Goal: Task Accomplishment & Management: Manage account settings

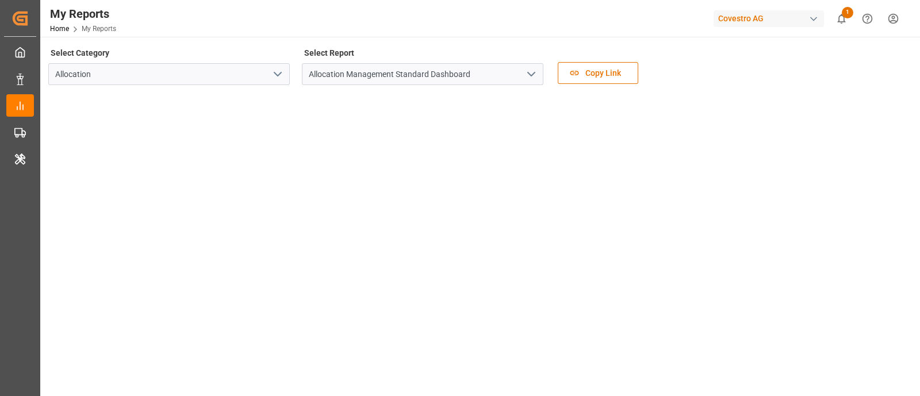
scroll to position [61, 0]
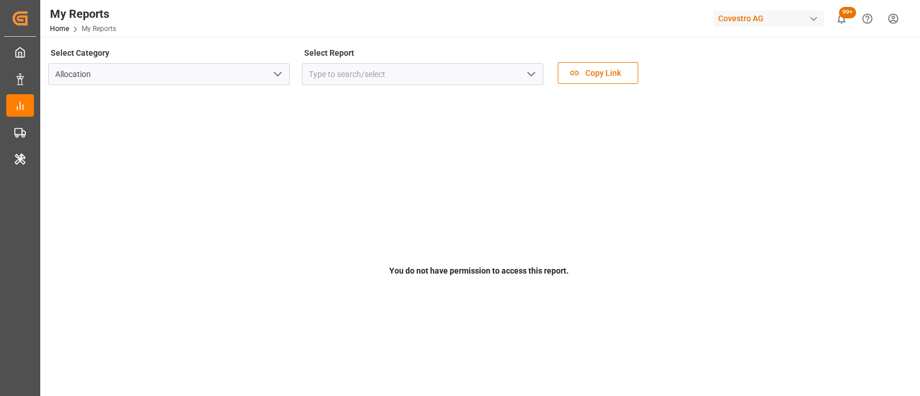
click at [726, 20] on div "Covestro AG" at bounding box center [769, 18] width 110 height 17
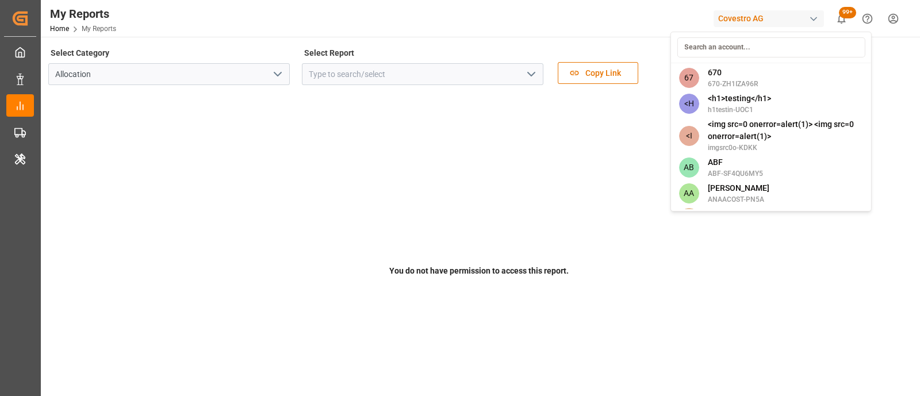
click at [727, 51] on input at bounding box center [771, 47] width 188 height 20
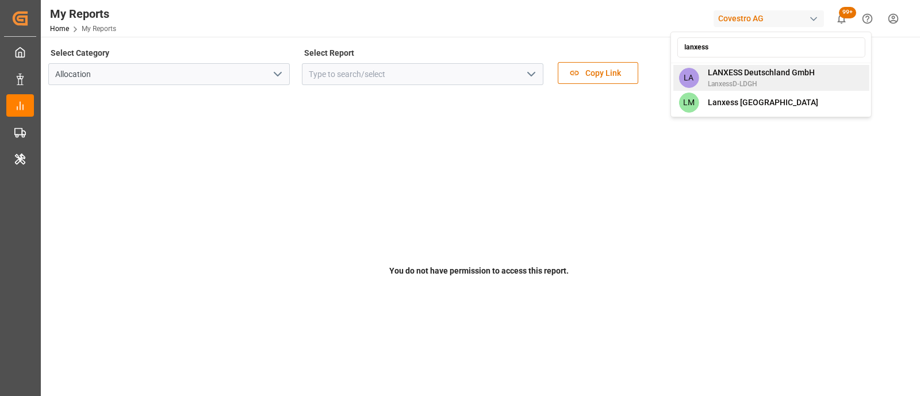
type input "lanxess"
click at [744, 76] on span "LANXESS Deutschland GmbH" at bounding box center [761, 73] width 107 height 12
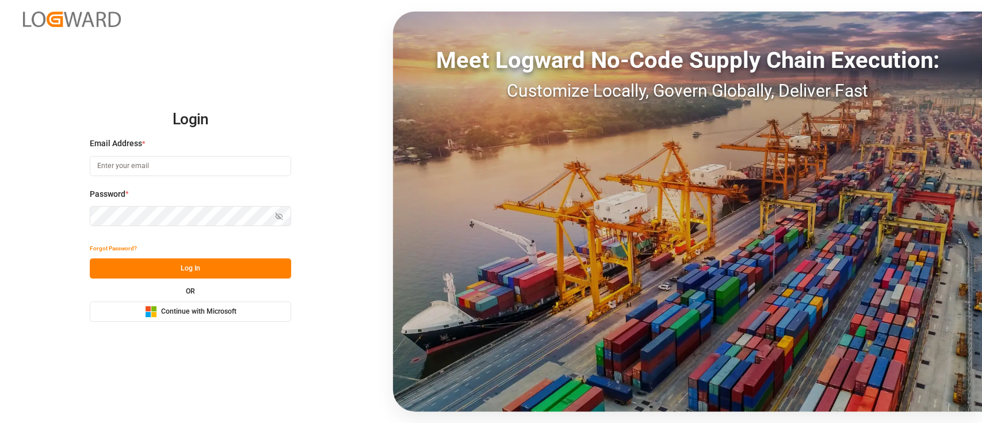
click at [128, 317] on button "Microsoft Logo Continue with Microsoft" at bounding box center [190, 311] width 201 height 20
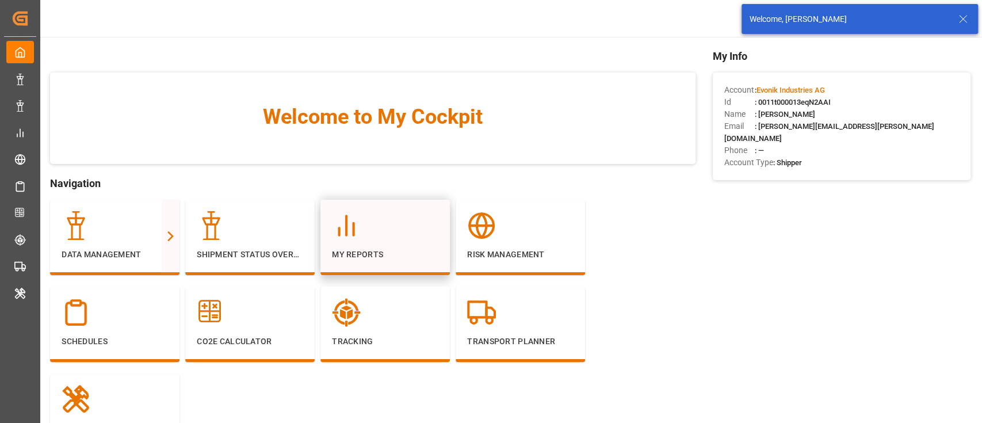
click at [371, 233] on div at bounding box center [385, 225] width 106 height 29
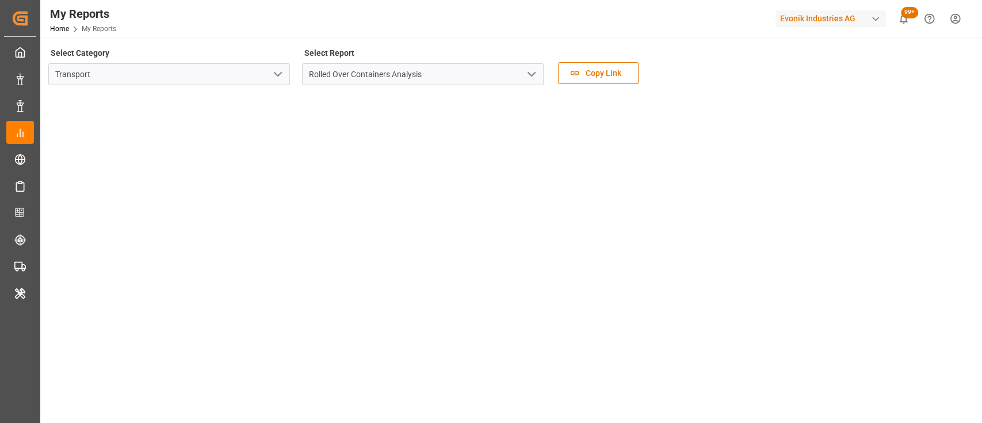
click at [271, 74] on icon "open menu" at bounding box center [278, 74] width 14 height 14
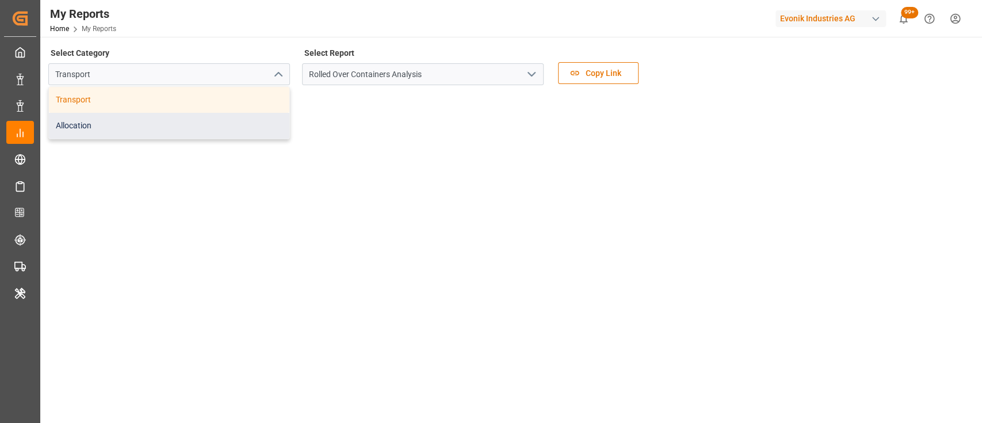
click at [262, 131] on div "Allocation" at bounding box center [169, 126] width 240 height 26
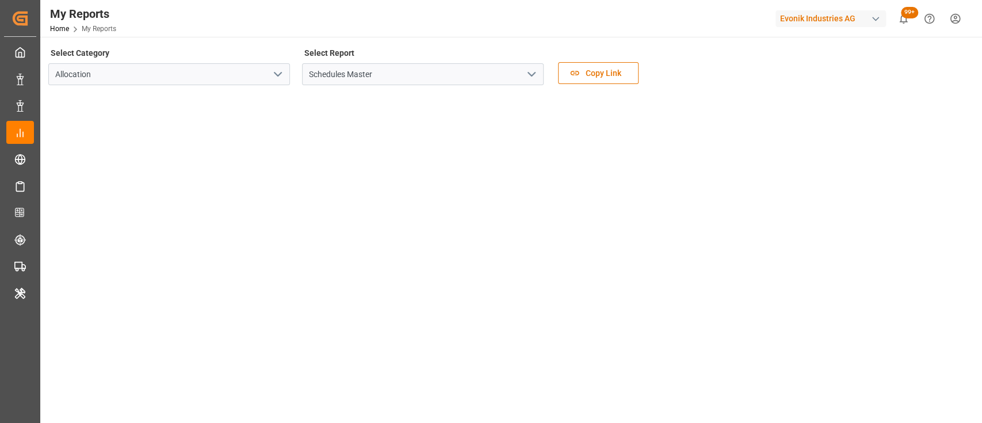
click at [525, 76] on icon "open menu" at bounding box center [532, 74] width 14 height 14
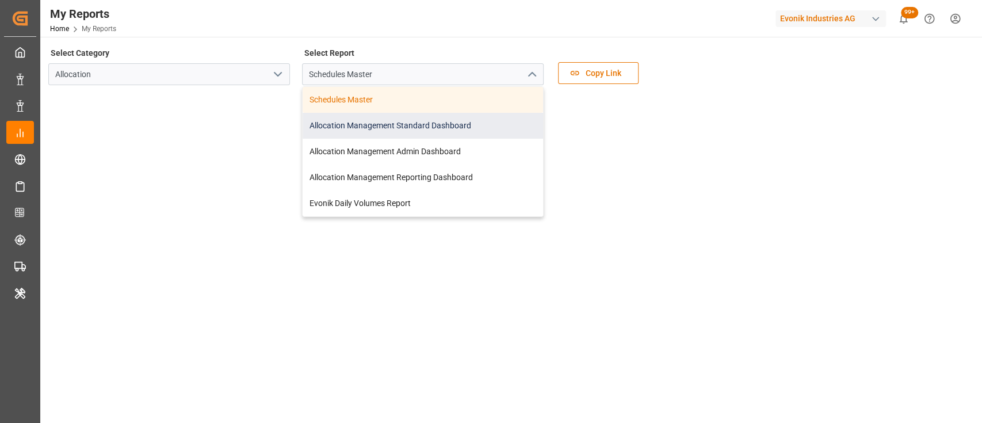
click at [464, 128] on div "Allocation Management Standard Dashboard" at bounding box center [423, 126] width 240 height 26
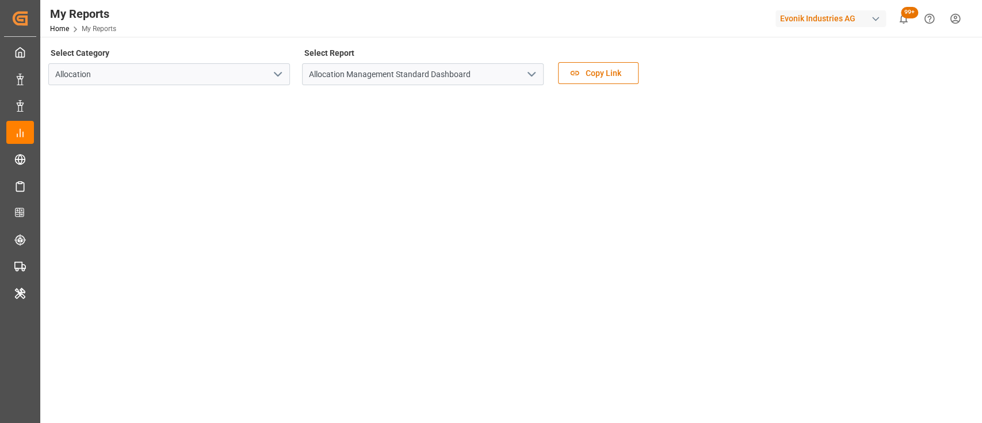
click at [808, 16] on div "Evonik Industries AG" at bounding box center [830, 18] width 110 height 17
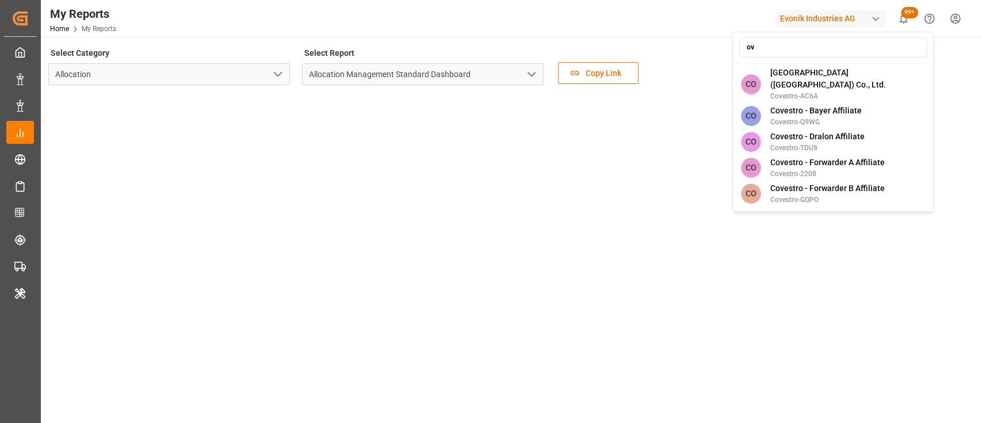
type input "o"
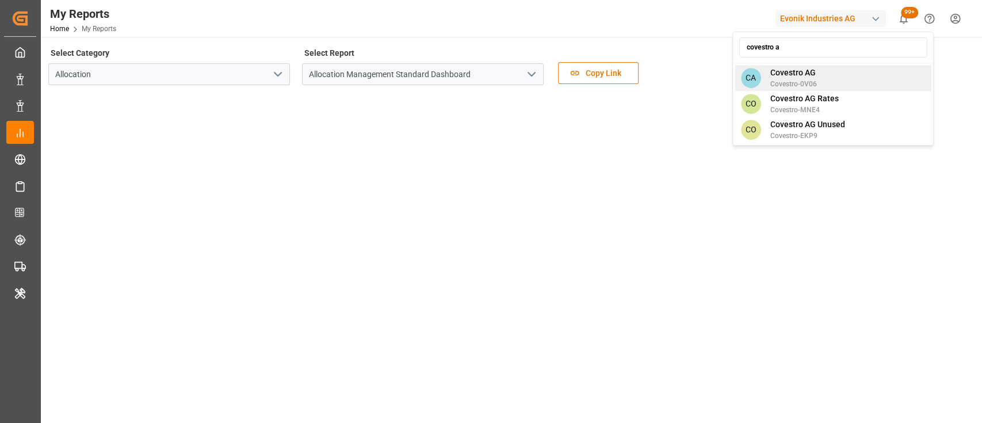
type input "covestro a"
click at [808, 75] on span "Covestro AG" at bounding box center [793, 73] width 47 height 12
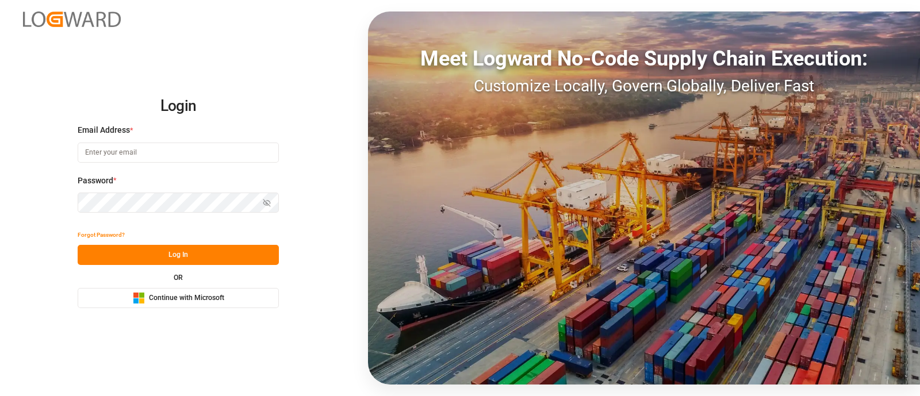
click at [229, 293] on button "Microsoft Logo Continue with Microsoft" at bounding box center [178, 298] width 201 height 20
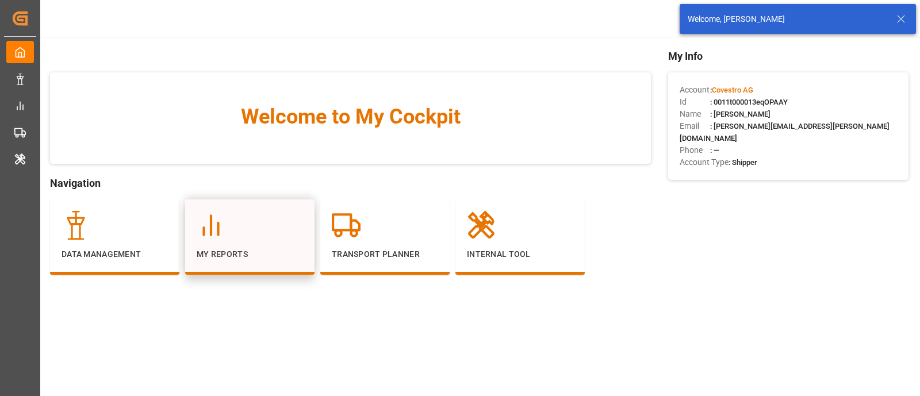
click at [251, 234] on div at bounding box center [250, 225] width 106 height 29
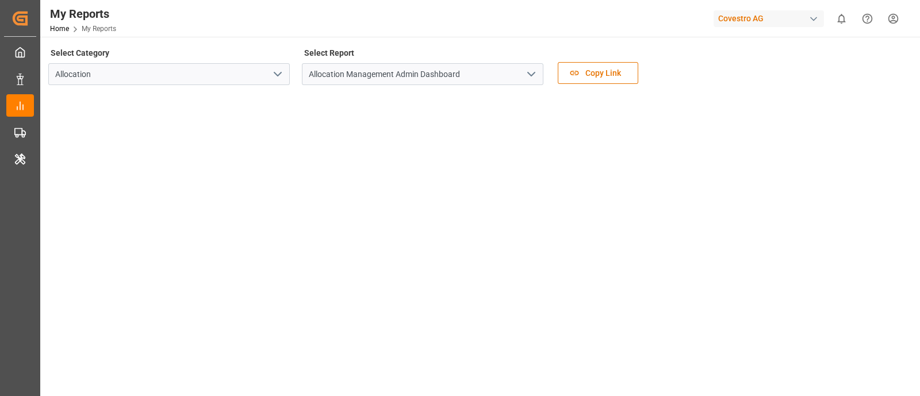
click at [532, 73] on icon "open menu" at bounding box center [532, 74] width 14 height 14
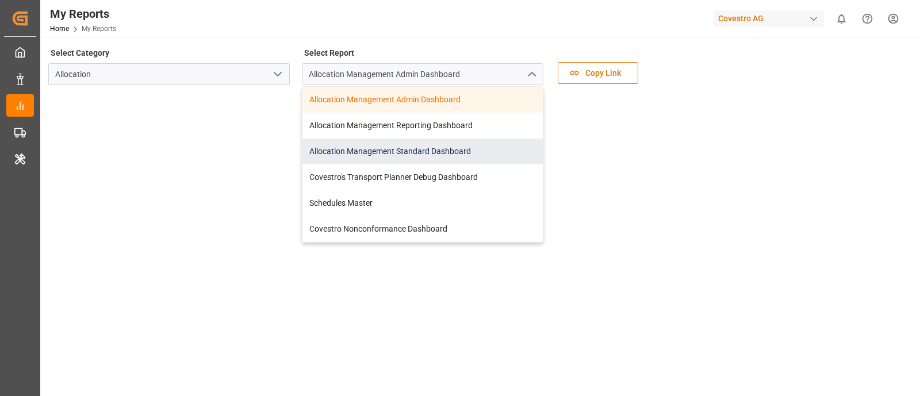
click at [395, 154] on div "Allocation Management Standard Dashboard" at bounding box center [423, 152] width 240 height 26
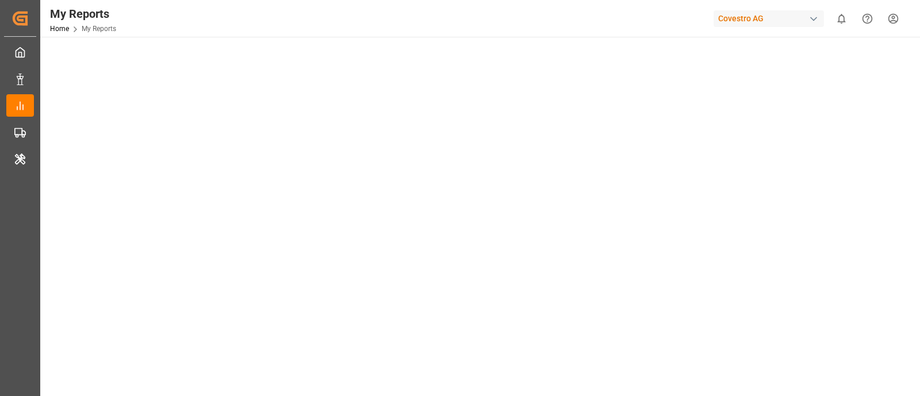
scroll to position [56, 0]
click at [741, 19] on div "Covestro AG" at bounding box center [769, 18] width 110 height 17
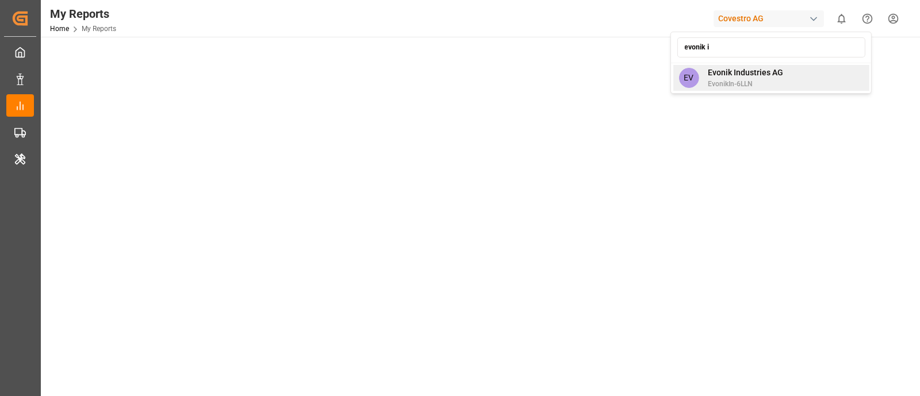
type input "evonik i"
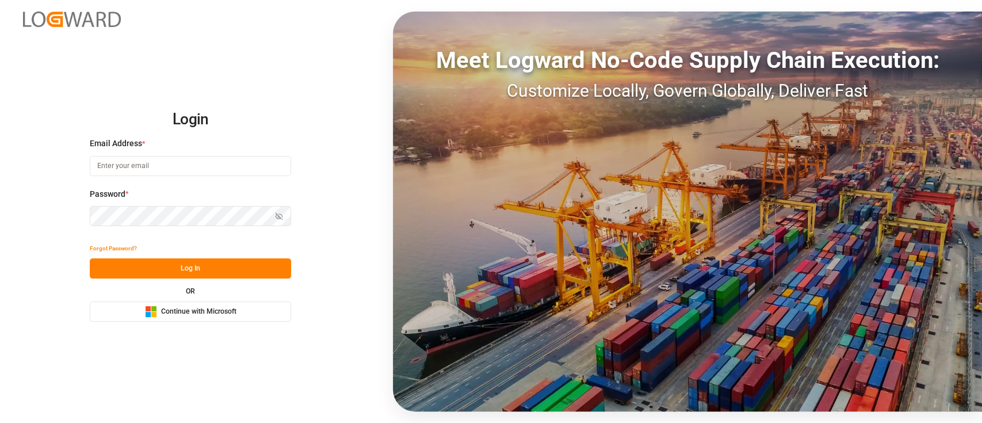
click at [141, 312] on button "Microsoft Logo Continue with Microsoft" at bounding box center [190, 311] width 201 height 20
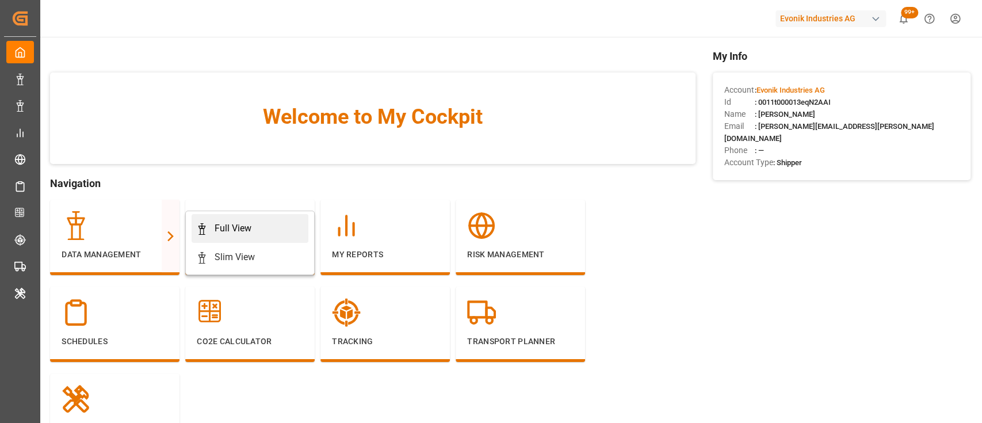
click at [222, 227] on div "Full View" at bounding box center [233, 228] width 37 height 14
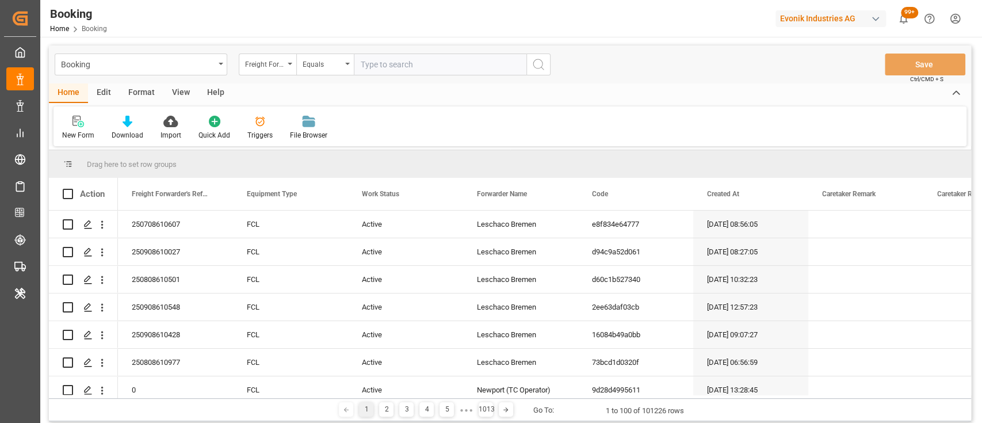
click at [140, 97] on div "Format" at bounding box center [142, 93] width 44 height 20
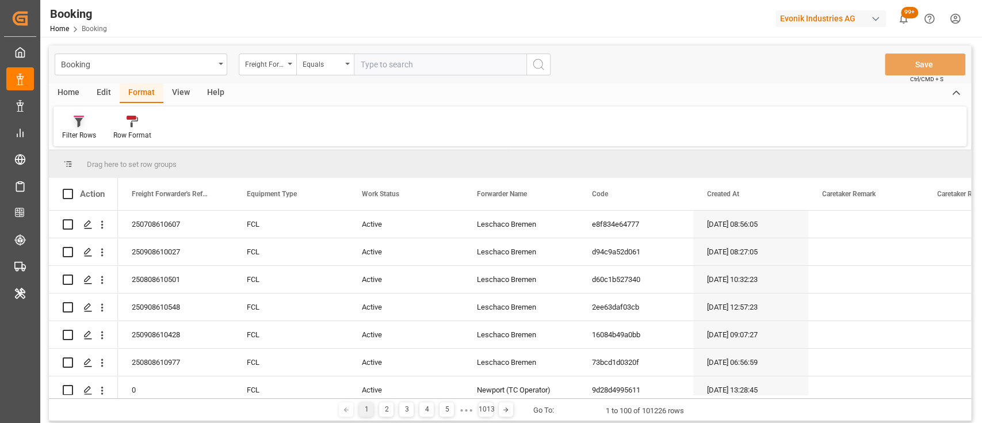
click at [66, 131] on div "Filter Rows" at bounding box center [79, 135] width 34 height 10
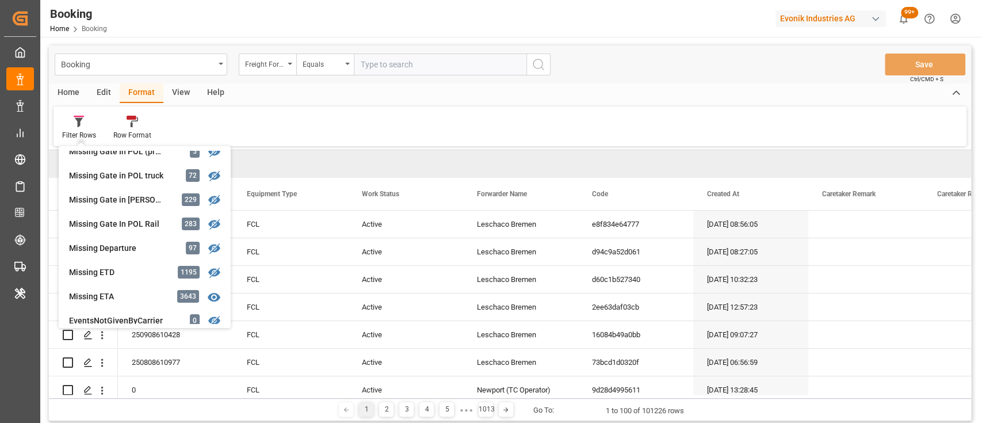
scroll to position [185, 0]
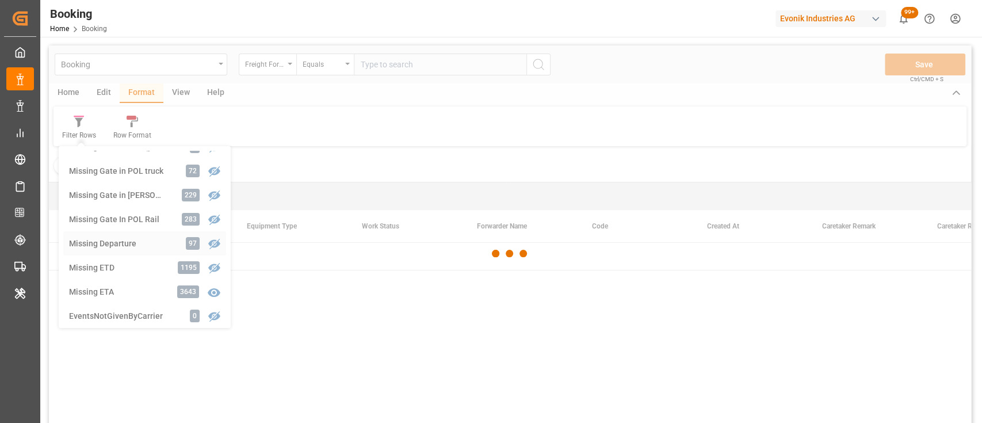
click at [116, 248] on div "Booking Freight Forwarder's Reference No. Equals Save Ctrl/CMD + S Home Edit Fo…" at bounding box center [510, 249] width 922 height 408
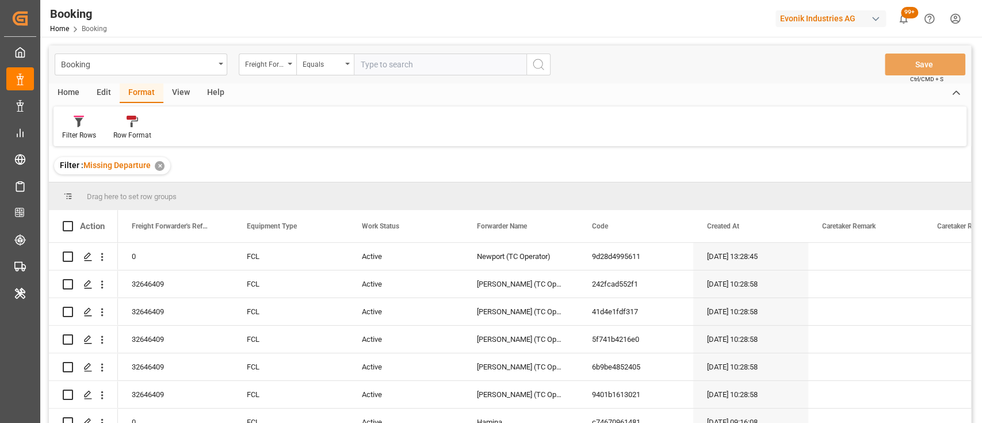
click at [182, 98] on div "View" at bounding box center [180, 93] width 35 height 20
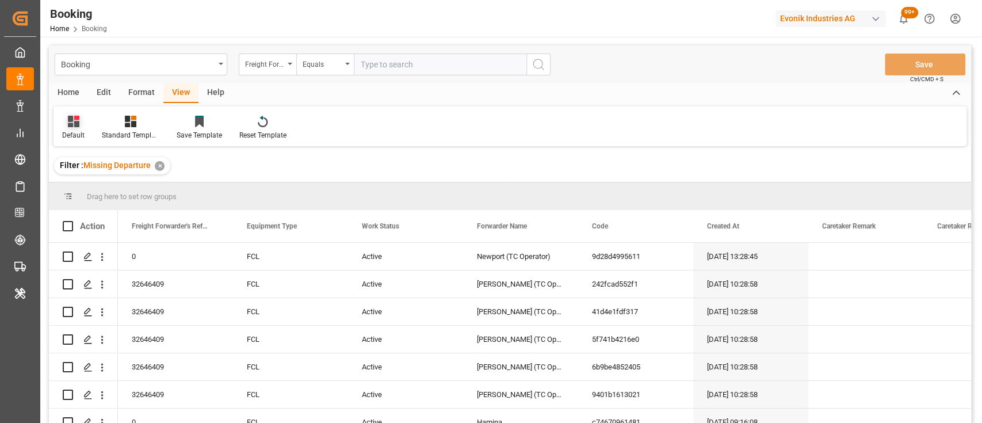
click at [75, 128] on div "Default" at bounding box center [73, 127] width 40 height 25
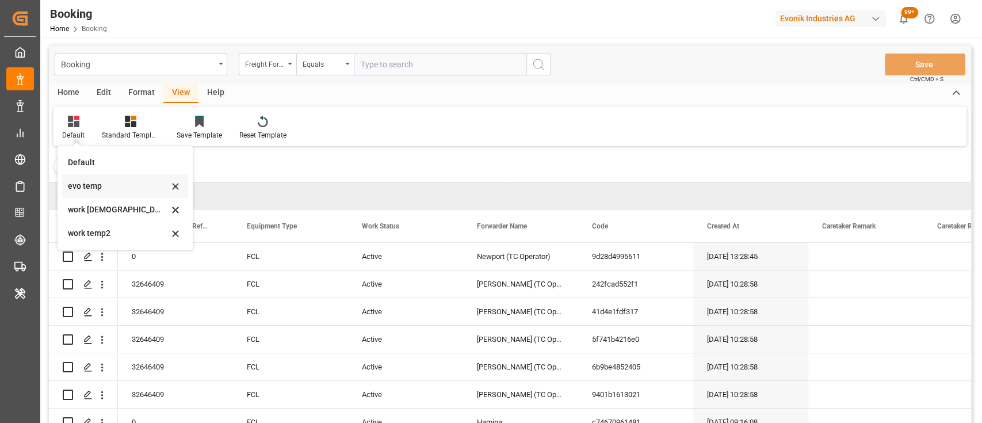
click at [68, 194] on div "evo temp" at bounding box center [125, 186] width 126 height 24
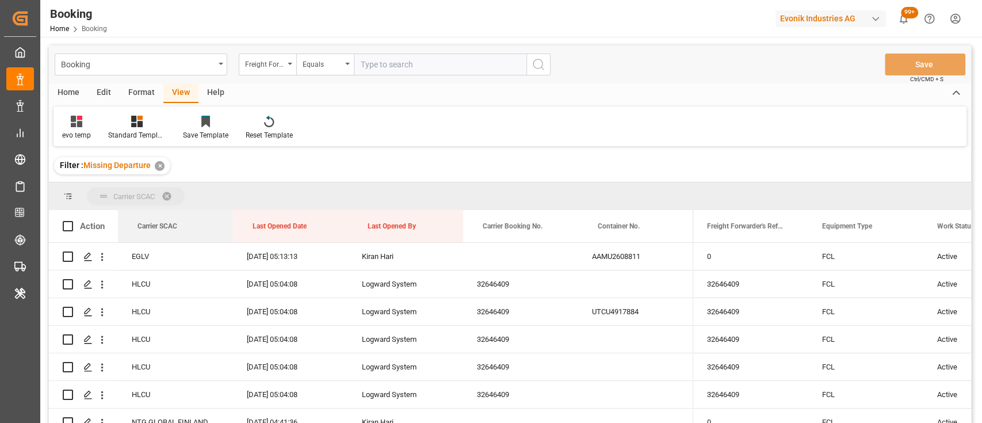
drag, startPoint x: 169, startPoint y: 221, endPoint x: 148, endPoint y: 202, distance: 27.7
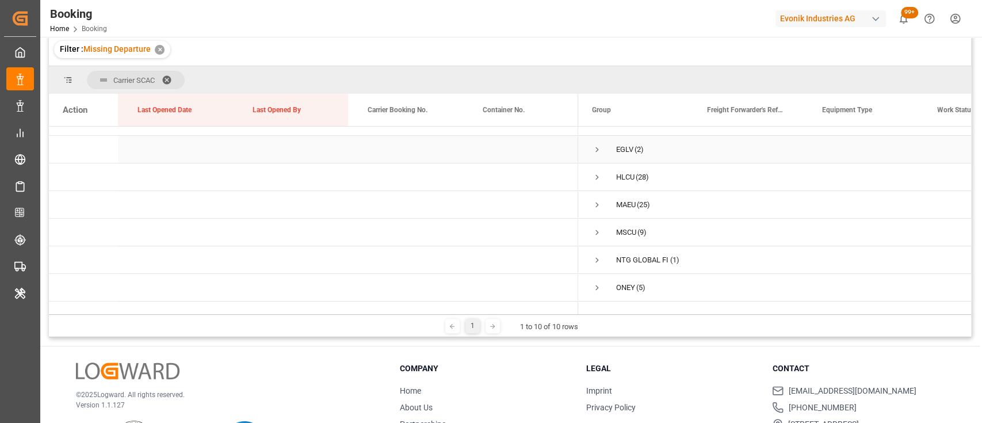
scroll to position [67, 0]
click at [596, 184] on span "Press SPACE to select this row." at bounding box center [597, 183] width 10 height 10
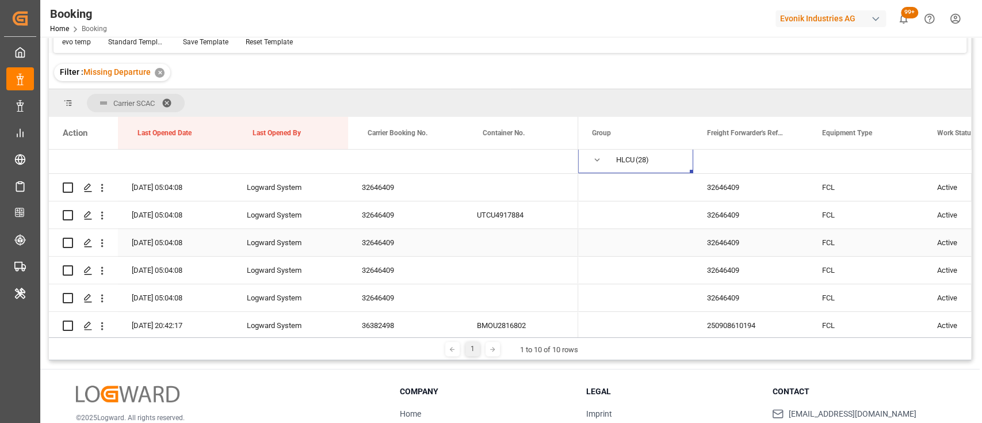
scroll to position [113, 0]
click at [364, 185] on div "32646409" at bounding box center [405, 187] width 115 height 27
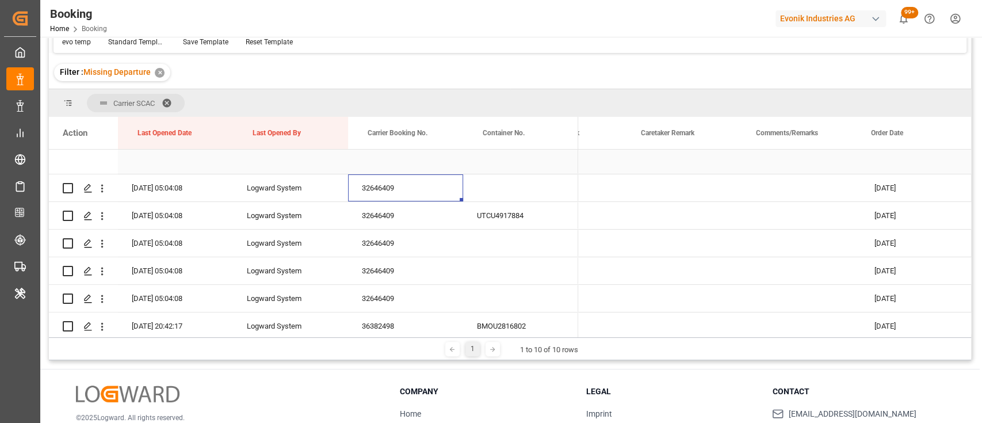
scroll to position [0, 871]
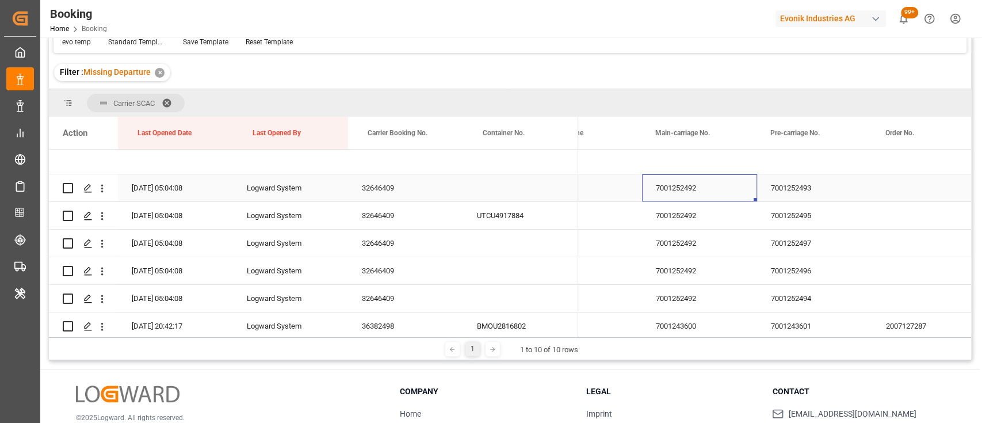
click at [675, 191] on div "7001252492" at bounding box center [699, 187] width 115 height 27
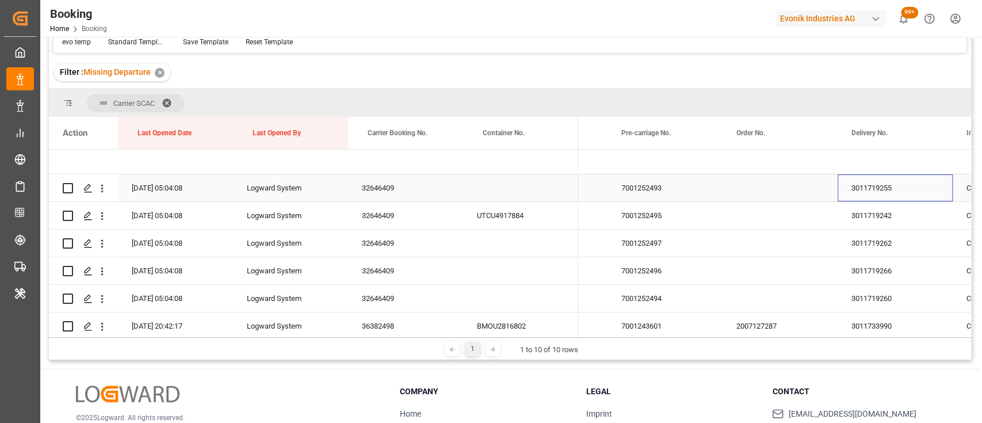
click at [857, 192] on div "3011719255" at bounding box center [894, 187] width 115 height 27
click at [100, 213] on icon "open menu" at bounding box center [102, 216] width 12 height 12
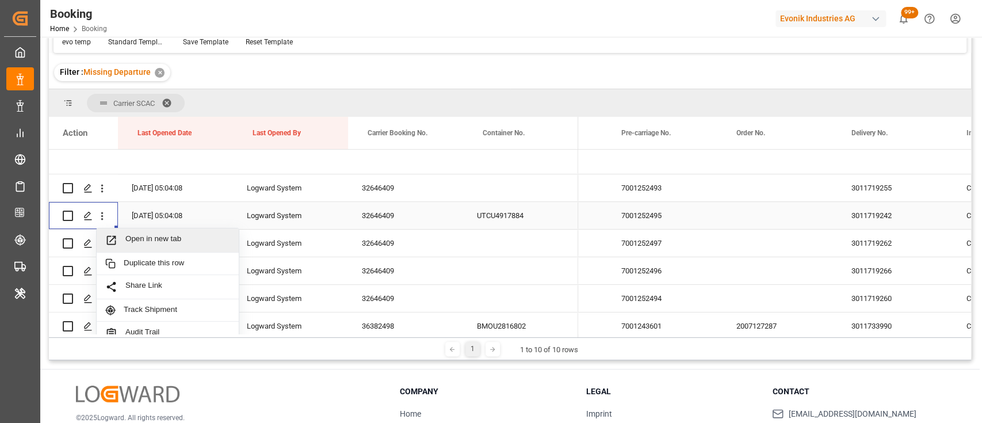
click at [165, 247] on div "Open in new tab" at bounding box center [168, 240] width 142 height 24
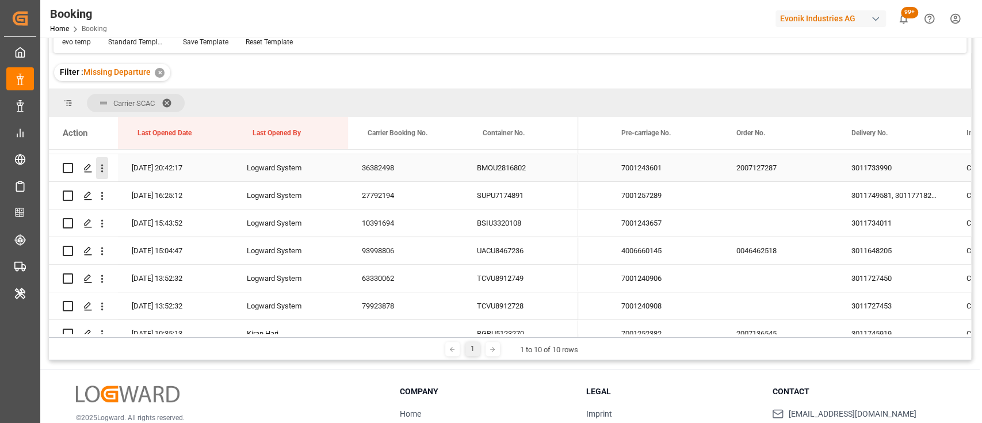
click at [101, 171] on icon "open menu" at bounding box center [102, 169] width 2 height 8
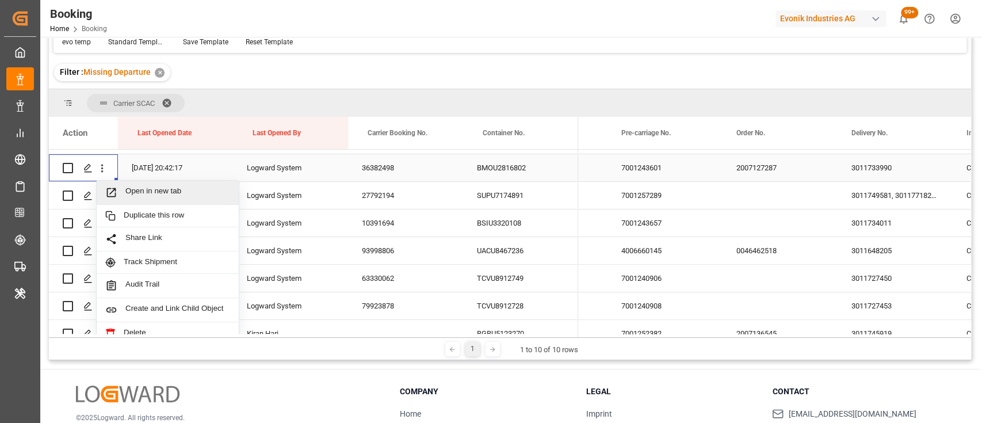
click at [129, 192] on span "Open in new tab" at bounding box center [177, 192] width 105 height 12
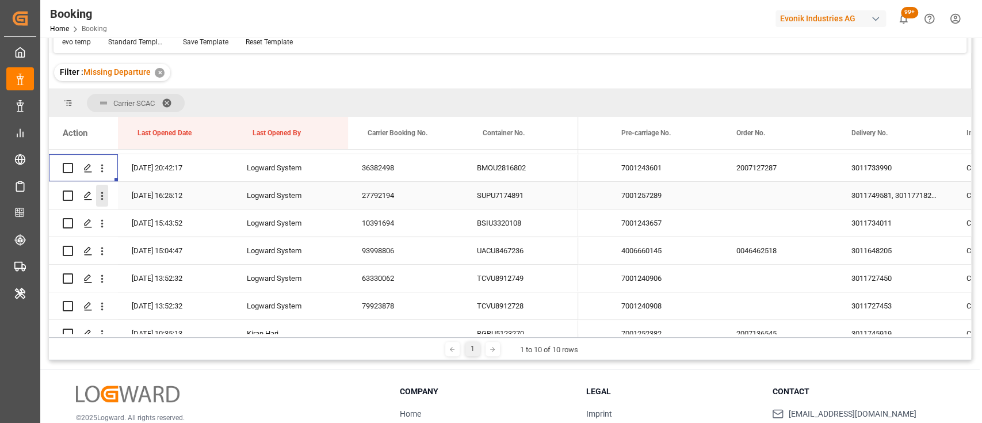
click at [104, 195] on icon "open menu" at bounding box center [102, 196] width 12 height 12
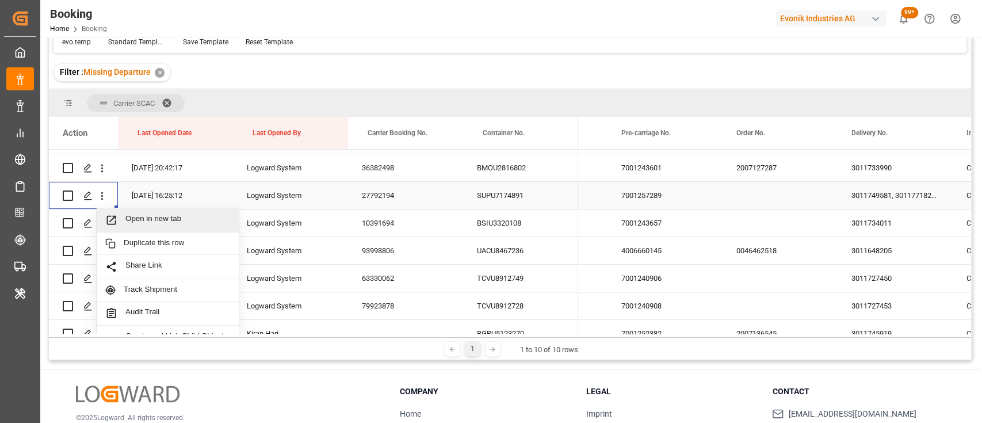
click at [147, 219] on span "Open in new tab" at bounding box center [177, 220] width 105 height 12
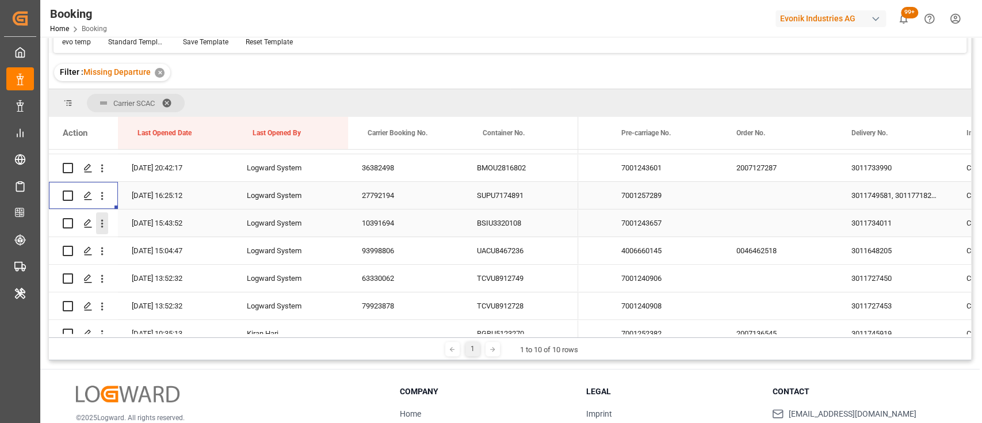
click at [104, 227] on icon "open menu" at bounding box center [102, 223] width 12 height 12
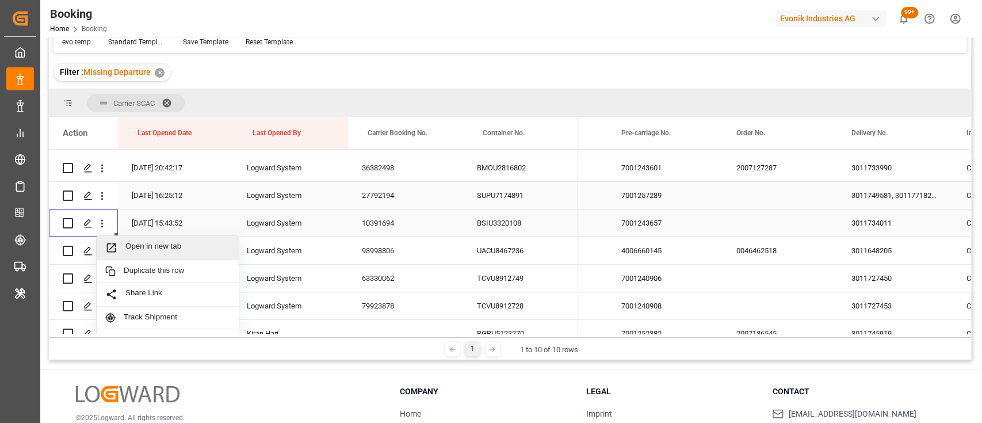
click at [131, 251] on span "Open in new tab" at bounding box center [177, 248] width 105 height 12
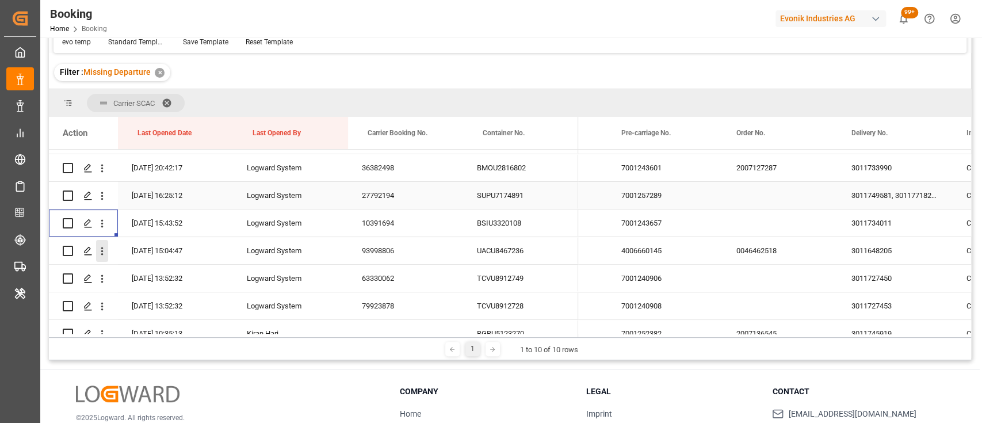
click at [100, 255] on icon "open menu" at bounding box center [102, 251] width 12 height 12
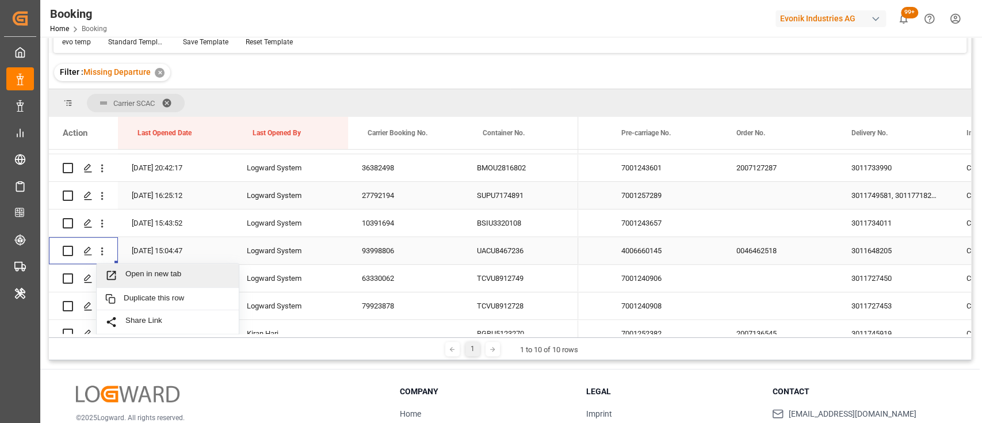
click at [120, 269] on span "Press SPACE to select this row." at bounding box center [115, 275] width 20 height 12
click at [99, 282] on icon "open menu" at bounding box center [102, 279] width 12 height 12
click at [138, 300] on span "Open in new tab" at bounding box center [177, 303] width 105 height 12
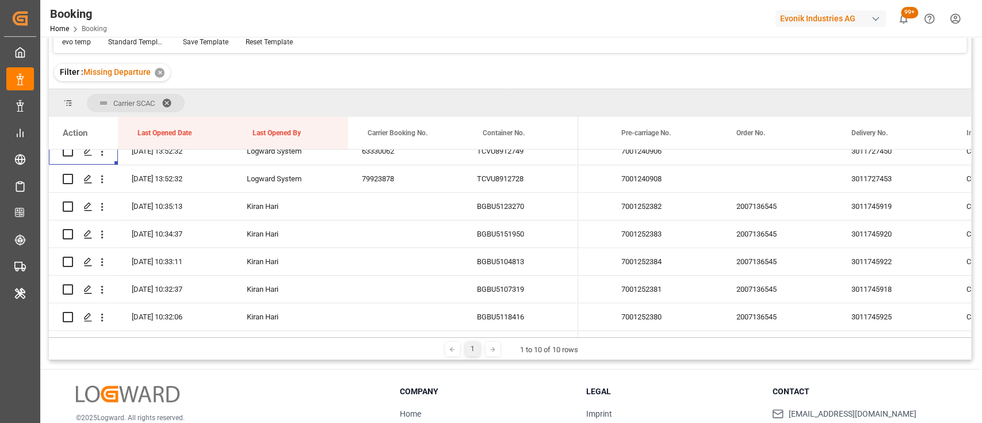
scroll to position [400, 0]
click at [101, 174] on icon "open menu" at bounding box center [102, 178] width 2 height 8
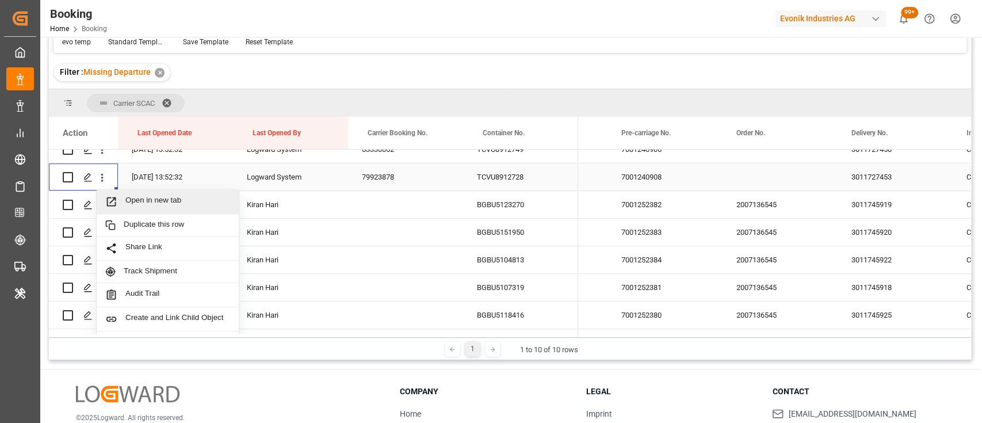
click at [148, 200] on span "Open in new tab" at bounding box center [177, 202] width 105 height 12
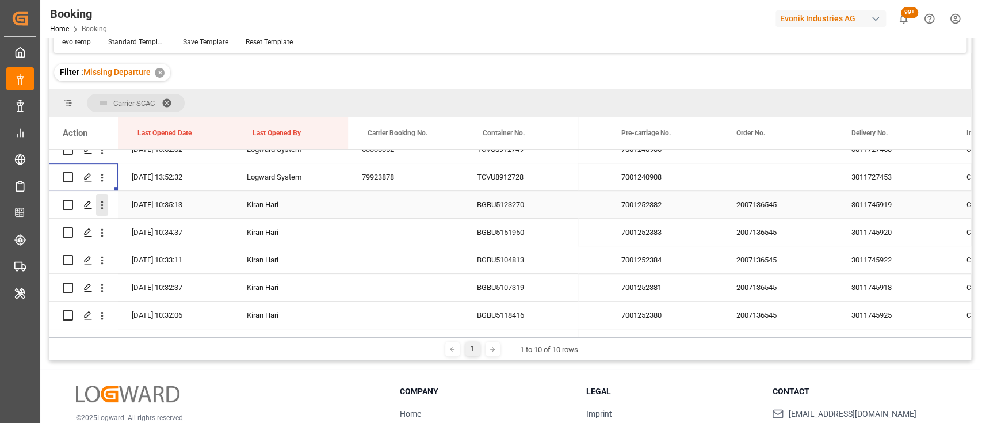
click at [98, 205] on icon "open menu" at bounding box center [102, 205] width 12 height 12
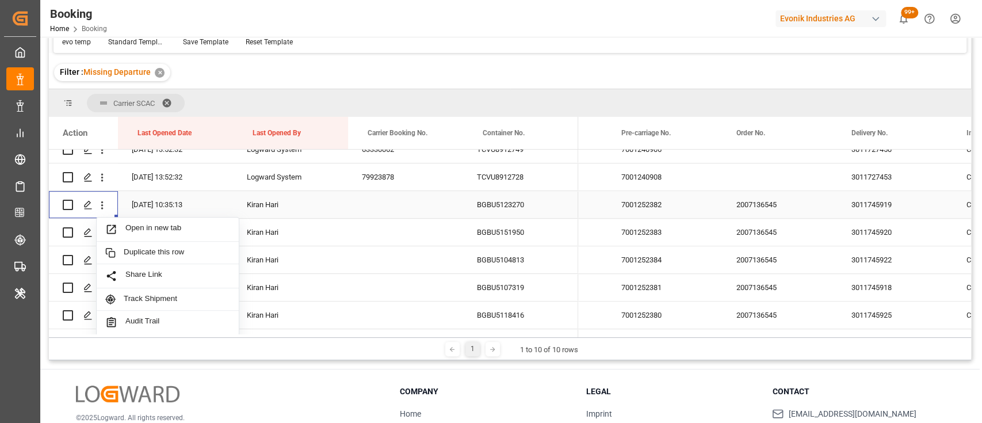
click at [124, 228] on span "Press SPACE to select this row." at bounding box center [115, 229] width 20 height 12
click at [101, 232] on icon "open menu" at bounding box center [102, 233] width 2 height 8
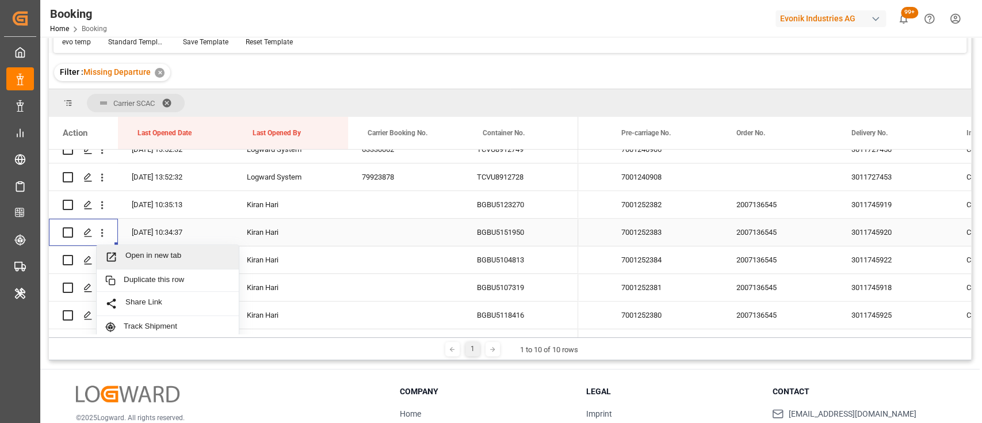
click at [141, 260] on span "Open in new tab" at bounding box center [177, 257] width 105 height 12
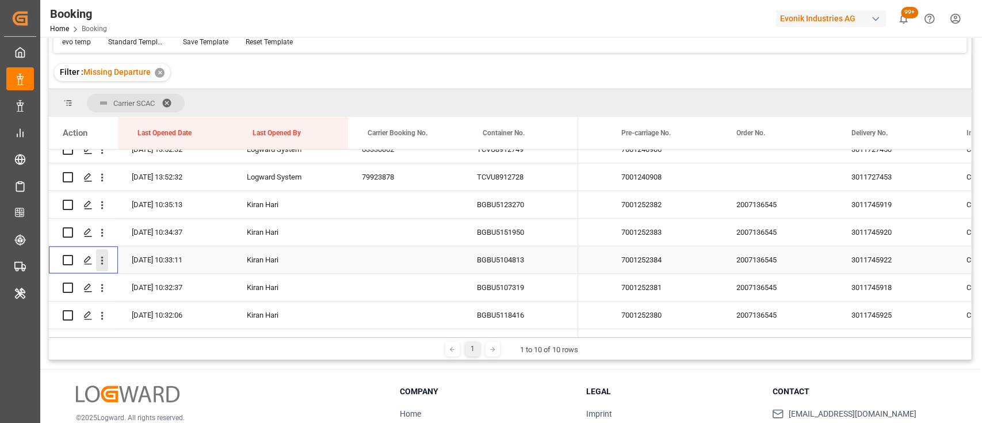
click at [100, 257] on icon "open menu" at bounding box center [102, 260] width 12 height 12
click at [143, 288] on span "Open in new tab" at bounding box center [177, 284] width 105 height 12
click at [106, 289] on icon "open menu" at bounding box center [102, 288] width 12 height 12
click at [101, 290] on icon "close menu" at bounding box center [102, 288] width 12 height 12
click at [101, 290] on icon "open menu" at bounding box center [102, 288] width 12 height 12
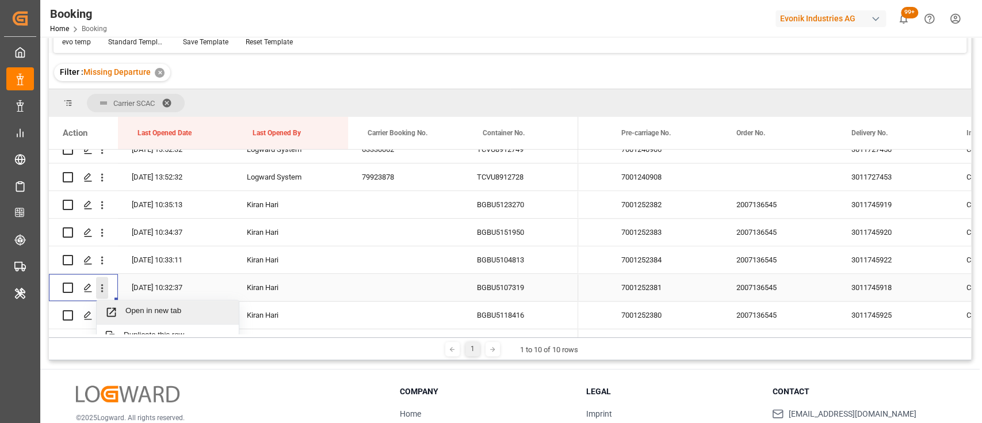
click at [133, 316] on span "Open in new tab" at bounding box center [177, 312] width 105 height 12
click at [103, 309] on icon "open menu" at bounding box center [102, 315] width 12 height 12
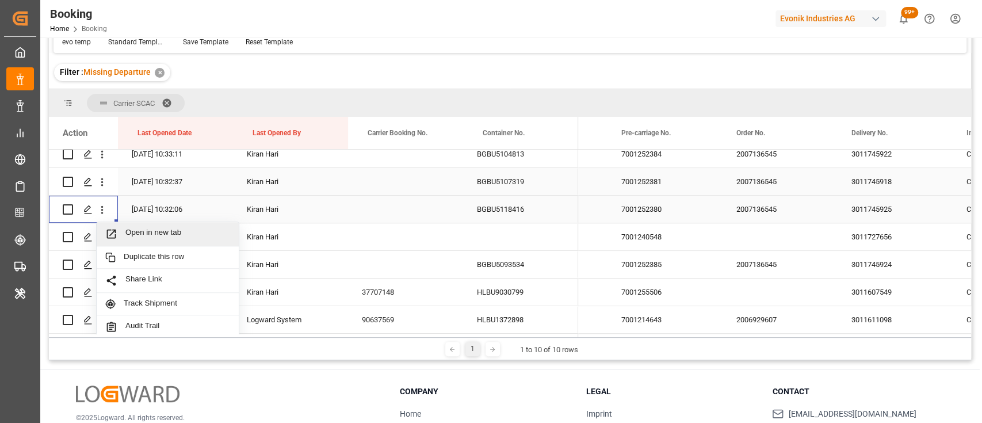
click at [131, 231] on span "Open in new tab" at bounding box center [177, 234] width 105 height 12
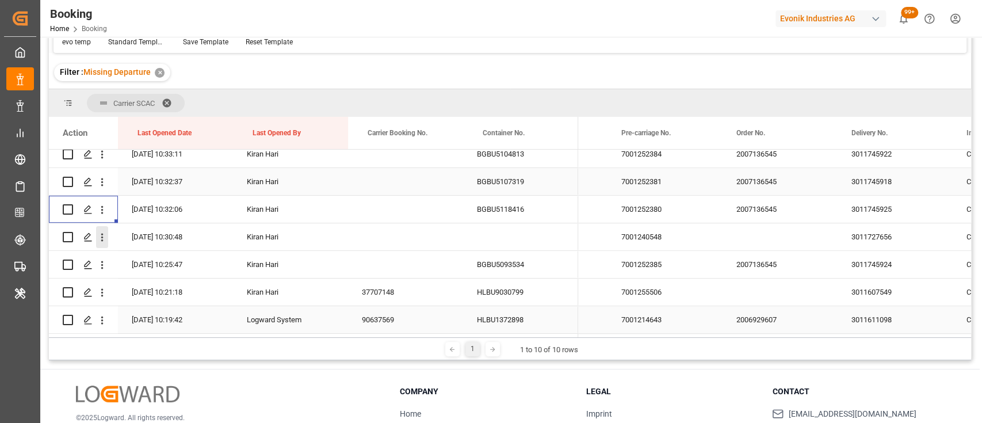
click at [102, 246] on button "open menu" at bounding box center [102, 237] width 12 height 22
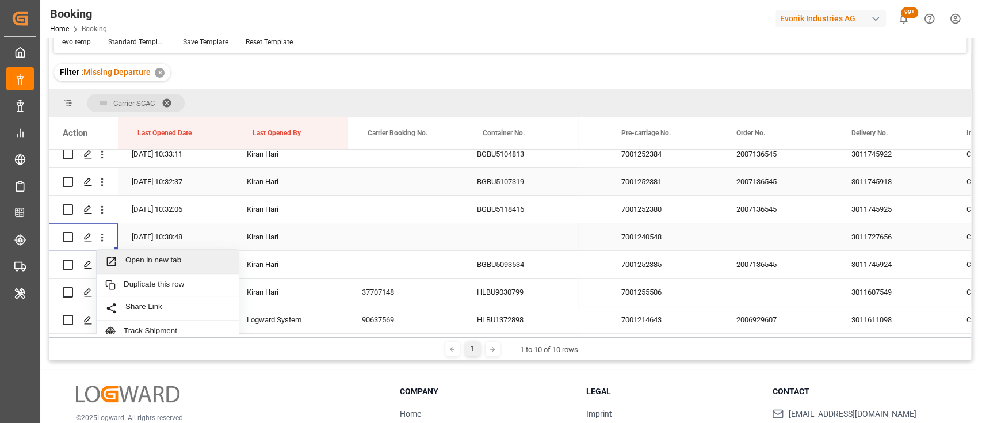
click at [125, 258] on span "Open in new tab" at bounding box center [177, 261] width 105 height 12
click at [102, 267] on icon "open menu" at bounding box center [102, 265] width 2 height 8
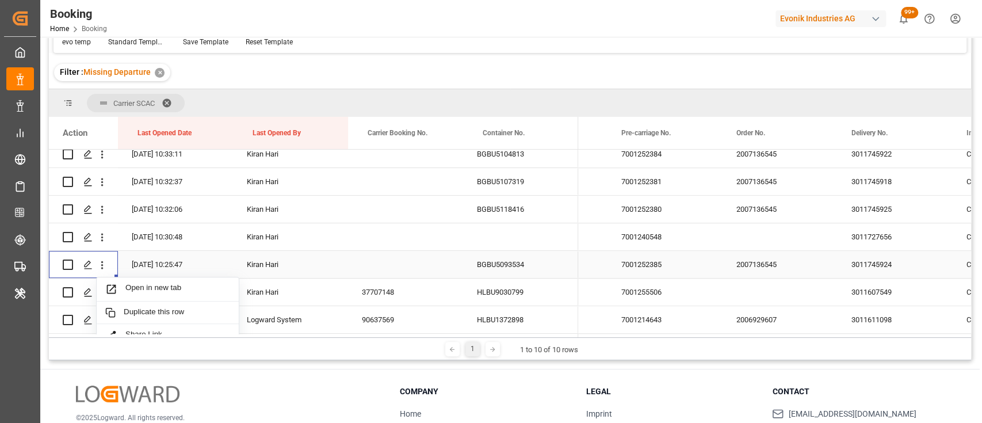
click at [127, 284] on span "Open in new tab" at bounding box center [177, 289] width 105 height 12
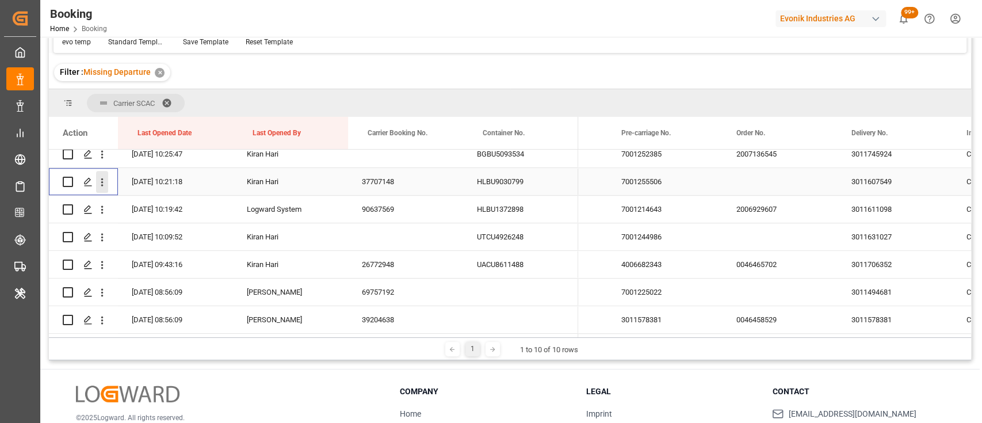
click at [97, 174] on button "open menu" at bounding box center [102, 182] width 12 height 22
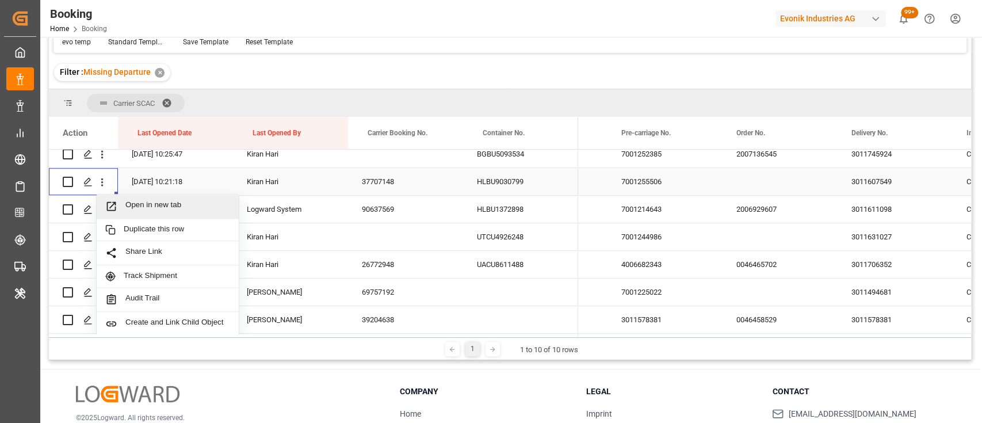
click at [137, 205] on span "Open in new tab" at bounding box center [177, 206] width 105 height 12
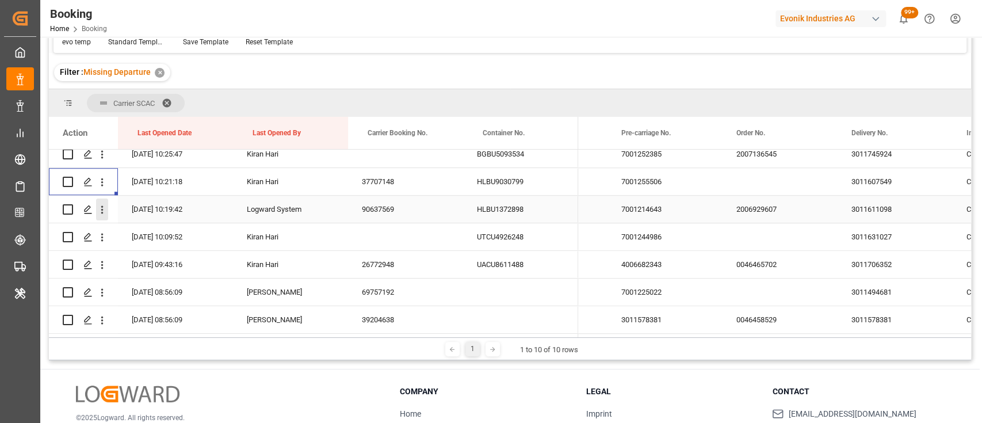
click at [104, 212] on icon "open menu" at bounding box center [102, 210] width 12 height 12
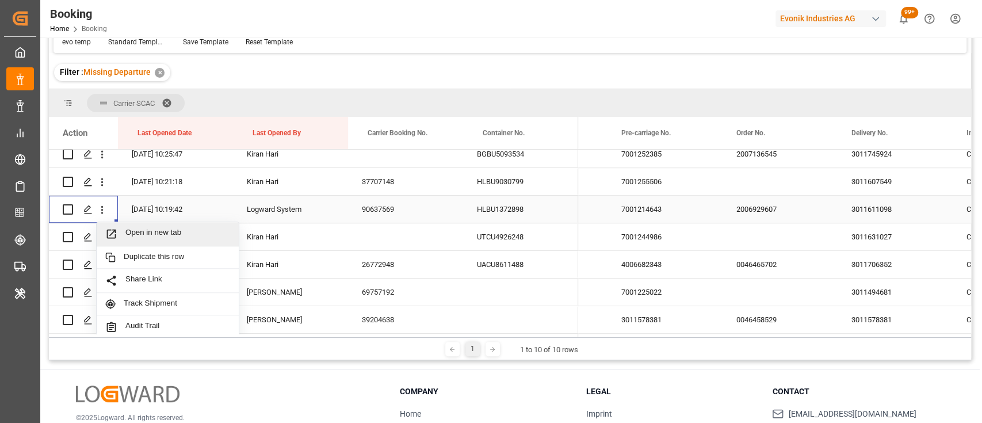
click at [132, 238] on span "Open in new tab" at bounding box center [177, 234] width 105 height 12
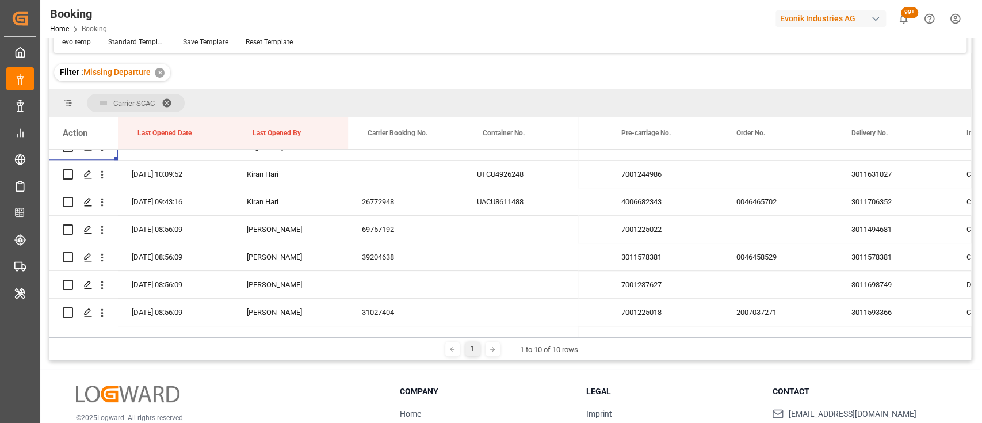
scroll to position [661, 0]
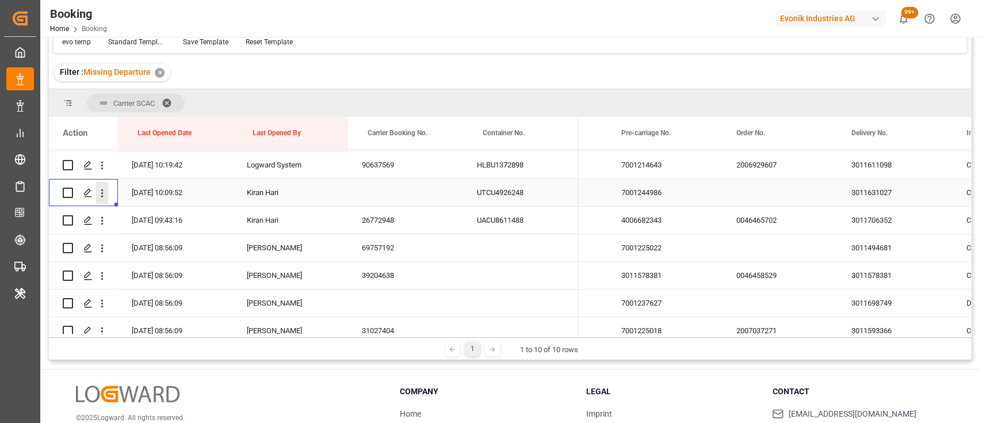
click at [104, 194] on icon "open menu" at bounding box center [102, 193] width 12 height 12
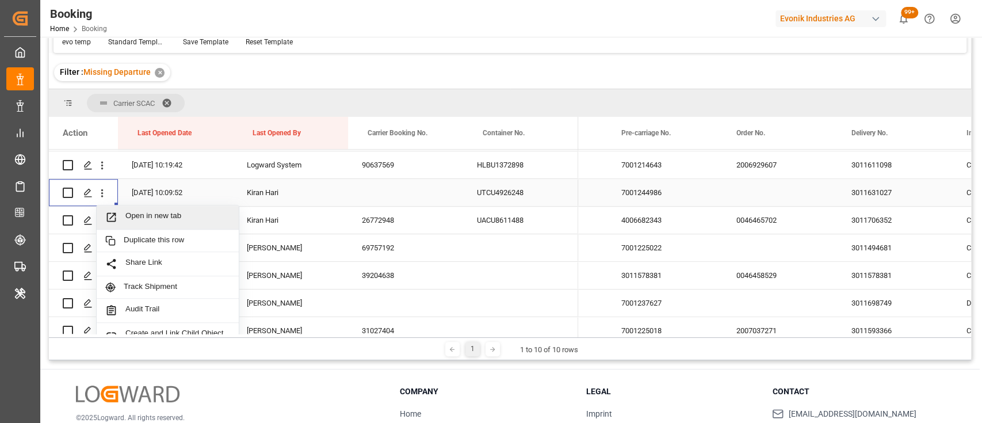
click at [135, 212] on span "Open in new tab" at bounding box center [177, 217] width 105 height 12
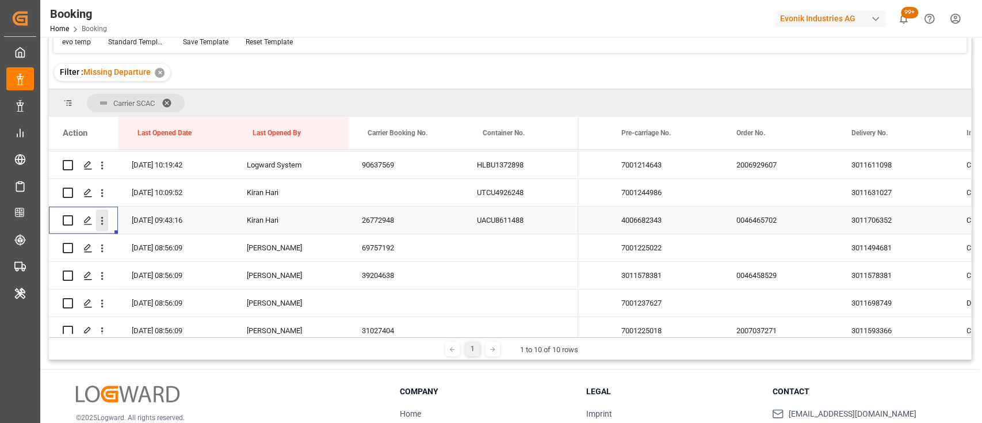
click at [101, 223] on icon "open menu" at bounding box center [102, 221] width 12 height 12
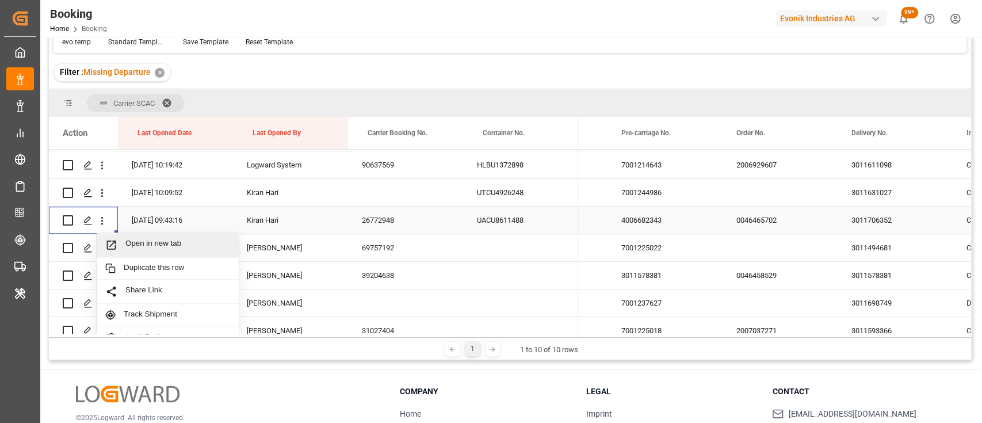
click at [143, 255] on div "Open in new tab" at bounding box center [168, 245] width 142 height 24
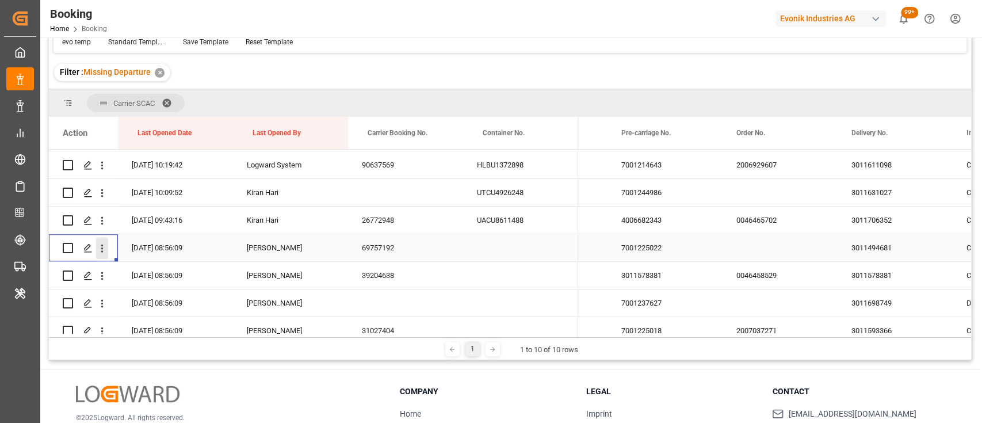
click at [101, 248] on icon "open menu" at bounding box center [102, 248] width 2 height 8
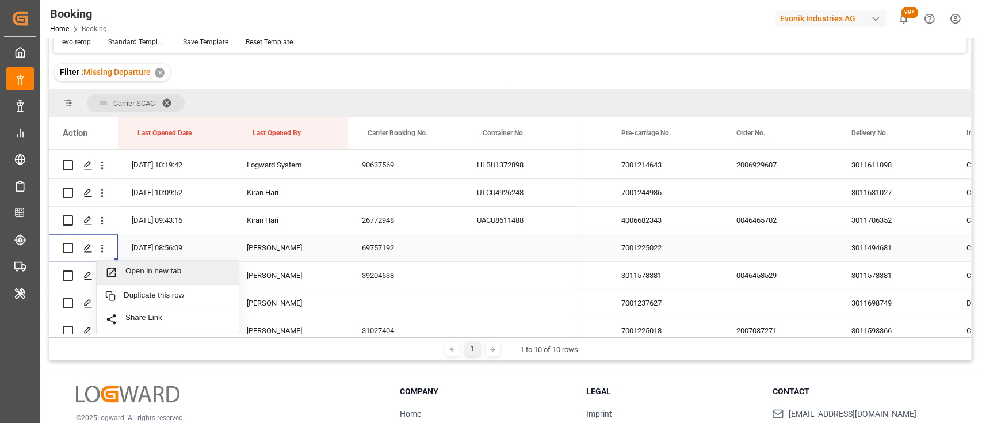
click at [140, 268] on span "Open in new tab" at bounding box center [177, 272] width 105 height 12
click at [97, 274] on icon "open menu" at bounding box center [102, 276] width 12 height 12
click at [140, 301] on span "Open in new tab" at bounding box center [177, 300] width 105 height 12
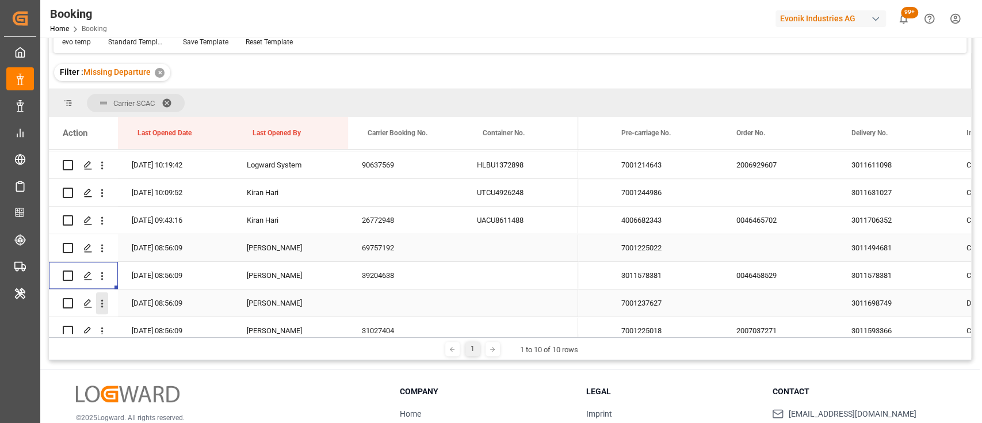
scroll to position [750, 0]
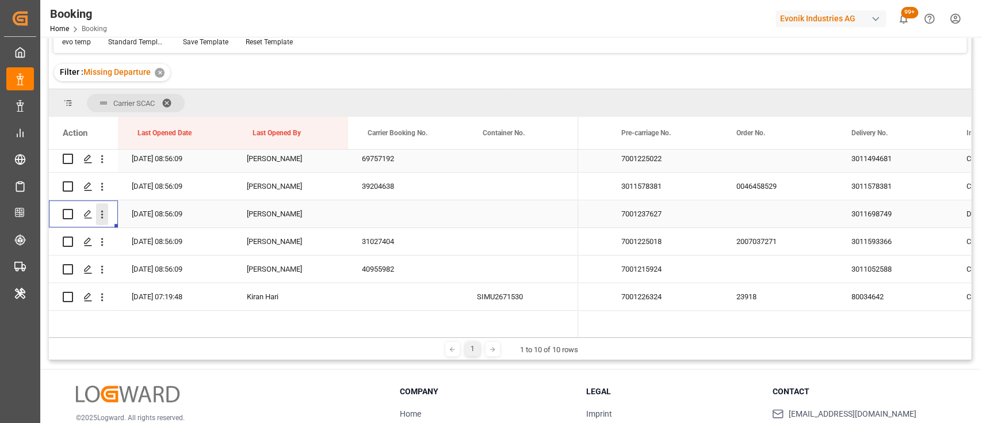
click at [100, 216] on icon "open menu" at bounding box center [102, 214] width 12 height 12
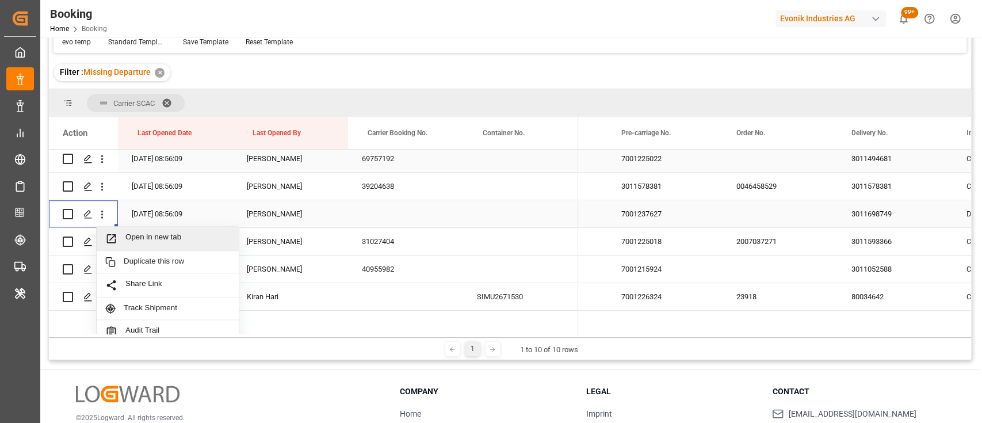
click at [139, 235] on span "Open in new tab" at bounding box center [177, 238] width 105 height 12
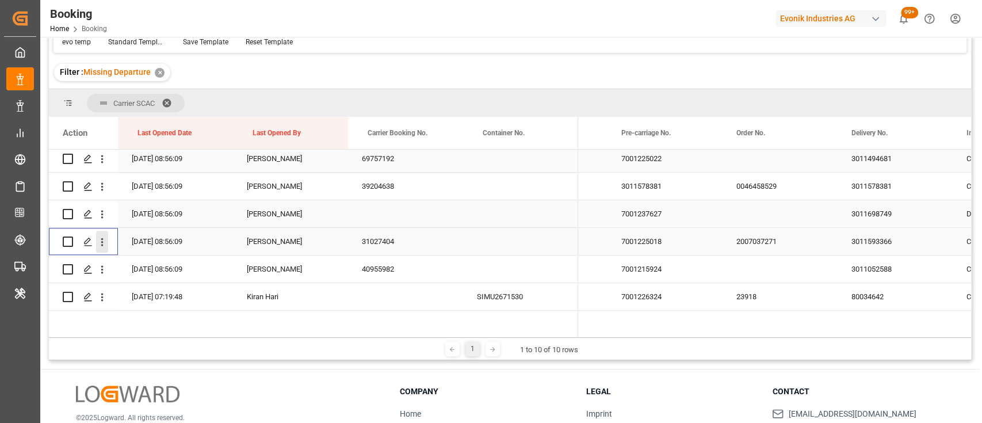
click at [98, 243] on icon "open menu" at bounding box center [102, 242] width 12 height 12
click at [139, 265] on span "Open in new tab" at bounding box center [177, 266] width 105 height 12
click at [104, 278] on button "open menu" at bounding box center [102, 269] width 12 height 22
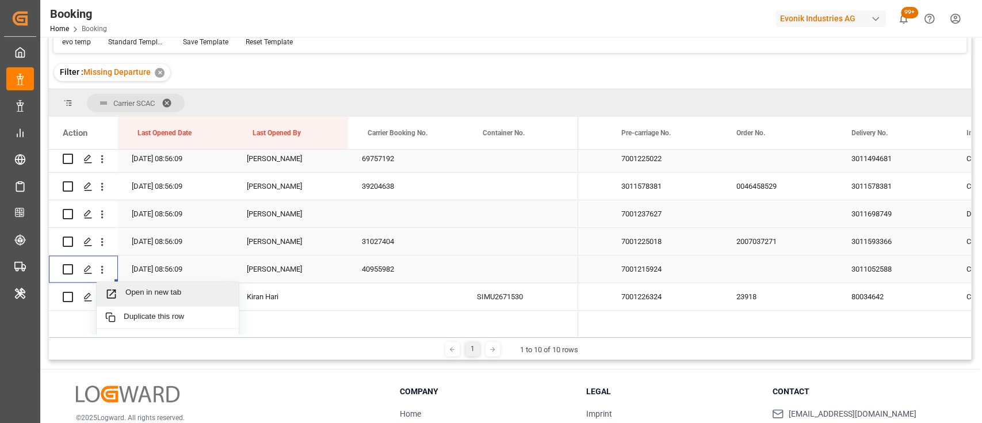
click at [145, 299] on span "Open in new tab" at bounding box center [177, 294] width 105 height 12
click at [101, 288] on button "open menu" at bounding box center [102, 297] width 12 height 22
click at [143, 328] on div "Open in new tab" at bounding box center [168, 321] width 142 height 24
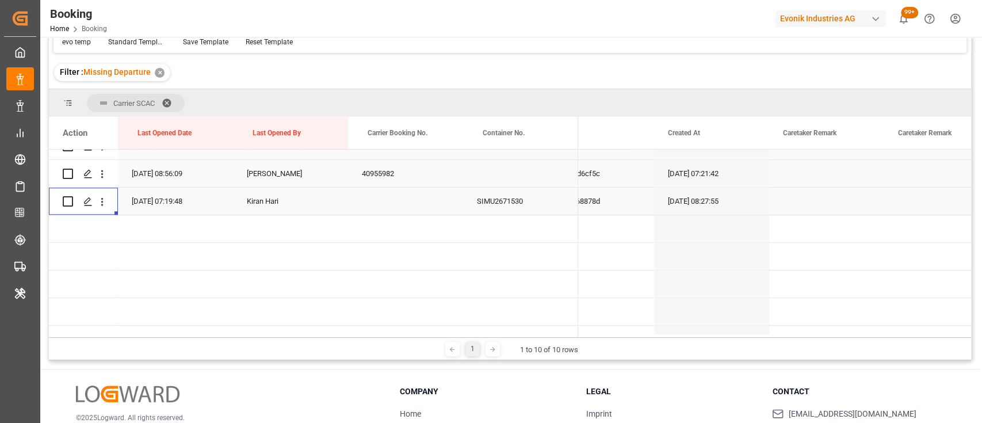
scroll to position [0, 440]
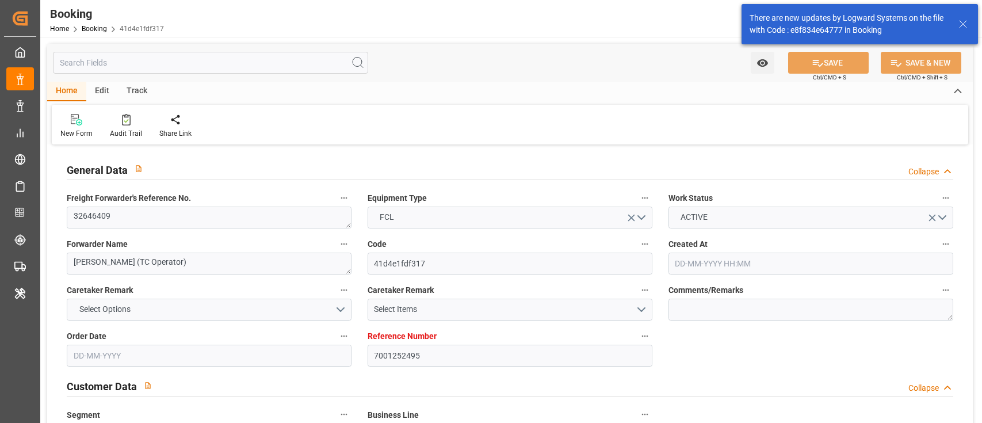
type input "[DATE] 10:28"
type input "[DATE]"
type input "05-10-2025"
type input "25-08-2025"
type input "09-09-2025 00:00"
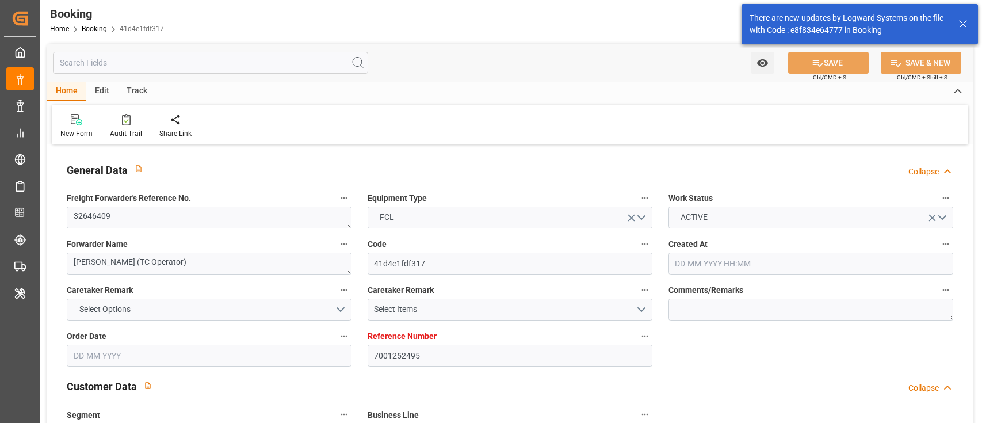
type input "09-09-2025 00:00"
type input "31-08-2025 00:00"
type input "30-09-2025 00:00"
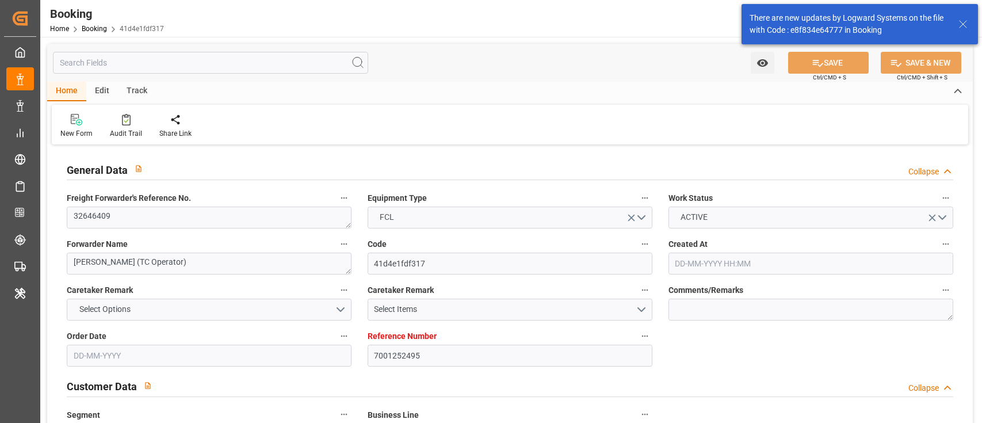
type input "21-08-2025"
type input "09-09-2025 05:04"
type input "08-09-2025"
type input "15-09-2025 18:00"
type input "21-10-2025 18:02"
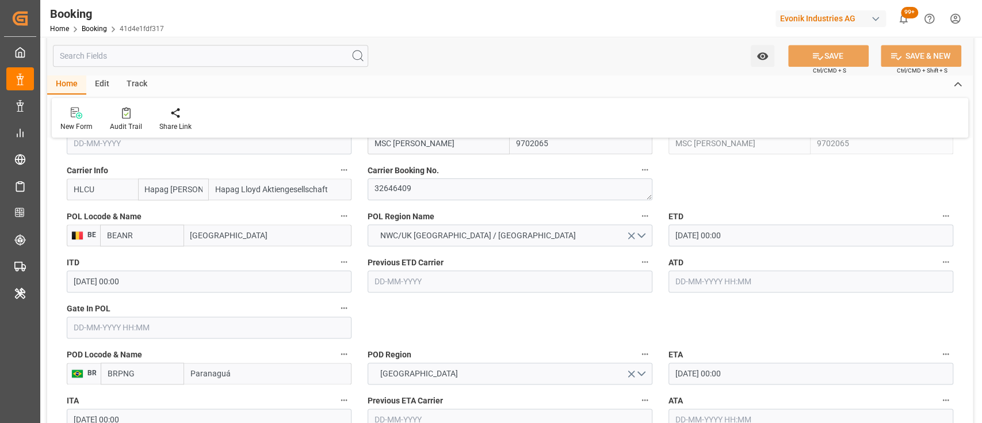
scroll to position [863, 0]
click at [683, 233] on input "31-08-2025 00:00" at bounding box center [810, 234] width 285 height 22
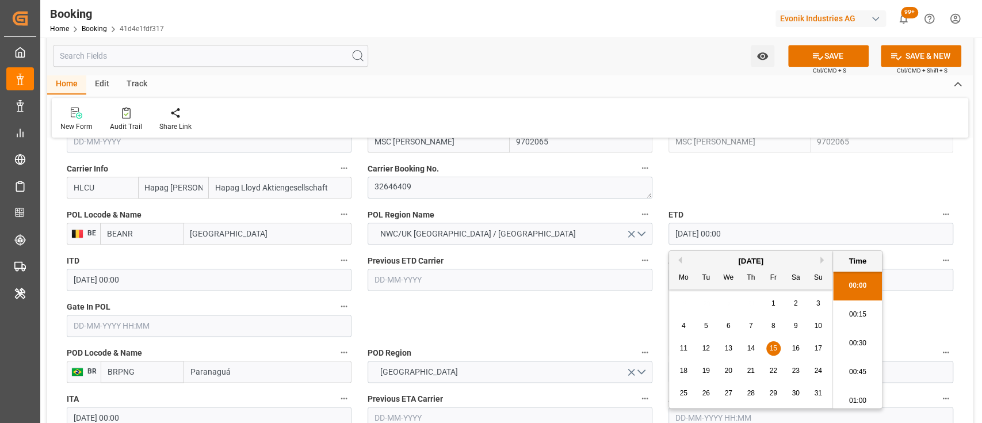
click at [693, 229] on input "15-08-2025 00:00" at bounding box center [810, 234] width 285 height 22
type input "15-09-2025 00:00"
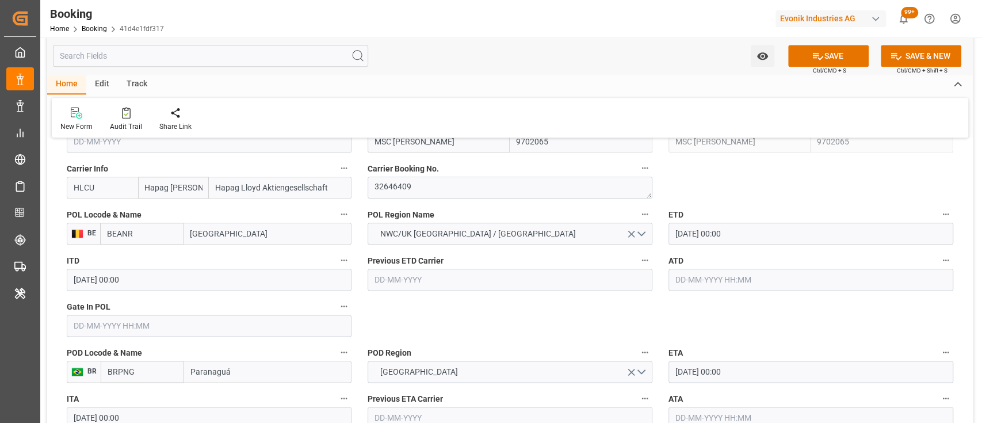
click at [695, 366] on input "30-09-2025 00:00" at bounding box center [810, 372] width 285 height 22
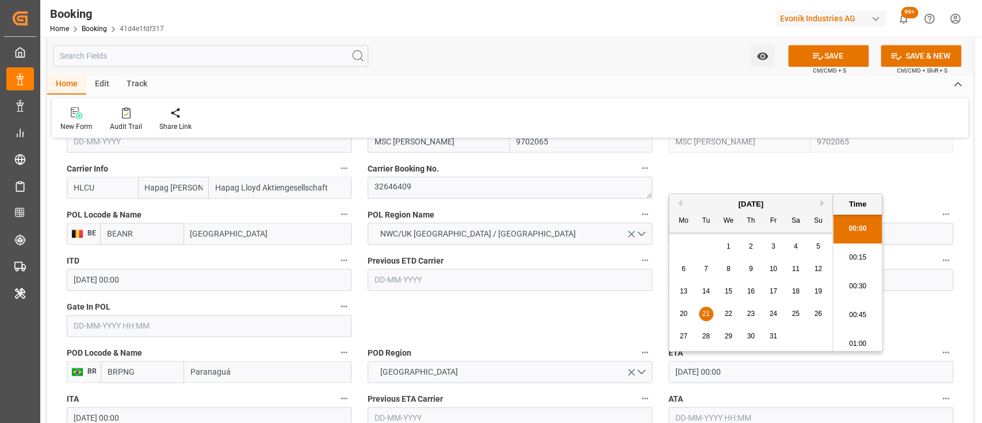
type input "21-10-2025 00:00"
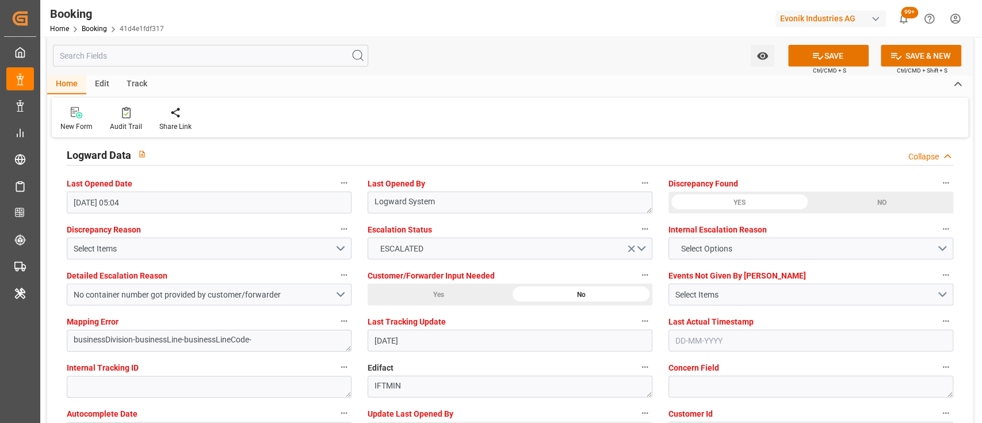
scroll to position [2084, 0]
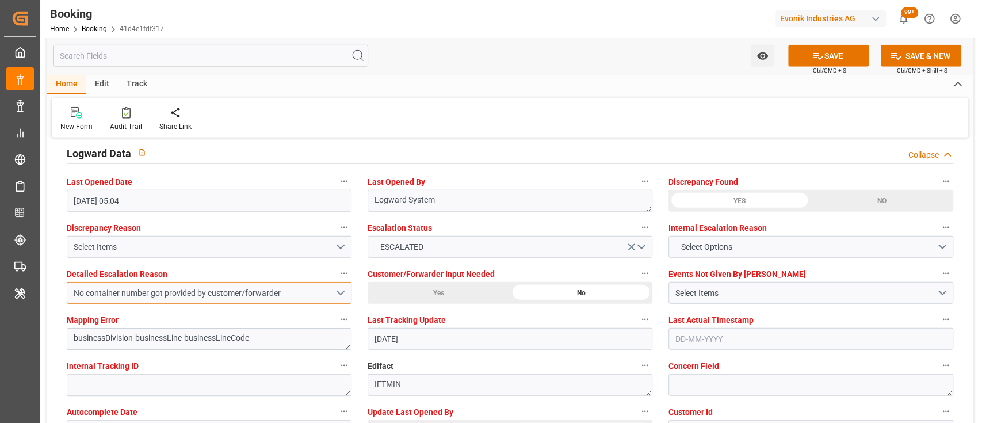
click at [328, 300] on button "No container number got provided by customer/forwarder" at bounding box center [209, 293] width 285 height 22
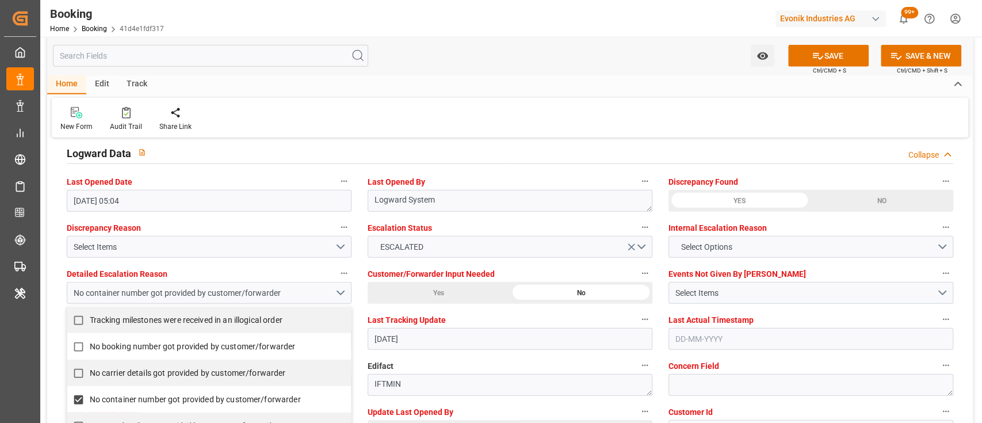
scroll to position [242, 0]
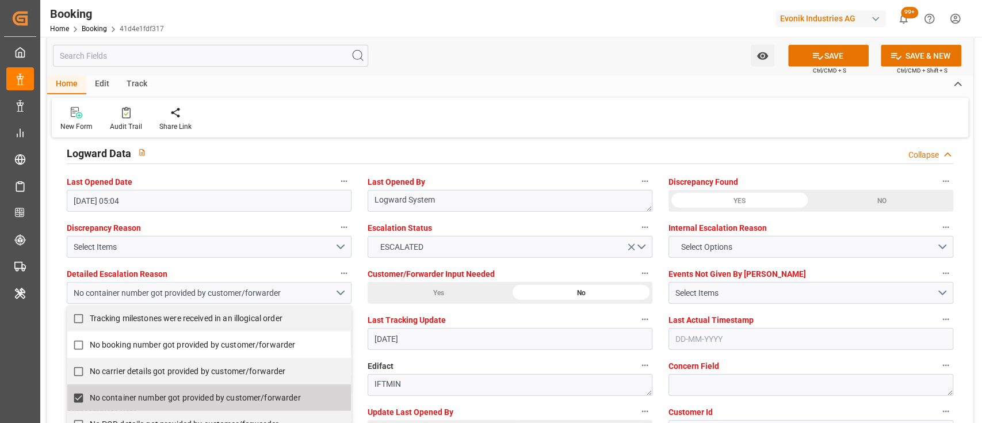
click at [90, 397] on span "No container number got provided by customer/forwarder" at bounding box center [195, 397] width 211 height 9
checkbox input "false"
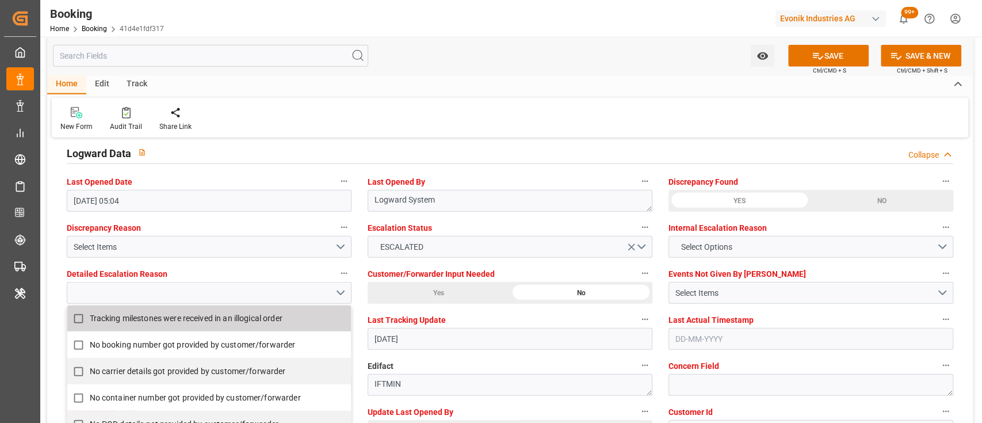
click at [617, 94] on div "Home Edit Track New Form Audit Trail Share Link" at bounding box center [509, 106] width 925 height 63
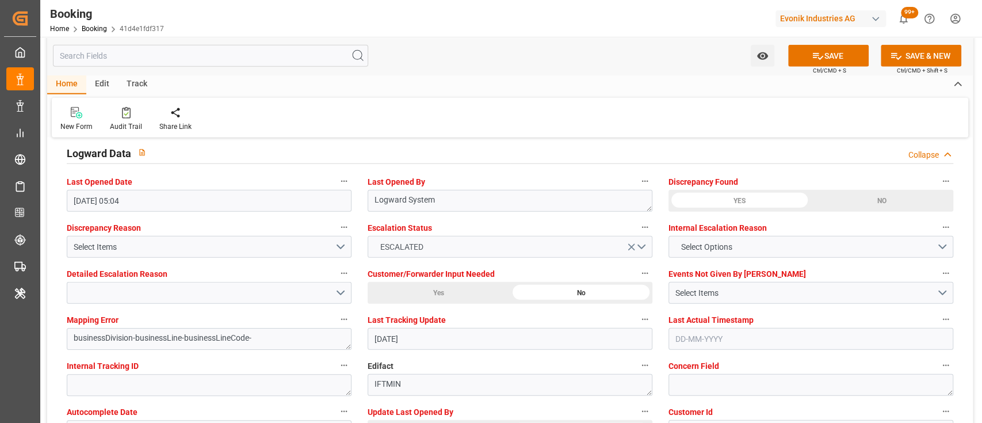
click at [631, 251] on icon "open menu" at bounding box center [631, 247] width 12 height 12
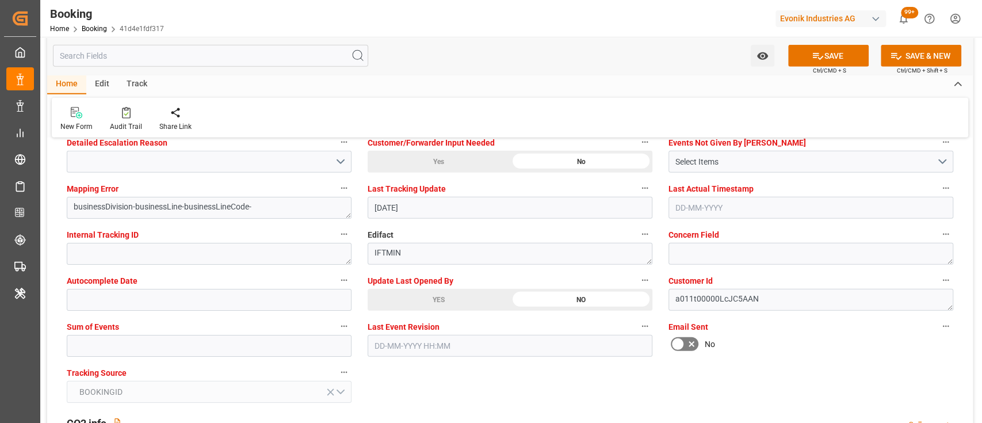
scroll to position [2218, 0]
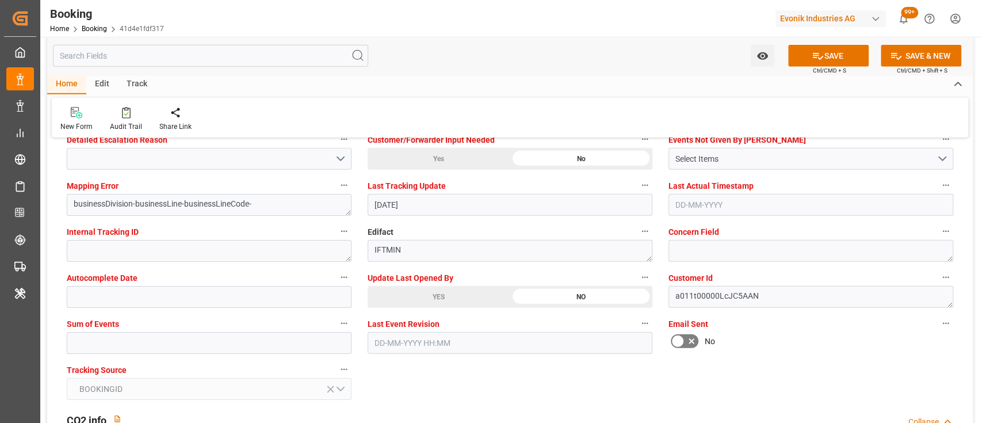
click at [216, 355] on div "Sum of Events" at bounding box center [209, 335] width 301 height 46
click at [195, 347] on input "text" at bounding box center [209, 343] width 285 height 22
type input "0"
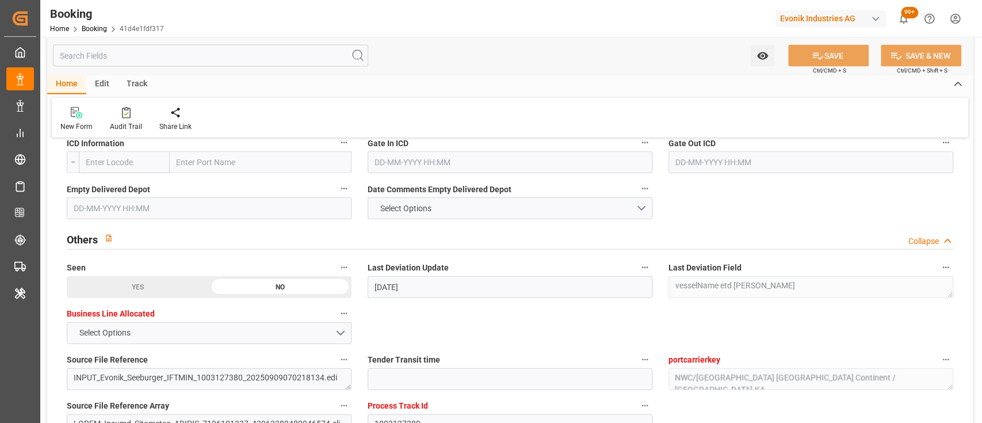
scroll to position [1247, 0]
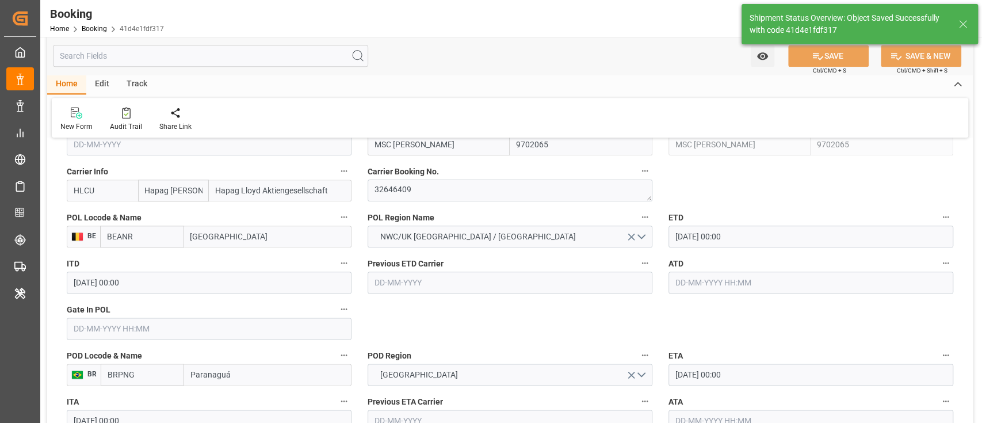
type textarea "[PERSON_NAME]"
type textarea "businessDivision-businessLine-"
type input "09-09-2025 05:29"
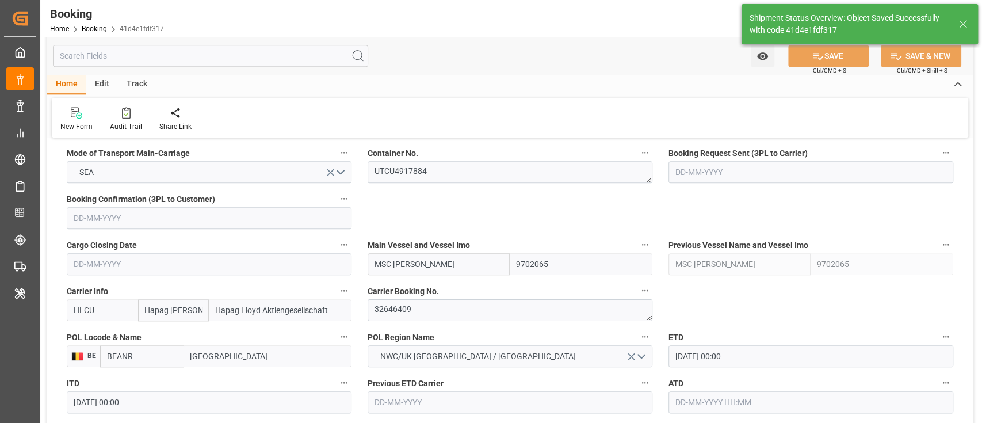
scroll to position [741, 0]
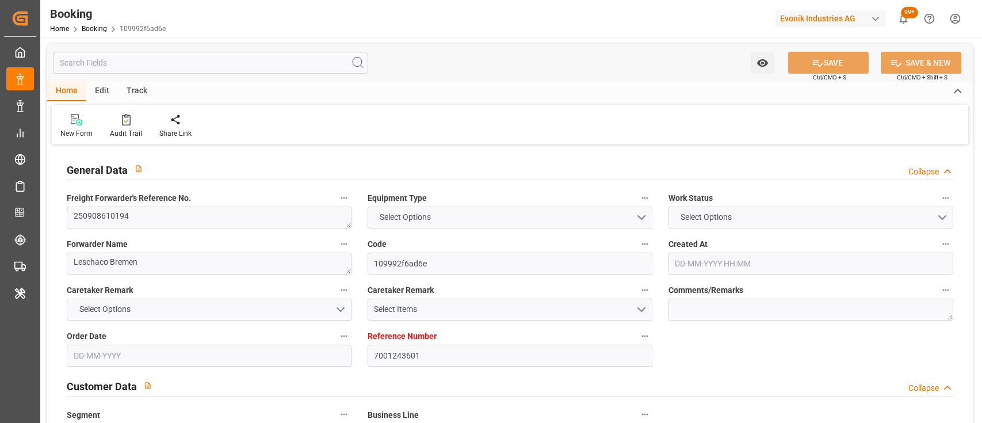
type input "7001243601"
type input "9702065"
type input "9618305"
type input "Hapag [PERSON_NAME]"
type input "Hapag Lloyd Aktiengesellschaft"
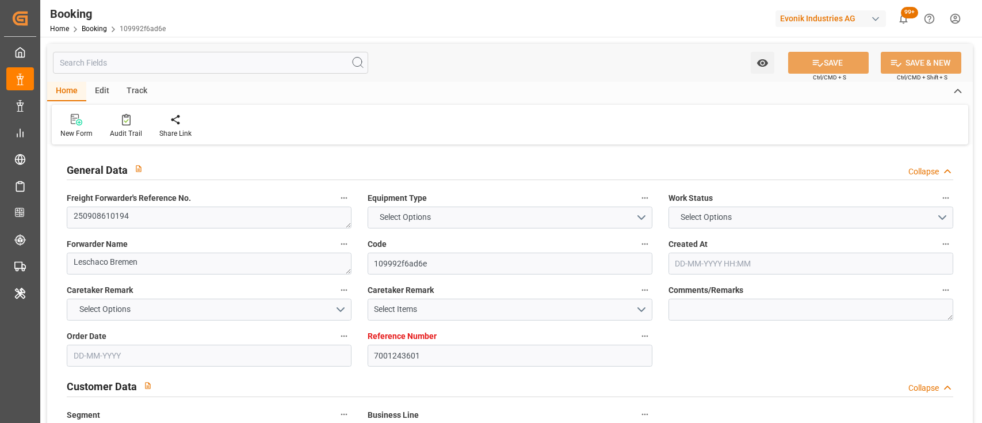
type input "NLRTM"
type input "BRSSZ"
type input "0"
type input "NLRTM"
type input "BRSSZ"
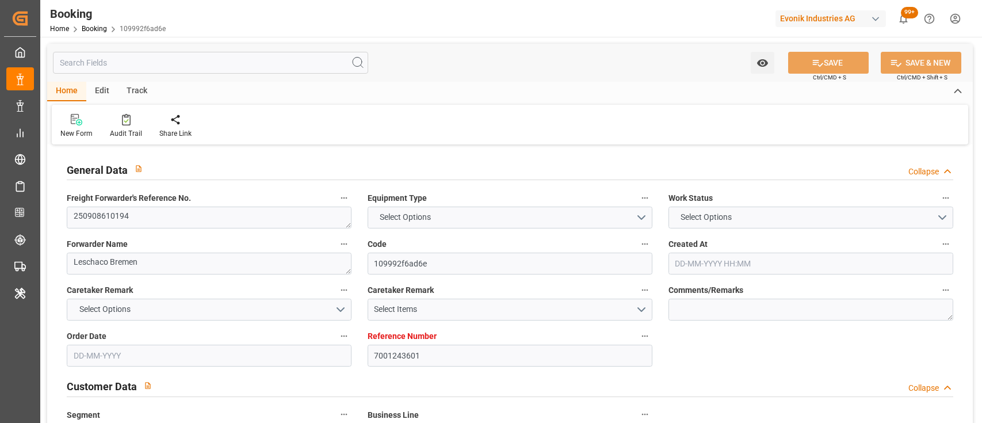
type input "9618305"
type input "07-08-2025 13:45"
type input "07-08-2025"
type input "29-09-2025"
type input "22-08-2025"
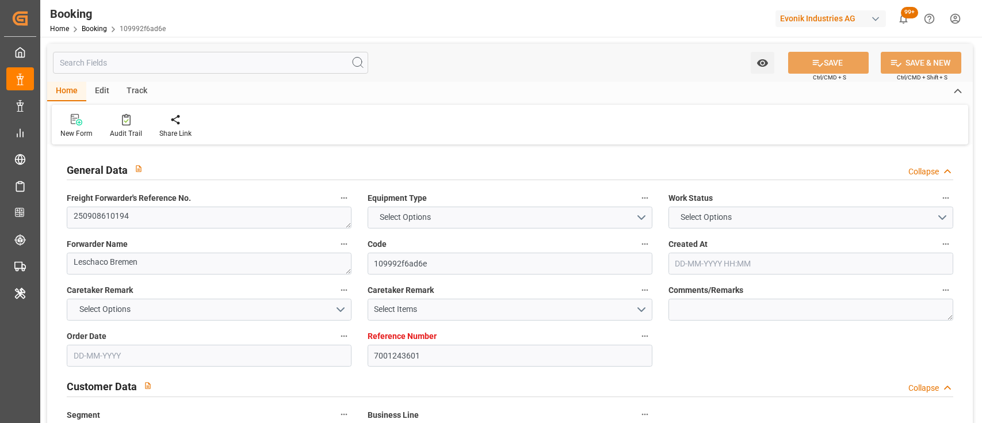
type input "08-08-2025"
type input "22-08-2025"
type input "07-09-2025 01:59"
type input "30-08-2025 00:00"
type input "02-09-2025 09:28"
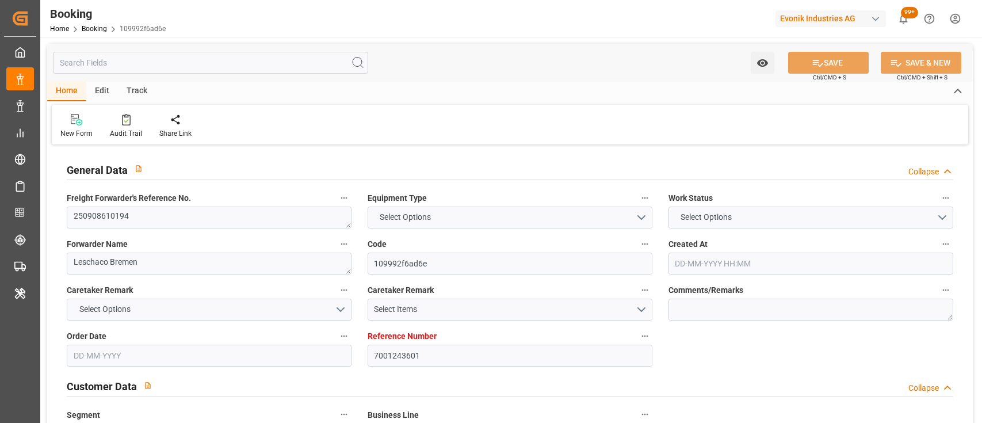
type input "07-10-2025 11:00"
type input "30-09-2025 00:00"
type input "22-08-2025"
type input "08-09-2025 20:42"
type input "08-09-2025"
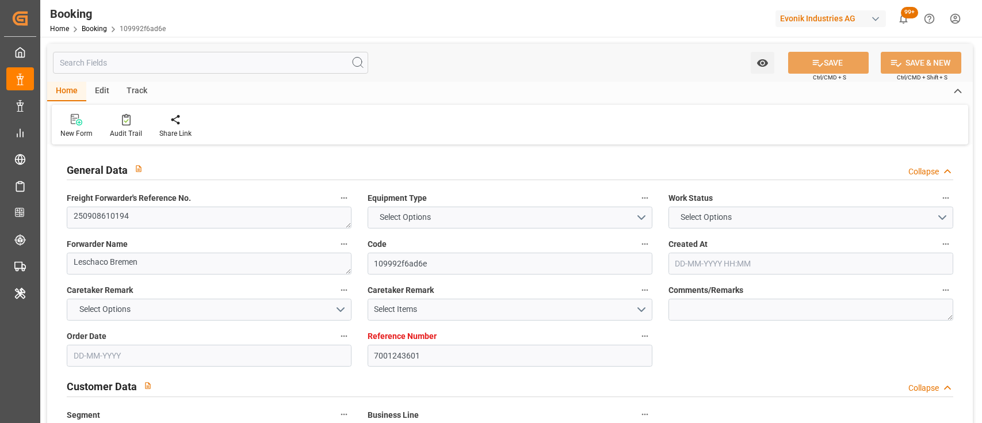
type input "25-08-2025 11:47"
type input "22-08-2025 13:03"
type input "25-08-2025 18:18"
type input "25-08-2025 11:45"
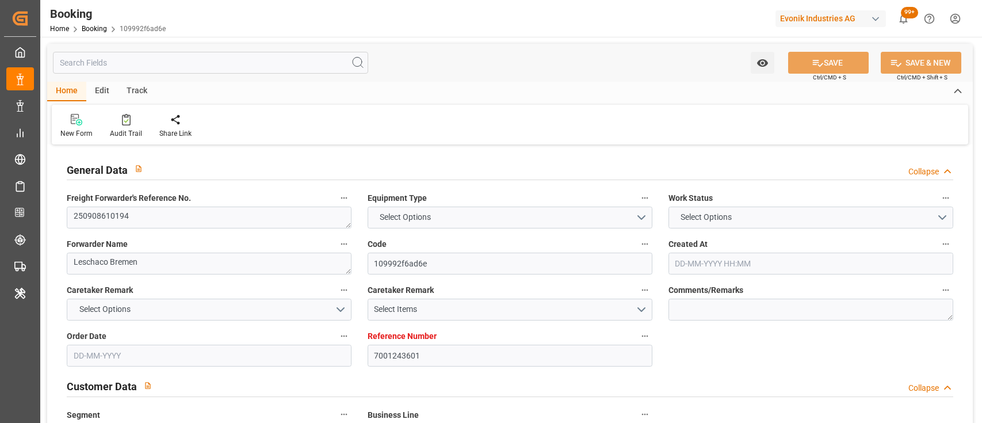
type input "26-08-2025 08:30"
type input "28-08-2025 12:00"
type input "08-09-2025 12:42"
type input "31-08-2025 03:30"
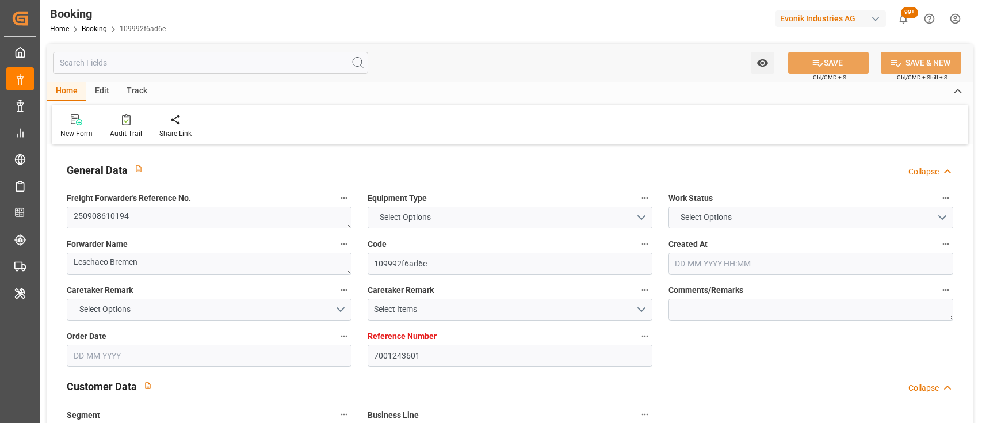
type input "06-09-2025 23:45"
type input "07-10-2025 11:00"
type input "08-10-2025 00:50"
type input "12-10-2025 00:50"
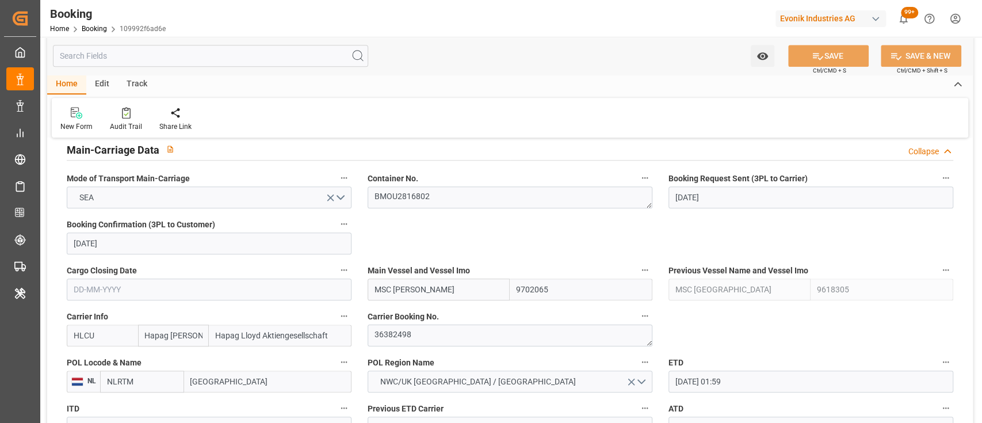
scroll to position [716, 0]
click at [386, 332] on textarea "36382498" at bounding box center [510, 335] width 285 height 22
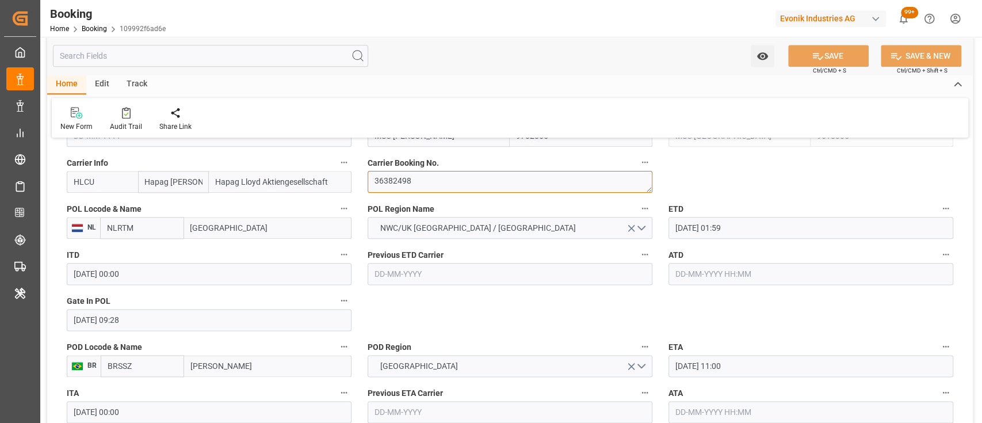
scroll to position [870, 0]
click at [681, 220] on input "07-09-2025 01:59" at bounding box center [810, 227] width 285 height 22
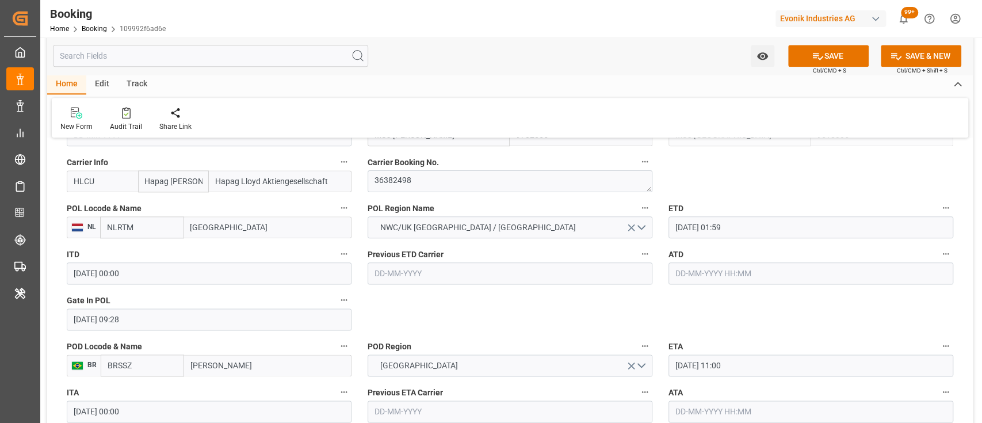
click at [681, 221] on input "07-09-2025 01:59" at bounding box center [810, 227] width 285 height 22
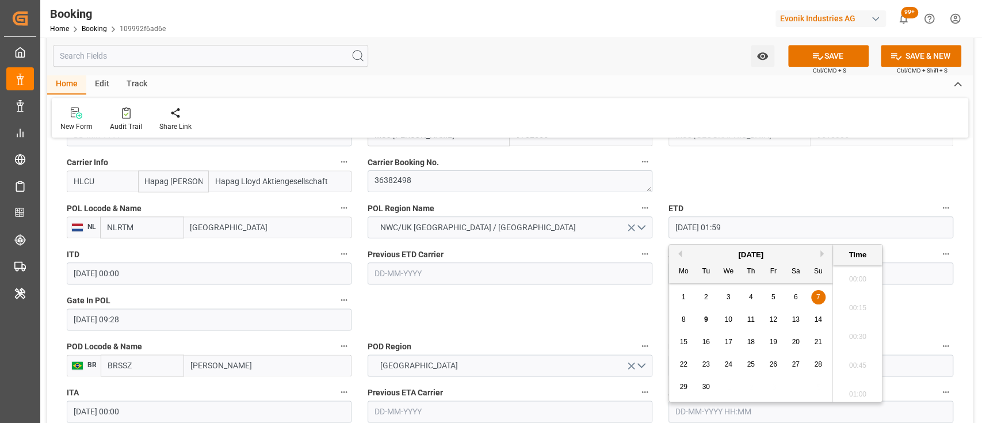
scroll to position [147, 0]
type input "09-09-2025 01:59"
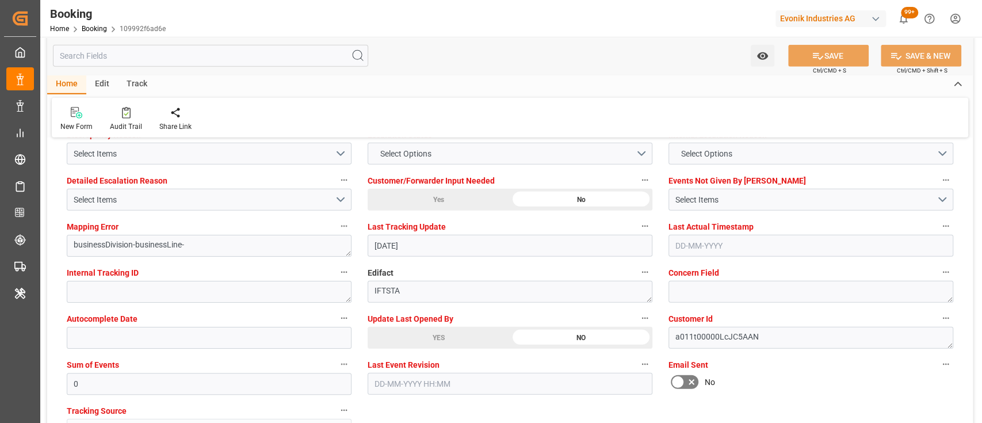
scroll to position [1880, 0]
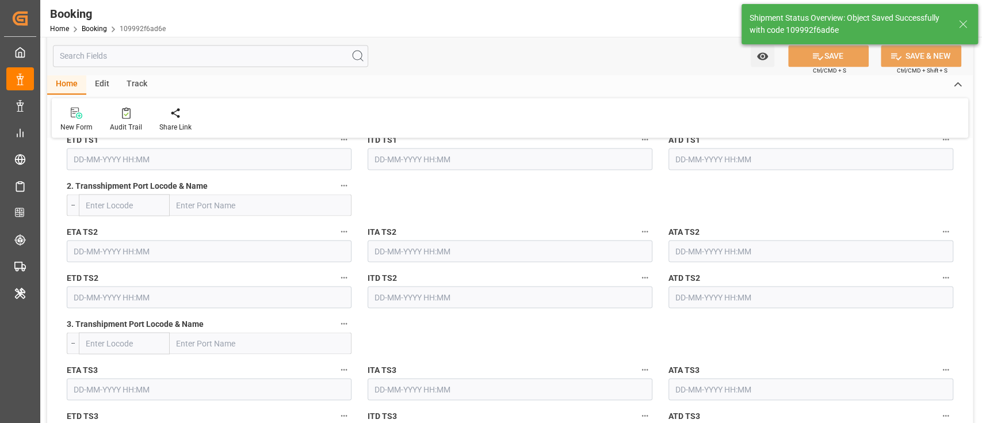
type textarea "[PERSON_NAME]"
type input "09-09-2025 05:30"
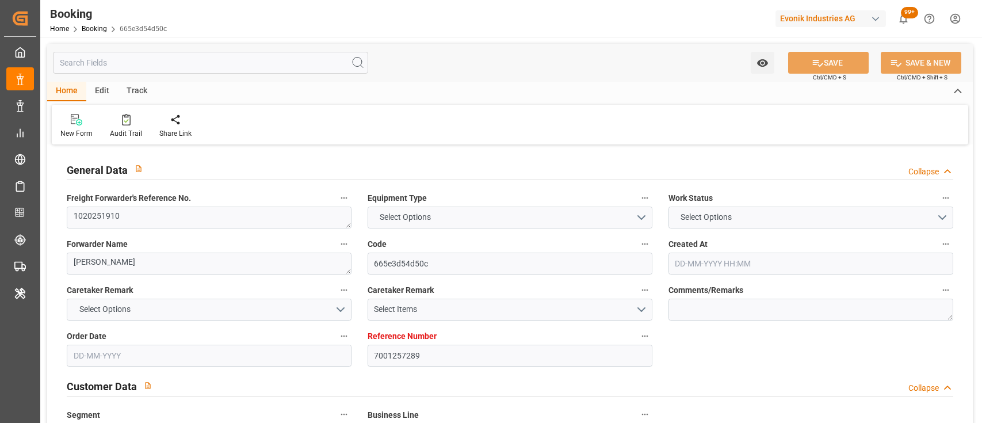
type input "7001257289"
type input "9632064"
type input "Hapag [PERSON_NAME]"
type input "Hapag Lloyd Aktiengesellschaft"
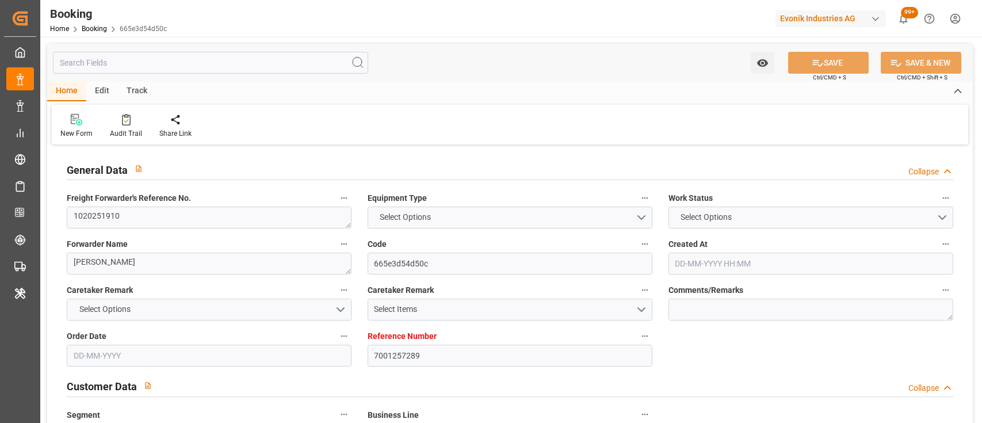
type input "NLRTM"
type input "KRPUS"
type input "CNSHG"
type input "0"
type input "NLRTM"
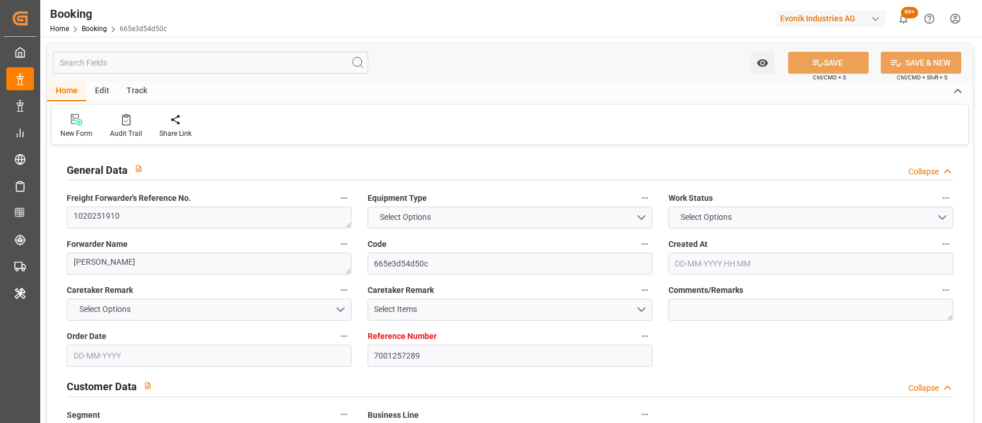
type input "KRPUS"
type input "9938420"
type input "[DATE] 10:14"
type input "[DATE]"
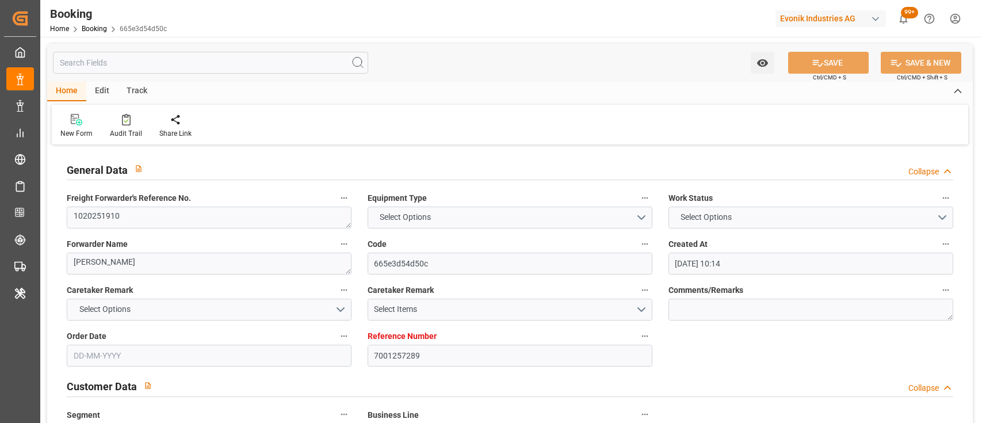
type input "[DATE]"
type input "[DATE] 00:00"
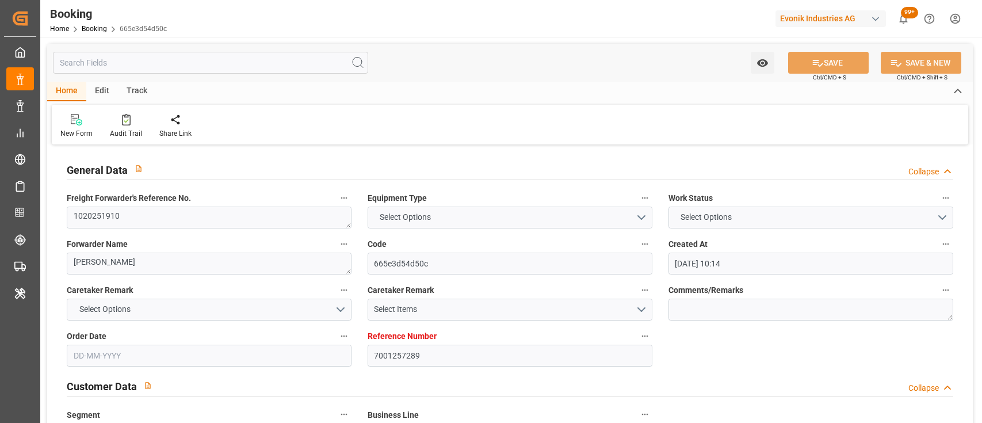
type input "[DATE] 00:00"
type input "[DATE] 15:15"
type input "[DATE] 00:00"
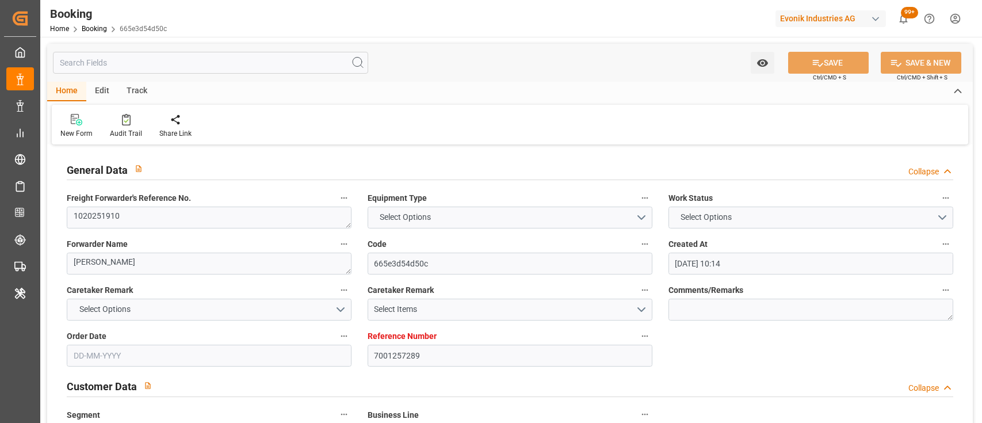
type input "[DATE] 00:00"
type input "[DATE] 05:00"
type input "[DATE] 00:00"
type input "[DATE] 16:25"
type input "[DATE]"
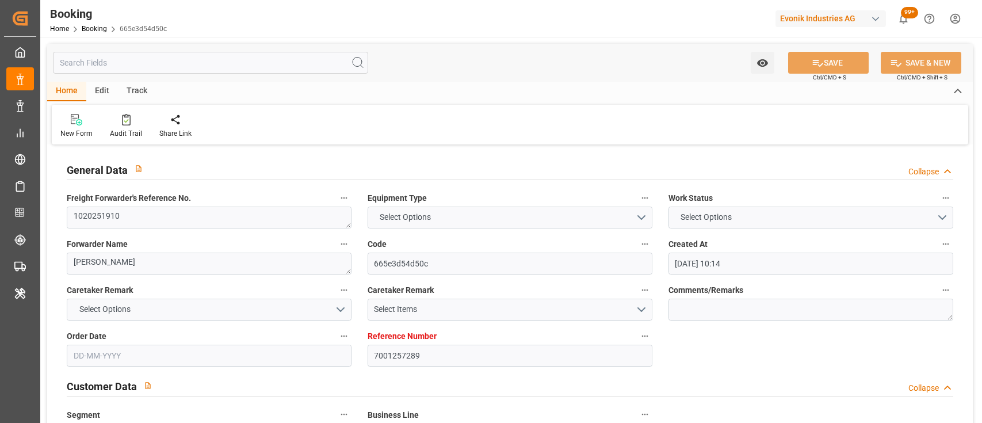
type input "[DATE] 12:00"
type input "[DATE] 01:00"
type input "[DATE] 08:00"
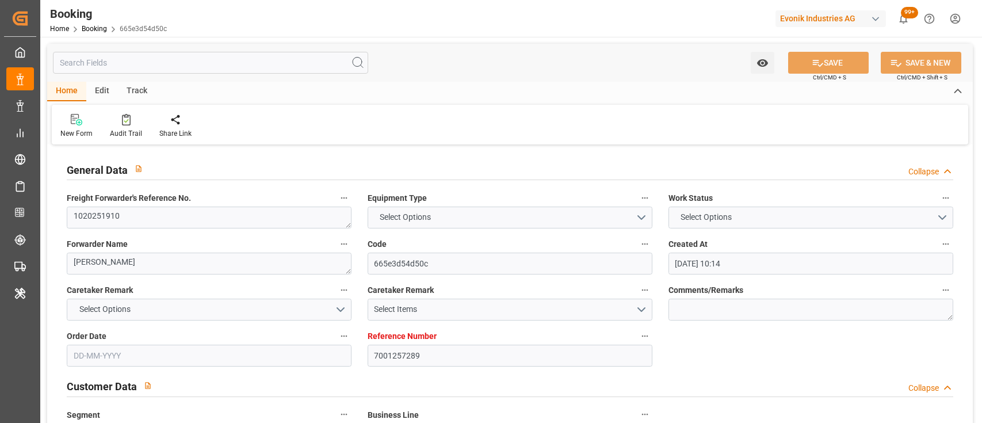
type input "[DATE] 08:00"
type input "[DATE] 16:44"
type input "[DATE] 05:00"
type input "[DATE] 16:00"
type input "[DATE] 05:33"
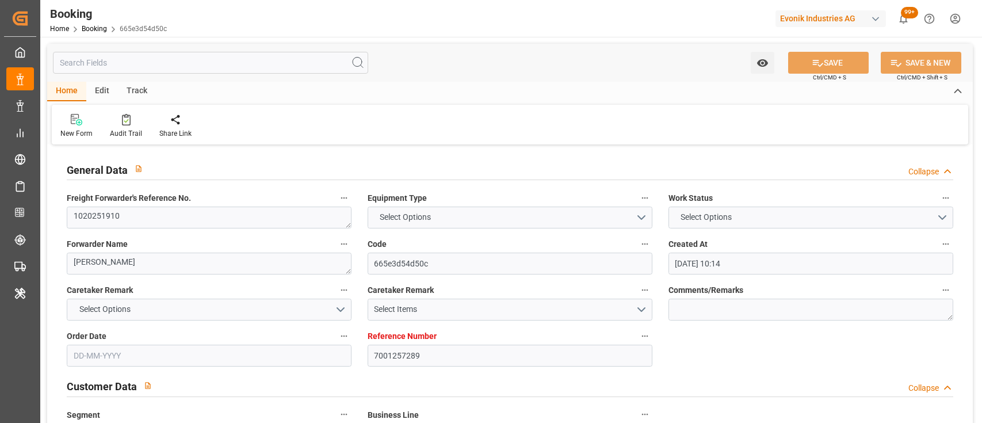
type input "[DATE] 05:33"
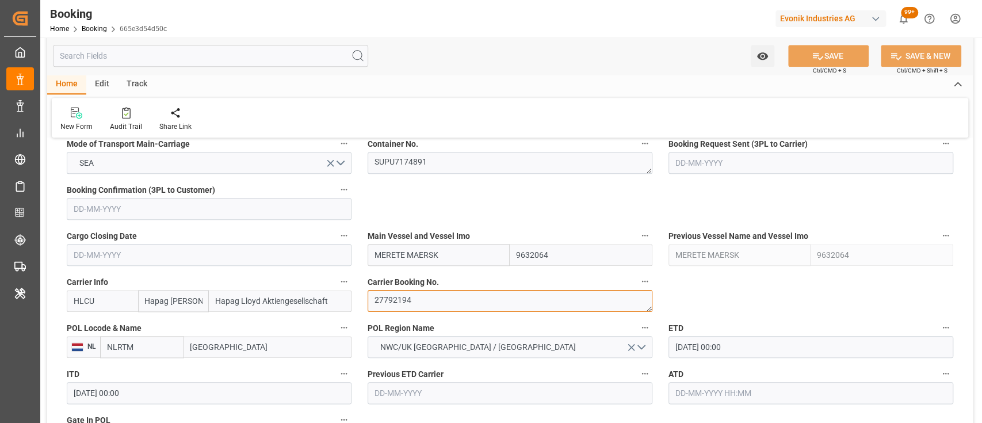
click at [420, 297] on textarea "27792194" at bounding box center [510, 301] width 285 height 22
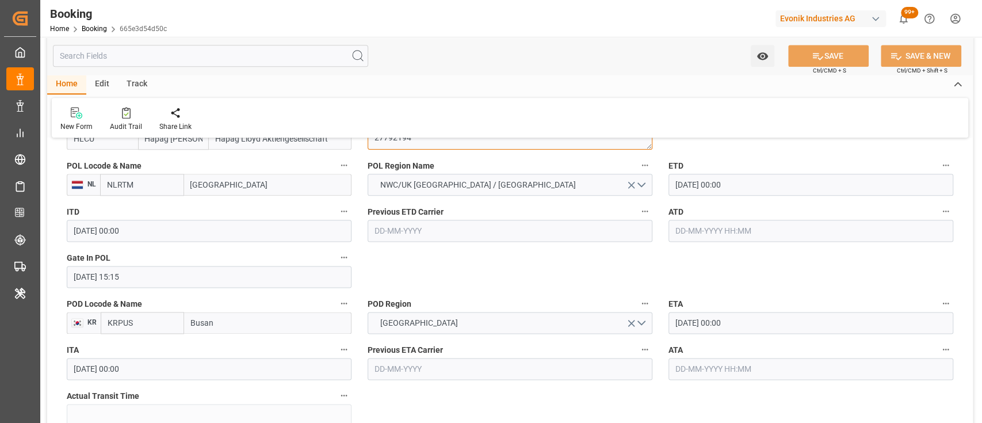
scroll to position [913, 0]
click at [681, 175] on input "[DATE] 00:00" at bounding box center [810, 184] width 285 height 22
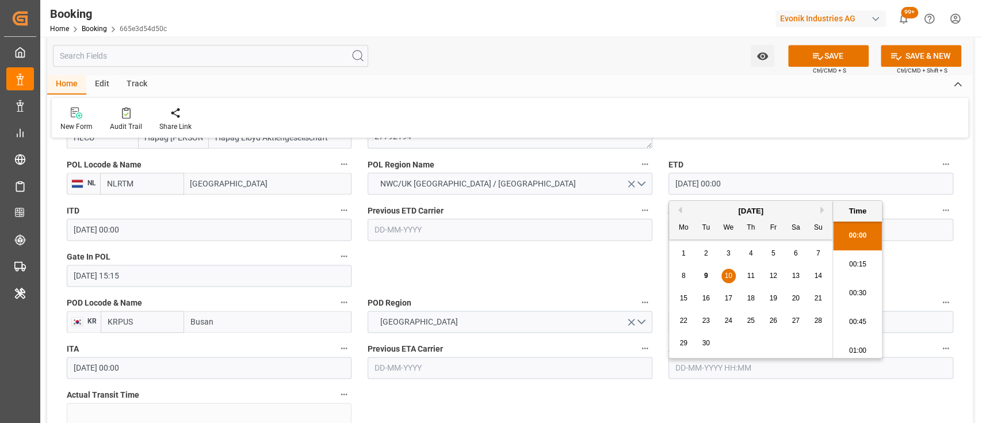
type input "[DATE] 00:00"
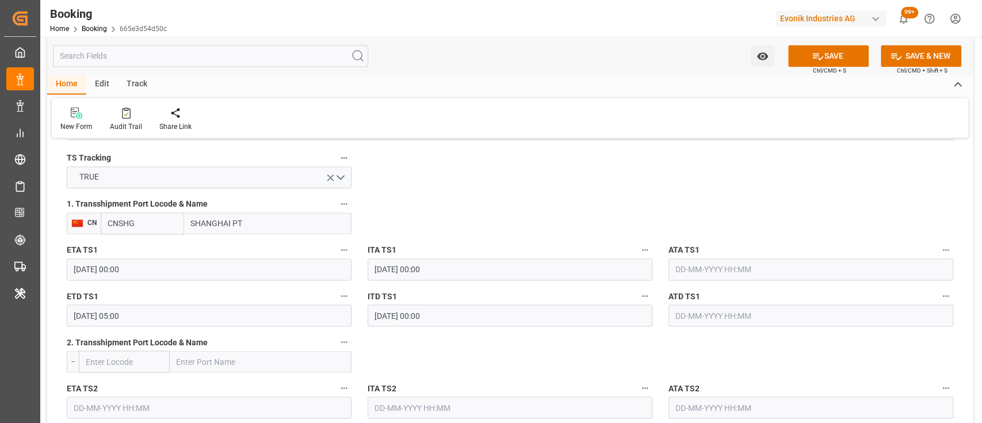
scroll to position [1238, 0]
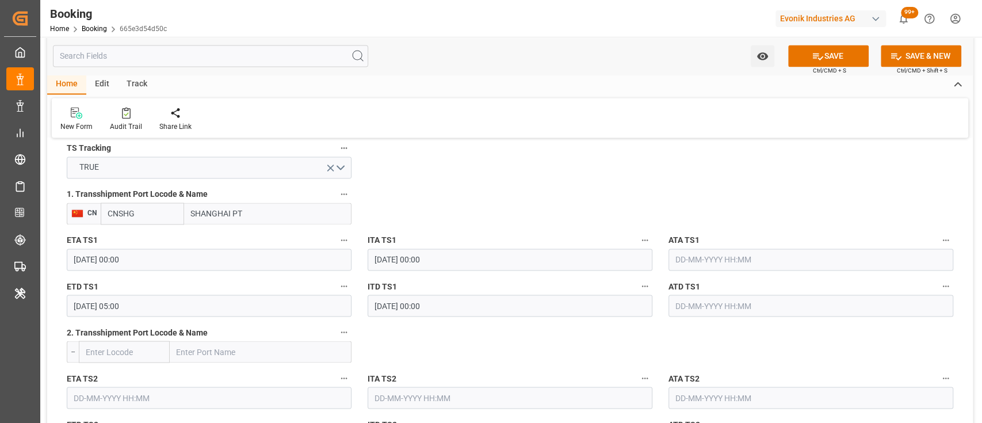
click at [154, 207] on input "CNSHG" at bounding box center [142, 213] width 83 height 22
click at [120, 228] on div "CNSGH - [GEOGRAPHIC_DATA]" at bounding box center [146, 245] width 91 height 38
type input "CNSGH"
type input "[GEOGRAPHIC_DATA]"
type input "CNSGH"
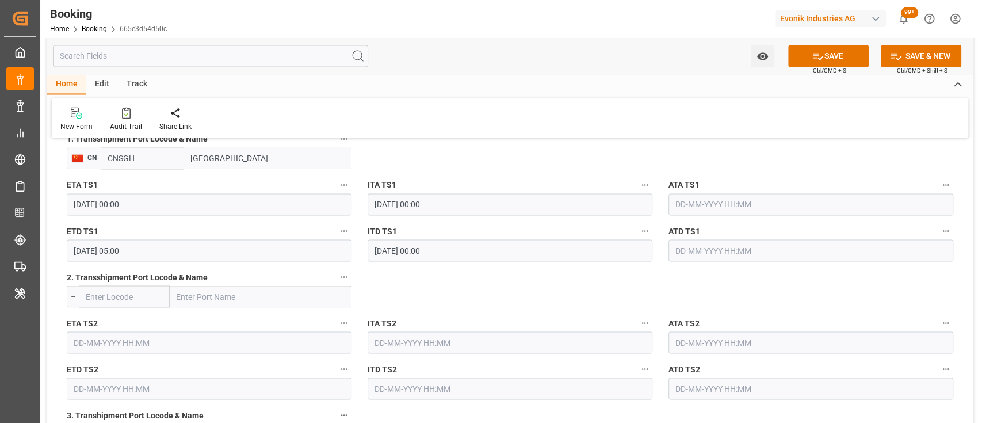
scroll to position [1296, 0]
click at [75, 201] on input "[DATE] 00:00" at bounding box center [209, 202] width 285 height 22
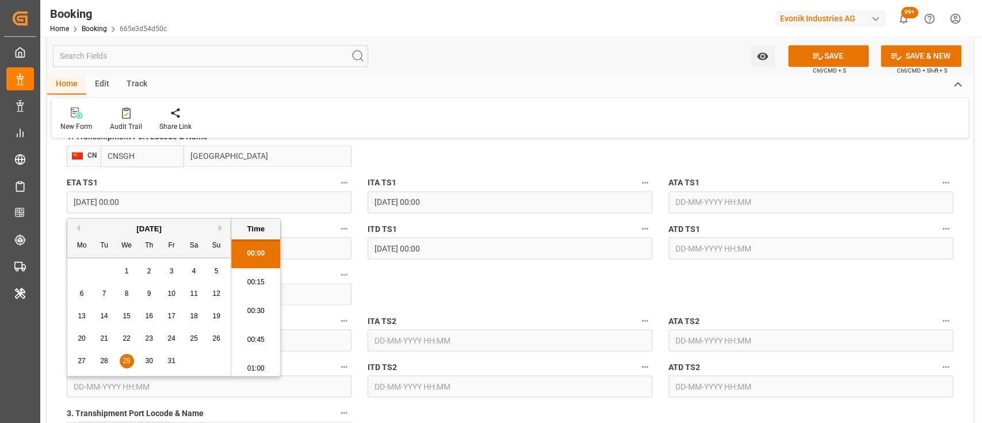
type input "[DATE] 00:00"
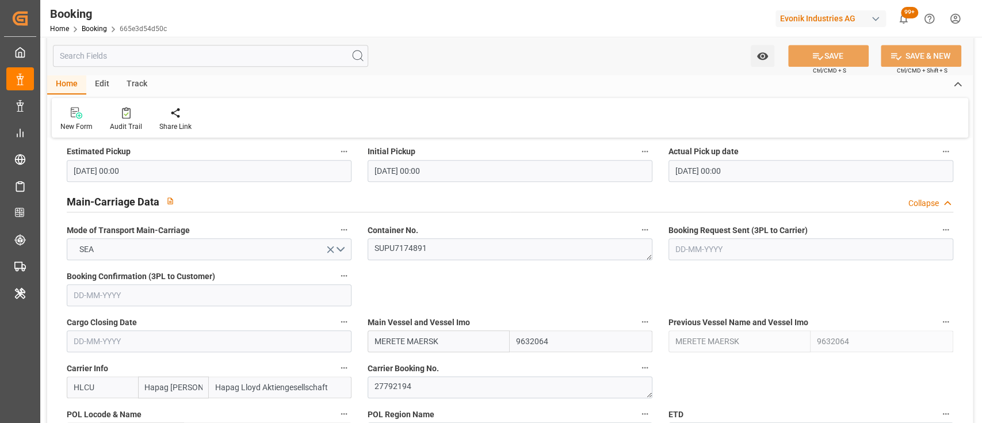
scroll to position [640, 0]
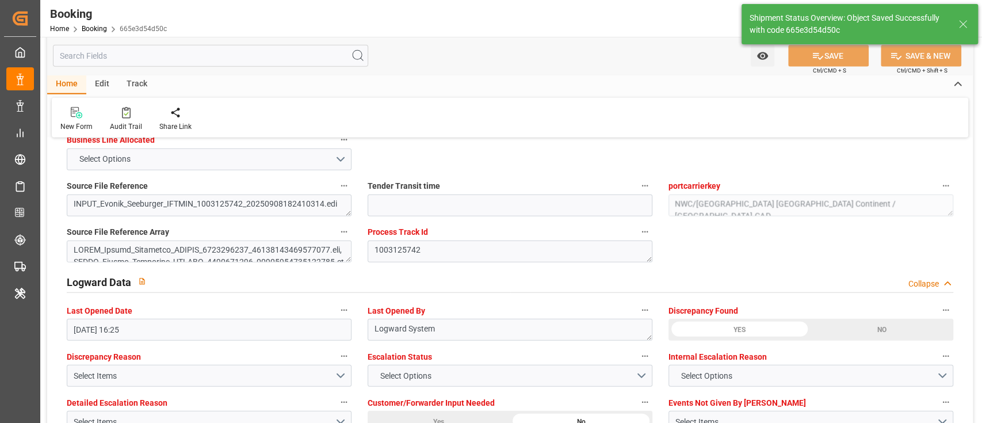
type input "[DATE] 05:32"
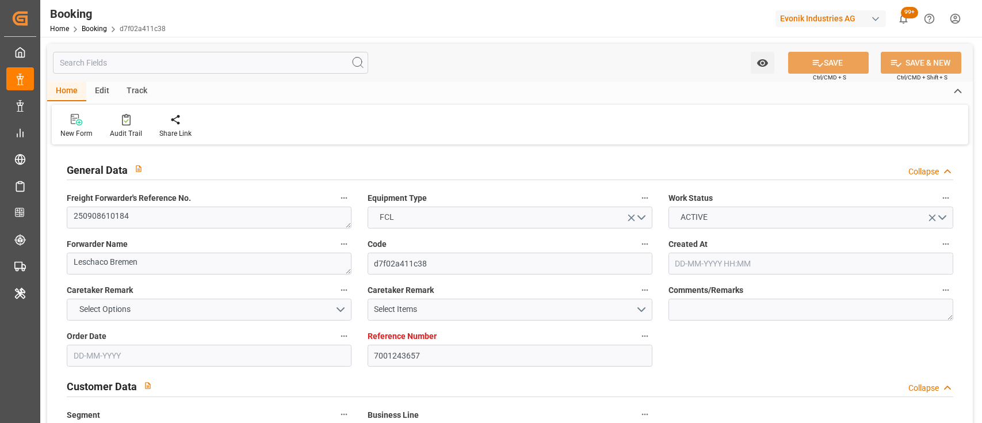
type input "07-08-2025 13:46"
type input "07-08-2025"
type input "01-11-2025"
type input "28-08-2025"
type input "15-08-2025"
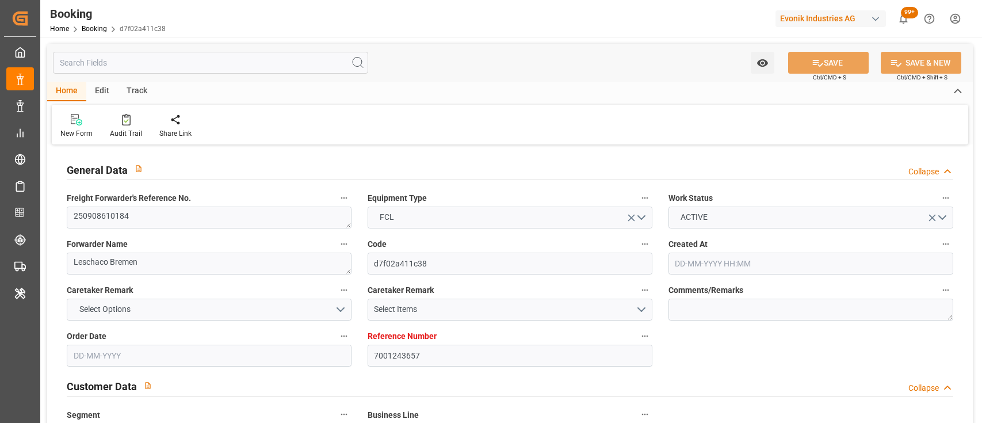
type input "02-09-2025"
type input "08-09-2025 10:00"
type input "08-09-2025 00:00"
type input "01-11-2025 20:00"
type input "28-10-2025 00:00"
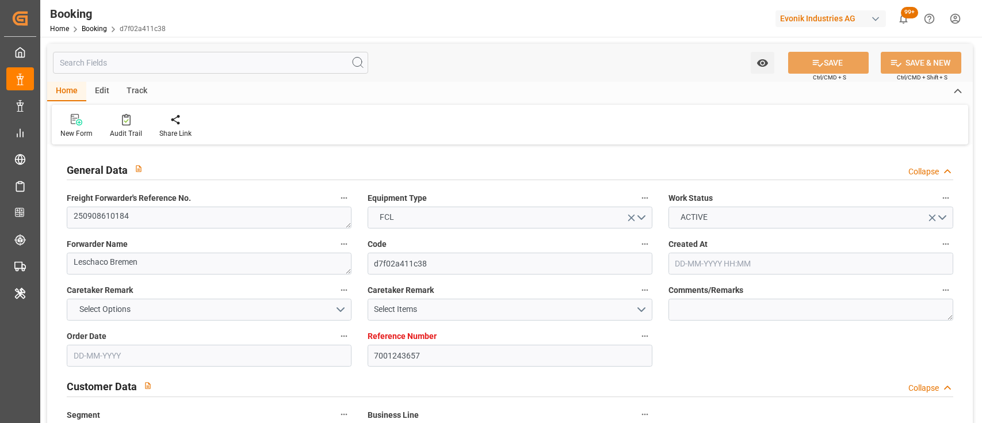
type input "17-10-2025 00:00"
type input "31-10-2025 00:01"
type input "25-10-2025 00:00"
type input "18-08-2025"
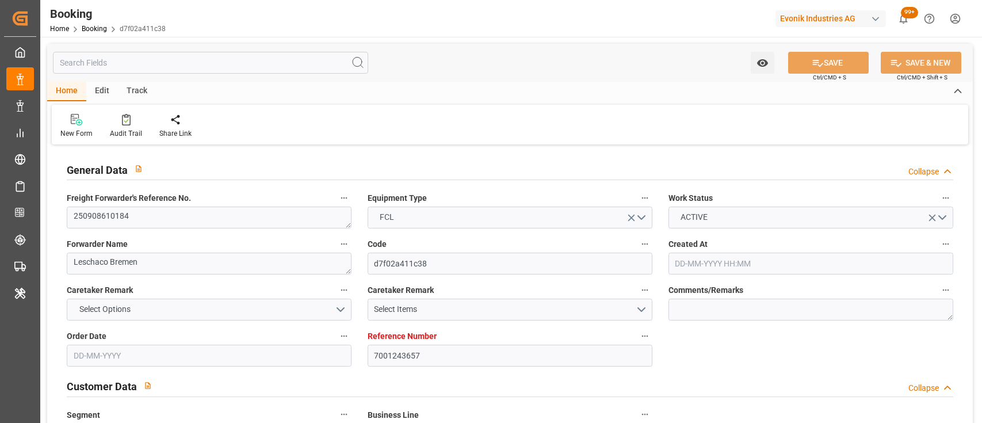
type input "08-09-2025 15:43"
type input "[DATE]"
type input "01-09-2025 09:47"
type input "06-09-2025 12:00"
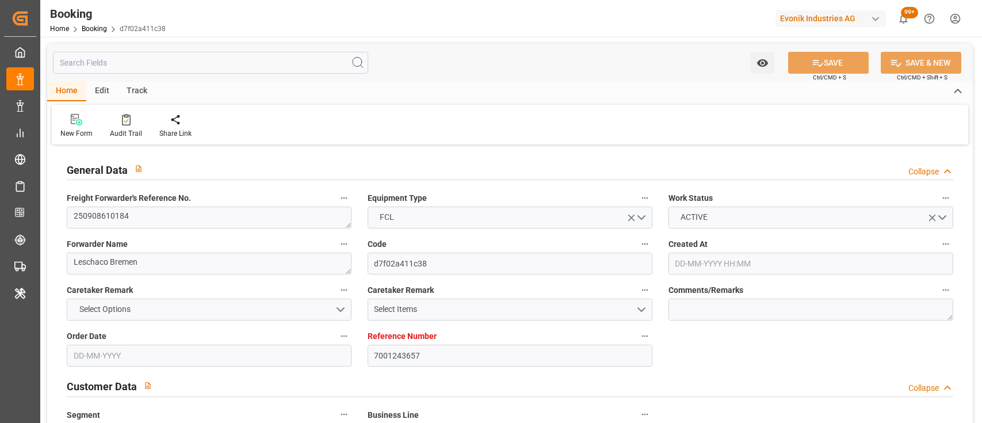
type input "06-09-2025 12:00"
type input "08-09-2025 10:00"
type input "17-10-2025 08:00"
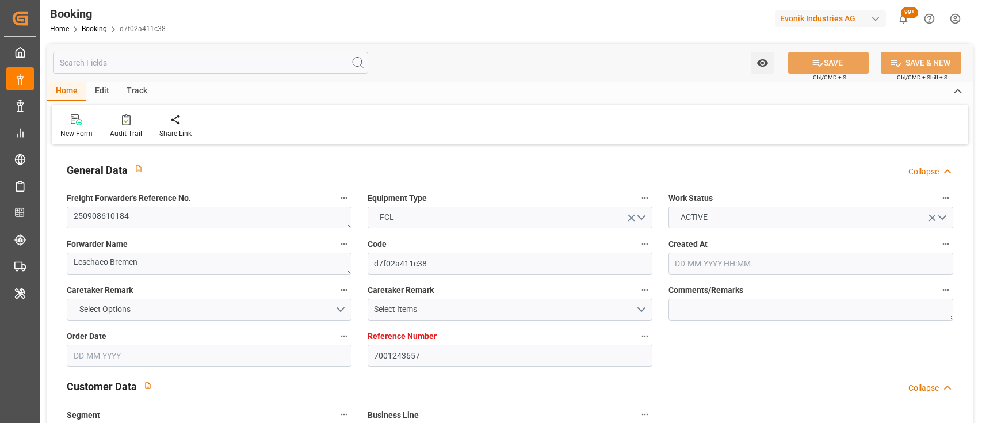
type input "17-10-2025 20:07"
type input "31-10-2025 00:01"
type input "01-11-2025 20:00"
type input "02-11-2025 09:33"
type input "06-11-2025 09:33"
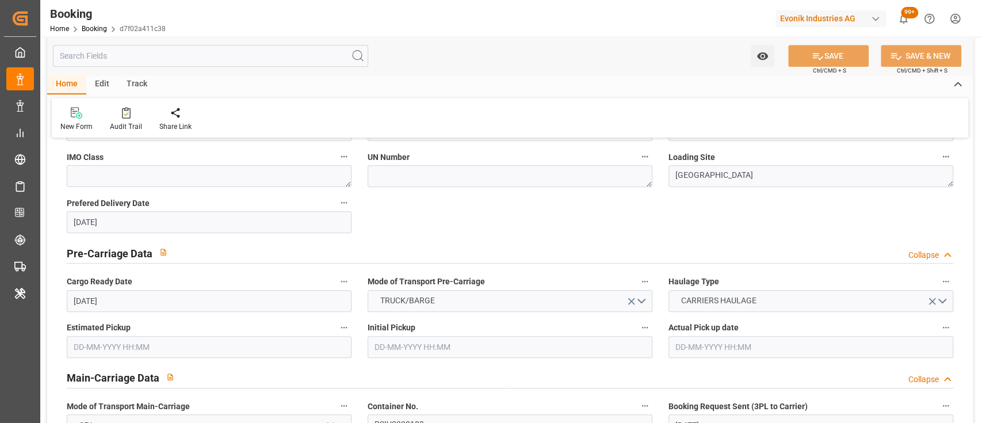
scroll to position [765, 0]
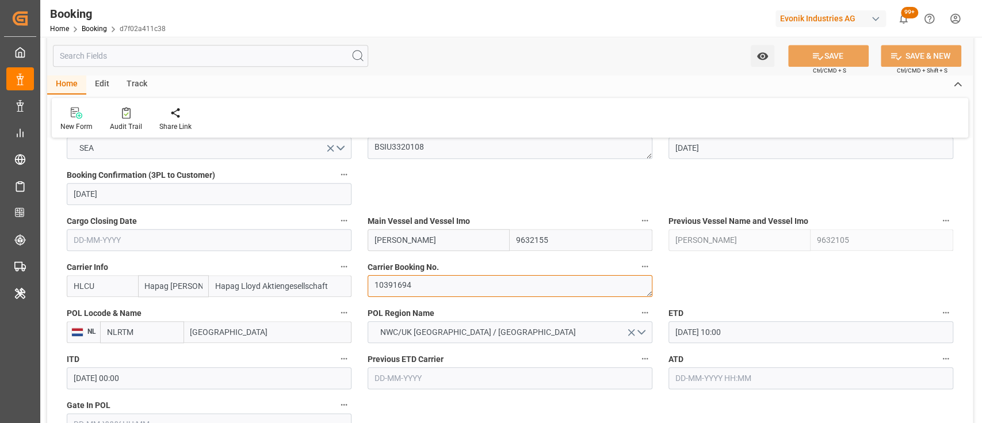
click at [401, 275] on textarea "10391694" at bounding box center [510, 286] width 285 height 22
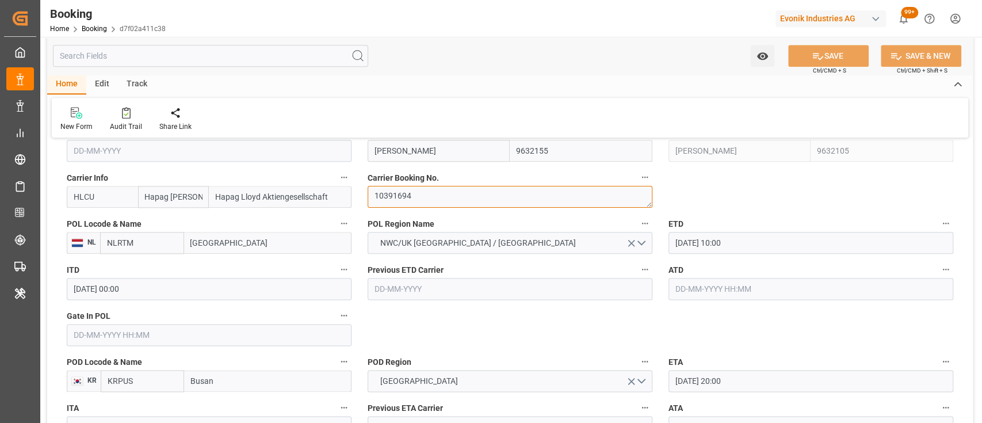
scroll to position [870, 0]
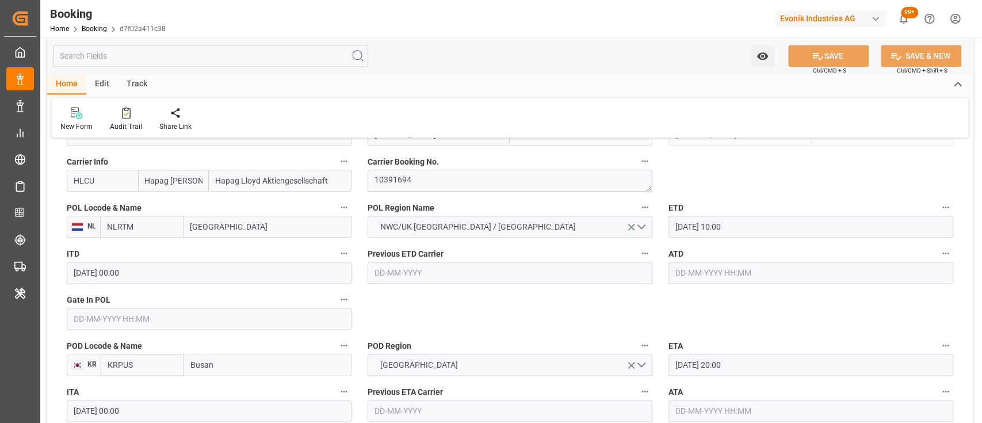
click at [684, 224] on input "08-09-2025 10:00" at bounding box center [810, 227] width 285 height 22
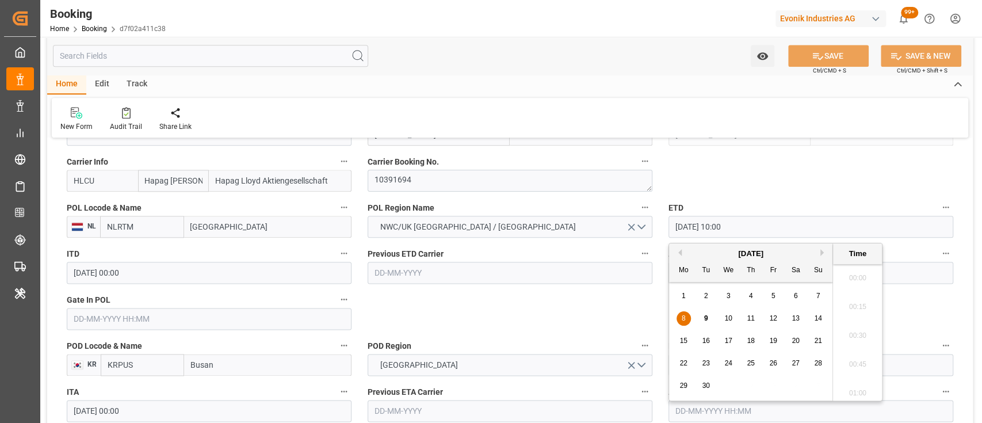
scroll to position [1096, 0]
type input "09-09-2025 10:00"
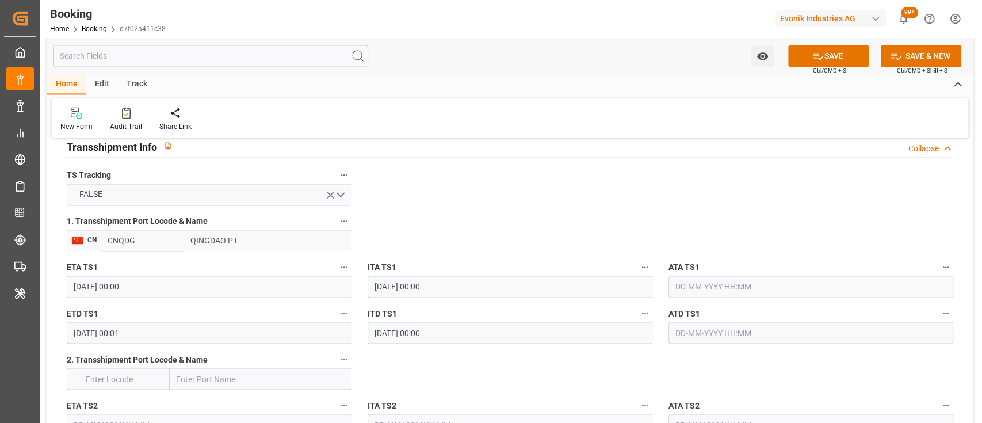
scroll to position [1212, 0]
click at [337, 191] on button "FALSE" at bounding box center [209, 193] width 285 height 22
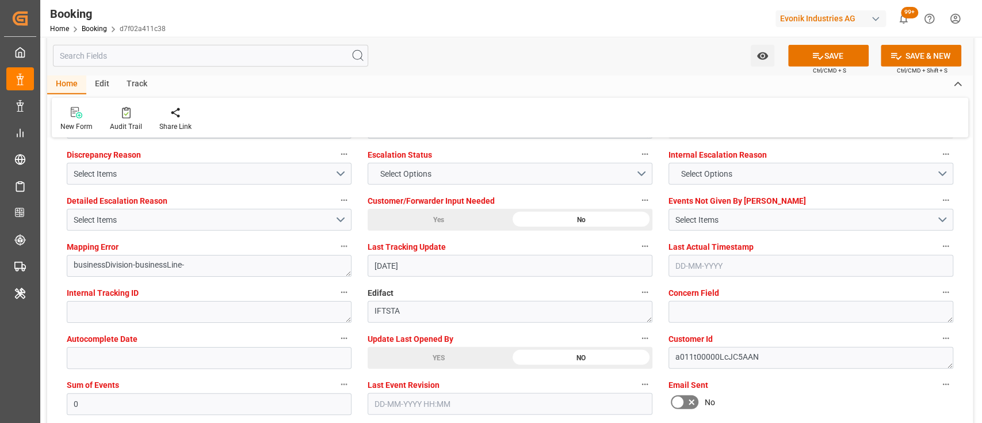
scroll to position [2211, 0]
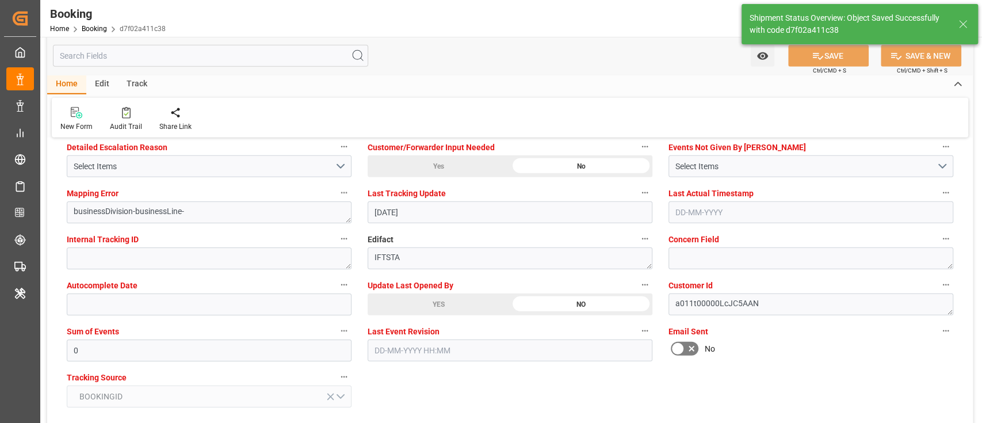
type textarea "[PERSON_NAME]"
type input "09-09-2025 05:33"
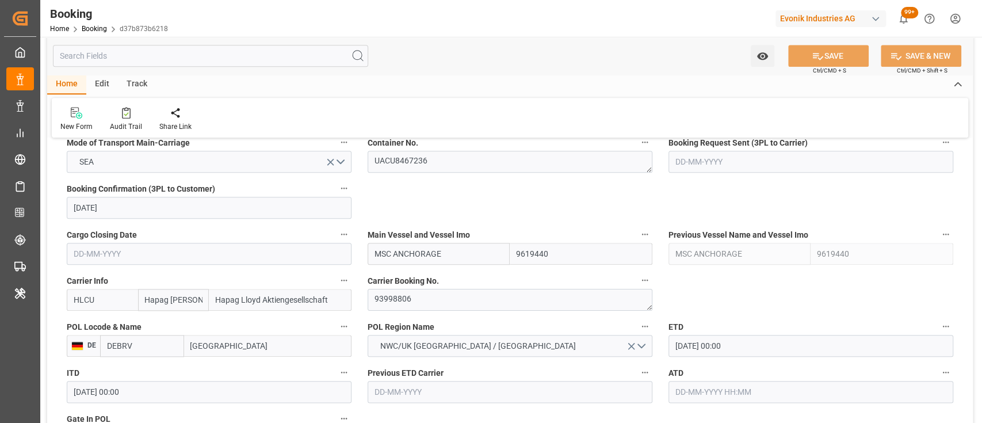
scroll to position [752, 0]
click at [385, 301] on textarea "93998806" at bounding box center [510, 299] width 285 height 22
paste textarea "27774330"
type textarea "27774330"
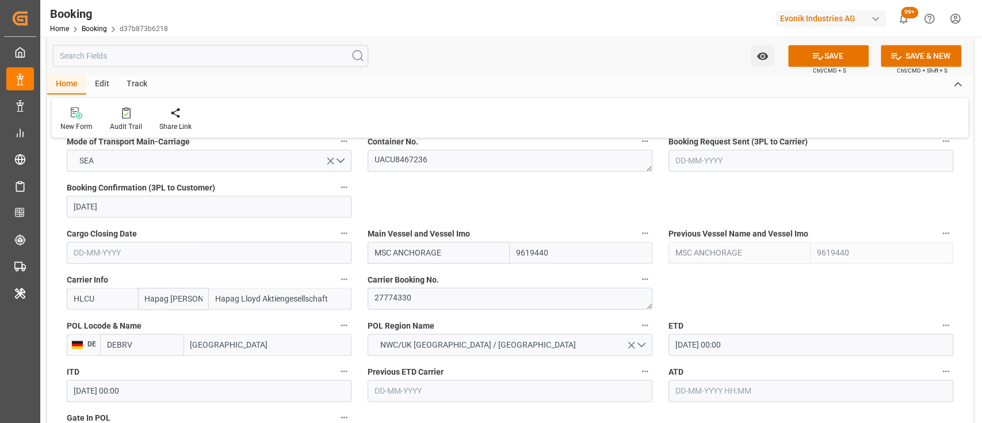
click at [427, 263] on input "MSC ANCHORAGE" at bounding box center [439, 253] width 143 height 22
click at [397, 273] on b "MSC [PERSON_NAME]" at bounding box center [415, 277] width 81 height 9
type input "MSC [PERSON_NAME]"
type input "9720483"
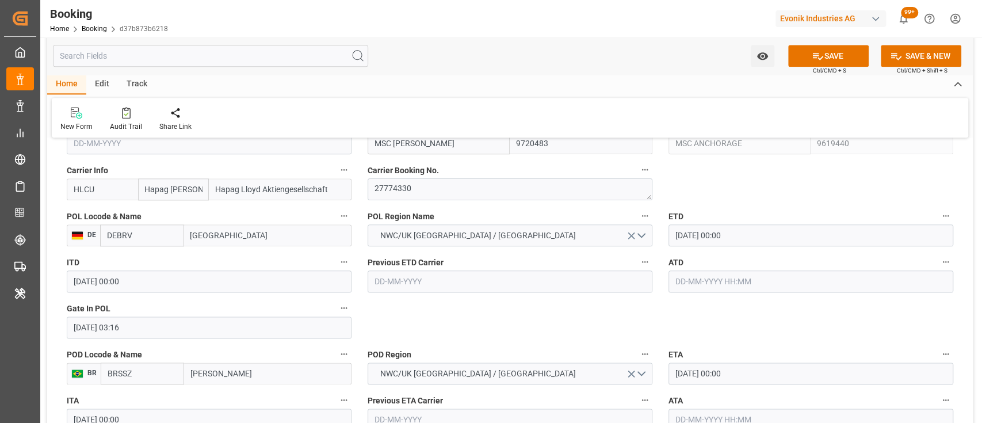
scroll to position [863, 0]
type input "MSC [PERSON_NAME]"
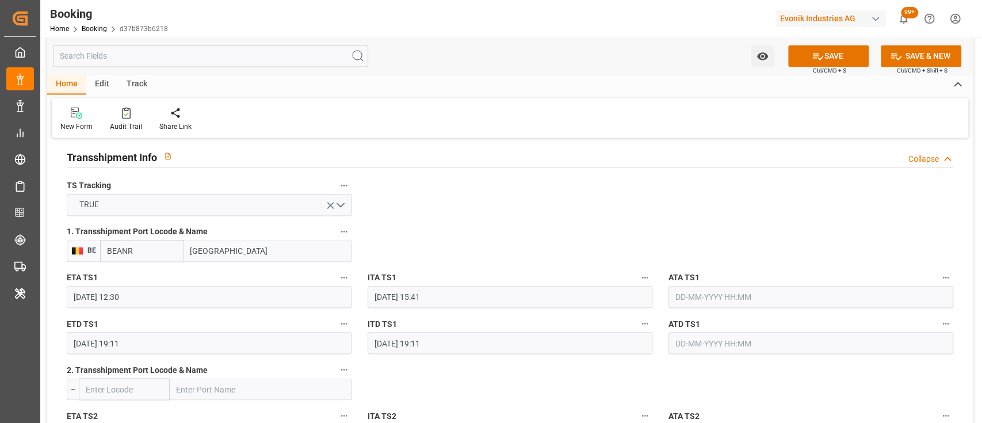
scroll to position [1205, 0]
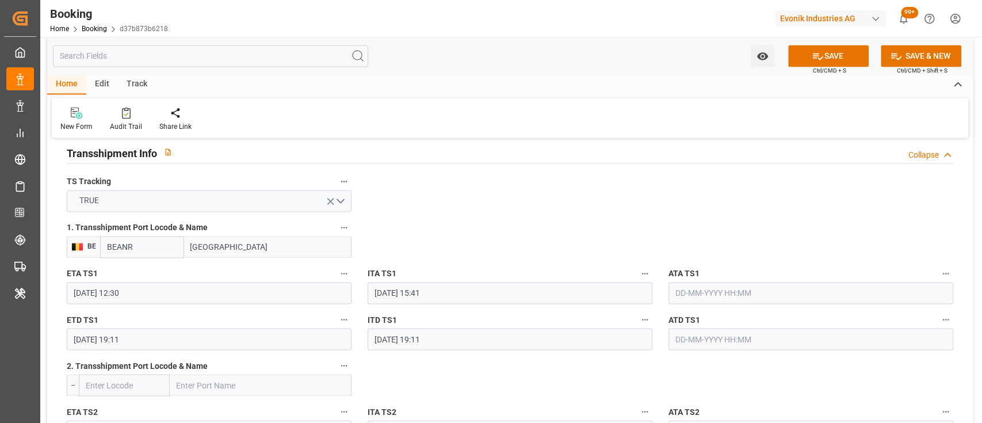
click at [332, 200] on icon "open menu" at bounding box center [330, 201] width 12 height 12
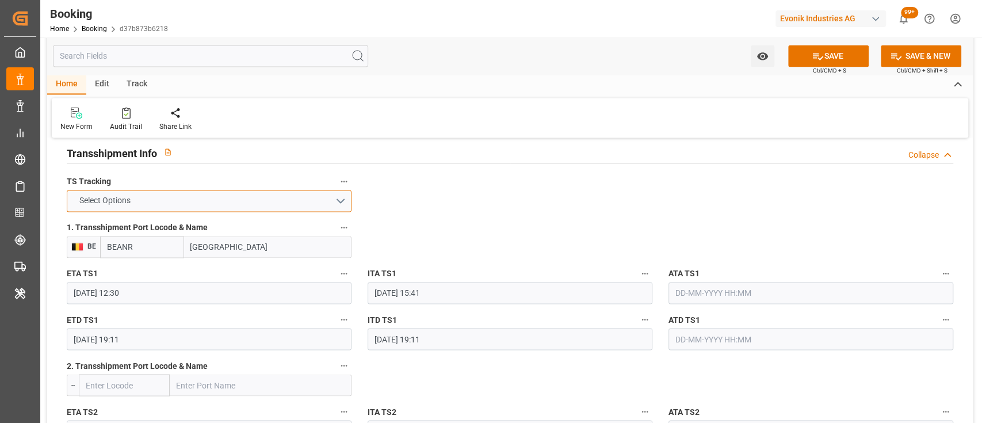
click at [318, 202] on button "Select Options" at bounding box center [209, 201] width 285 height 22
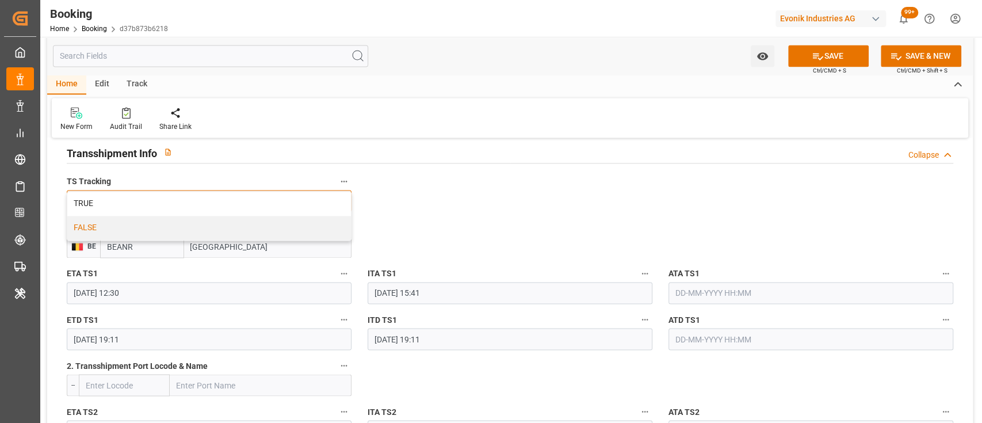
click at [254, 228] on div "FALSE" at bounding box center [209, 228] width 284 height 24
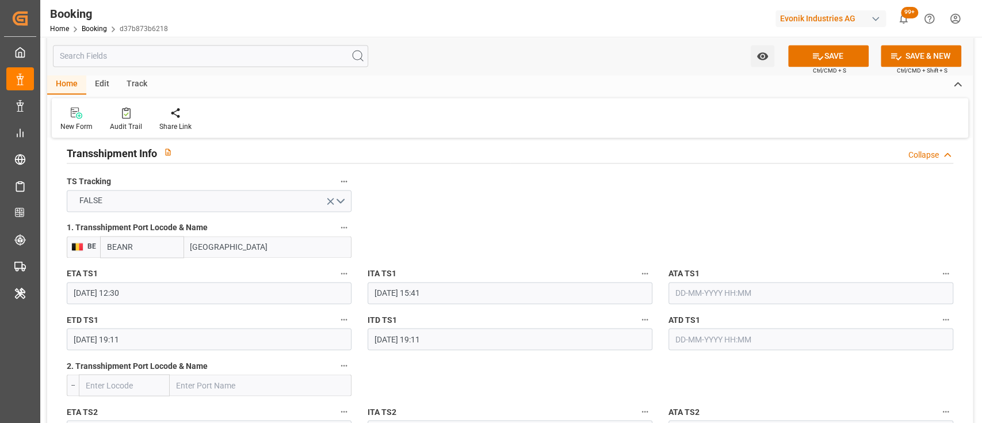
click at [247, 239] on input "[GEOGRAPHIC_DATA]" at bounding box center [267, 247] width 167 height 22
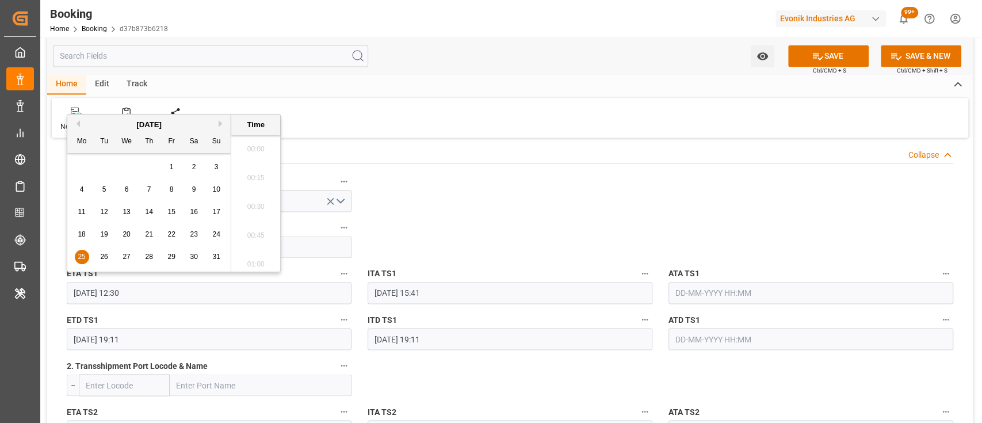
scroll to position [1384, 0]
drag, startPoint x: 160, startPoint y: 285, endPoint x: 70, endPoint y: 292, distance: 90.0
click at [70, 292] on input "25-08-2025 12:30" at bounding box center [209, 293] width 285 height 22
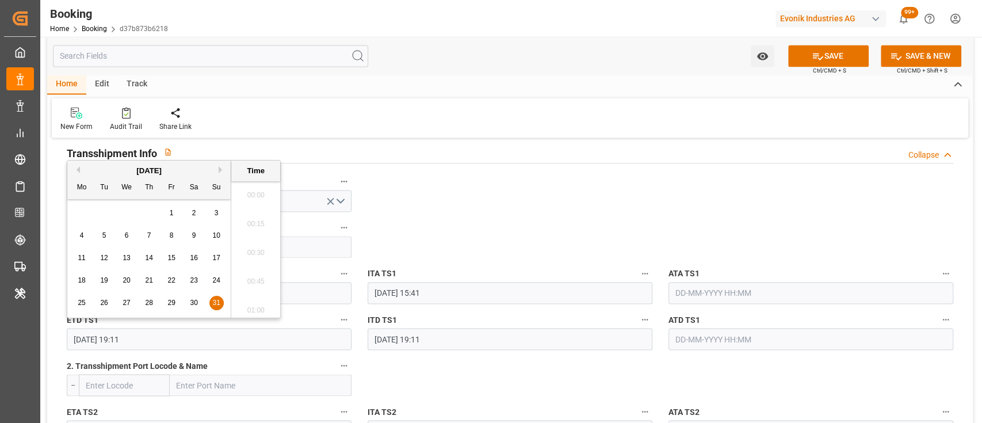
drag, startPoint x: 142, startPoint y: 345, endPoint x: 43, endPoint y: 345, distance: 99.5
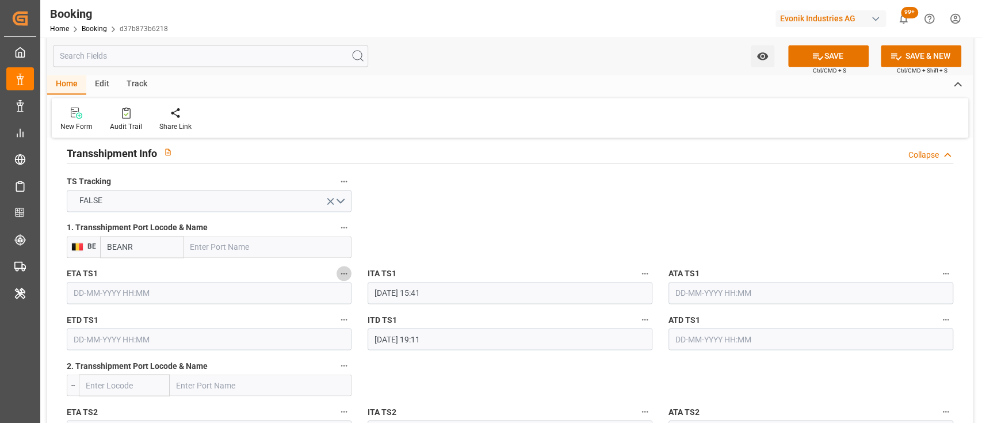
click at [341, 273] on icon "button" at bounding box center [343, 273] width 9 height 9
click at [373, 311] on li "Tracking Details" at bounding box center [382, 310] width 93 height 19
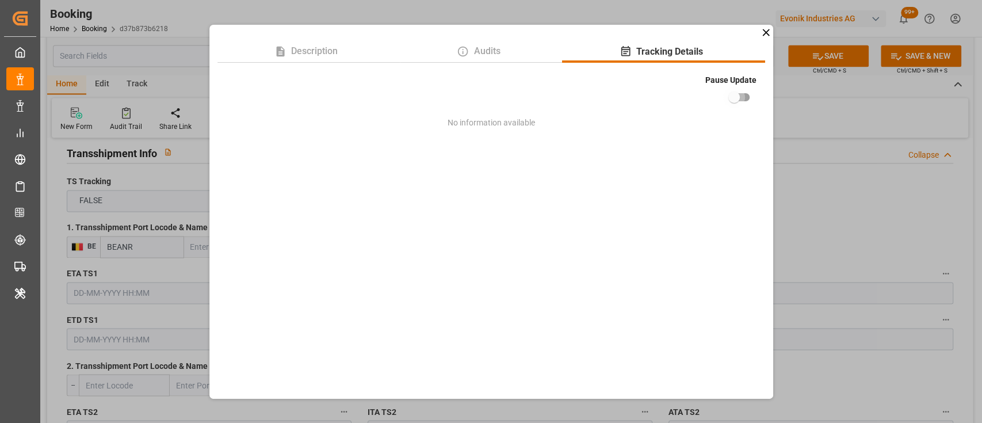
click at [740, 97] on input "checkbox" at bounding box center [734, 97] width 66 height 22
checkbox input "true"
click at [808, 212] on div "Description Audits Tracking Details Pause Update No information available" at bounding box center [491, 211] width 982 height 423
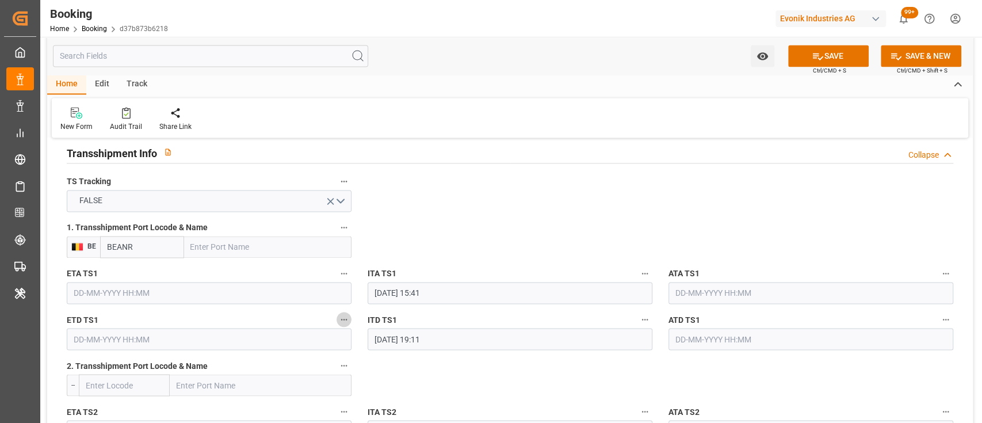
click at [345, 317] on icon "button" at bounding box center [343, 319] width 9 height 9
click at [388, 359] on li "Tracking Details" at bounding box center [382, 356] width 93 height 19
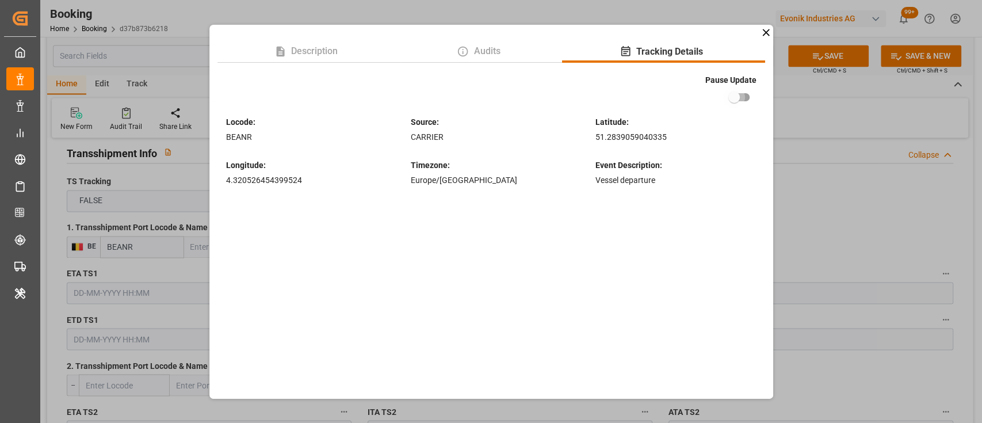
click at [736, 99] on input "checkbox" at bounding box center [734, 97] width 66 height 22
checkbox input "true"
click at [806, 253] on div "Description Audits Tracking Details Pause Update Locode : BEANR Source : CARRIE…" at bounding box center [491, 211] width 982 height 423
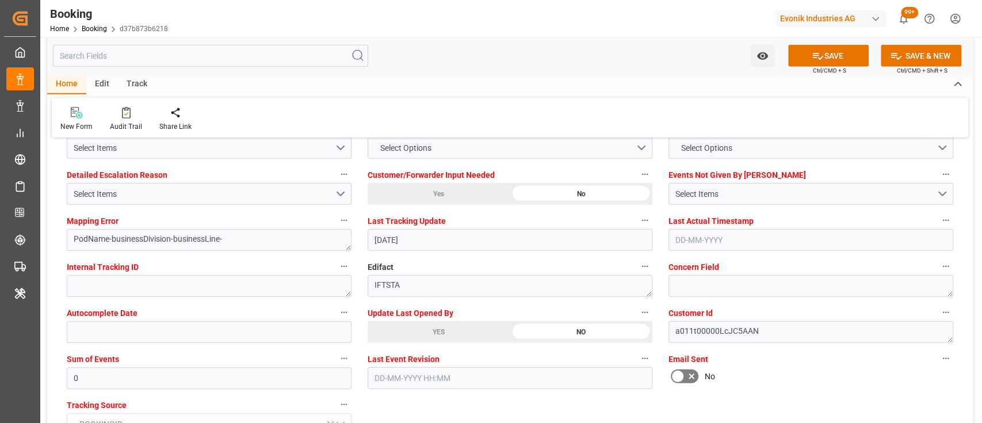
scroll to position [2082, 0]
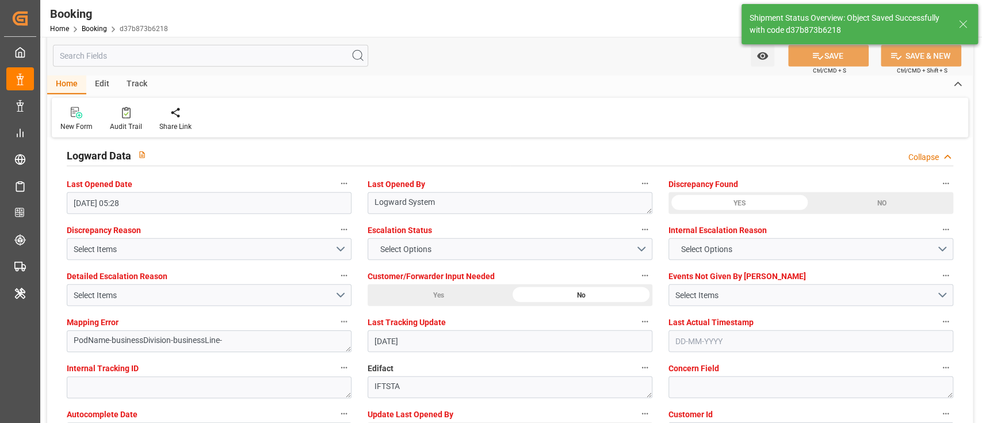
type textarea "[PERSON_NAME]"
type textarea "businessDivision-businessLine-"
type input "Antwerp"
type input "09-09-2025 05:35"
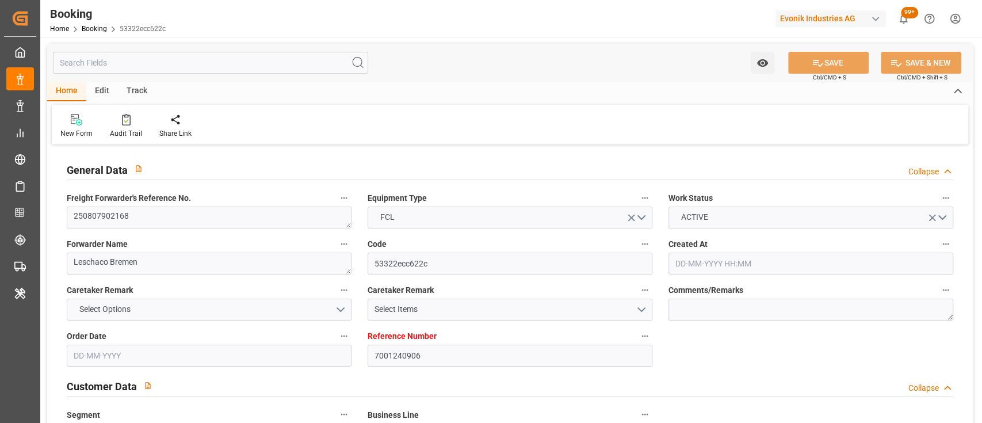
type input "[DATE] 11:50"
type input "[DATE]"
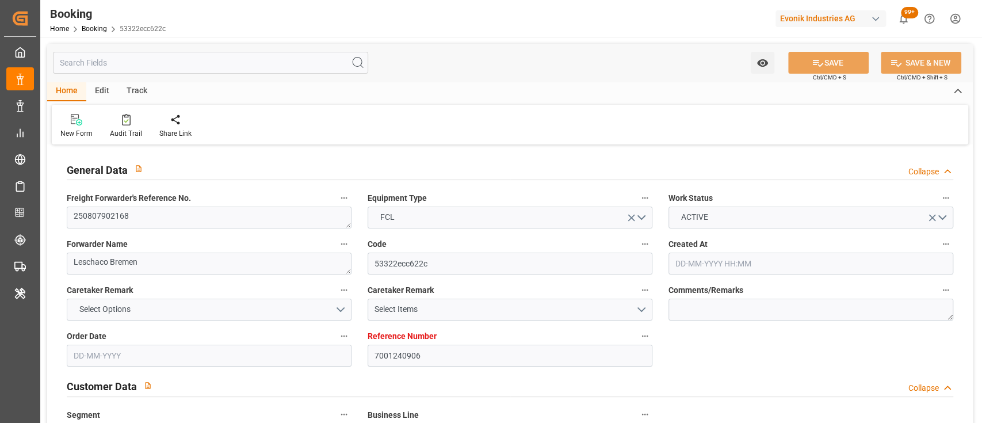
type input "[DATE]"
type input "[DATE] 00:00"
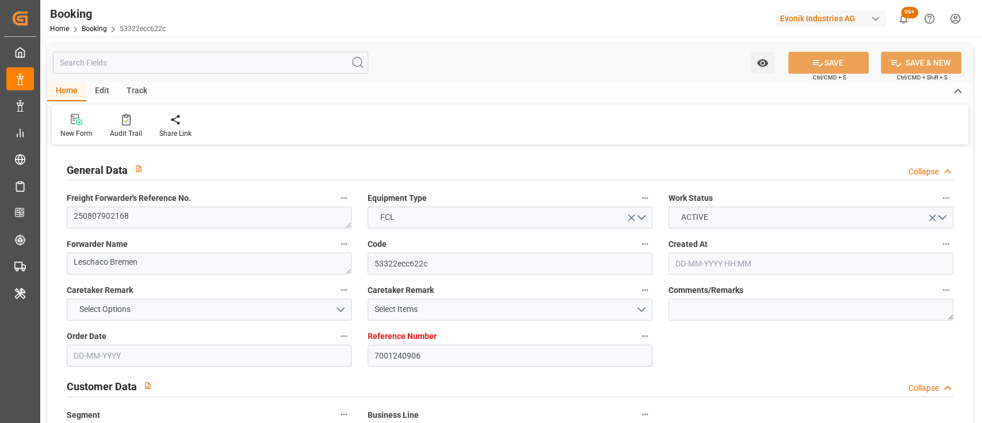
type input "[DATE]"
type input "[DATE] 13:52"
type input "[DATE]"
type input "[DATE] 17:00"
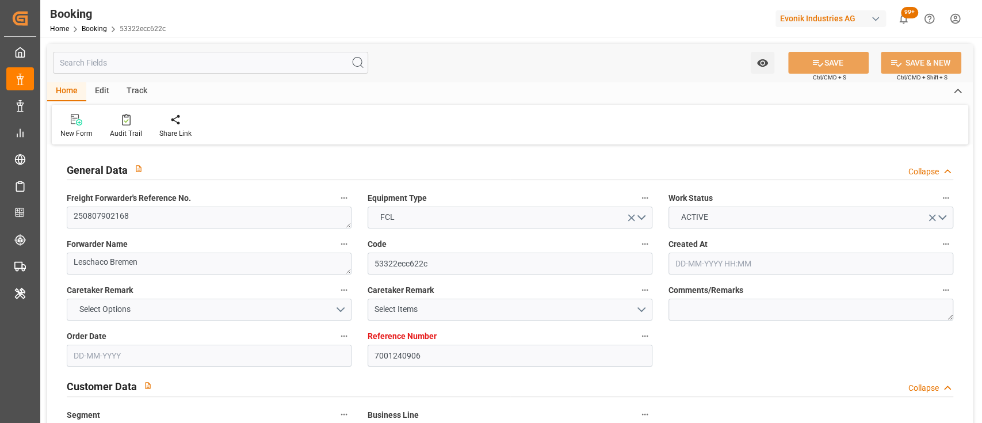
type input "[DATE] 17:00"
type input "[DATE] 10:00"
type input "[DATE] 17:19"
type input "[DATE] 10:00"
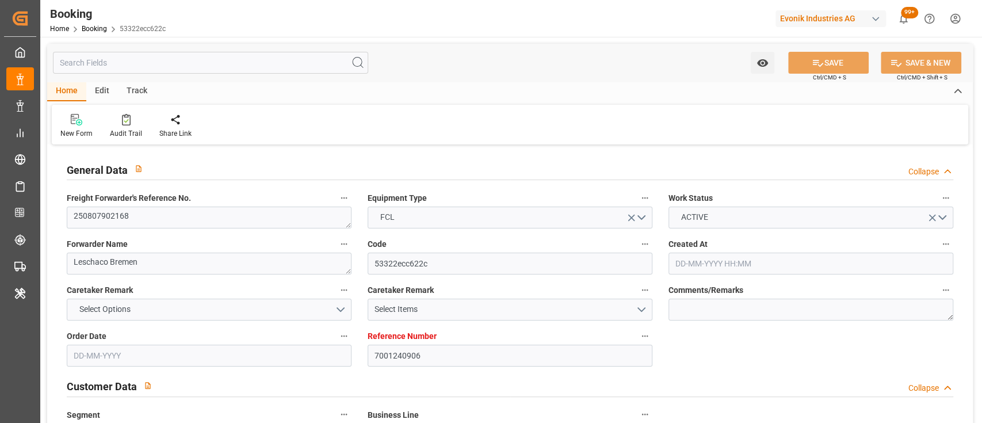
type input "[DATE] 17:19"
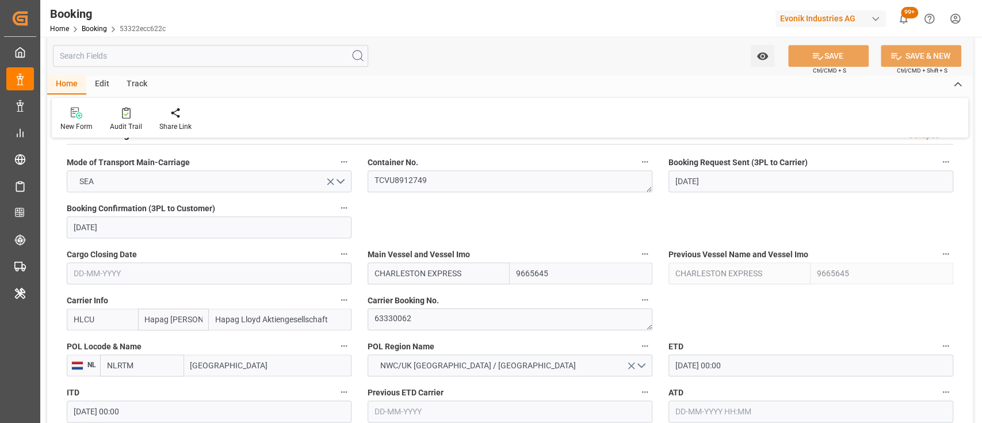
scroll to position [734, 0]
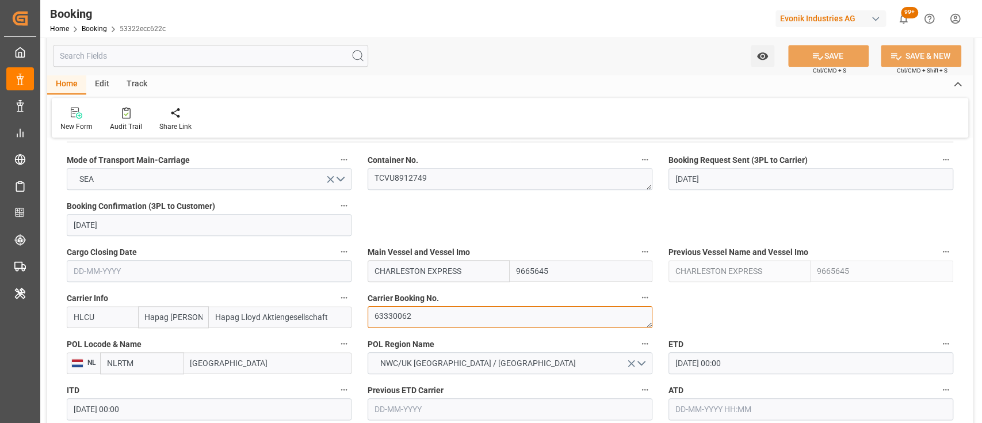
click at [400, 306] on textarea "63330062" at bounding box center [510, 317] width 285 height 22
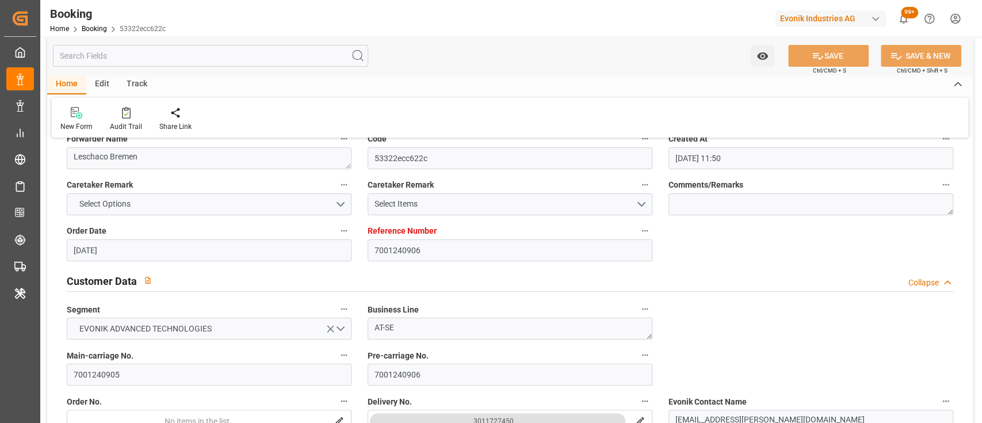
scroll to position [0, 0]
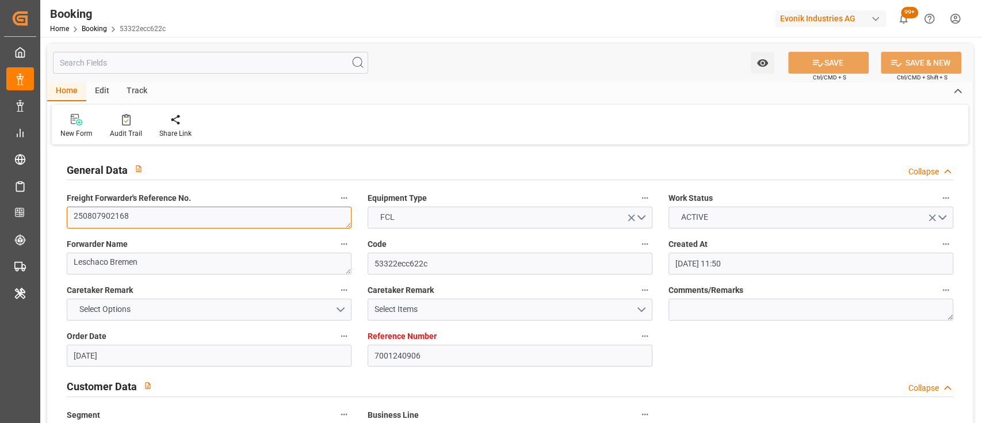
click at [117, 208] on textarea "250807902168" at bounding box center [209, 217] width 285 height 22
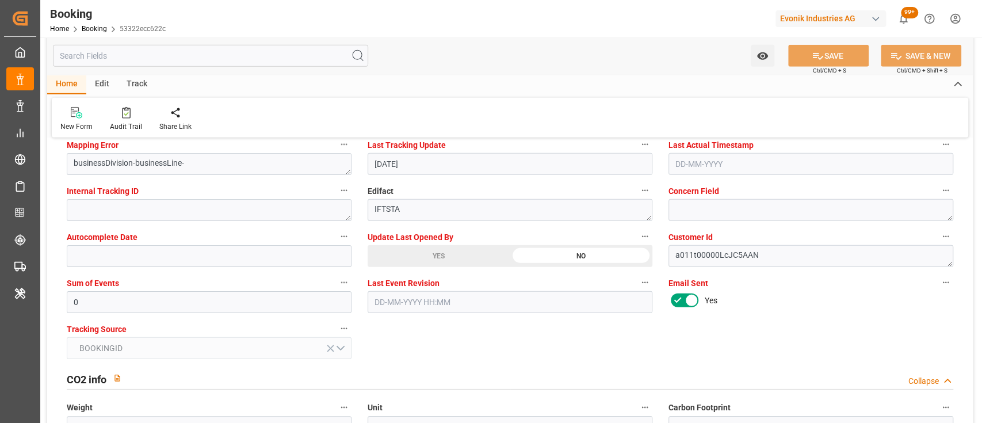
scroll to position [2260, 0]
click at [423, 248] on div "YES" at bounding box center [439, 255] width 142 height 22
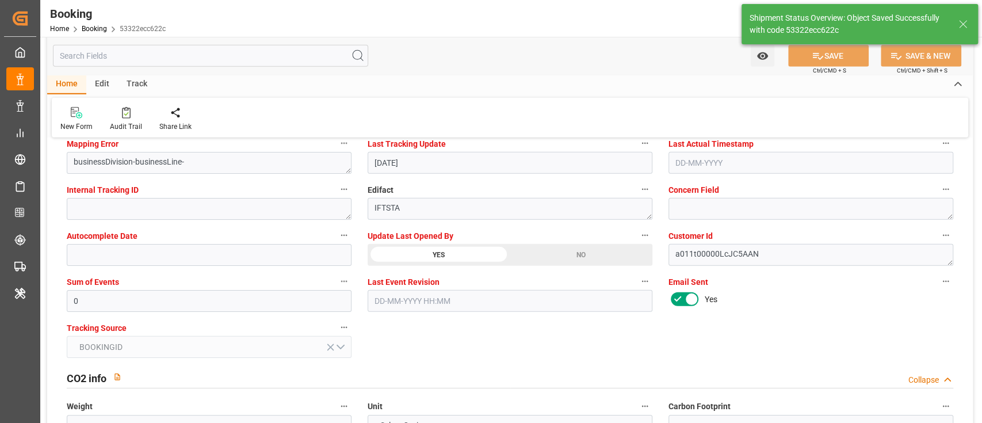
type textarea "[PERSON_NAME]"
type input "09-09-2025 05:36"
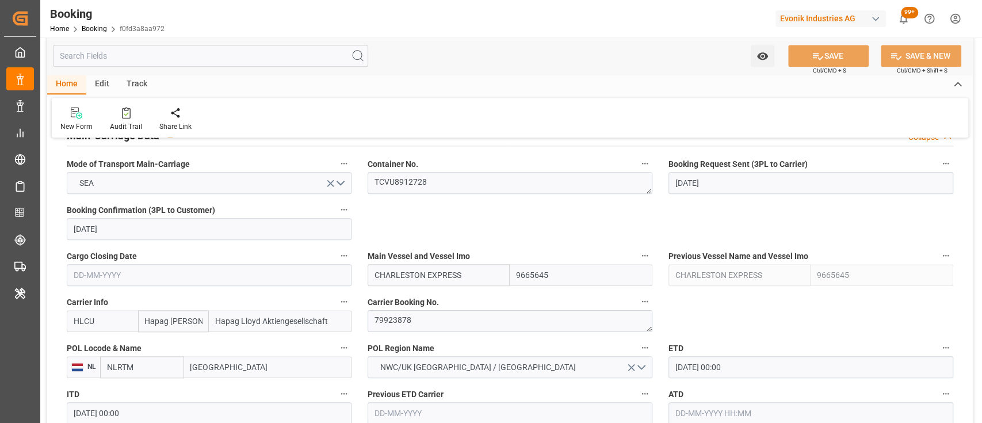
scroll to position [736, 0]
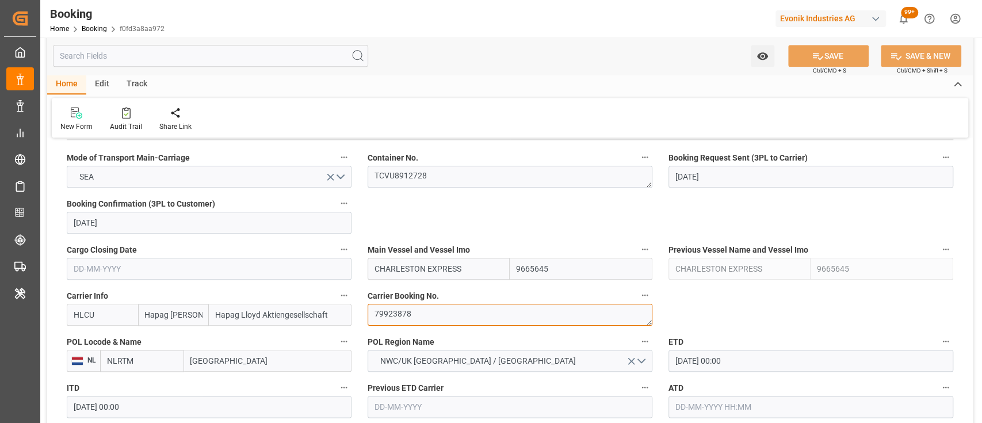
click at [408, 315] on textarea "79923878" at bounding box center [510, 315] width 285 height 22
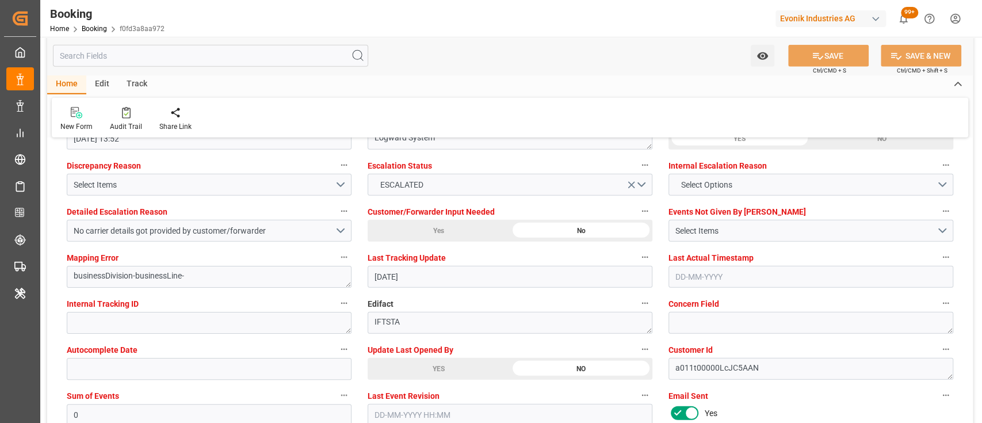
scroll to position [2147, 0]
click at [409, 366] on div "YES" at bounding box center [439, 368] width 142 height 22
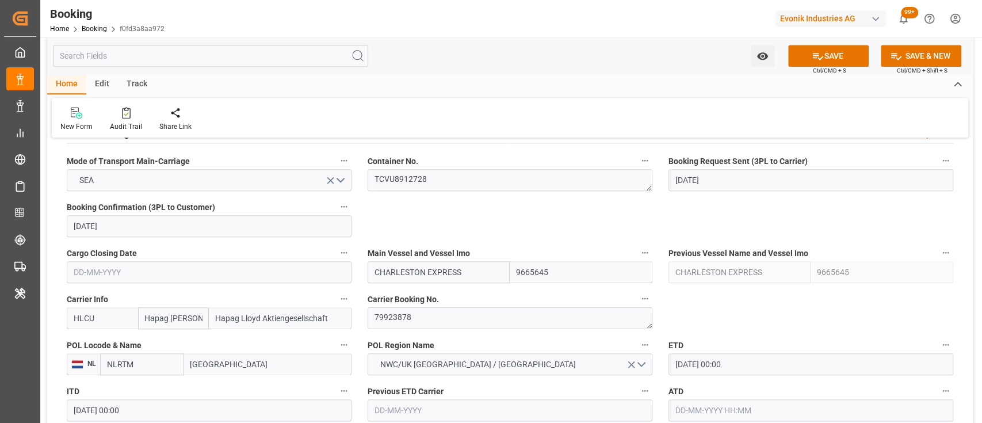
scroll to position [736, 0]
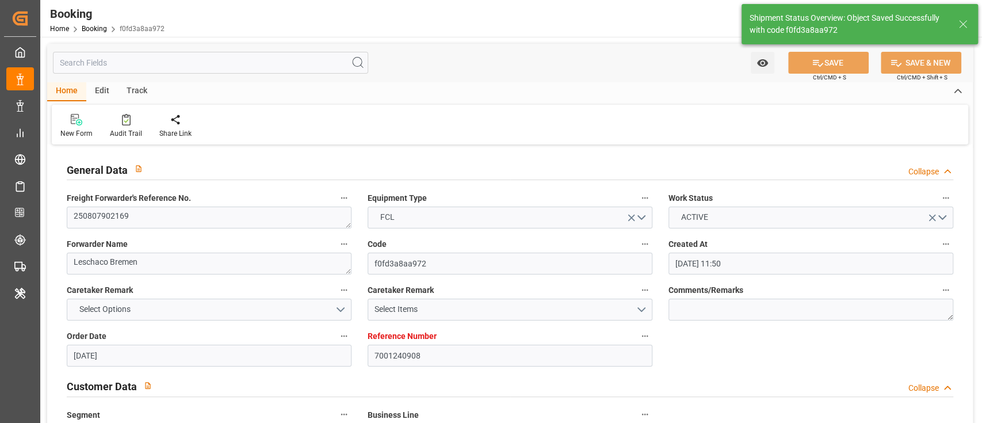
type input "[DATE] 05:37"
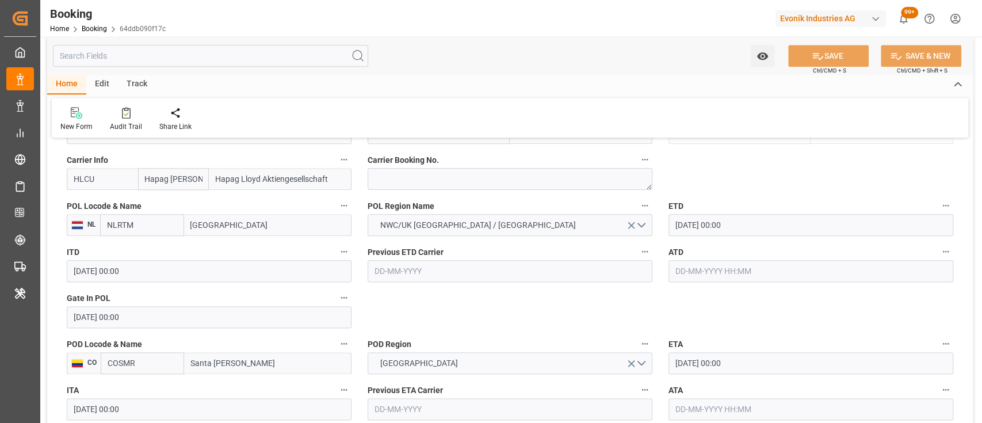
scroll to position [874, 0]
click at [722, 269] on input "text" at bounding box center [810, 269] width 285 height 22
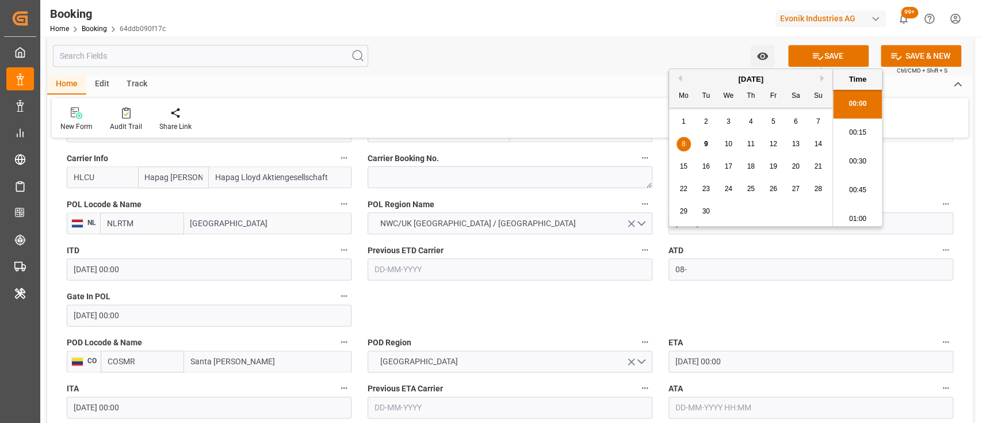
scroll to position [1211, 0]
type input "[DATE] 00:00"
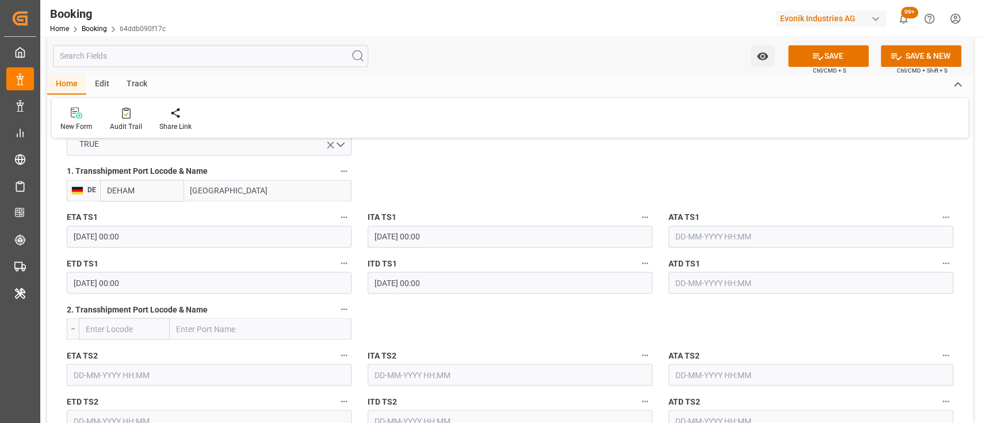
scroll to position [1288, 0]
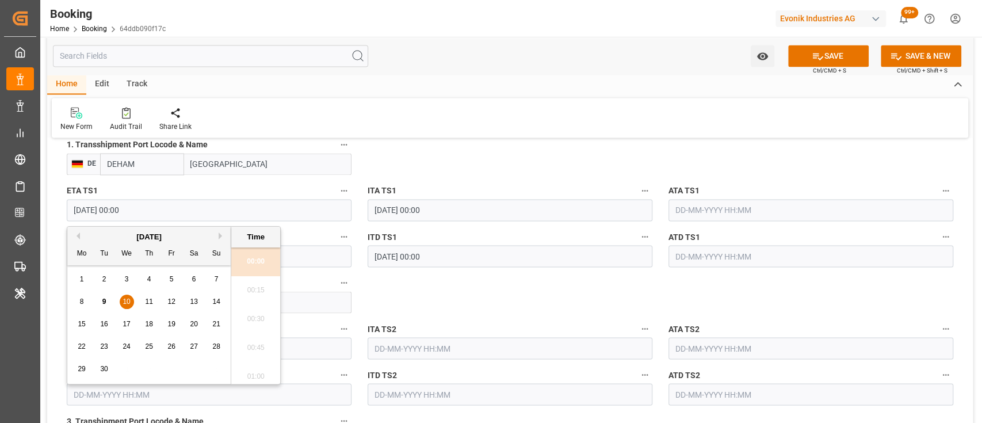
click at [85, 213] on input "10-09-2025 00:00" at bounding box center [209, 210] width 285 height 22
type input "[DATE] 00:00"
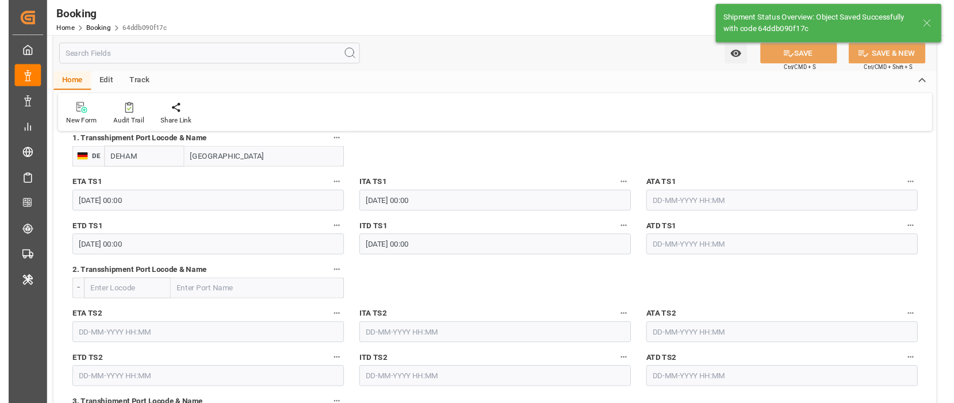
scroll to position [2091, 0]
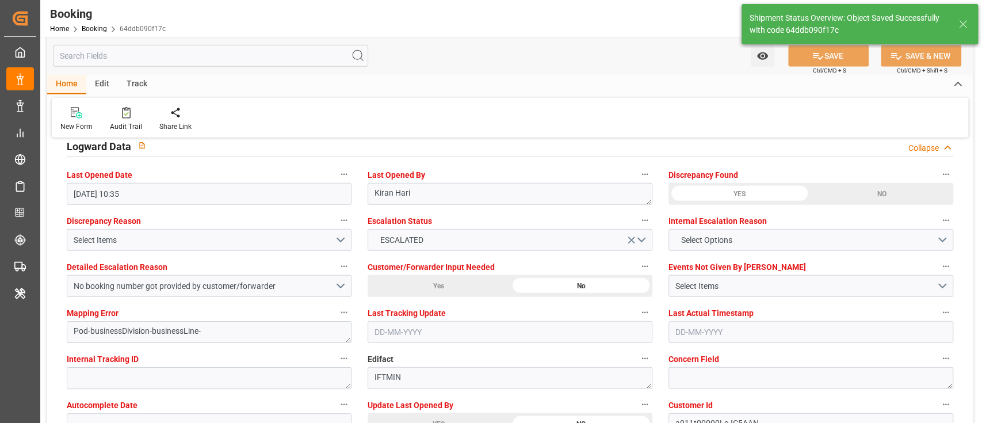
type textarea "[PERSON_NAME]"
type input "09-09-2025 05:38"
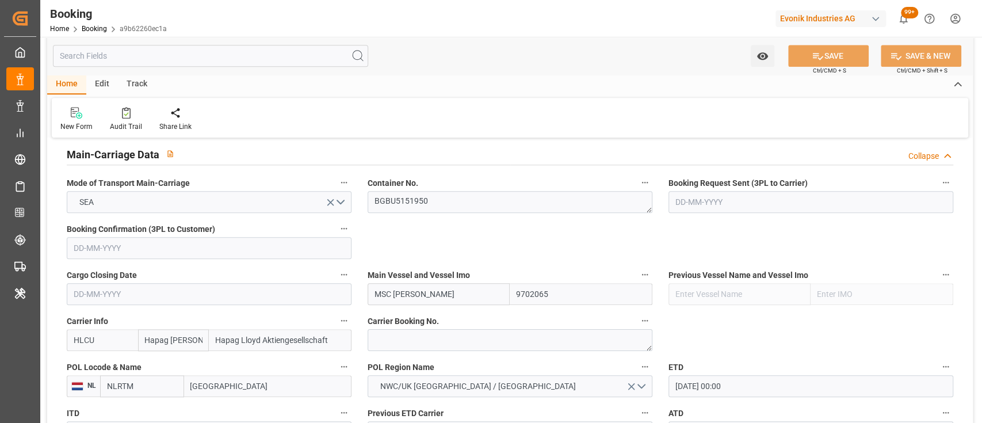
scroll to position [711, 0]
click at [433, 204] on textarea "BGBU5151950" at bounding box center [510, 201] width 285 height 22
click at [677, 420] on input "text" at bounding box center [810, 431] width 285 height 22
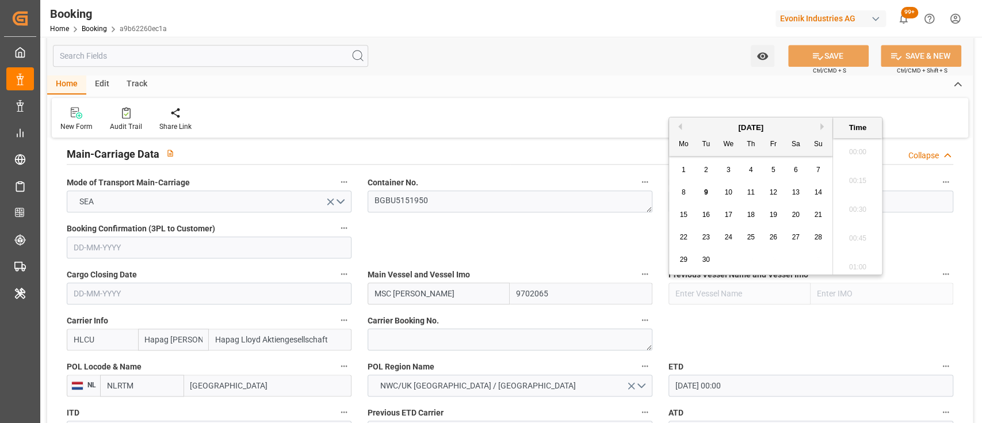
scroll to position [854, 0]
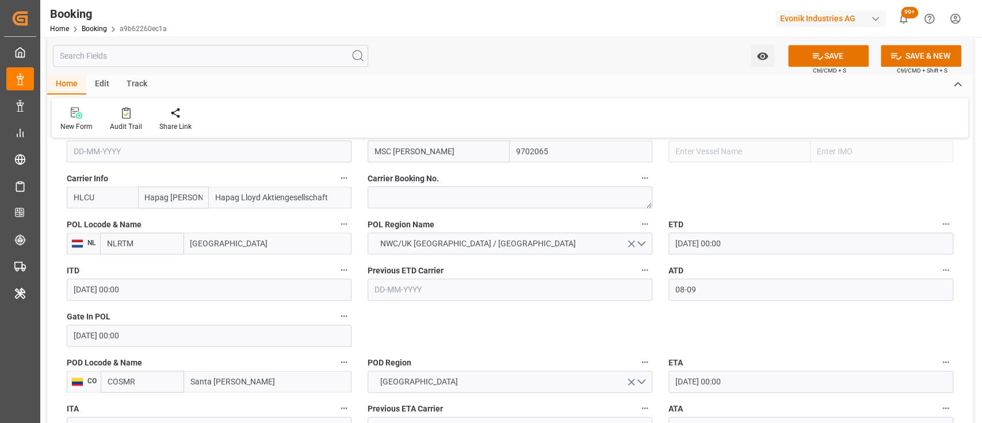
type input "[DATE] 00:00"
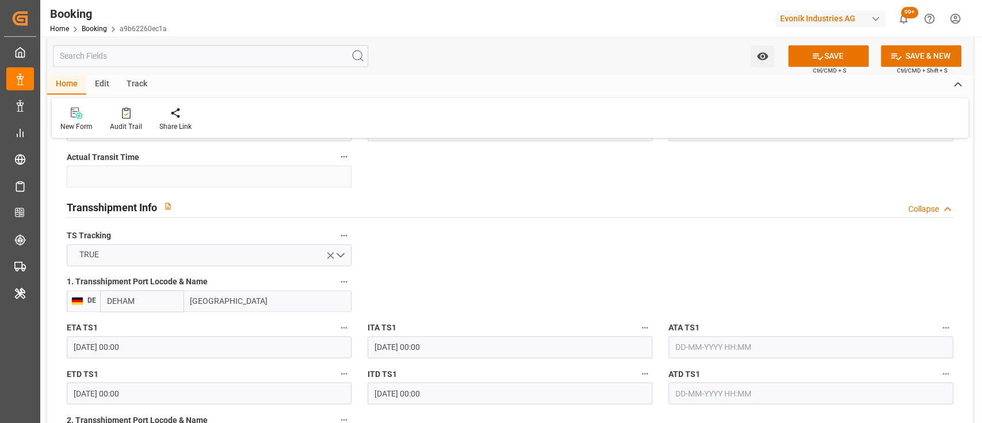
scroll to position [1157, 0]
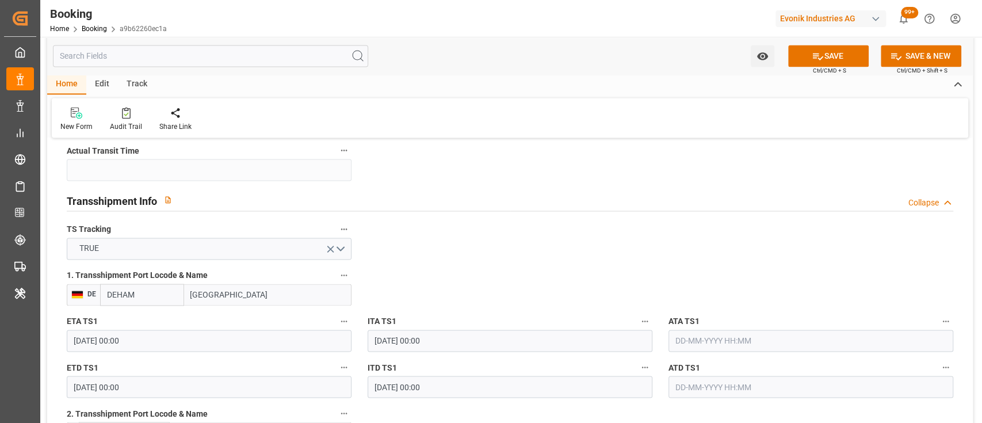
click at [81, 341] on input "[DATE] 00:00" at bounding box center [209, 341] width 285 height 22
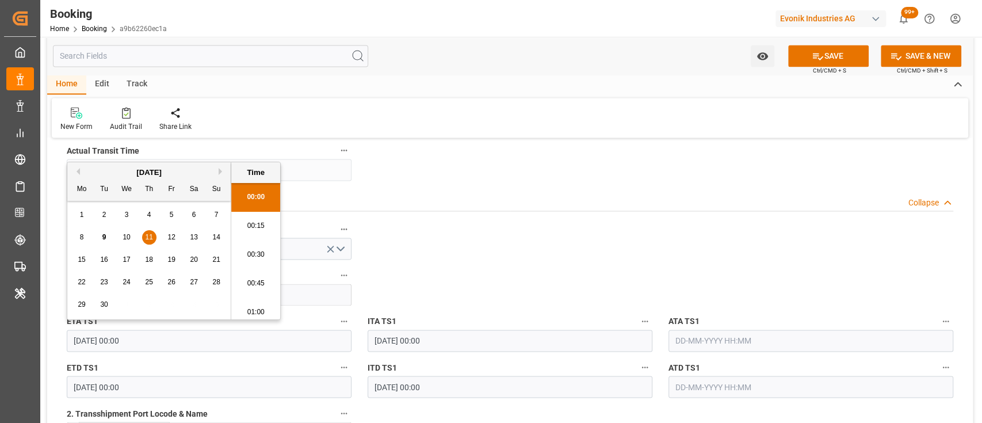
type input "[DATE] 00:00"
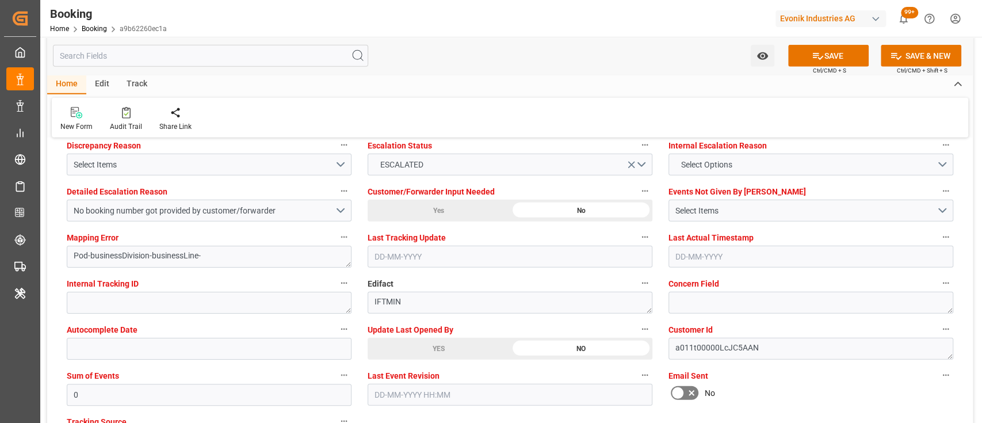
scroll to position [2167, 0]
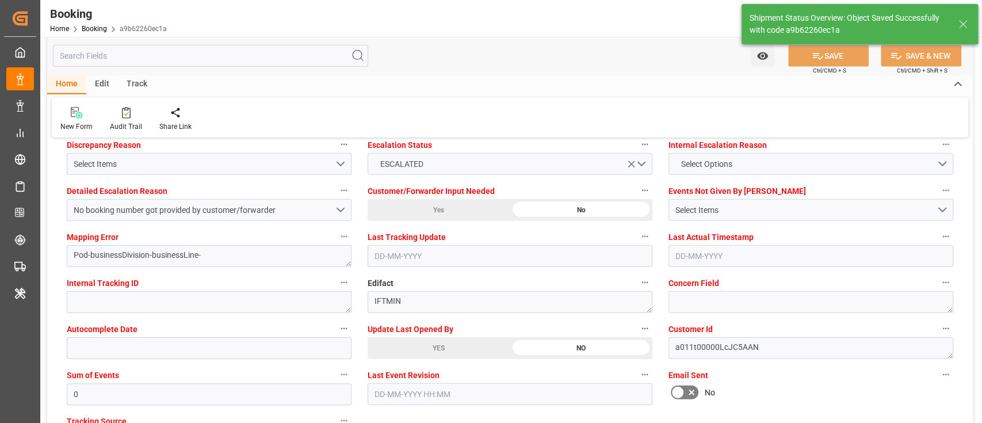
type textarea "[PERSON_NAME]"
type input "09-09-2025 05:39"
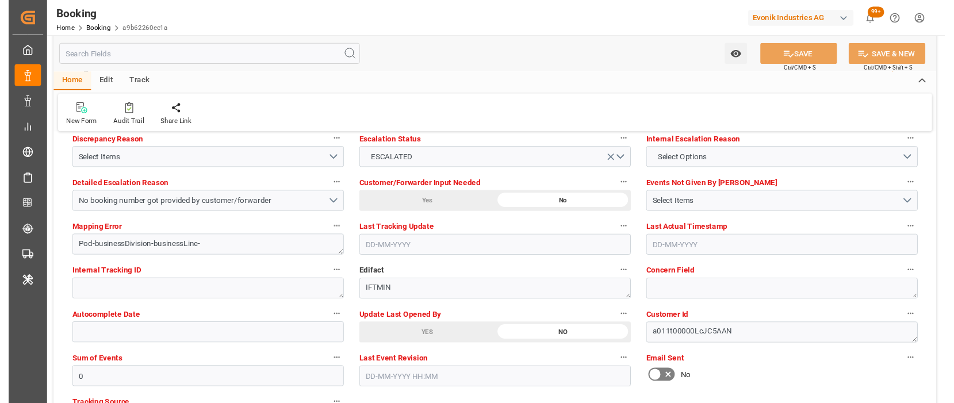
scroll to position [2064, 0]
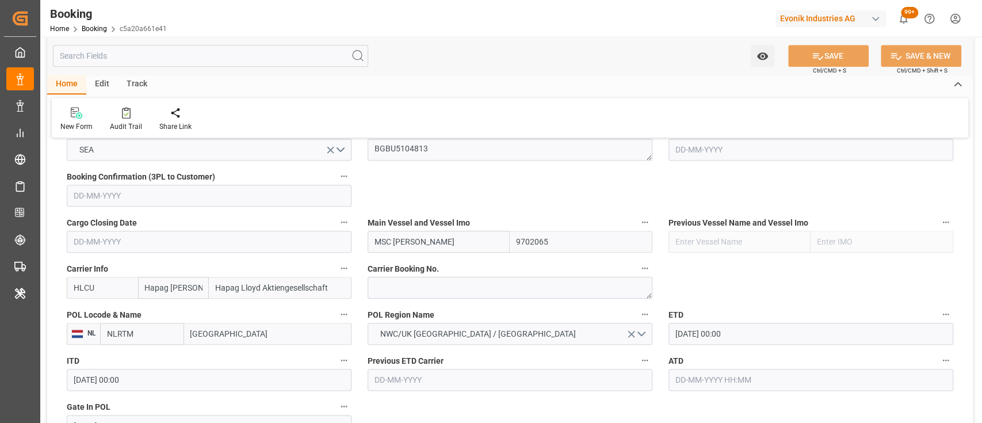
scroll to position [764, 0]
click at [722, 380] on input "text" at bounding box center [810, 379] width 285 height 22
type input "[DATE] 00:00"
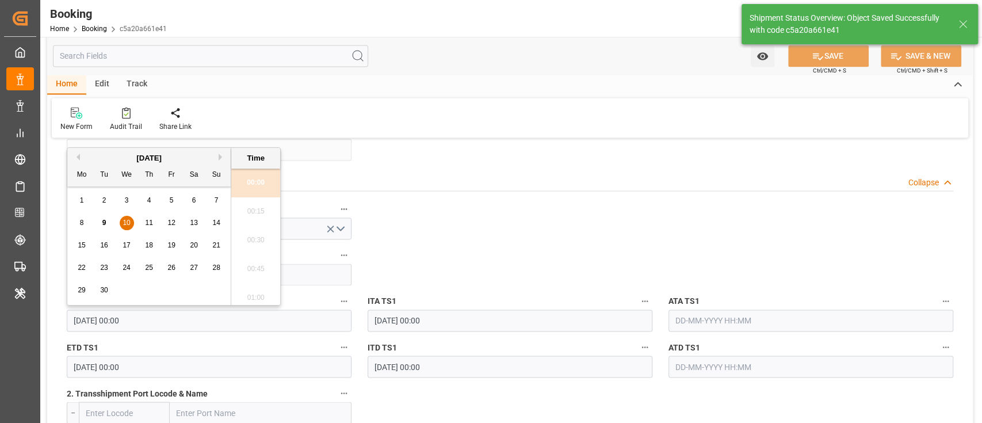
type input "[DATE] 00:00"
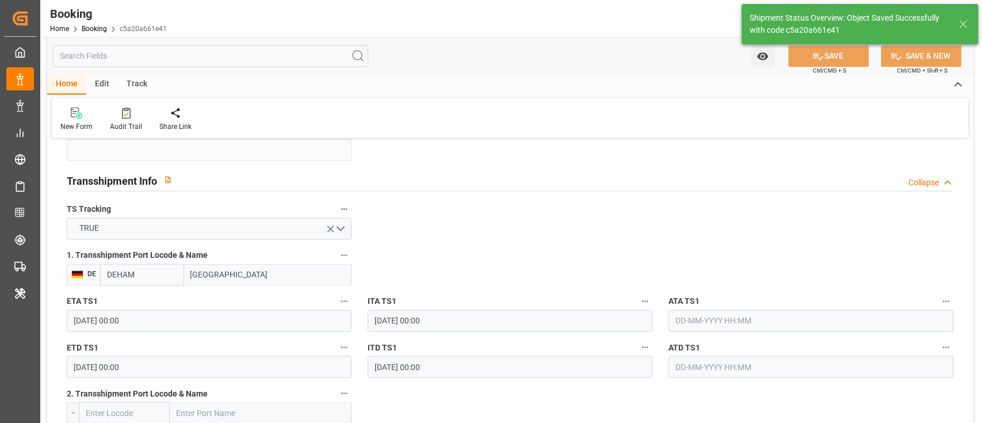
type textarea "[PERSON_NAME]"
type input "09-09-2025 05:40"
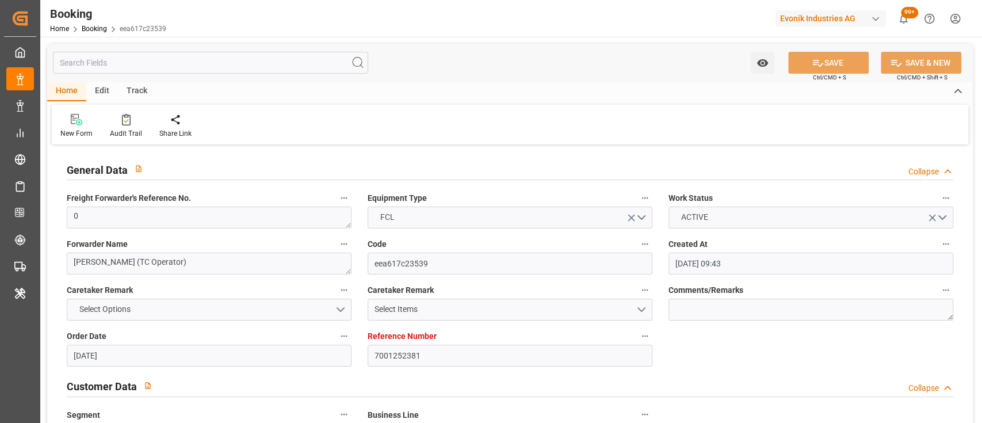
scroll to position [738, 0]
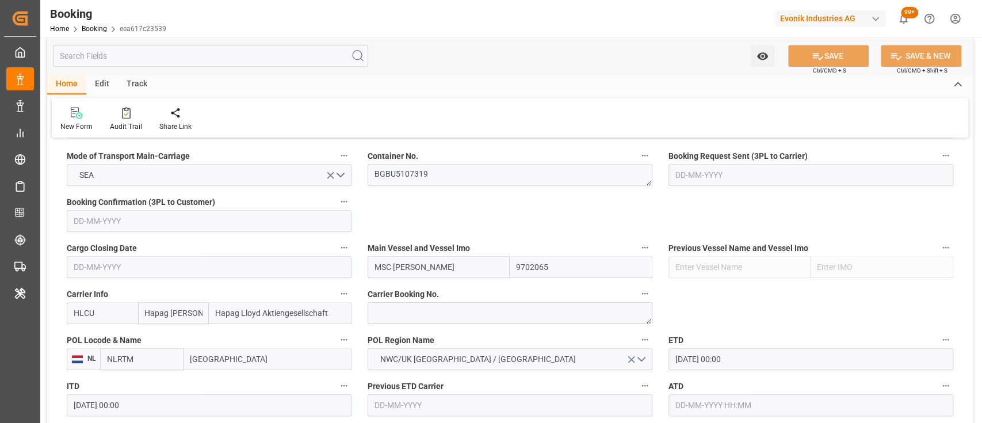
drag, startPoint x: 419, startPoint y: 186, endPoint x: 414, endPoint y: 180, distance: 7.4
click at [414, 180] on div "Container No. BGBU5107319" at bounding box center [509, 167] width 301 height 46
click at [414, 180] on textarea "BGBU5107319" at bounding box center [510, 175] width 285 height 22
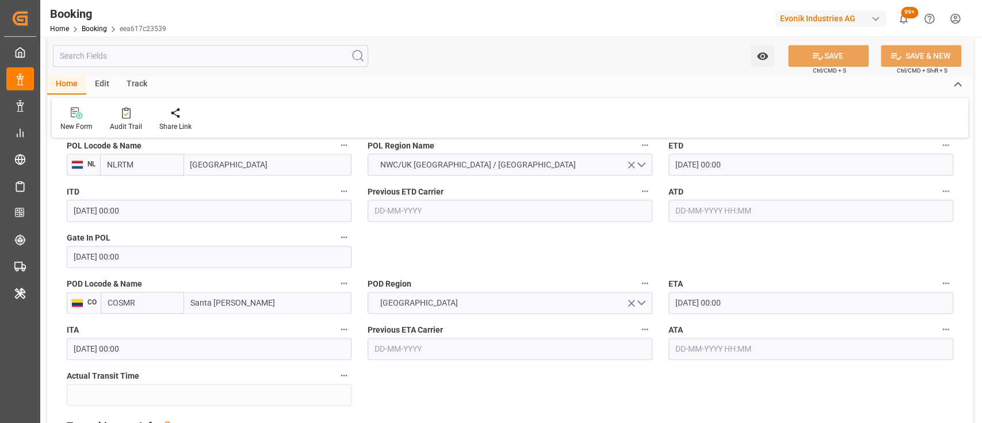
scroll to position [933, 0]
click at [688, 217] on input "text" at bounding box center [810, 210] width 285 height 22
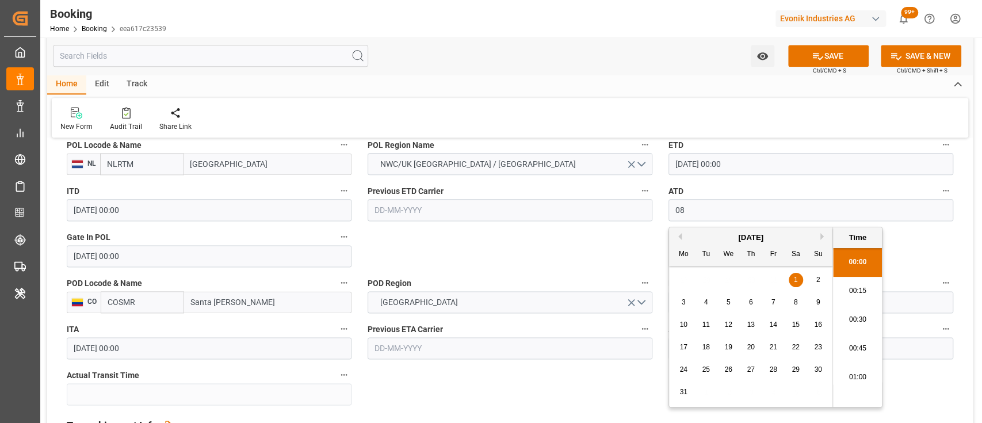
scroll to position [1211, 0]
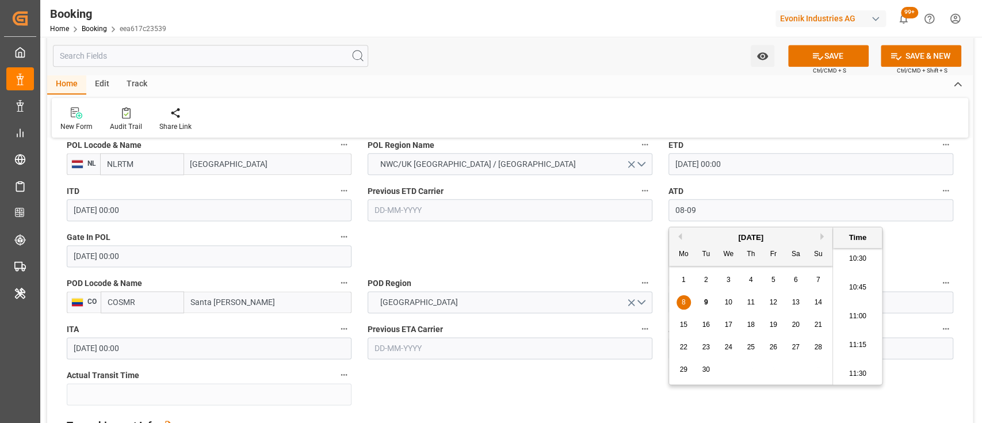
type input "[DATE] 00:00"
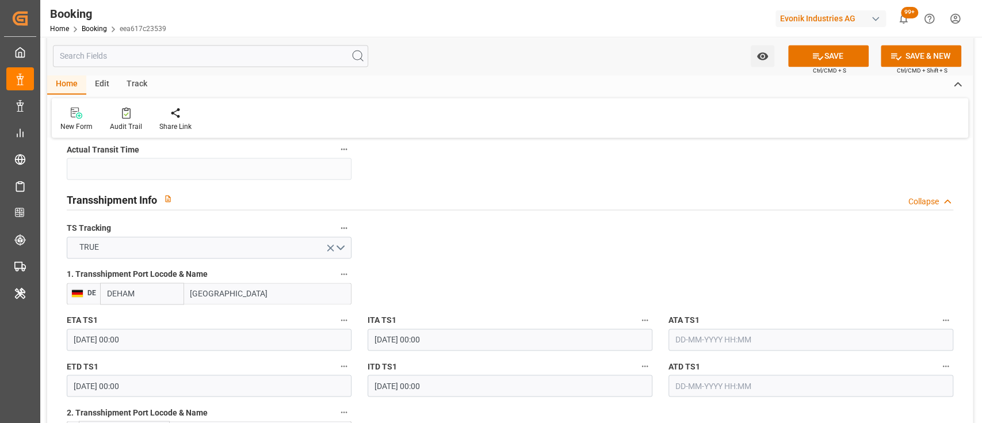
scroll to position [1168, 0]
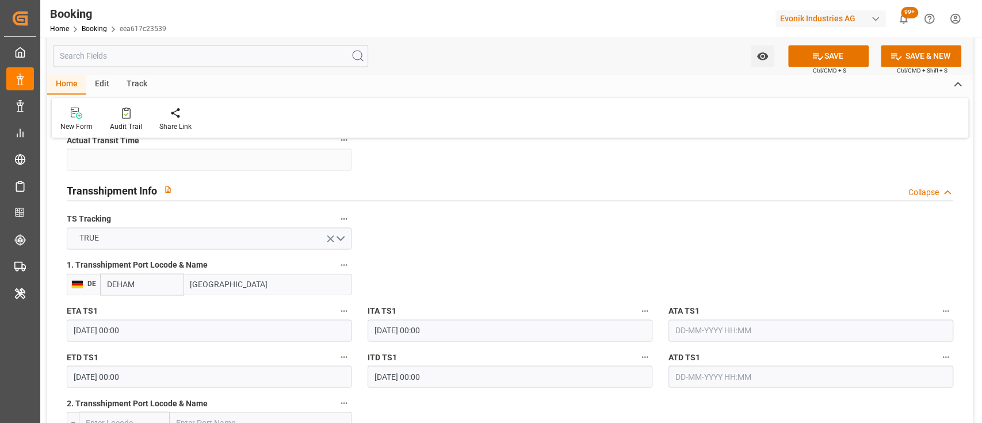
click at [84, 336] on input "10-09-2025 00:00" at bounding box center [209, 330] width 285 height 22
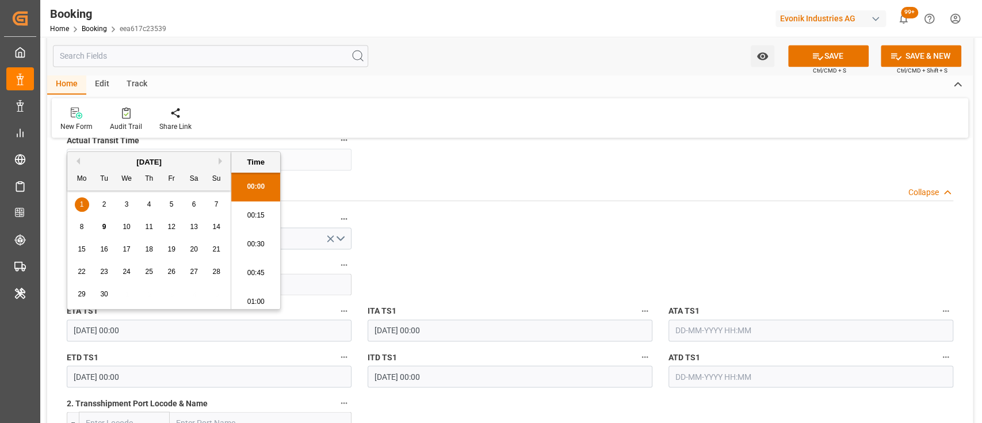
type input "11-09-2025 00:00"
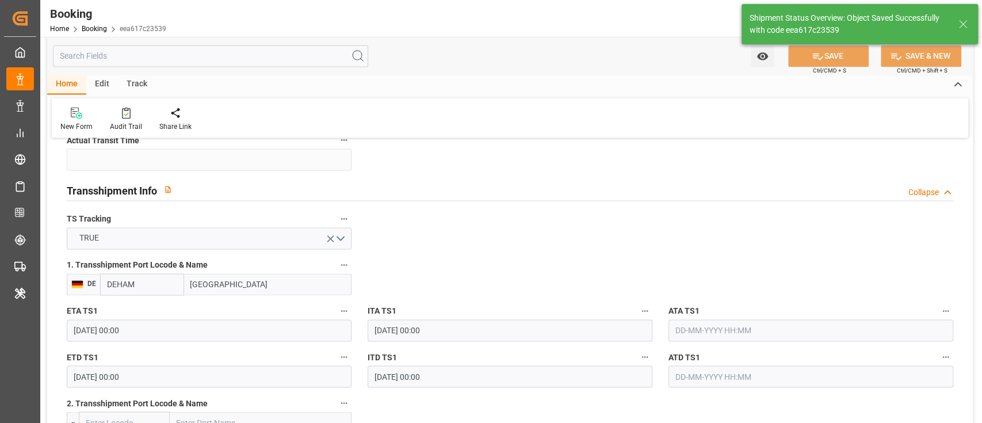
type textarea "shaini ghorai"
type input "09-09-2025 05:41"
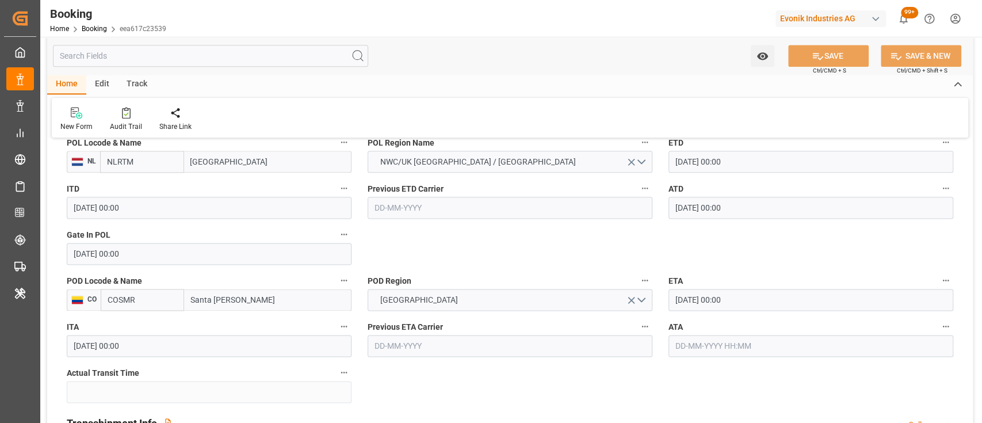
scroll to position [934, 0]
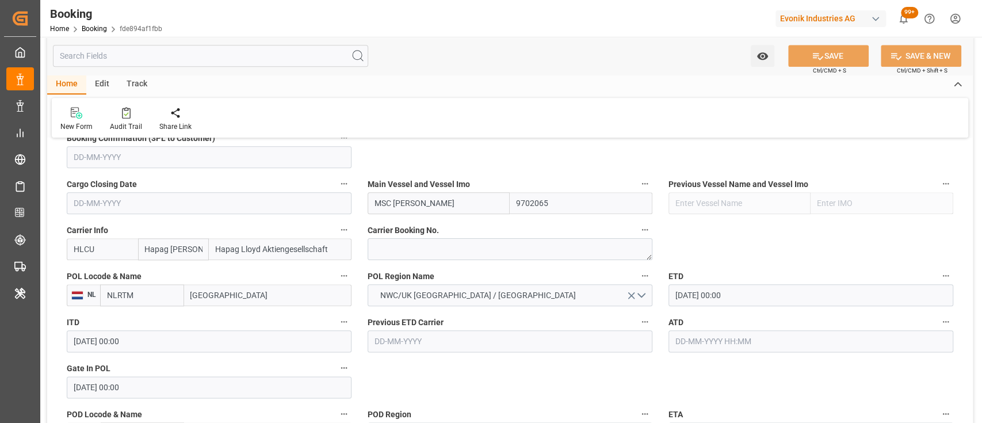
scroll to position [808, 0]
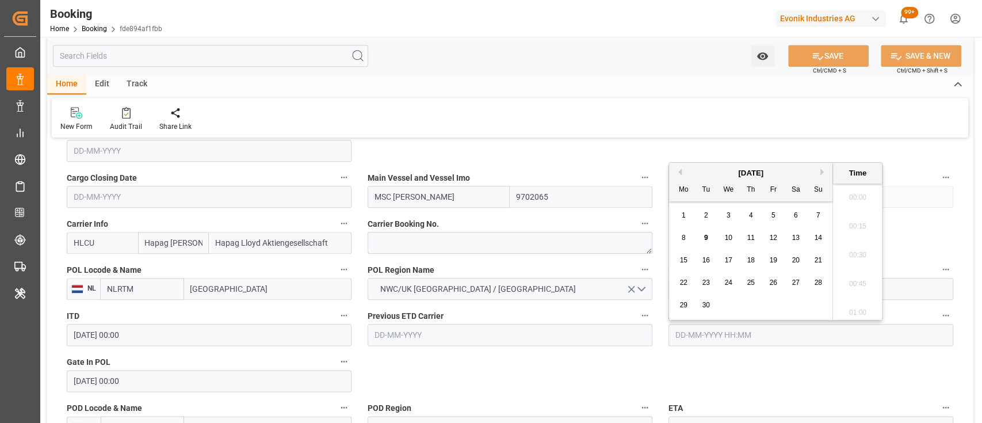
click at [732, 324] on input "text" at bounding box center [810, 335] width 285 height 22
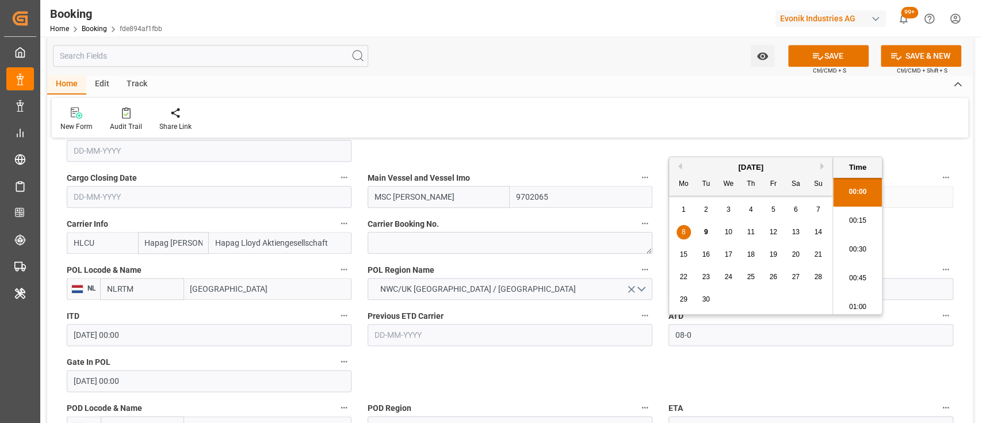
scroll to position [1211, 0]
type input "08-09-2025 00:00"
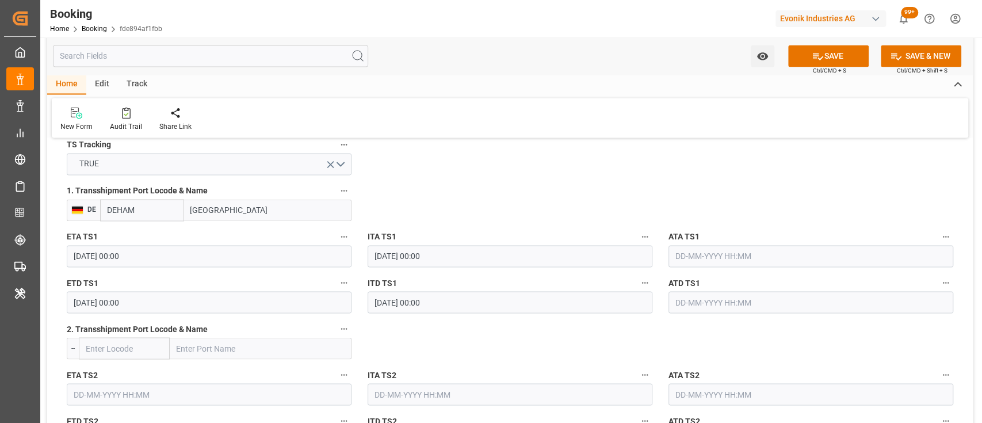
scroll to position [1242, 0]
click at [79, 253] on input "09-09-2025 00:00" at bounding box center [209, 255] width 285 height 22
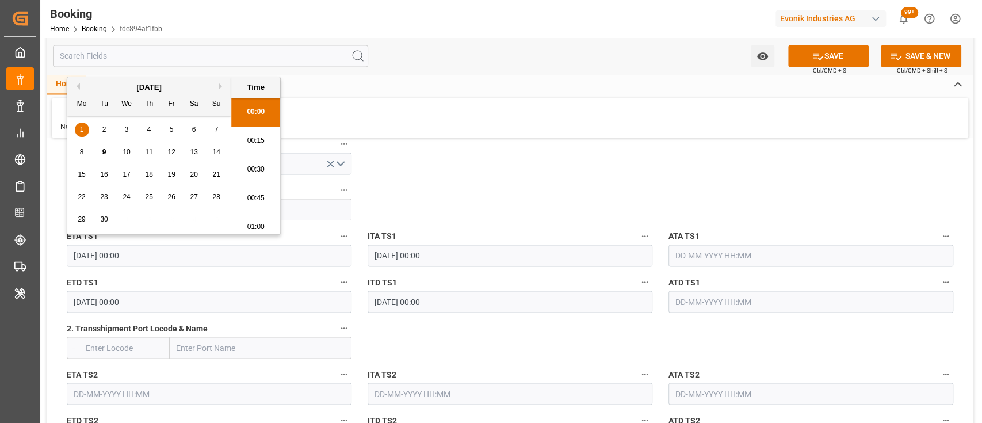
type input "11-09-2025 00:00"
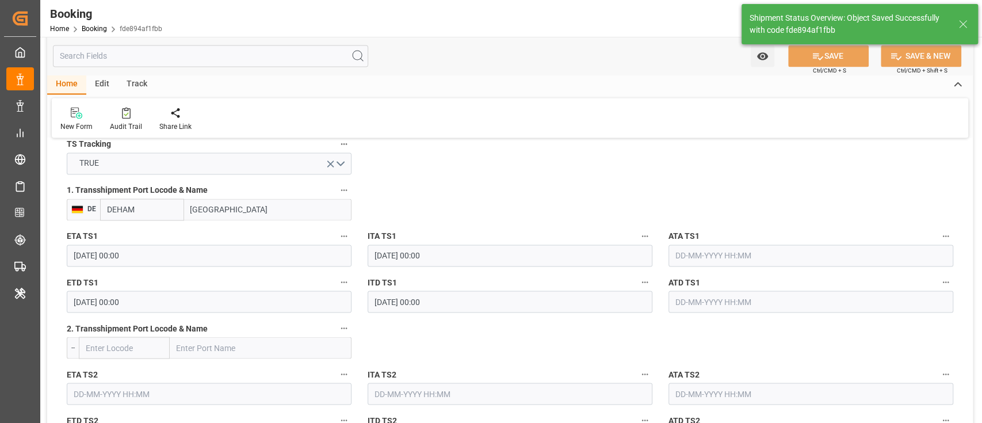
type textarea "shaini ghorai"
type input "09-09-2025 05:41"
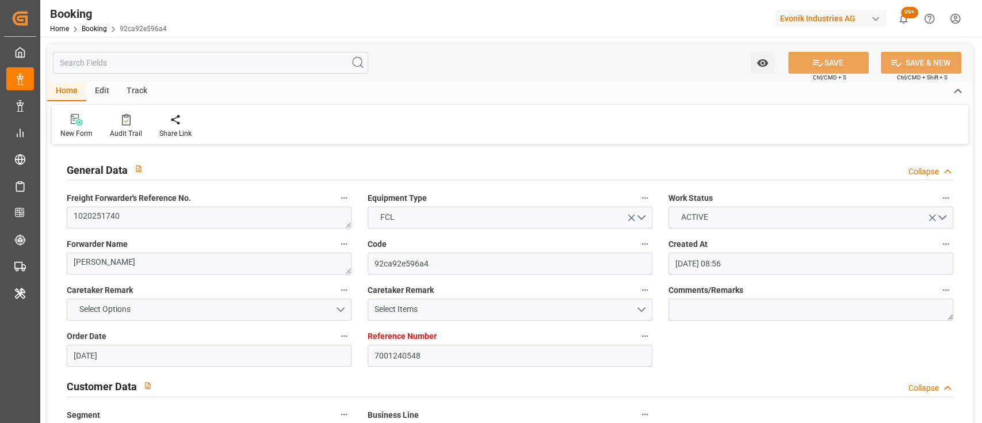
scroll to position [4, 0]
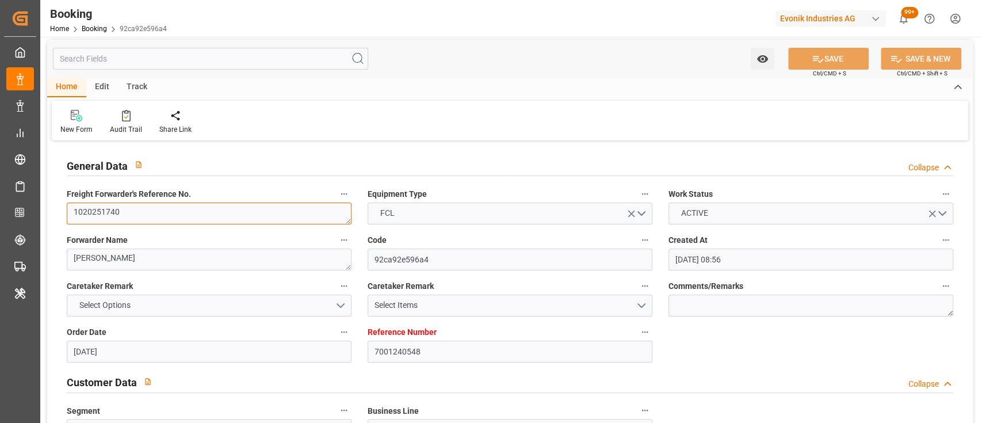
click at [197, 223] on textarea "1020251740" at bounding box center [209, 213] width 285 height 22
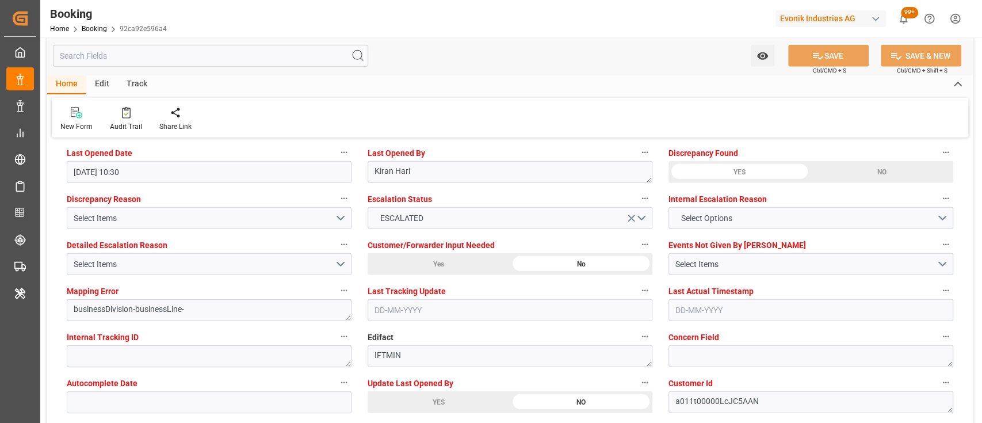
scroll to position [2116, 0]
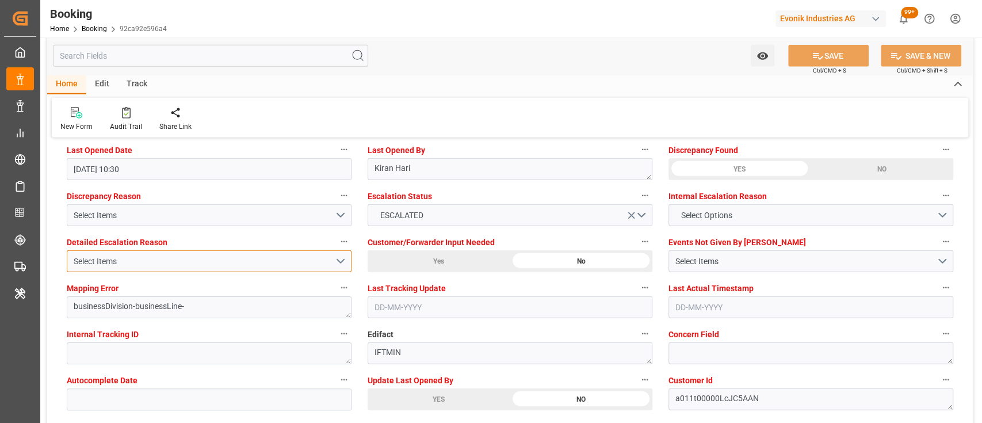
click at [338, 254] on button "Select Items" at bounding box center [209, 261] width 285 height 22
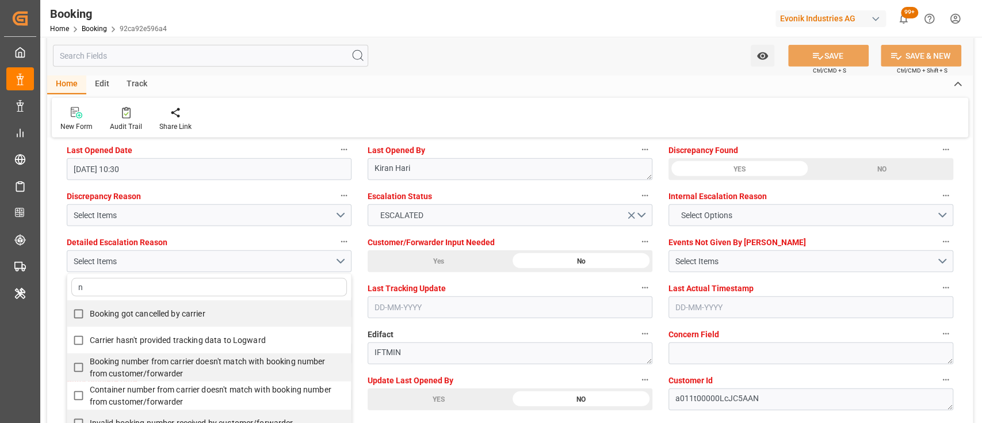
type input "no"
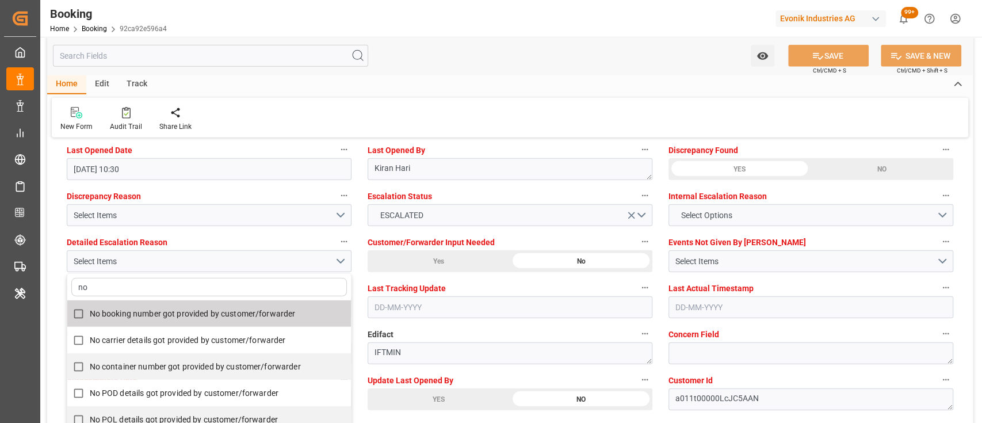
click at [250, 313] on span "No booking number got provided by customer/forwarder" at bounding box center [193, 313] width 206 height 9
checkbox input "true"
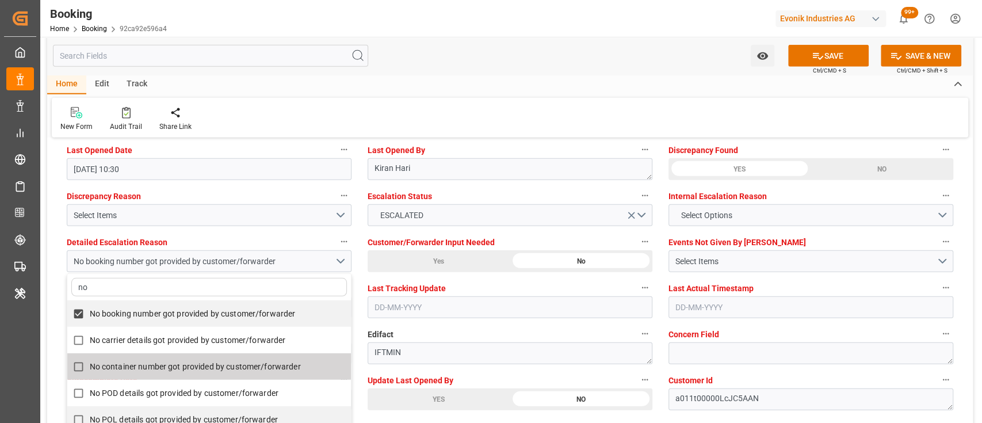
click at [278, 357] on label "No container number got provided by customer/forwarder" at bounding box center [202, 366] width 271 height 22
checkbox input "true"
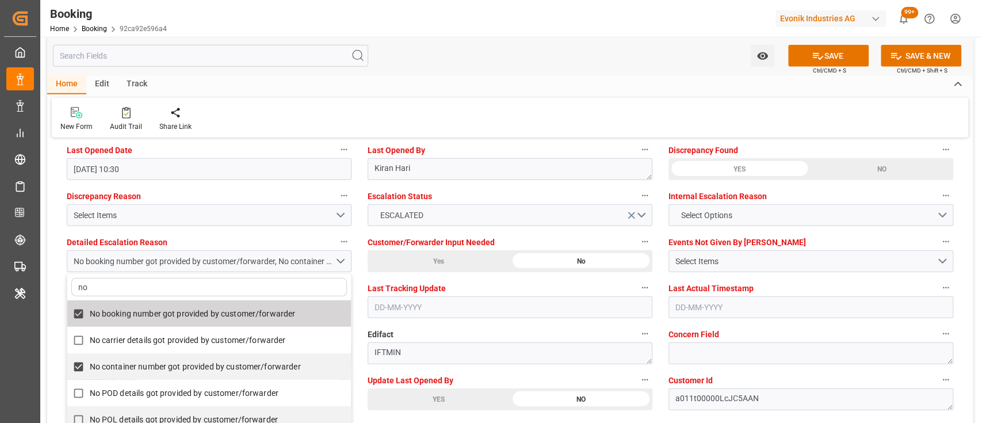
type input "no"
click at [534, 49] on div "Watch Option SAVE Ctrl/CMD + S SAVE & NEW Ctrl/CMD + Shift + S" at bounding box center [509, 56] width 925 height 38
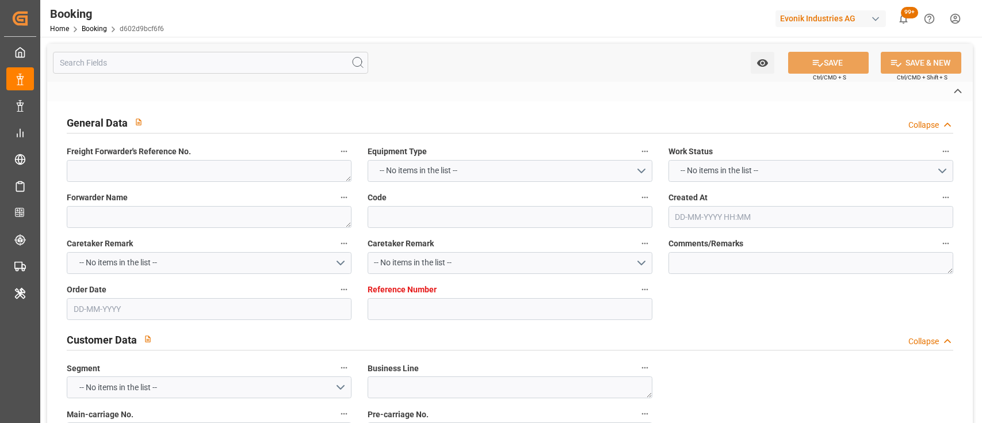
type textarea "0"
type textarea "[PERSON_NAME] (TC Operator)"
type input "d602d9bcf6f6"
type input "7001252385"
type textarea "CU-KA"
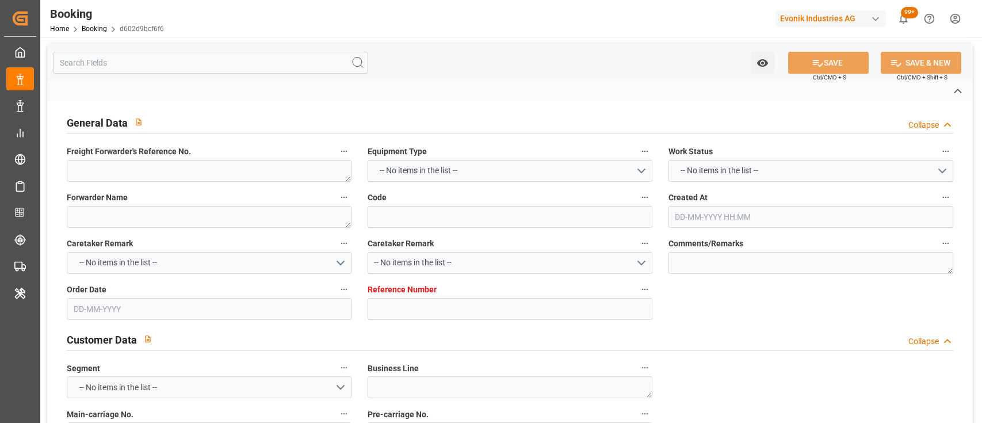
type input "7001252379"
type textarea "silke.slomack@evonik.com"
type textarea "CIF"
type textarea "SANTA MARTA"
type textarea "3"
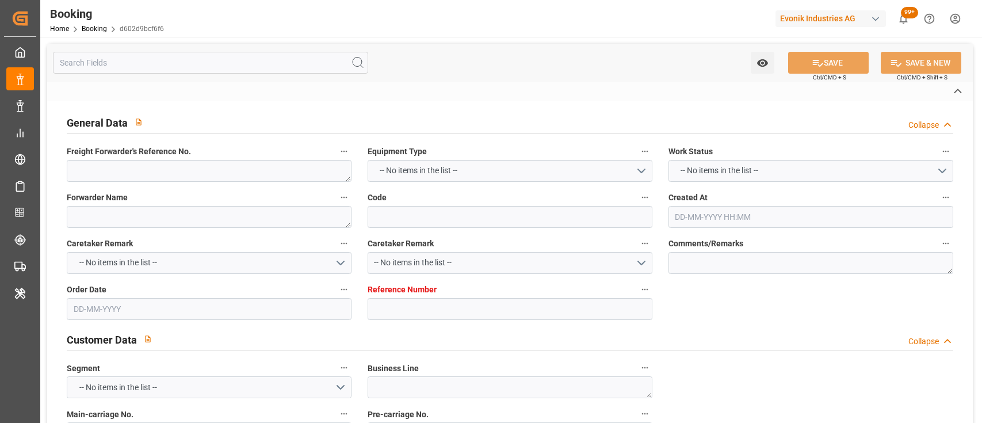
type textarea "Niederkassel"
type textarea "BGBU5093534"
type input "MSC LETIZIA"
type input "HLCU"
type input "Rotterdam"
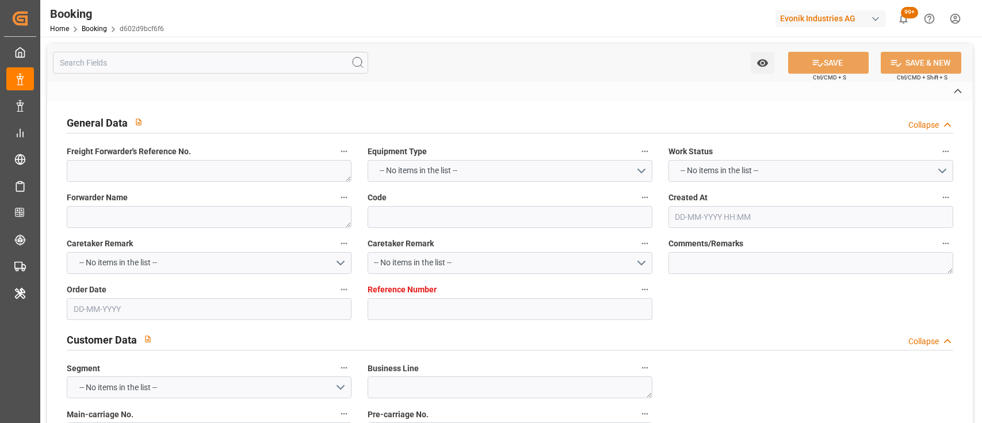
type input "Santa Marta"
type input "Hamburg"
type textarea "eta"
type textarea "INPUT_Evonik_Seeburger_IFTMIN_1003091621_20250827152626462.edi"
type textarea "NWC/UK North West Continent / UK_COSMR_HLCU_CU-KA"
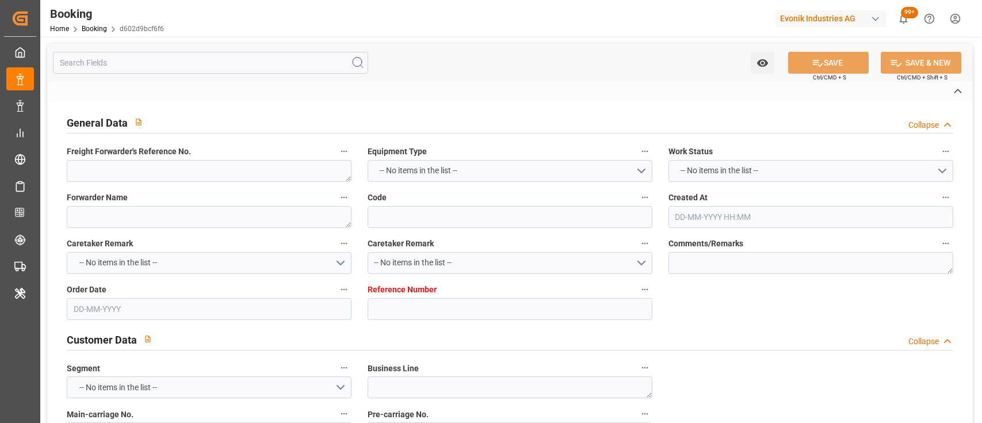
type textarea "INPUT_Evonik_Seeburger_IFTMIN_1003066485_20250819114214157.edi,INPUT_Evonik_See…"
type textarea "1003091621"
type textarea "Kiran Hari"
type textarea "Pod-businessDivision-businessLine-"
type textarea "IFTMIN"
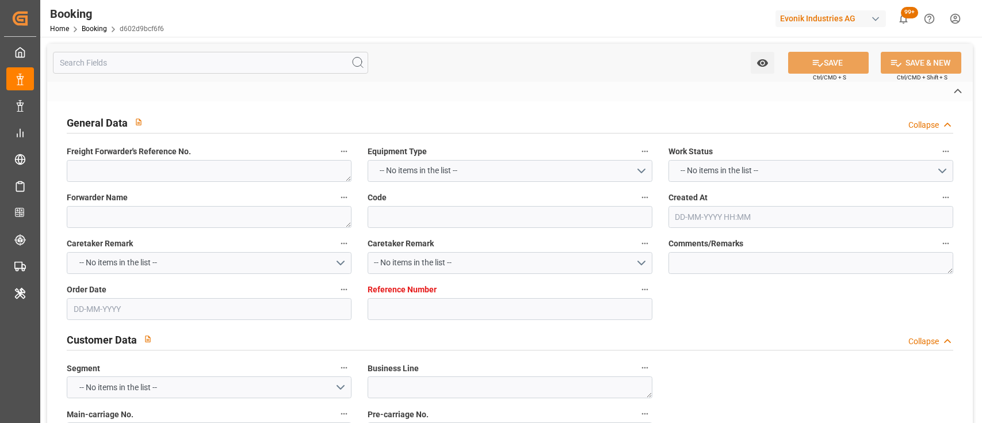
type textarea "a011t00000LcJC5AAN"
type textarea "Yes"
type input "7001252385"
type input "9702065"
type input "Hapag [PERSON_NAME]"
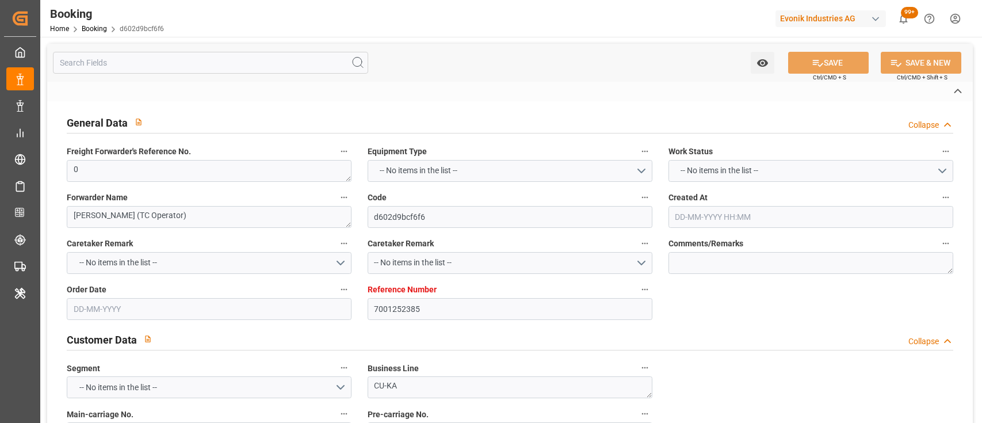
type input "Hapag Lloyd Aktiengesellschaft"
type input "NLRTM"
type input "COSMR"
type input "DEHAM"
type input "0"
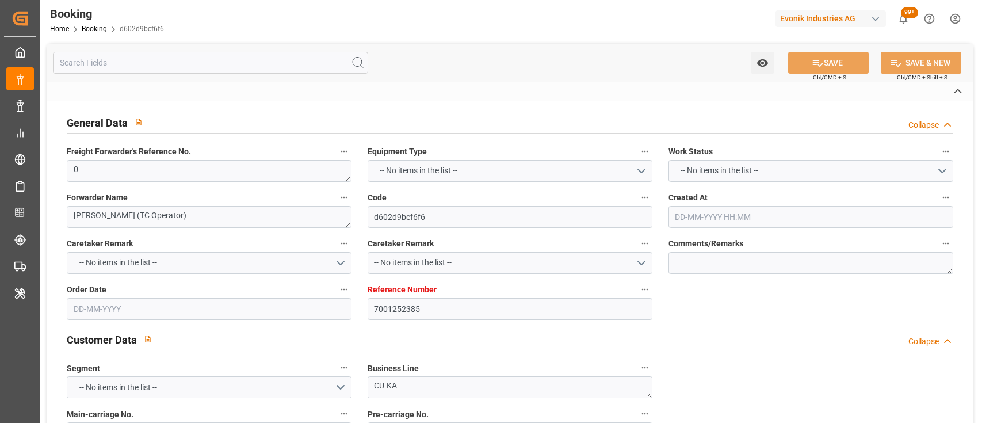
type input "19-08-2025 09:43"
type input "19-08-2025"
type input "27-09-2025"
type input "01-09-2025"
type input "27-08-2025 00:00"
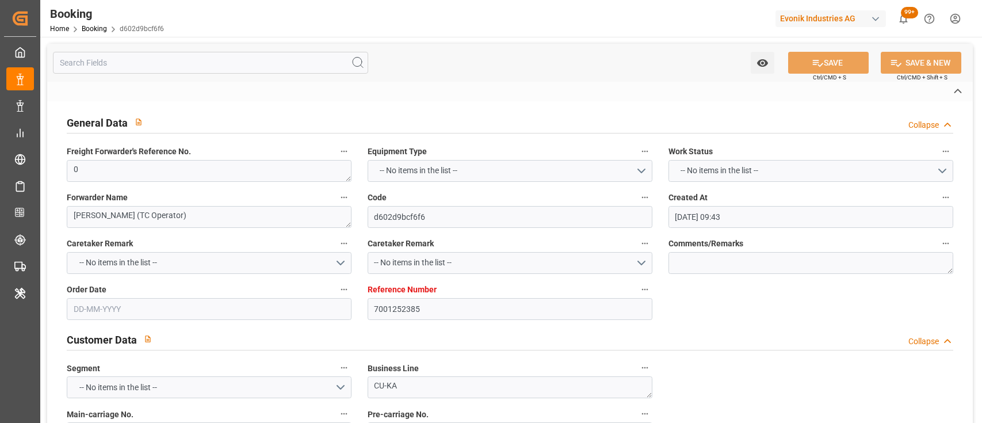
type input "06-09-2025 00:00"
type input "[DATE] 00:00"
type input "10-10-2025 00:00"
type input "28-09-2025 00:00"
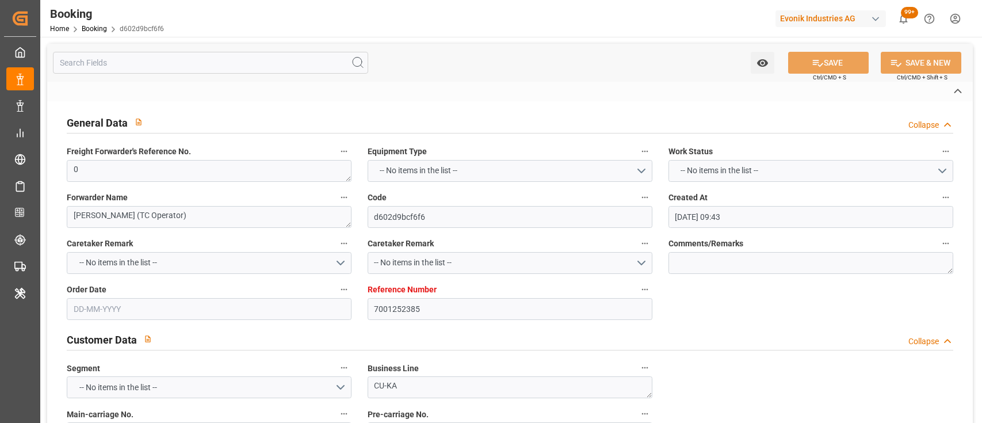
type input "09-09-2025 00:00"
type input "14-09-2025 00:00"
type input "21-08-2025"
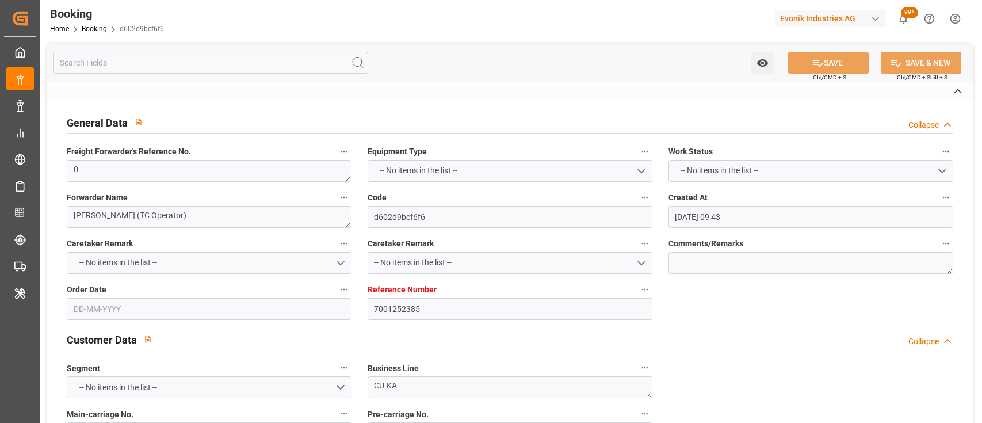
type input "08-09-2025 10:25"
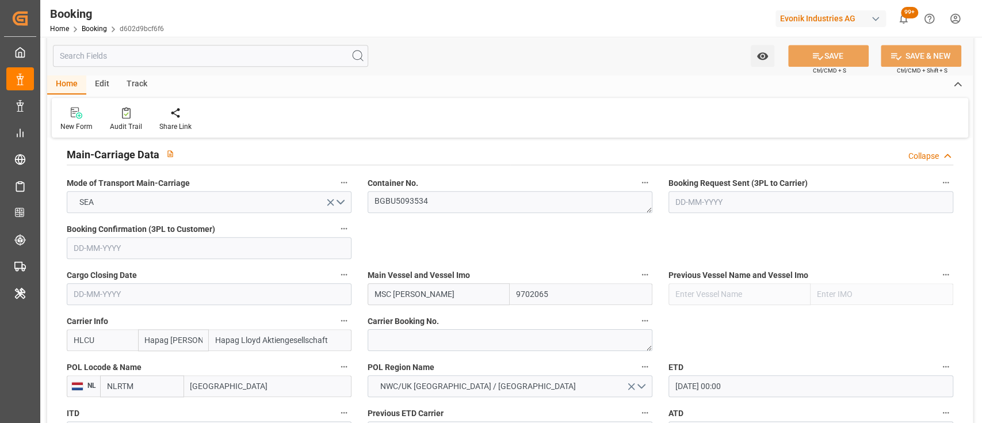
scroll to position [718, 0]
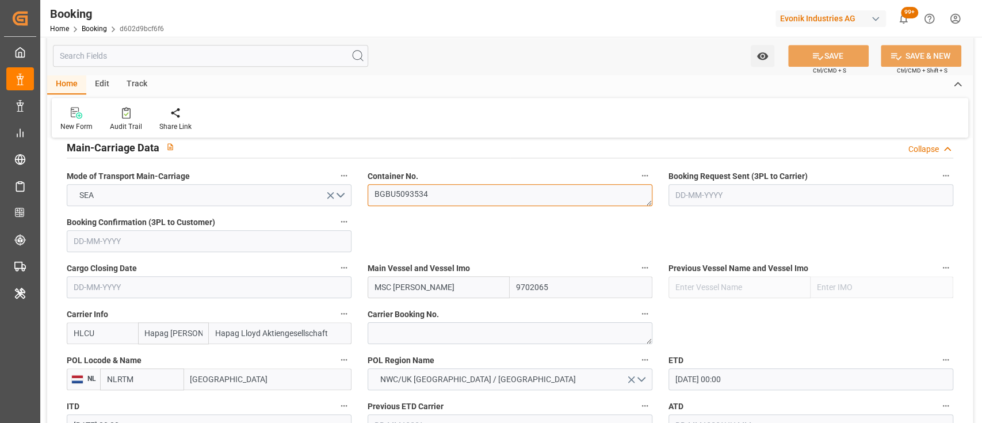
click at [403, 198] on textarea "BGBU5093534" at bounding box center [510, 195] width 285 height 22
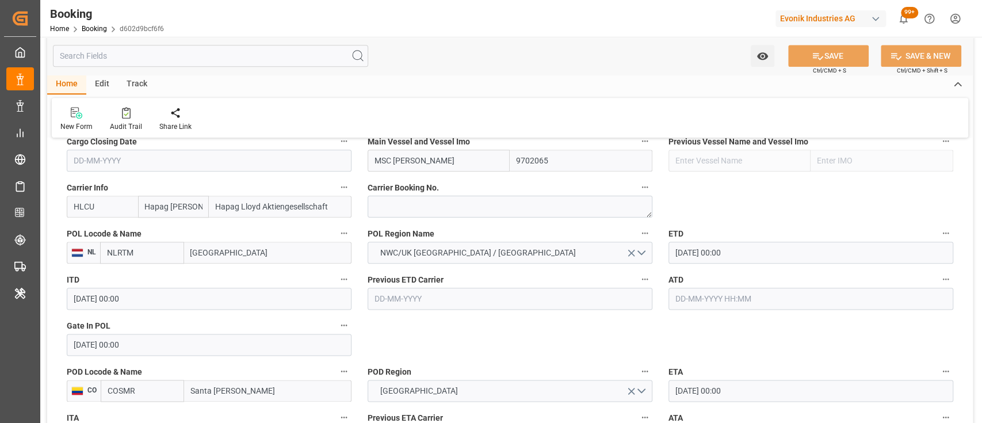
scroll to position [845, 0]
click at [706, 296] on input "text" at bounding box center [810, 298] width 285 height 22
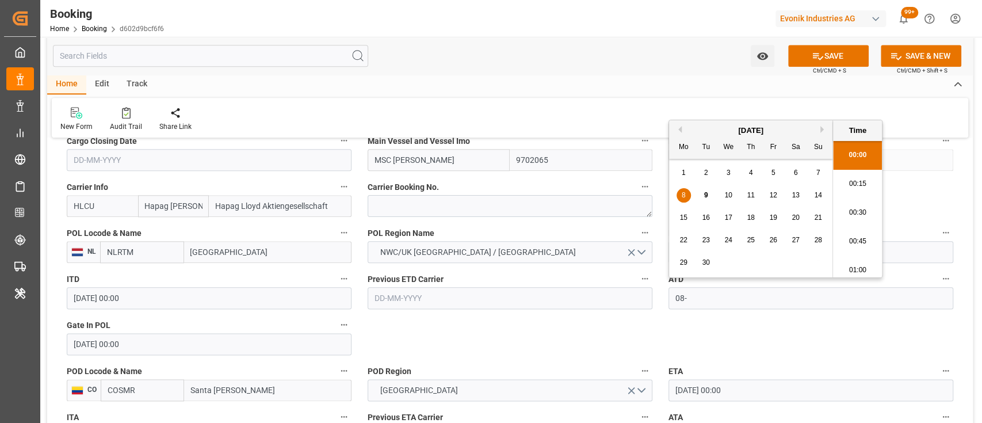
scroll to position [1211, 0]
type input "08-09-2025 00:00"
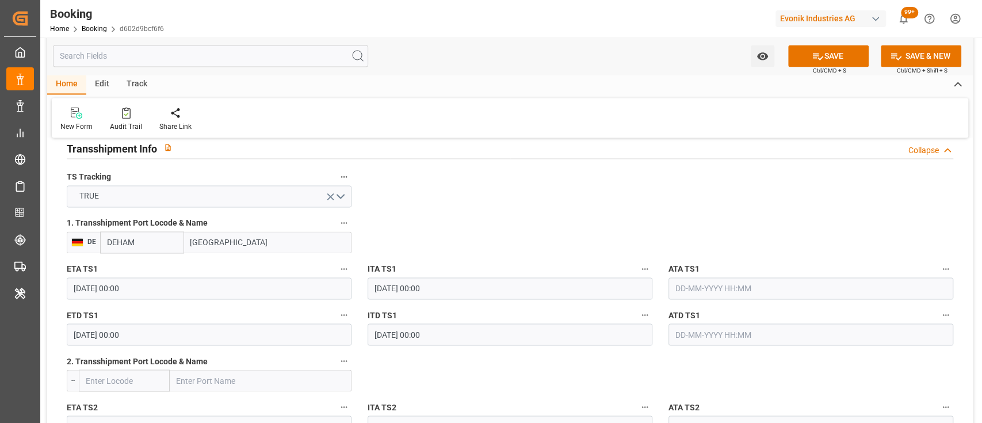
scroll to position [1210, 0]
click at [82, 285] on input "09-09-2025 00:00" at bounding box center [209, 288] width 285 height 22
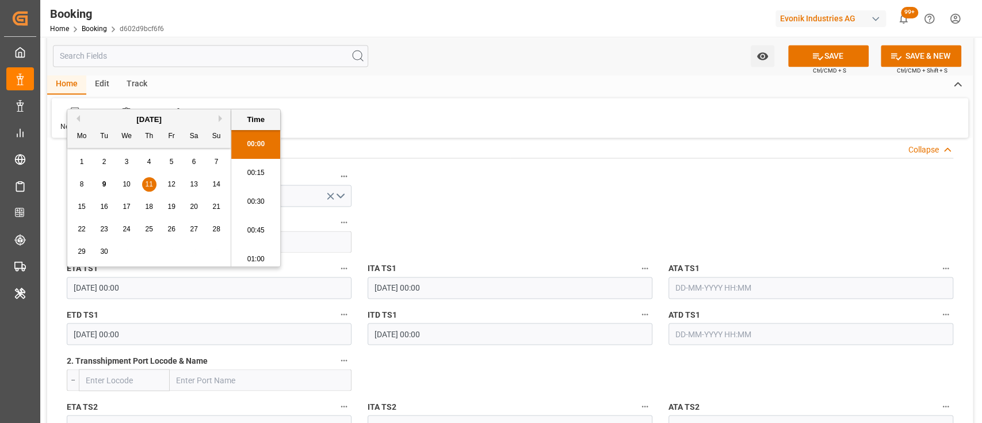
type input "11-09-2025 00:00"
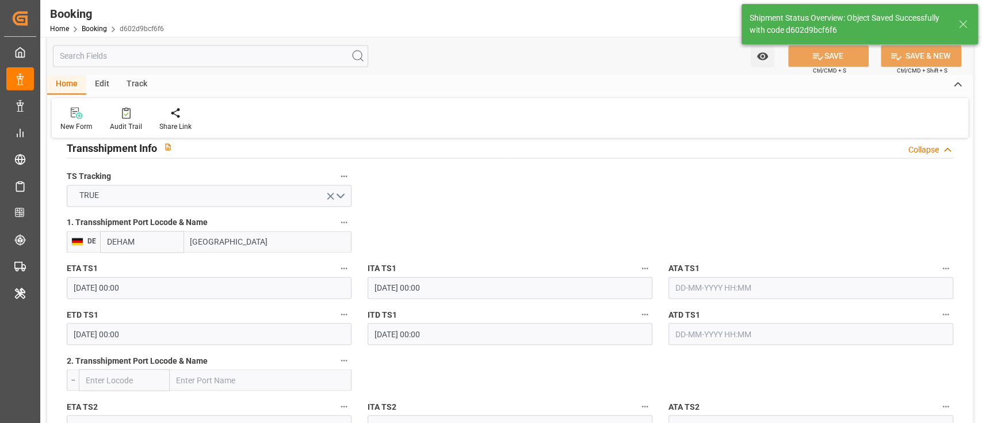
type textarea "[PERSON_NAME]"
type input "09-09-2025 05:43"
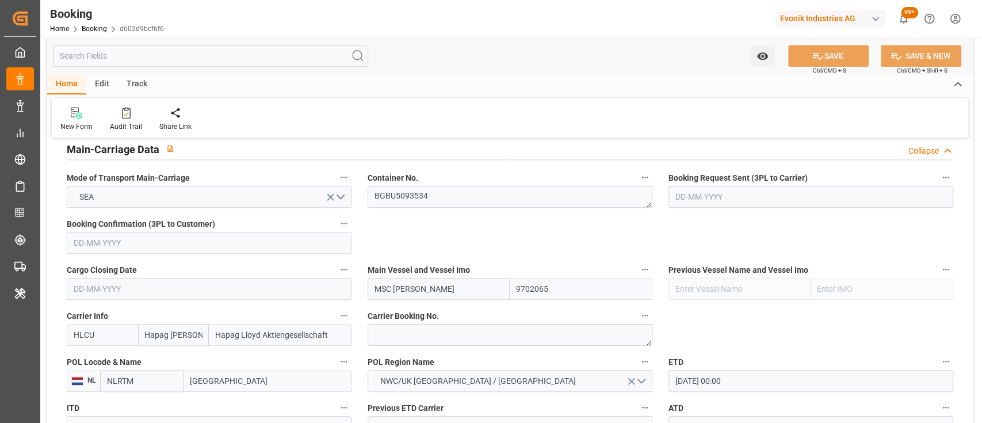
scroll to position [710, 0]
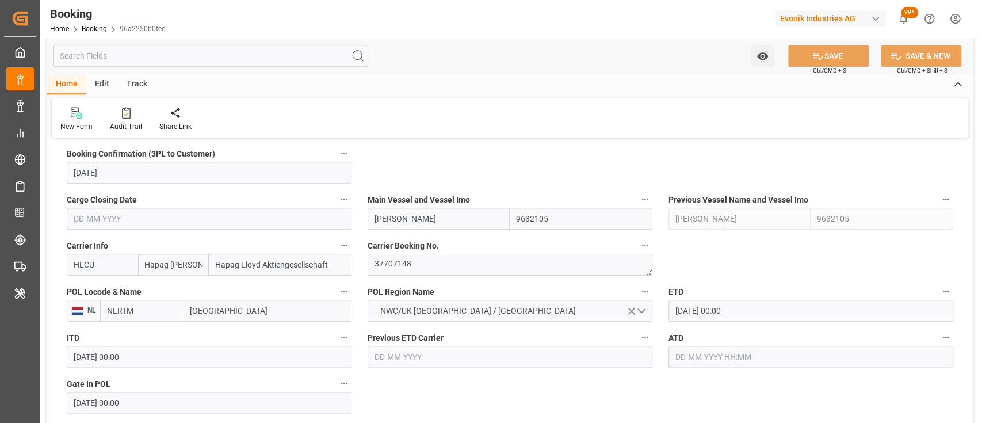
scroll to position [782, 0]
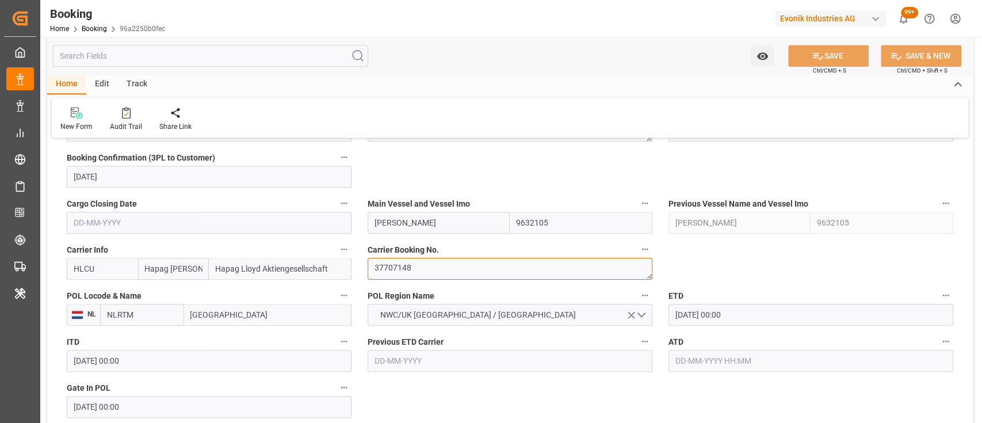
click at [406, 278] on textarea "37707148" at bounding box center [510, 269] width 285 height 22
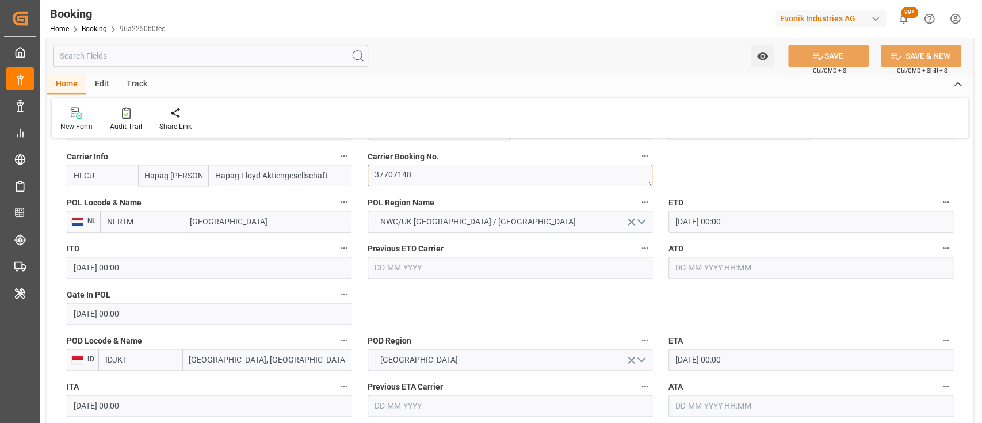
scroll to position [877, 0]
click at [764, 268] on input "text" at bounding box center [810, 266] width 285 height 22
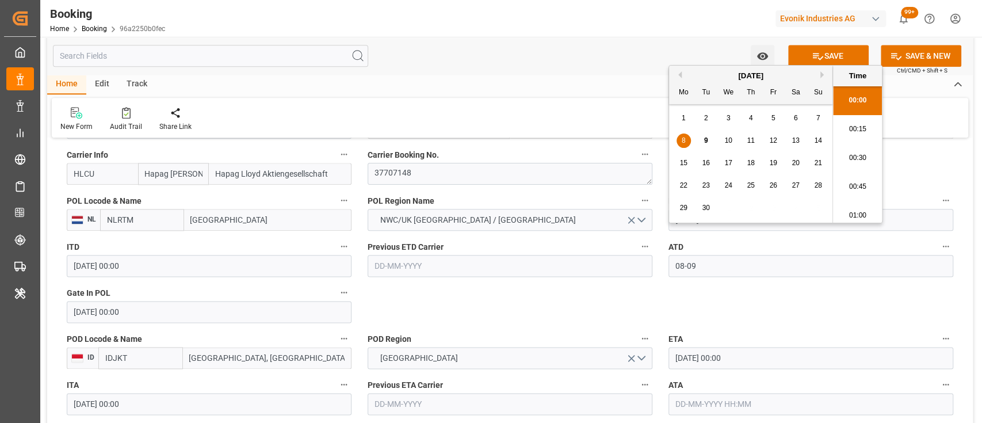
type input "[DATE] 00:00"
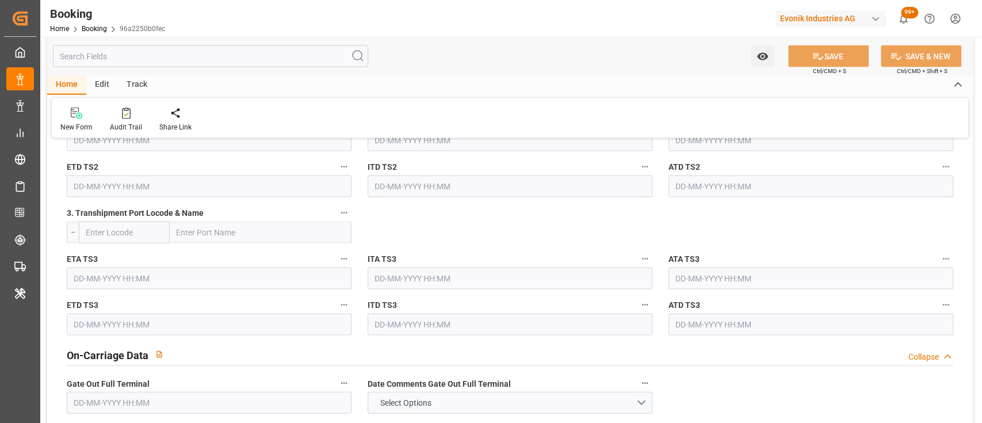
scroll to position [1503, 0]
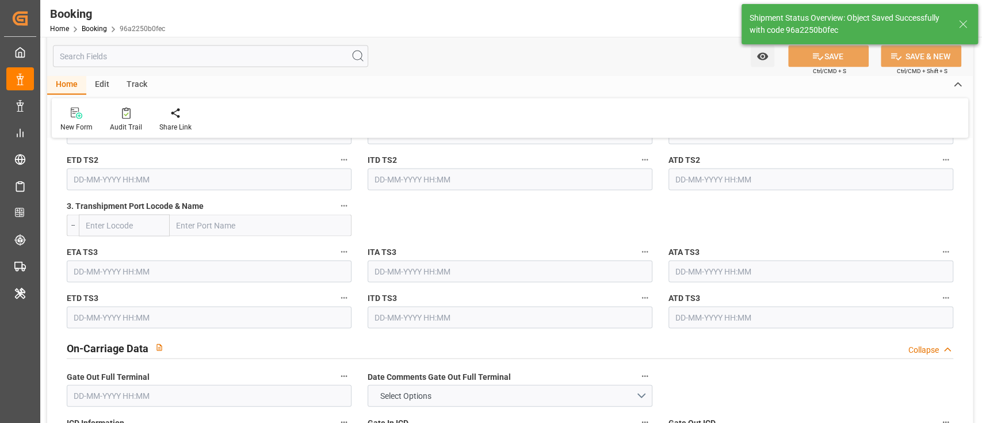
type textarea "[PERSON_NAME]"
type input "[DATE] 05:44"
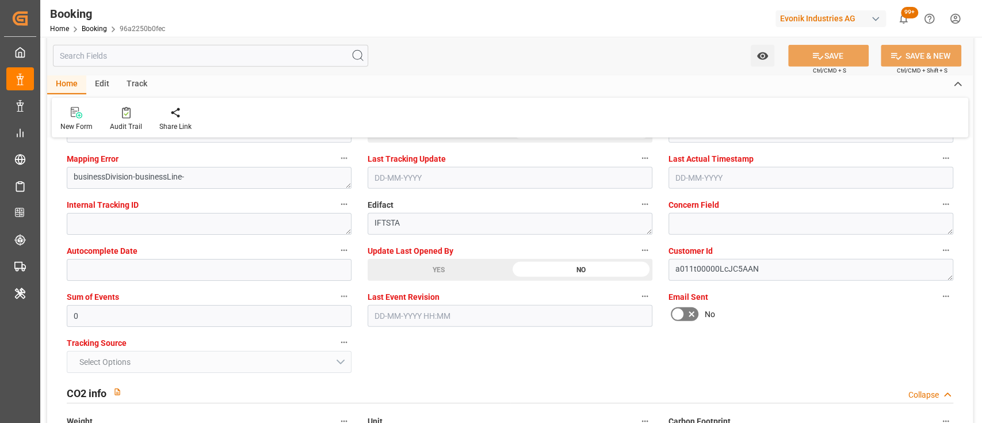
scroll to position [2258, 0]
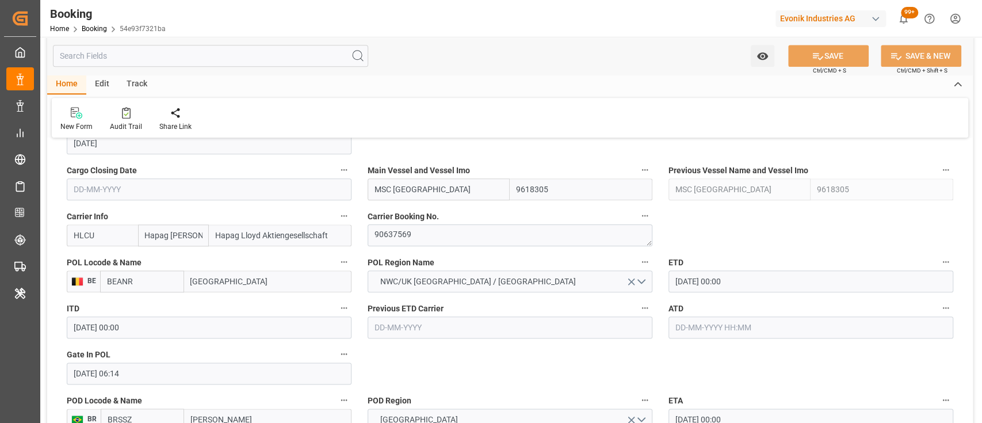
scroll to position [817, 0]
click at [400, 238] on textarea "90637569" at bounding box center [510, 234] width 285 height 22
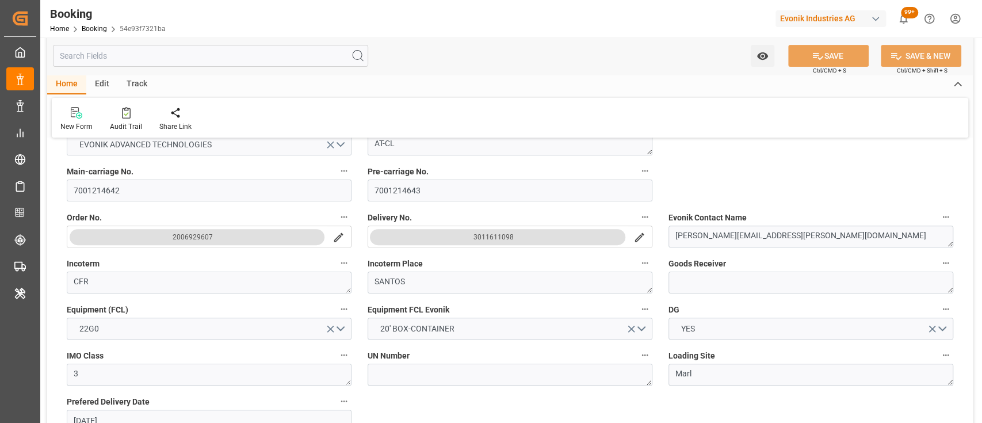
scroll to position [0, 0]
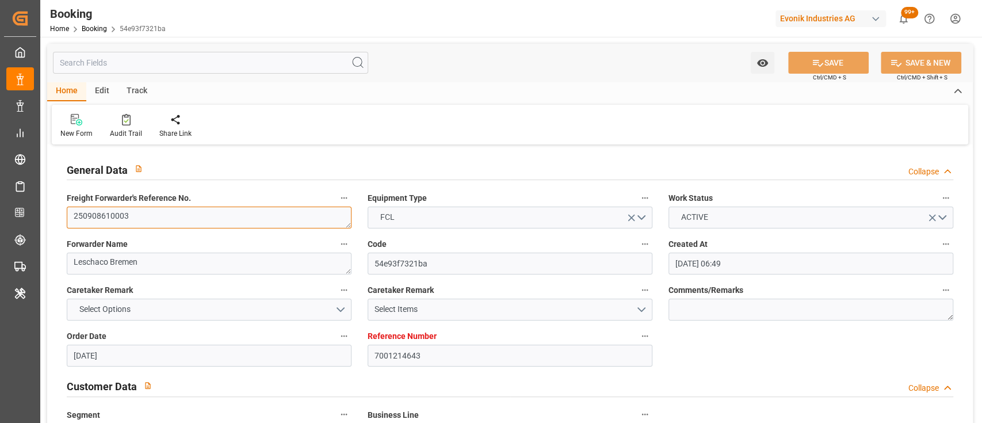
click at [123, 220] on textarea "250908610003" at bounding box center [209, 217] width 285 height 22
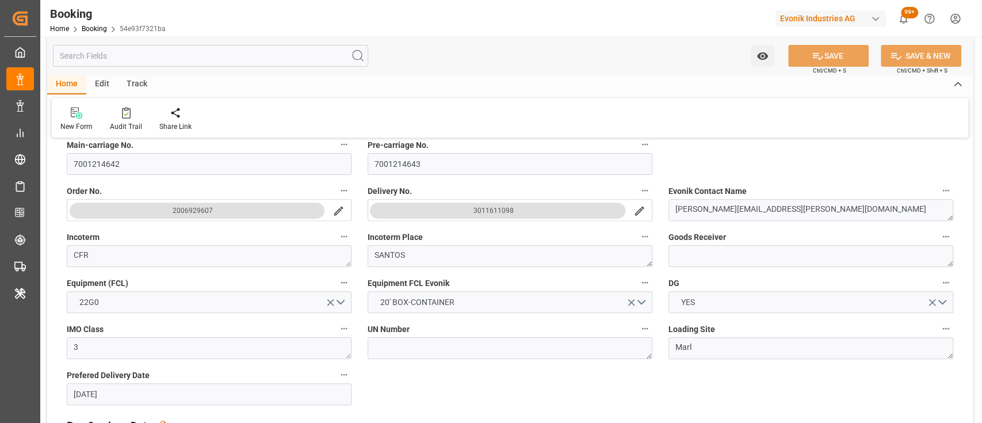
scroll to position [315, 0]
drag, startPoint x: 469, startPoint y: 204, endPoint x: 533, endPoint y: 211, distance: 64.3
click at [524, 212] on button "3011611098" at bounding box center [497, 211] width 255 height 16
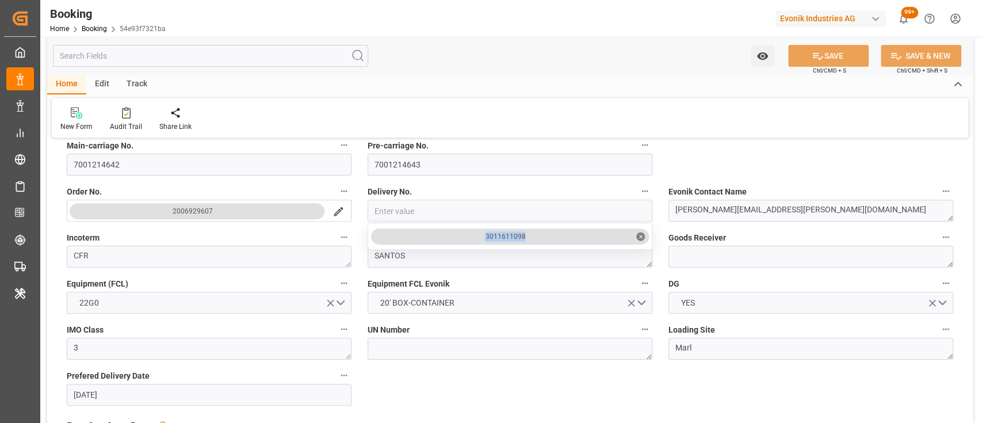
drag, startPoint x: 532, startPoint y: 235, endPoint x: 478, endPoint y: 243, distance: 54.8
copy div "3011611098"
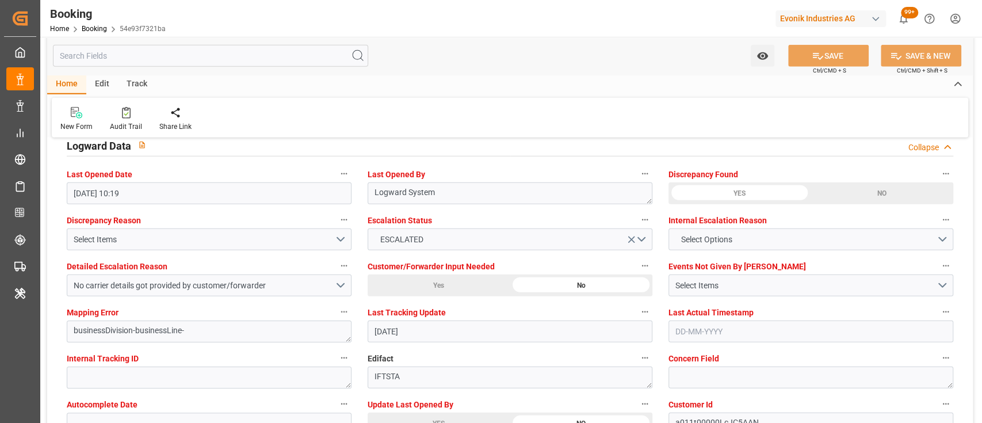
scroll to position [2093, 0]
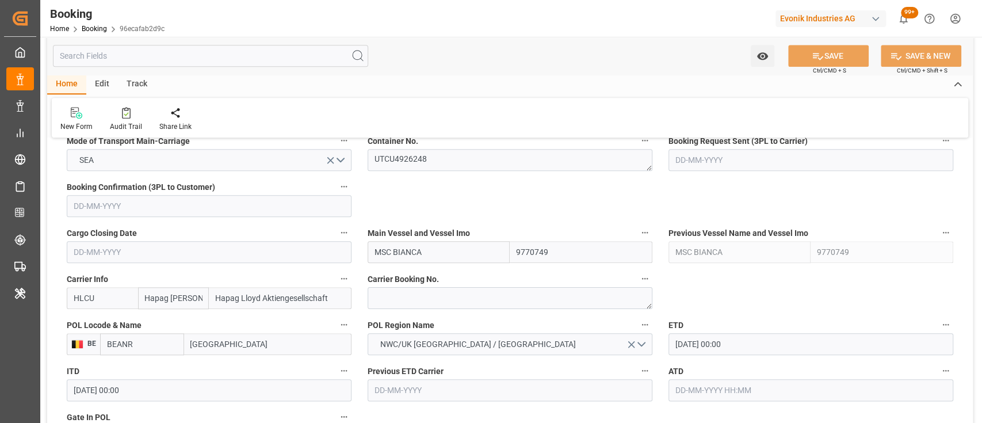
scroll to position [764, 0]
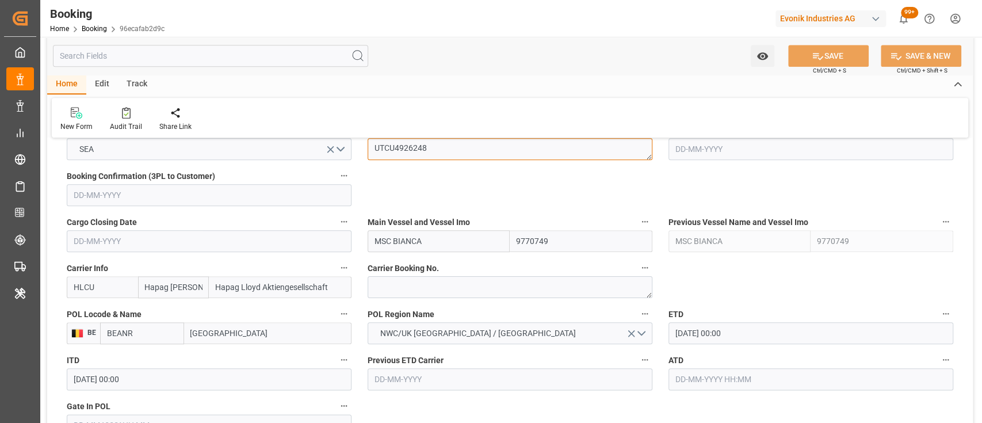
click at [406, 148] on textarea "UTCU4926248" at bounding box center [510, 149] width 285 height 22
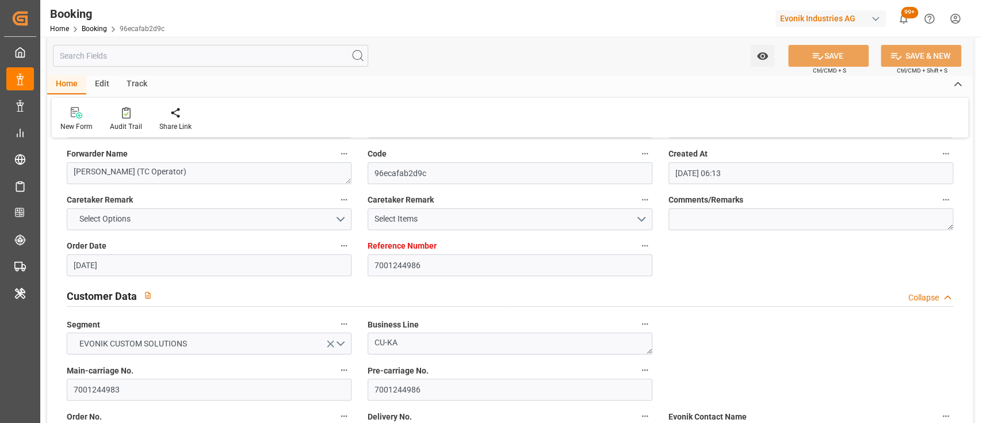
scroll to position [0, 0]
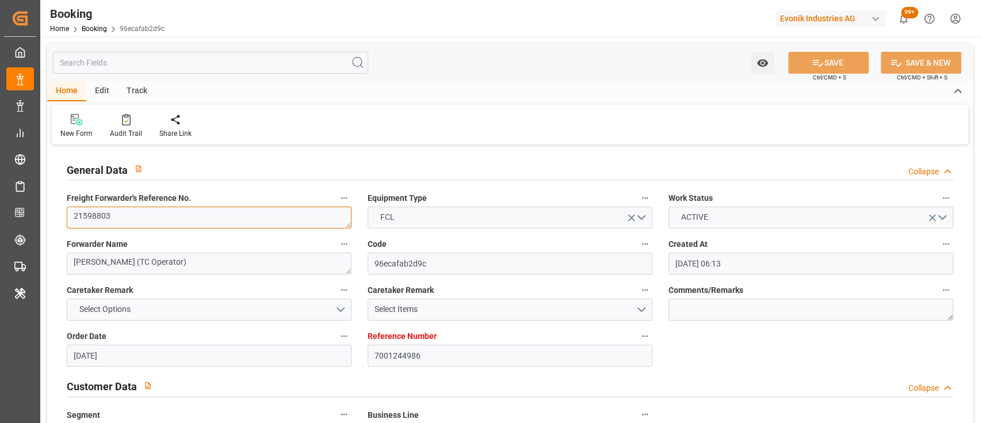
click at [265, 214] on textarea "21598803" at bounding box center [209, 217] width 285 height 22
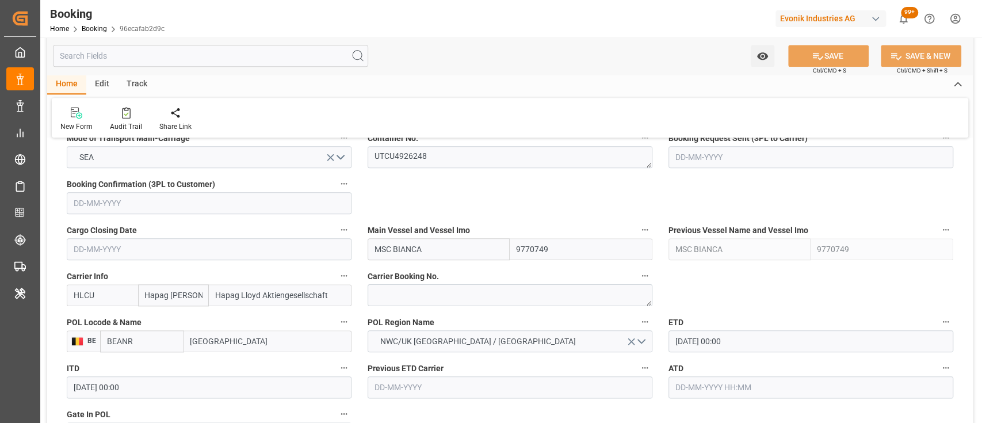
scroll to position [757, 0]
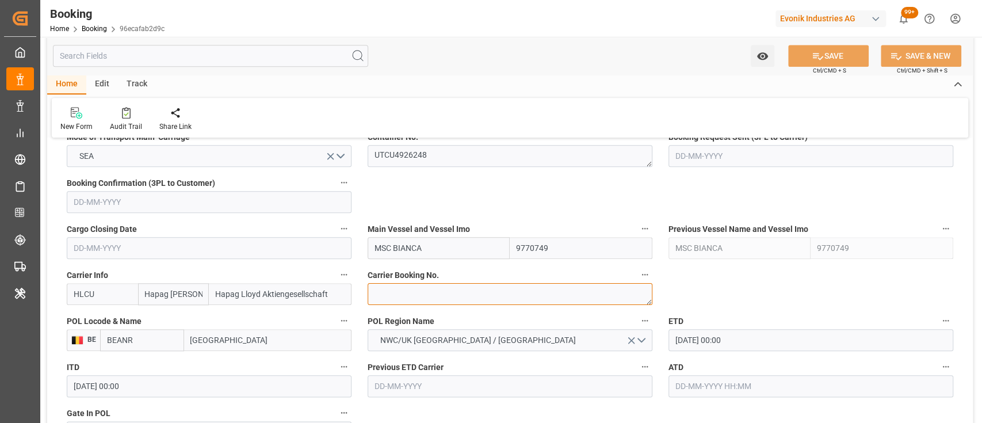
click at [461, 288] on textarea at bounding box center [510, 294] width 285 height 22
paste textarea "17872445"
type textarea "17872445"
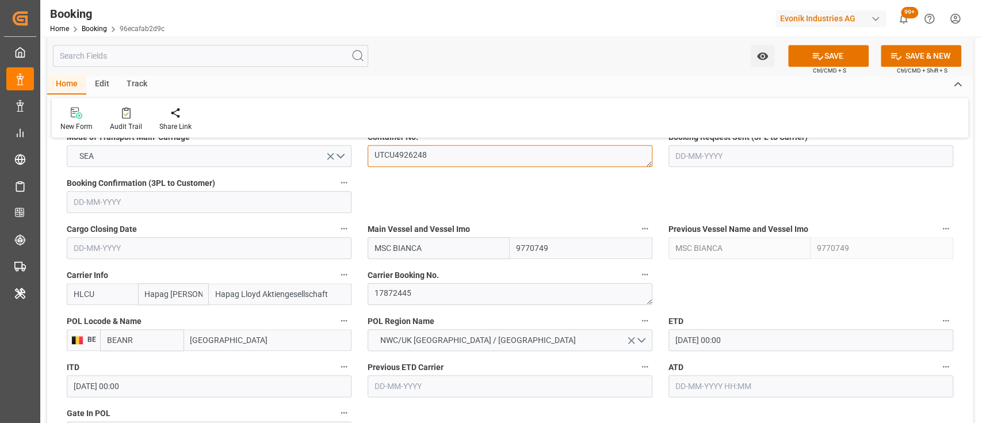
click at [423, 160] on textarea "UTCU4926248" at bounding box center [510, 156] width 285 height 22
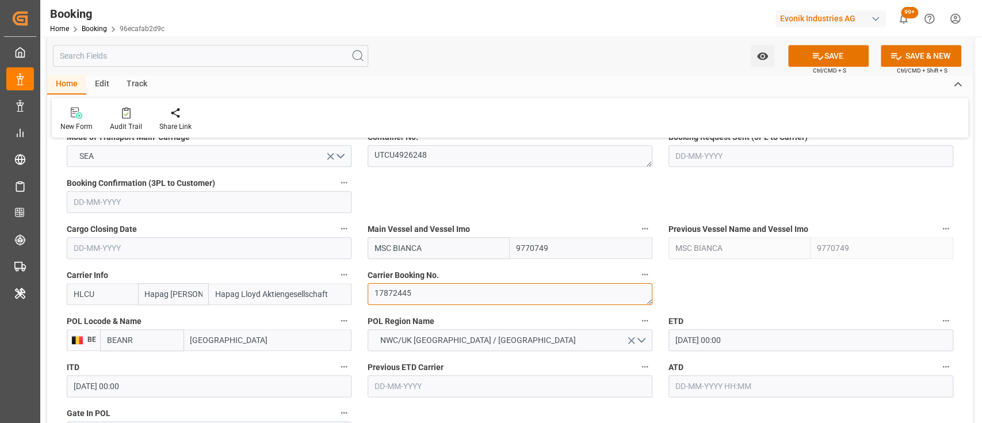
click at [396, 296] on textarea "17872445" at bounding box center [510, 294] width 285 height 22
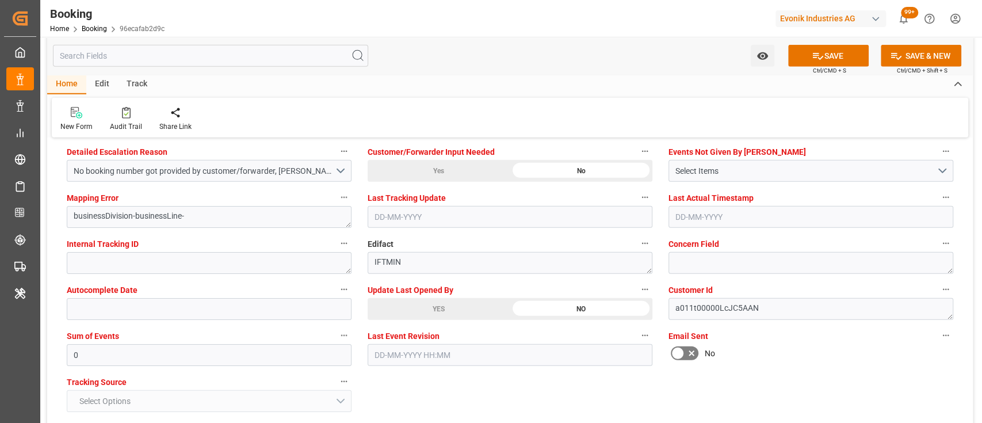
scroll to position [2208, 0]
click at [408, 305] on div "YES" at bounding box center [439, 307] width 142 height 22
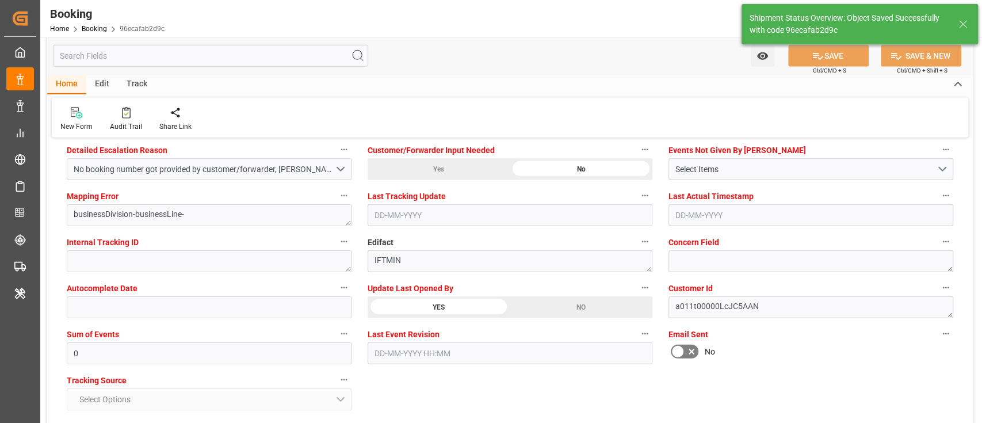
type textarea "[PERSON_NAME]"
type input "09-09-2025 05:47"
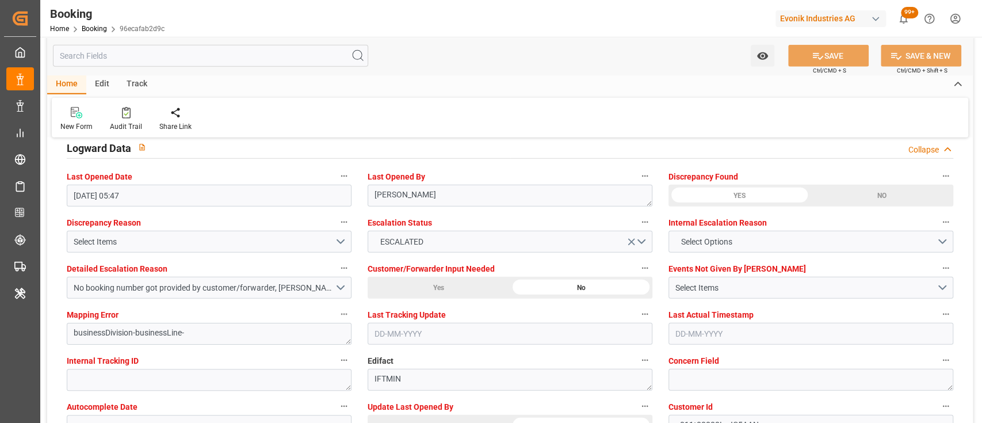
scroll to position [2087, 0]
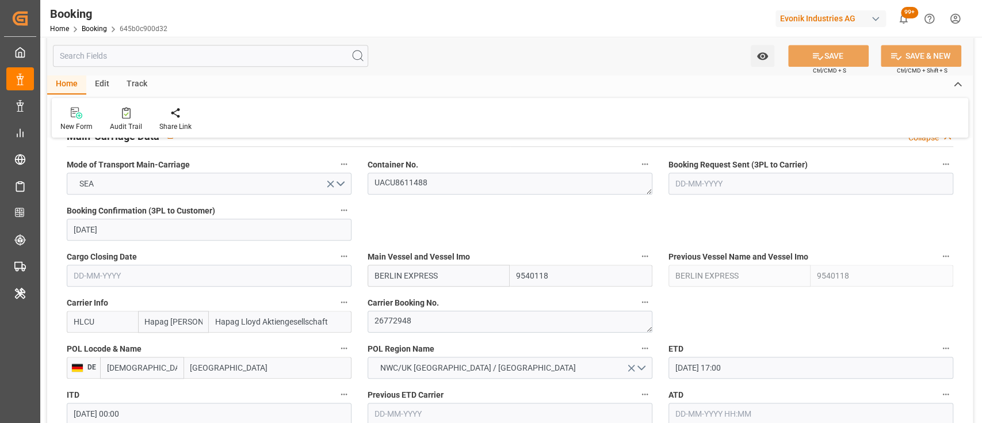
scroll to position [755, 0]
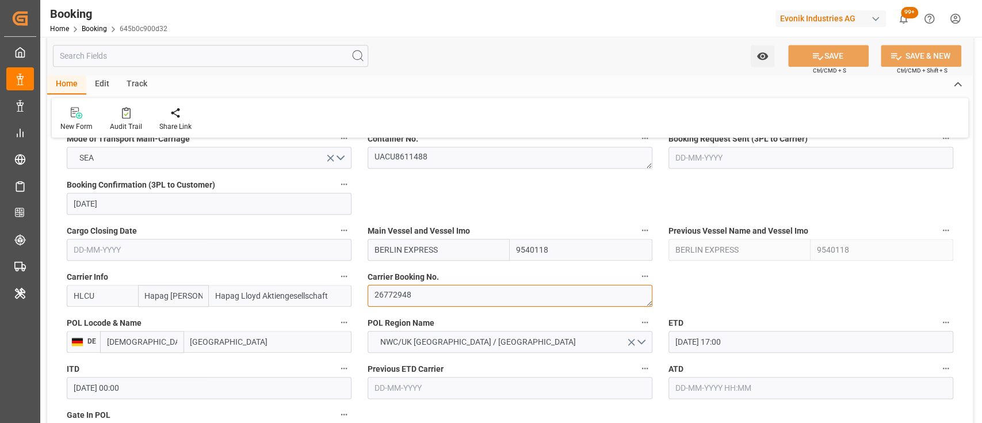
click at [423, 299] on textarea "26772948" at bounding box center [510, 296] width 285 height 22
drag, startPoint x: 447, startPoint y: 257, endPoint x: 373, endPoint y: 257, distance: 74.8
click at [373, 257] on input "BERLIN EXPRESS" at bounding box center [439, 250] width 143 height 22
paste input "GDANSK"
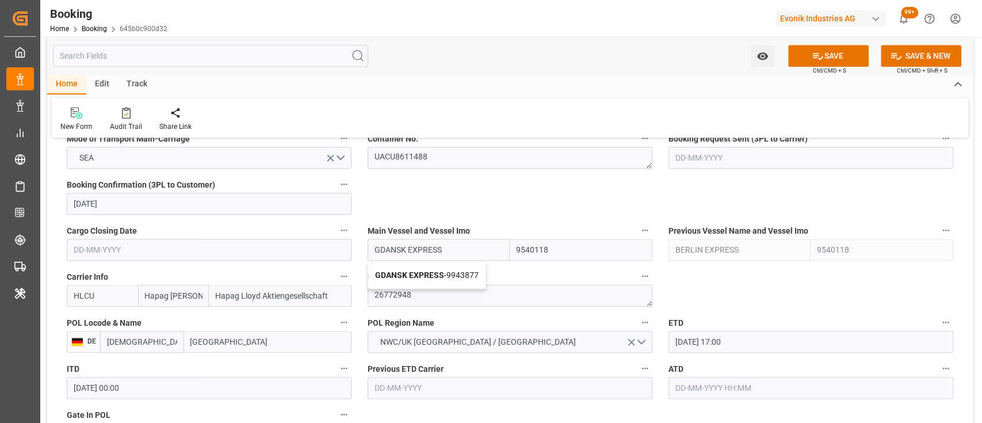
click at [416, 273] on b "GDANSK EXPRESS" at bounding box center [409, 274] width 69 height 9
type input "GDANSK EXPRESS"
type input "9943877"
type input "GDANSK EXPRESS"
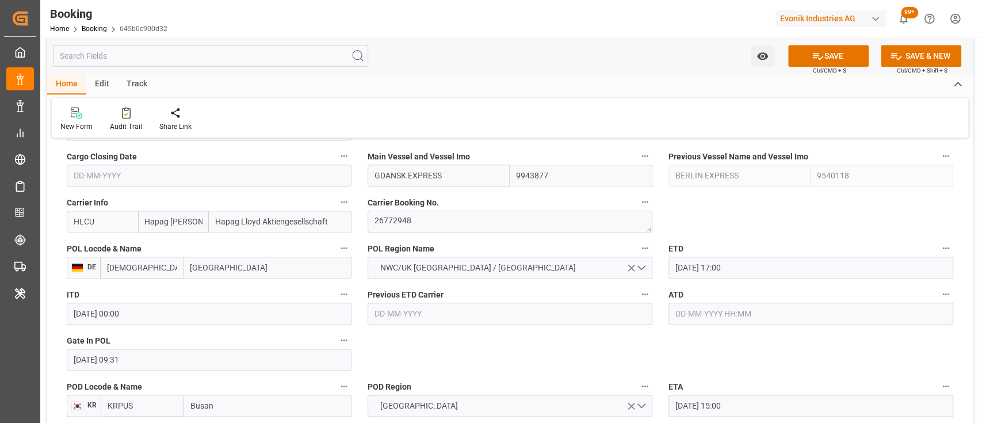
scroll to position [840, 0]
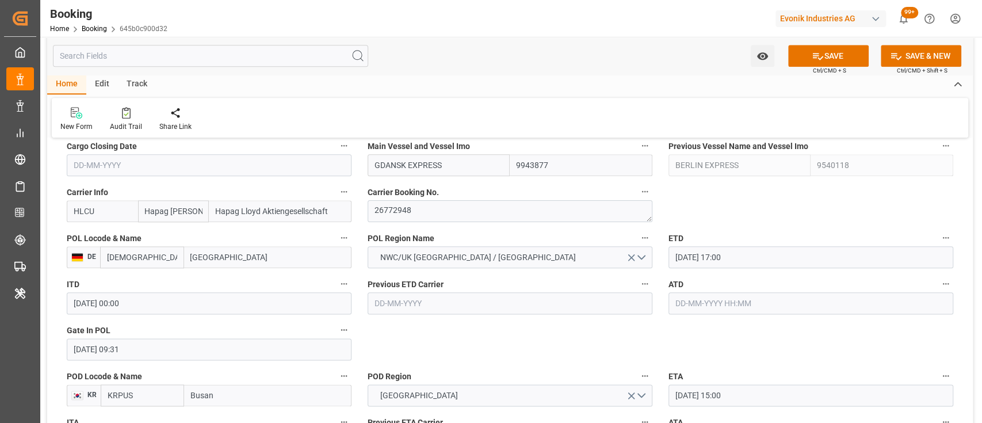
click at [680, 263] on input "[DATE] 17:00" at bounding box center [810, 257] width 285 height 22
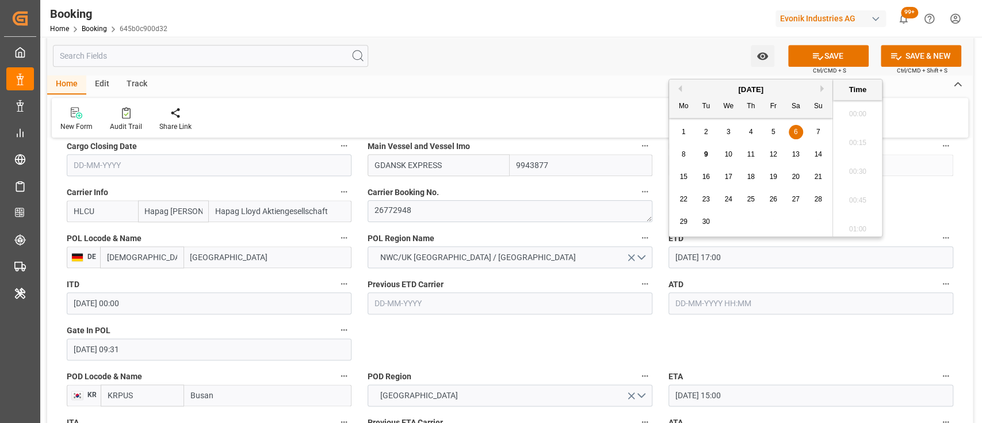
scroll to position [1902, 0]
type input "[DATE] 17:00"
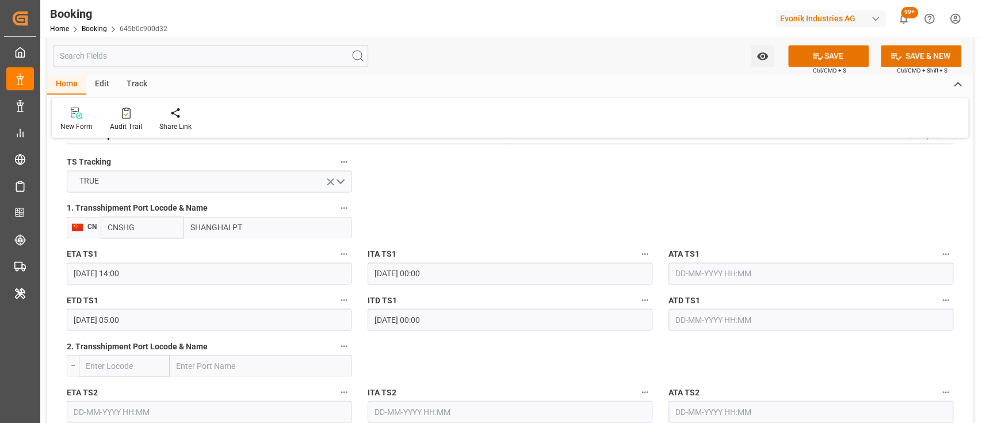
scroll to position [1228, 0]
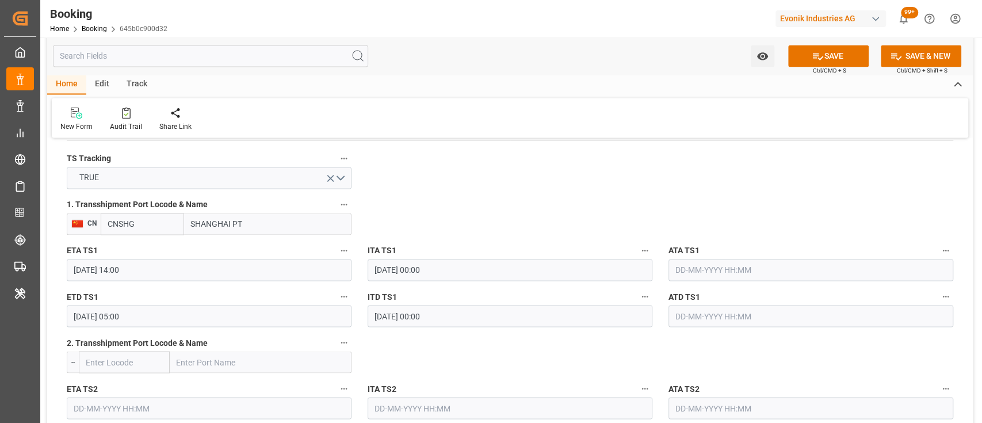
click at [137, 223] on input "CNSHG" at bounding box center [142, 224] width 83 height 22
click at [125, 242] on div "CNSGH - [GEOGRAPHIC_DATA]" at bounding box center [146, 255] width 91 height 38
type input "CNSGH"
type input "[GEOGRAPHIC_DATA]"
type input "CNSGH"
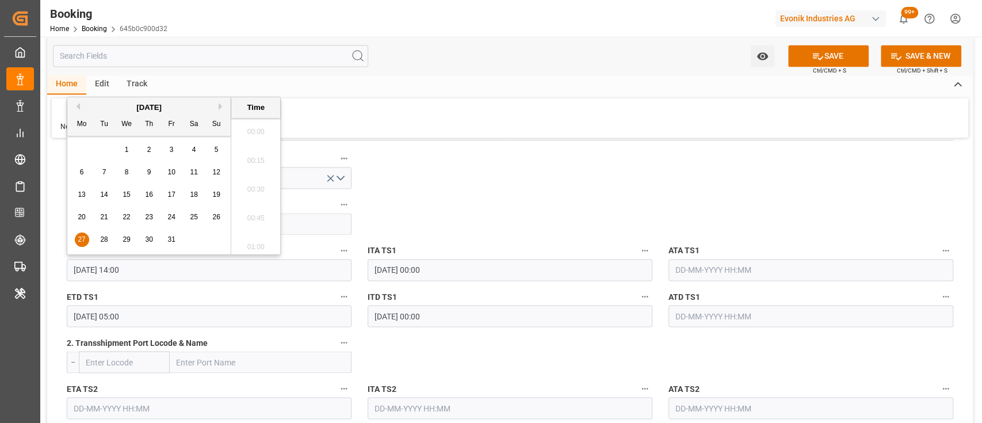
drag, startPoint x: 134, startPoint y: 266, endPoint x: 71, endPoint y: 270, distance: 63.4
click at [71, 270] on input "[DATE] 14:00" at bounding box center [209, 270] width 285 height 22
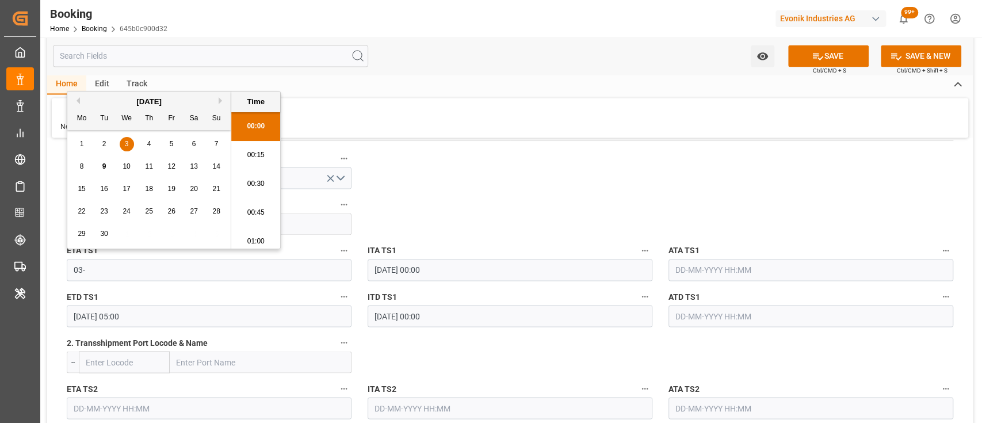
scroll to position [1556, 0]
type input "[DATE] 00:00"
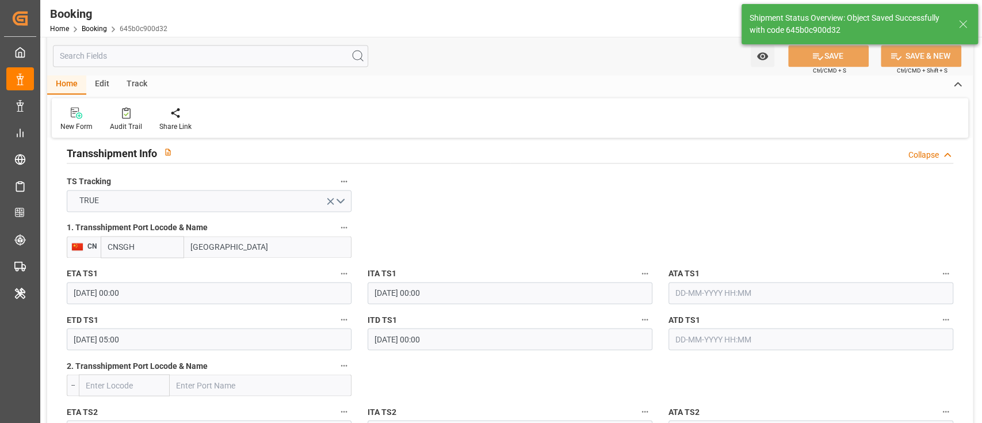
scroll to position [909, 0]
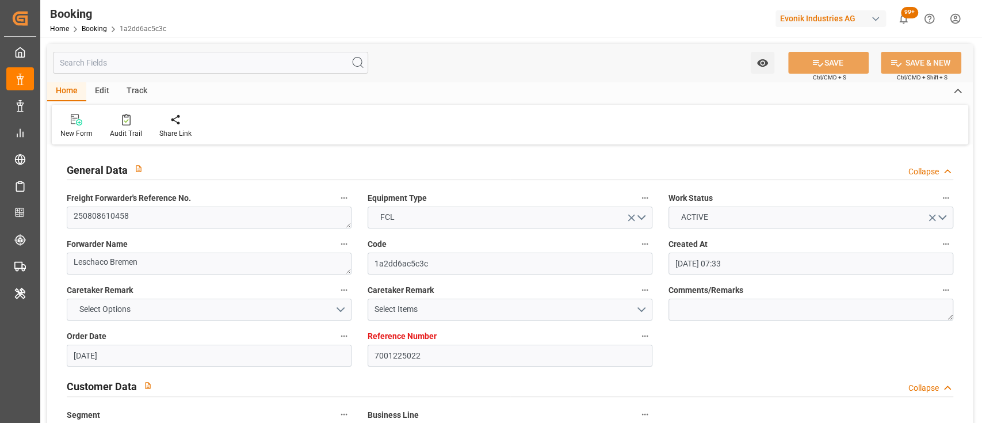
scroll to position [700, 0]
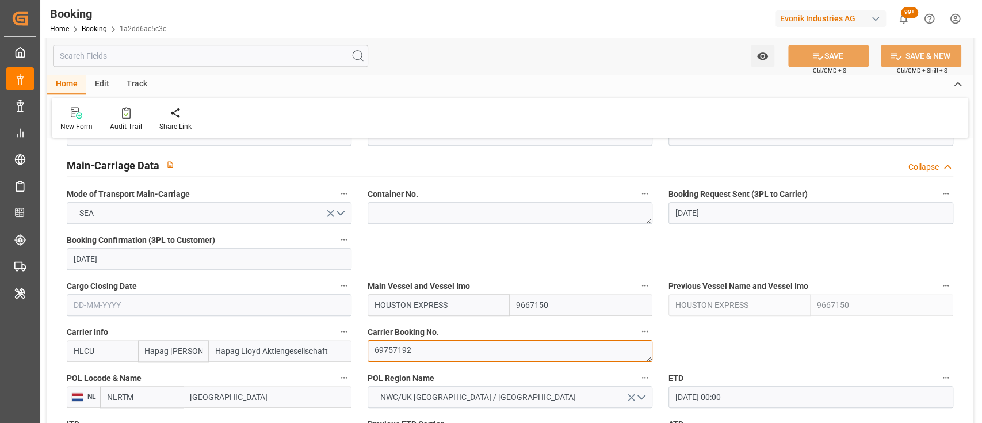
click at [412, 352] on textarea "69757192" at bounding box center [510, 351] width 285 height 22
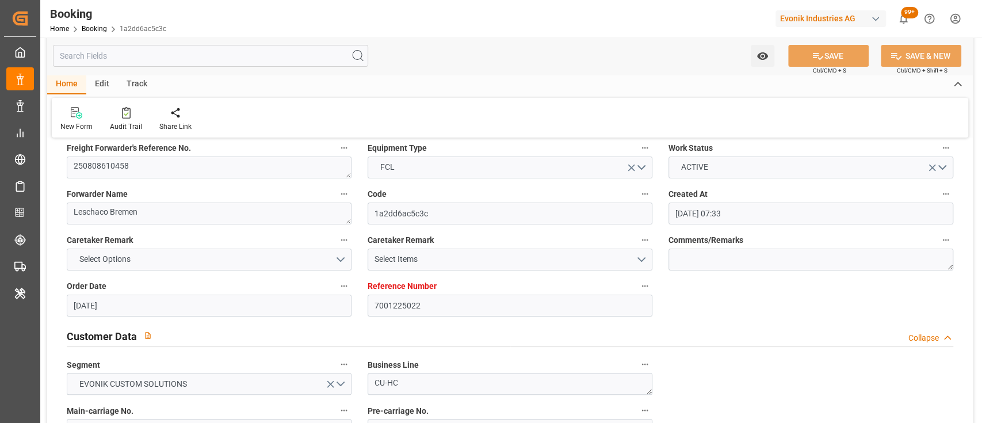
scroll to position [0, 0]
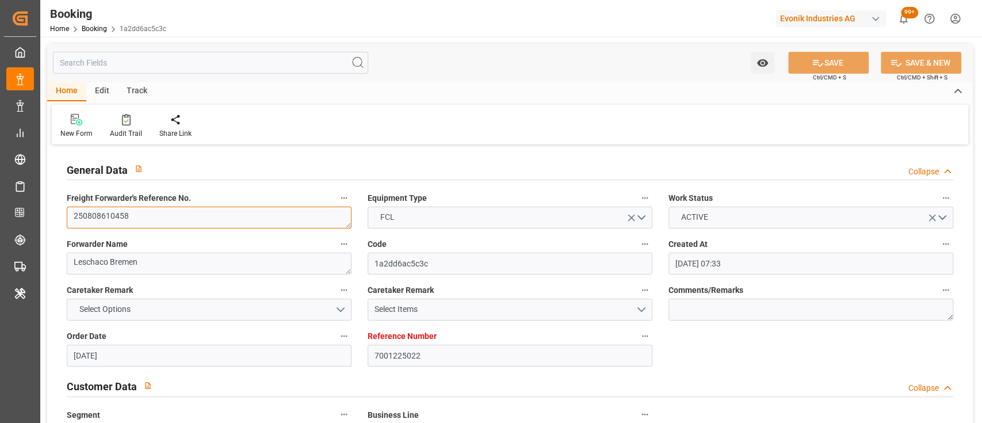
click at [266, 223] on textarea "250808610458" at bounding box center [209, 217] width 285 height 22
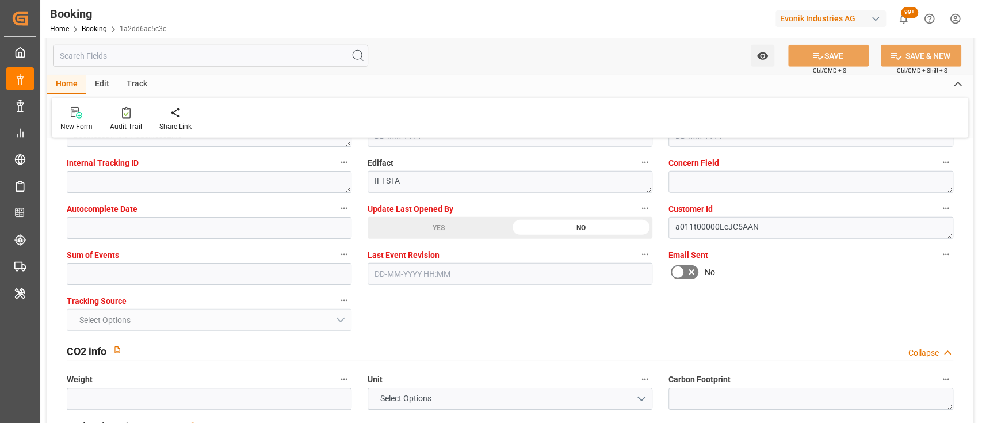
click at [698, 272] on label at bounding box center [684, 272] width 32 height 18
click at [0, 0] on input "checkbox" at bounding box center [0, 0] width 0 height 0
click at [695, 272] on icon at bounding box center [691, 272] width 14 height 14
click at [0, 0] on input "checkbox" at bounding box center [0, 0] width 0 height 0
click at [684, 269] on icon at bounding box center [691, 272] width 14 height 14
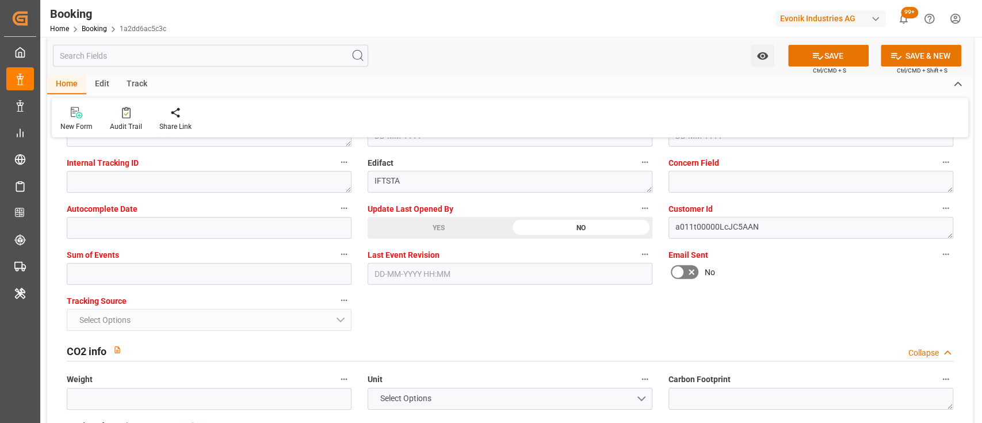
click at [0, 0] on input "checkbox" at bounding box center [0, 0] width 0 height 0
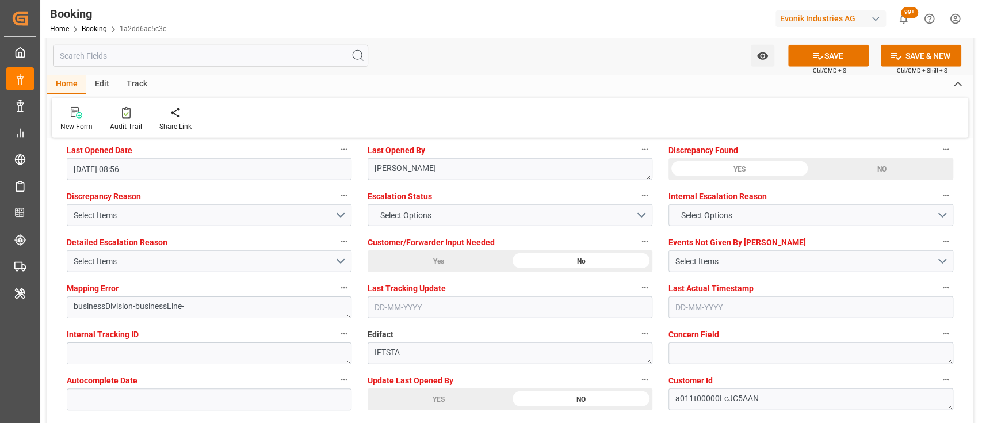
scroll to position [2114, 0]
click at [424, 219] on span "Select Options" at bounding box center [405, 217] width 63 height 12
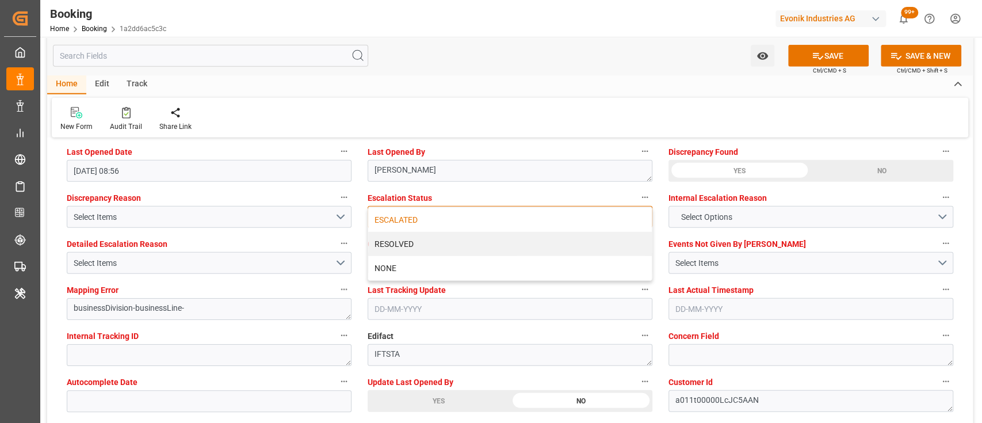
click at [392, 220] on div "ESCALATED" at bounding box center [510, 220] width 284 height 24
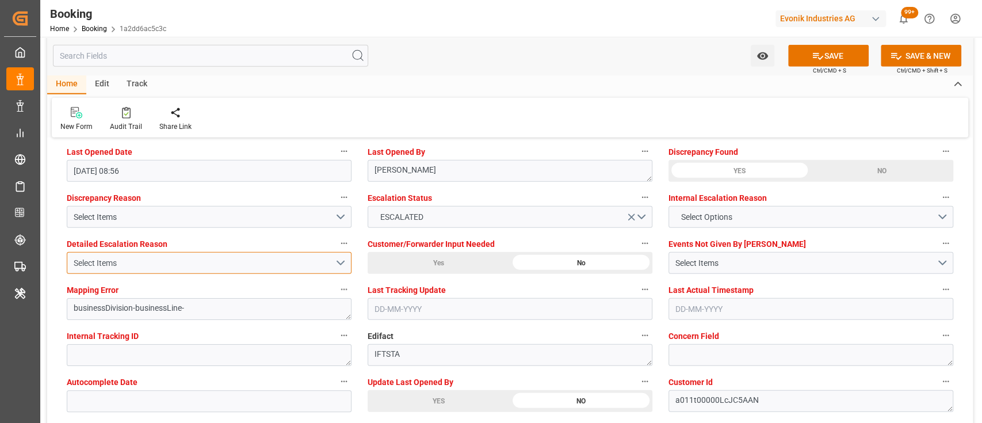
click at [331, 265] on div "Select Items" at bounding box center [204, 263] width 261 height 12
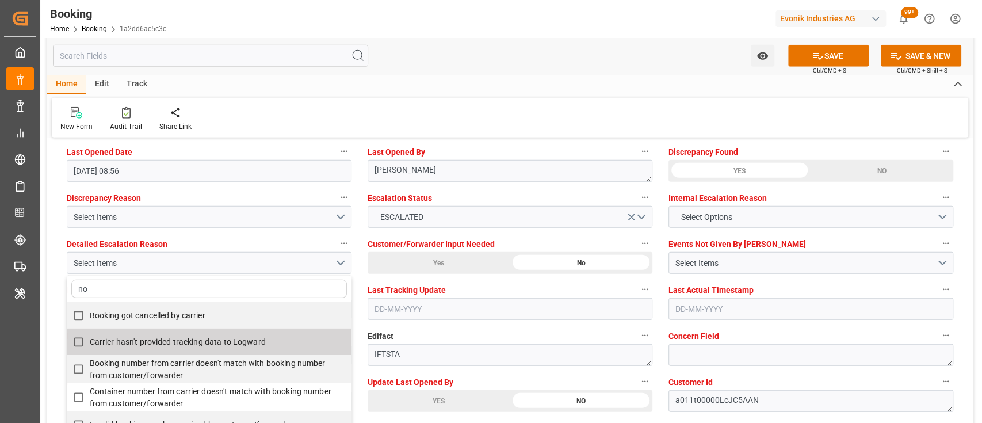
type input "n"
type input "c"
click at [263, 334] on label "Carrier hasn't provided tracking data to Logward" at bounding box center [202, 342] width 271 height 22
checkbox input "true"
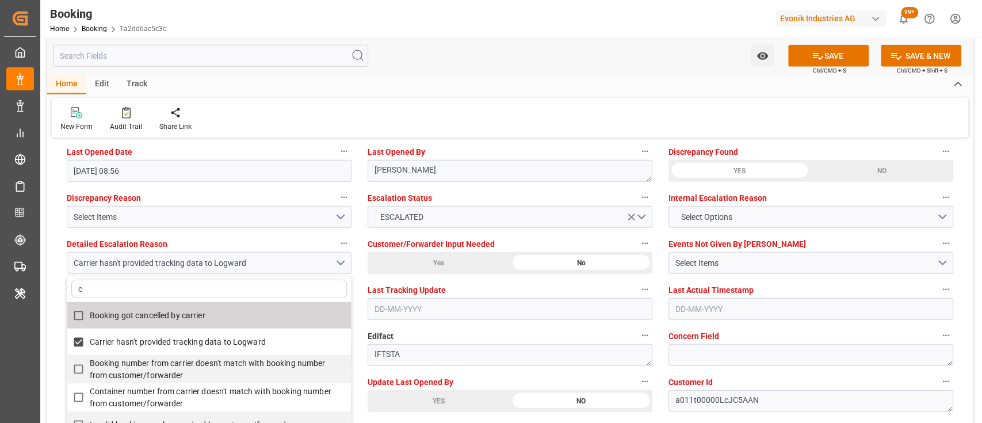
type input "c"
click at [483, 102] on div "New Form Audit Trail Share Link" at bounding box center [510, 118] width 916 height 40
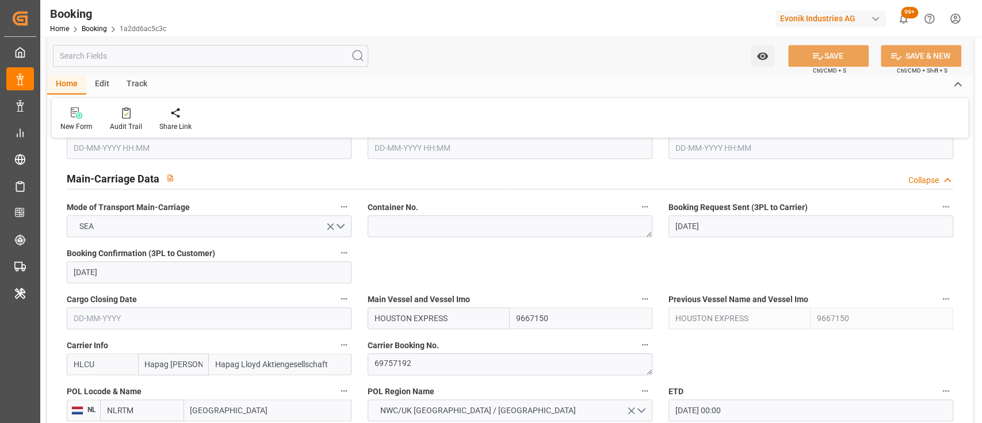
scroll to position [672, 0]
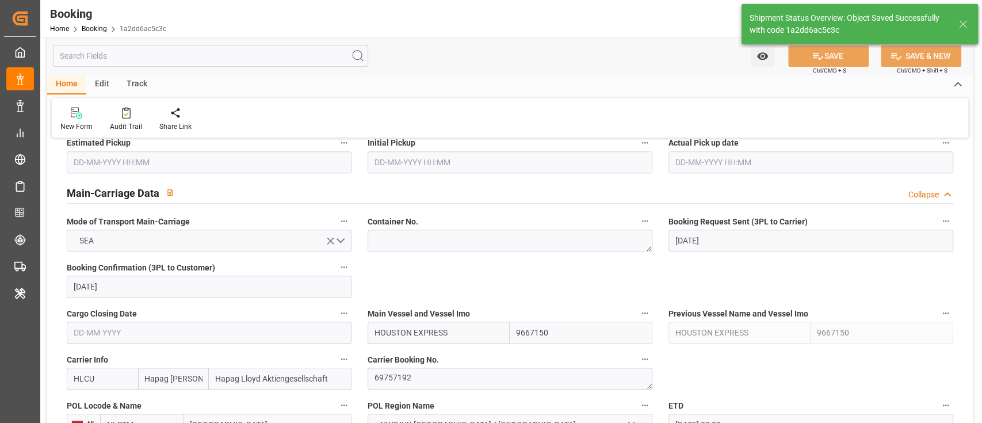
type textarea "[PERSON_NAME]"
type input "09-09-2025 06:07"
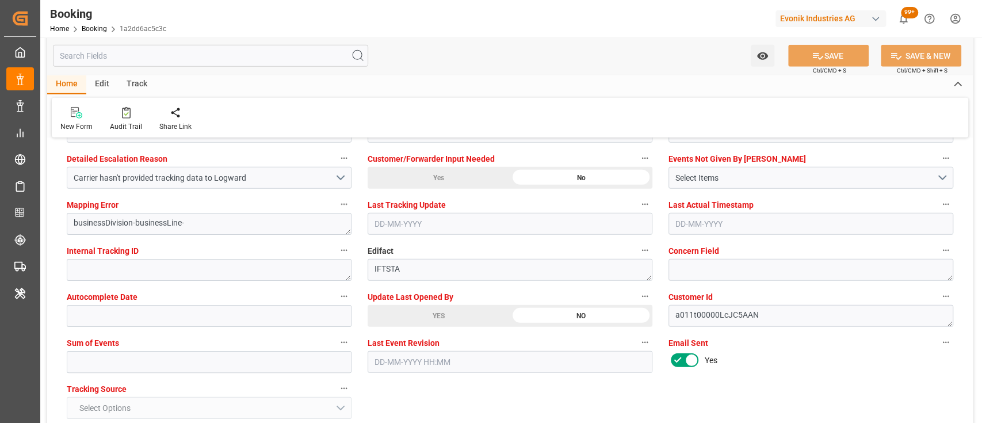
scroll to position [2171, 0]
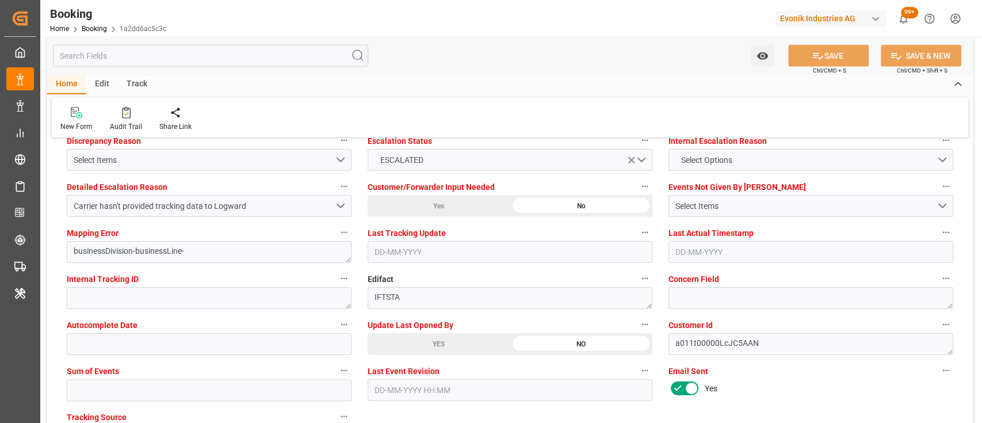
click at [397, 345] on div "YES" at bounding box center [439, 344] width 142 height 22
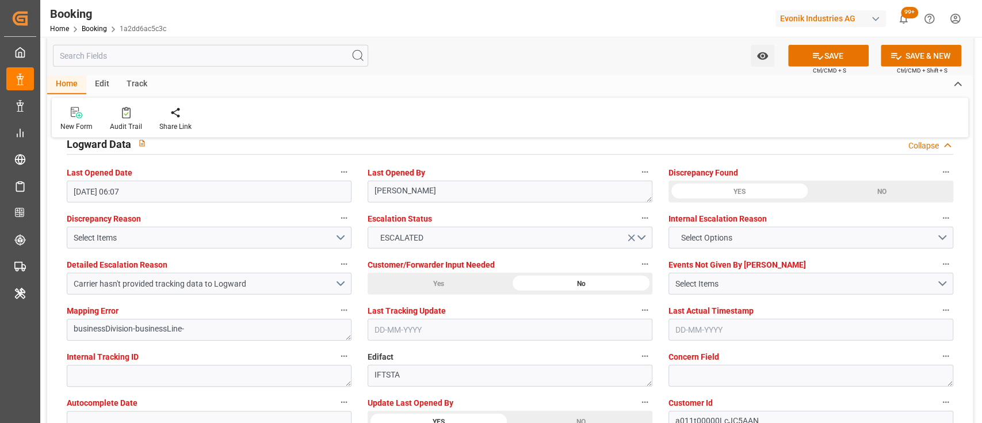
scroll to position [2087, 0]
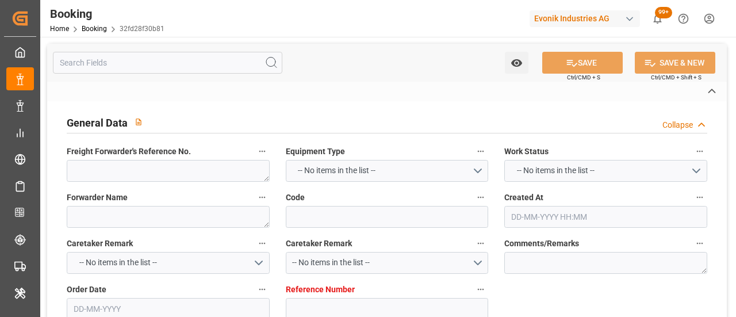
type textarea "250908610022"
type textarea "Leschaco Bremen"
type input "32fd28f30b81"
type input "3011578381"
type textarea "CU-OA"
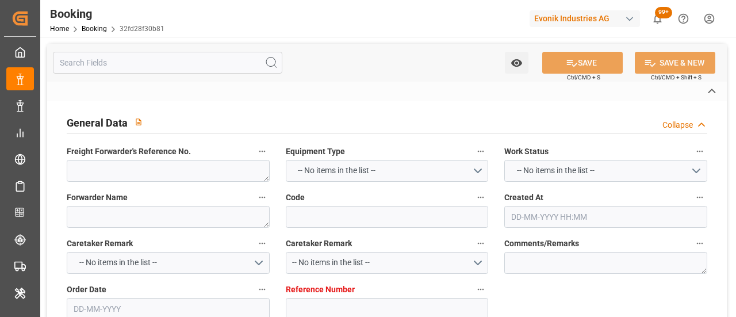
type input "4006663803"
type textarea "[PERSON_NAME][EMAIL_ADDRESS][PERSON_NAME][DOMAIN_NAME]"
type textarea "CIF"
type textarea "Busan by SEA"
type textarea "Evonik Plant 0000501981"
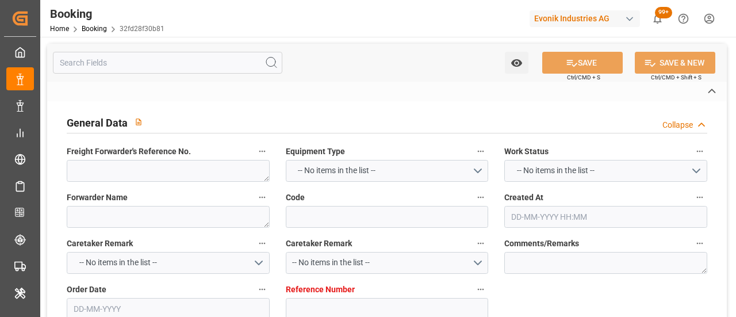
type textarea "Worms"
type input "Barzan"
type input "HLCU"
type textarea "39204638"
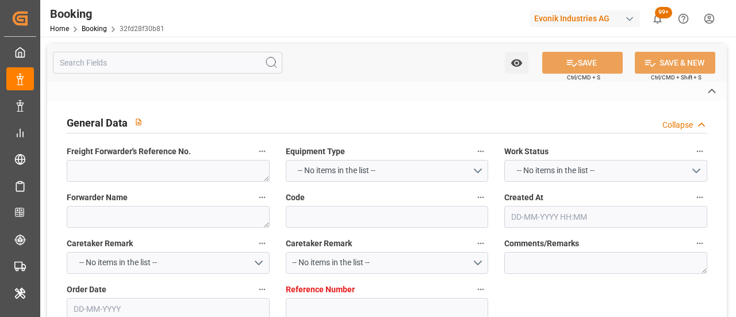
type input "[GEOGRAPHIC_DATA]"
type input "Busan"
type input "[GEOGRAPHIC_DATA]"
type textarea "vesselName etd [PERSON_NAME]"
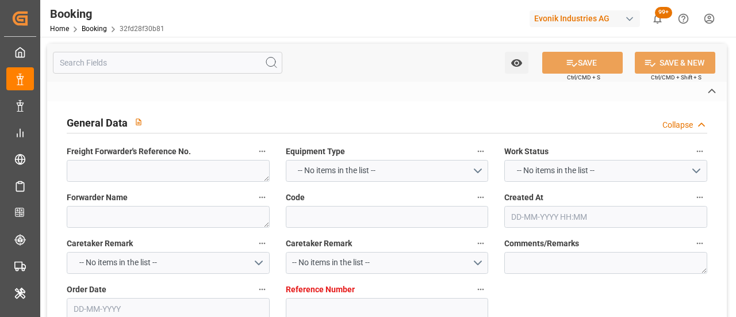
type textarea "INPUT_Evonik_Seeburger_LoadTenderOcean_1003044223_20250812131032933.xml"
type textarea "NWC/[GEOGRAPHIC_DATA] [GEOGRAPHIC_DATA] Continent / [GEOGRAPHIC_DATA]-OA"
type textarea "INPUT_Evonik_Seeburger_LoadTenderOcean_1002982954_20250723083427242.xml,INPUT_E…"
type textarea "1003044223"
type textarea "[PERSON_NAME]"
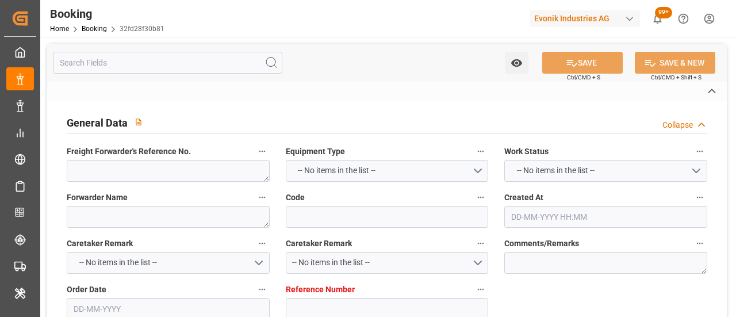
type textarea "businessDivision-businessLine-"
type textarea "IFTSTA"
type textarea "a011t00000LcJC5AAN"
type textarea "Yes"
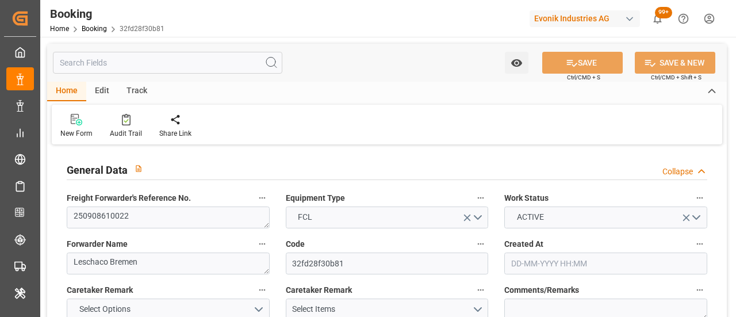
type input "3011578381"
type input "9708851"
type input "Hapag [PERSON_NAME]"
type input "Hapag Lloyd Aktiengesellschaft"
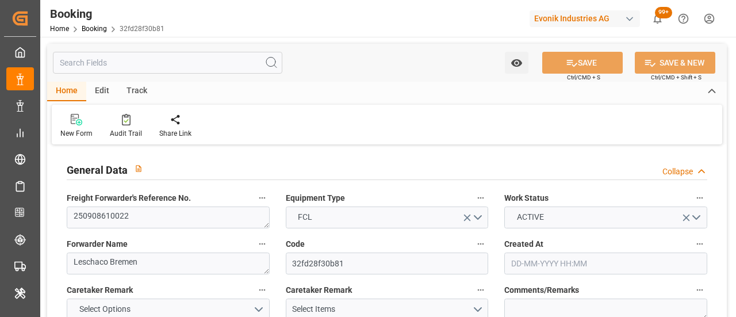
type input "NLRTM"
type input "KRPUS"
type input "SGSIN"
type input "CNSGH"
type input "[DATE] 06:37"
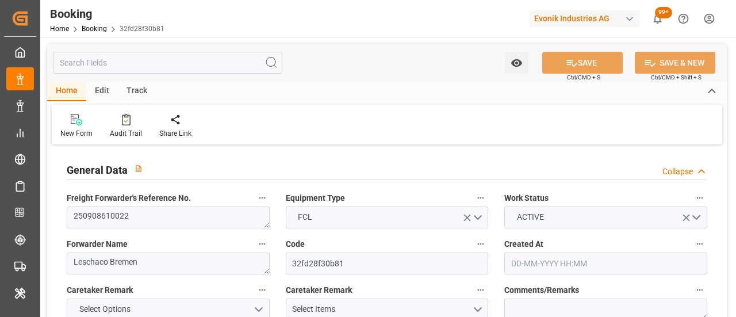
type input "[DATE]"
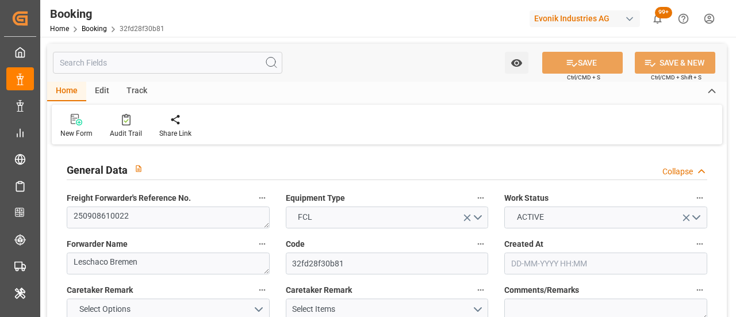
type input "[DATE] 00:00"
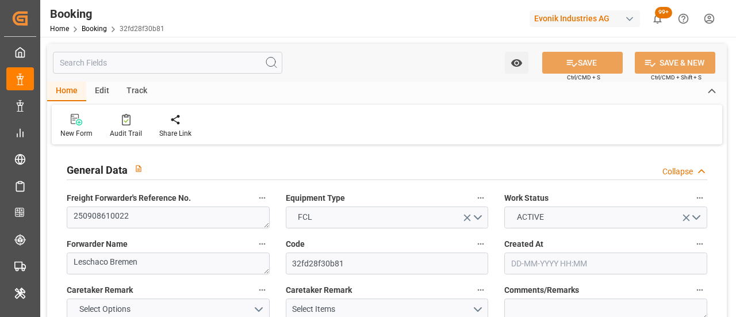
type input "[DATE] 00:00"
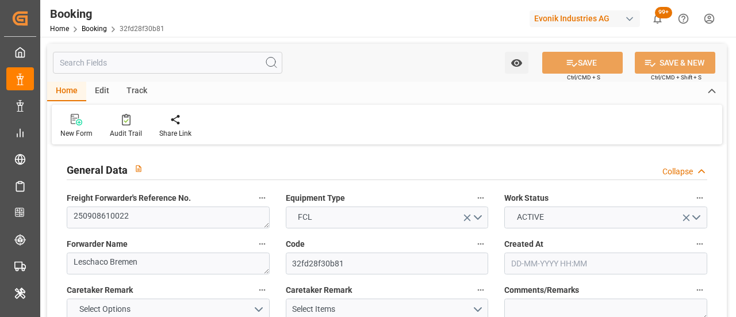
type input "[DATE] 00:00"
type input "[DATE]"
type input "[DATE] 08:56"
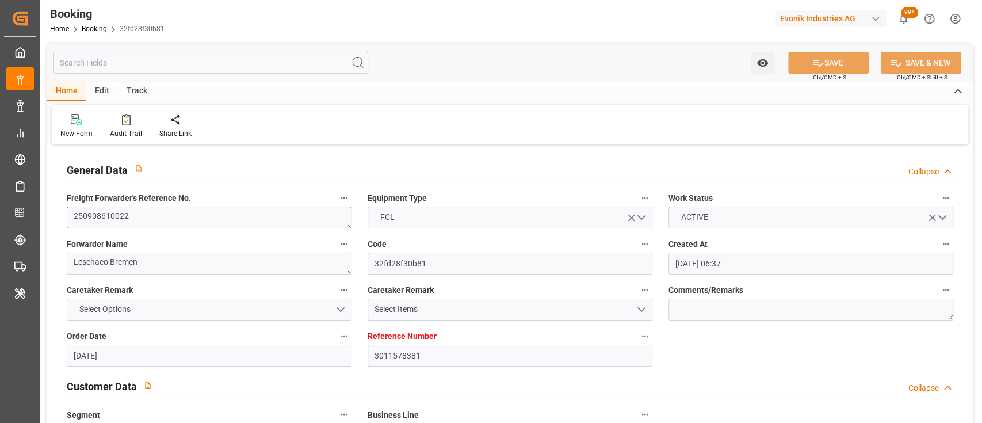
click at [182, 224] on textarea "250908610022" at bounding box center [209, 217] width 285 height 22
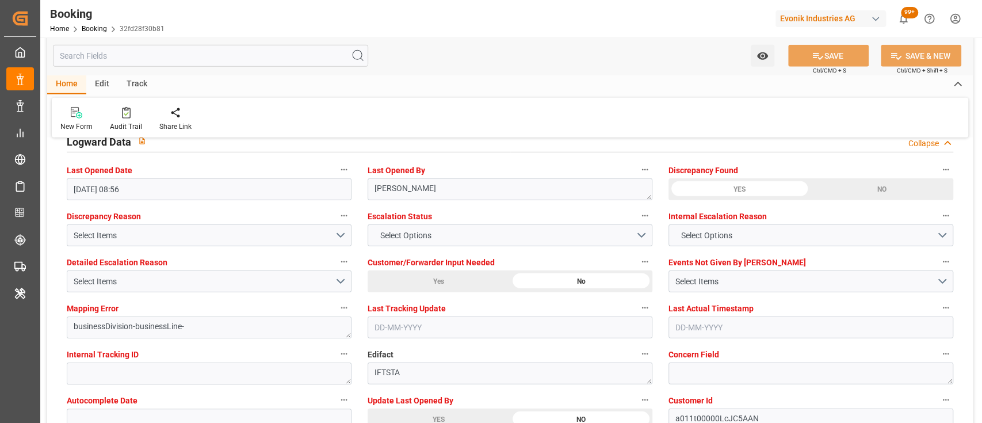
scroll to position [2153, 0]
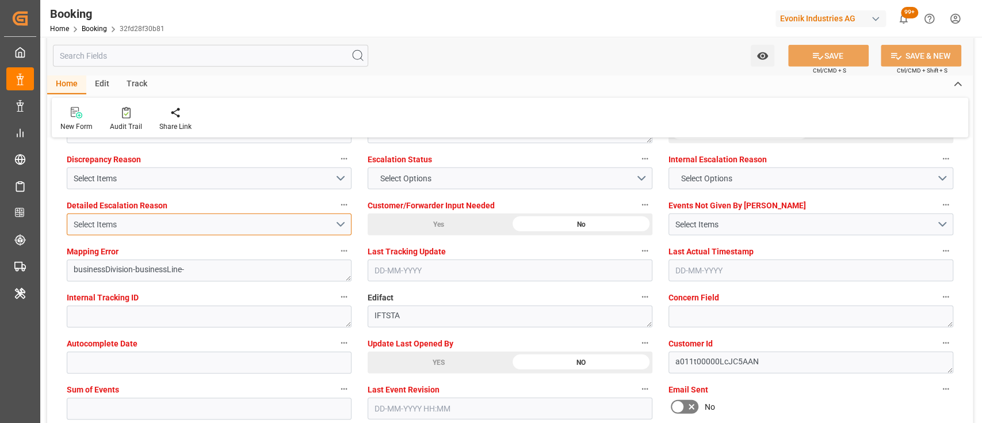
click at [258, 228] on div "Select Items" at bounding box center [204, 225] width 261 height 12
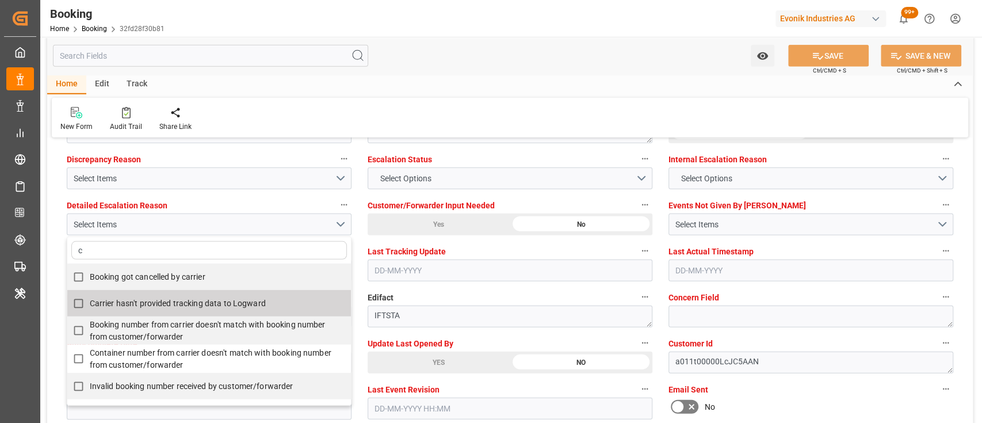
type input "c"
click at [198, 290] on div "Carrier hasn't provided tracking data to Logward" at bounding box center [209, 303] width 284 height 26
click at [254, 299] on span "Carrier hasn't provided tracking data to Logward" at bounding box center [178, 303] width 176 height 9
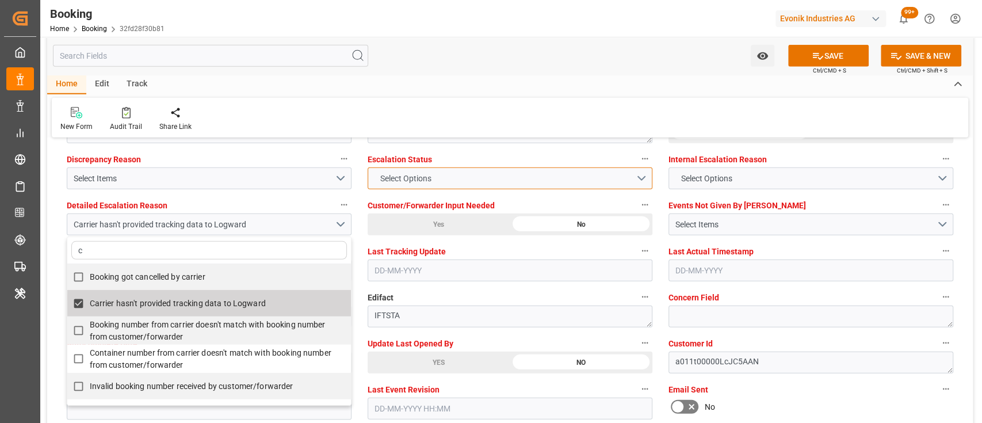
click at [410, 179] on span "Select Options" at bounding box center [405, 179] width 63 height 12
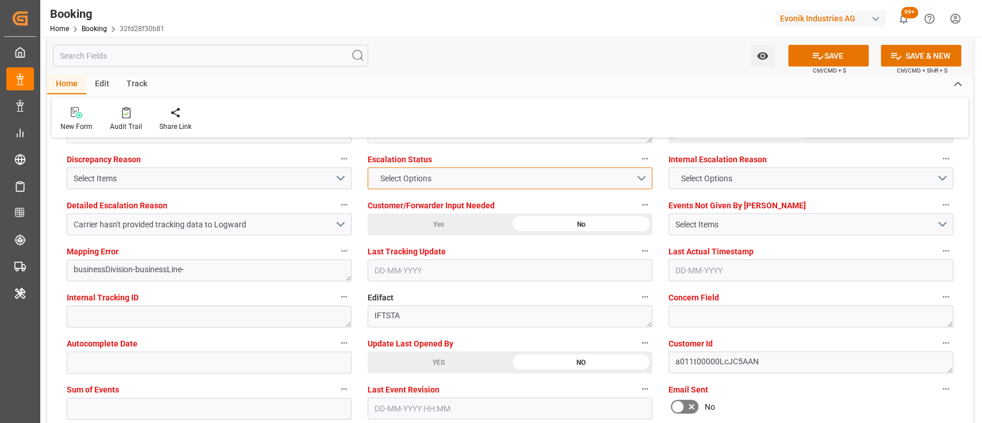
click at [431, 182] on div "Select Options" at bounding box center [510, 178] width 285 height 22
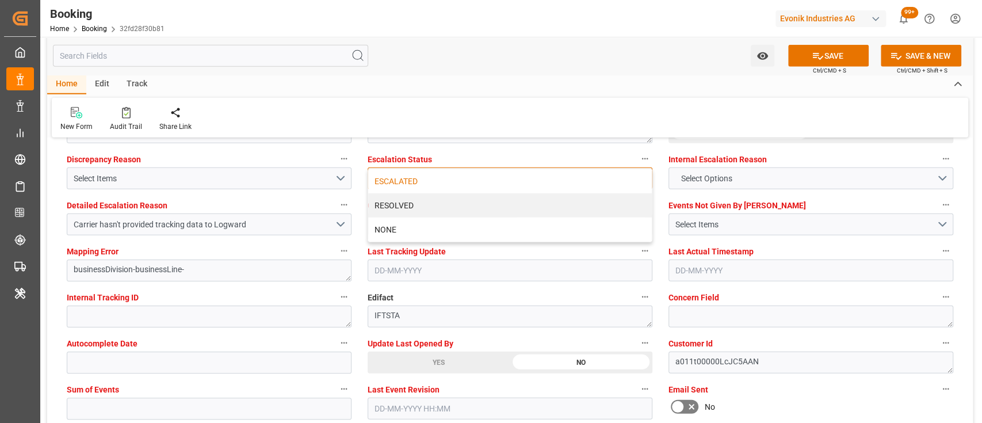
click at [391, 182] on div "ESCALATED" at bounding box center [510, 181] width 284 height 24
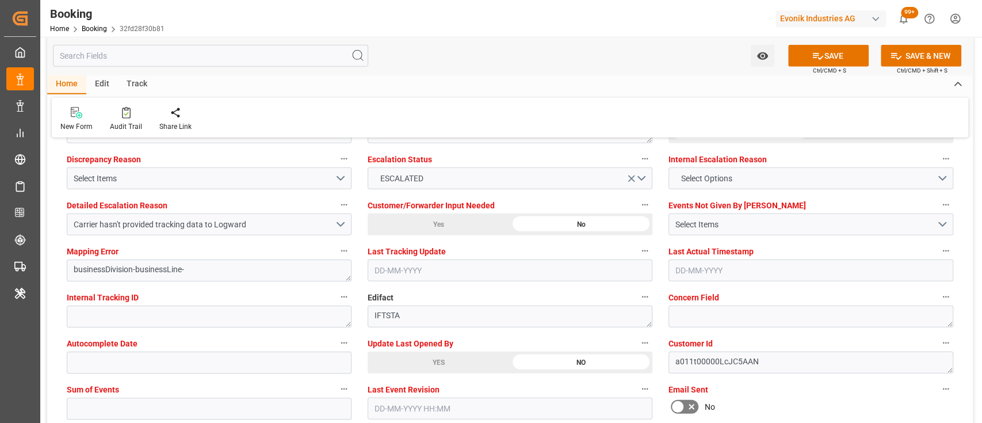
click at [496, 114] on div "New Form Audit Trail Share Link" at bounding box center [510, 118] width 916 height 40
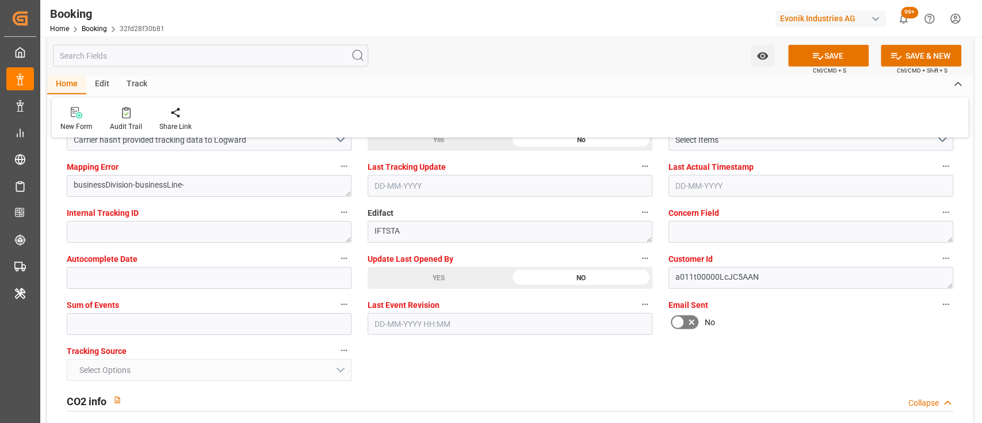
scroll to position [2239, 0]
click at [690, 316] on icon at bounding box center [691, 321] width 14 height 14
click at [0, 0] on input "checkbox" at bounding box center [0, 0] width 0 height 0
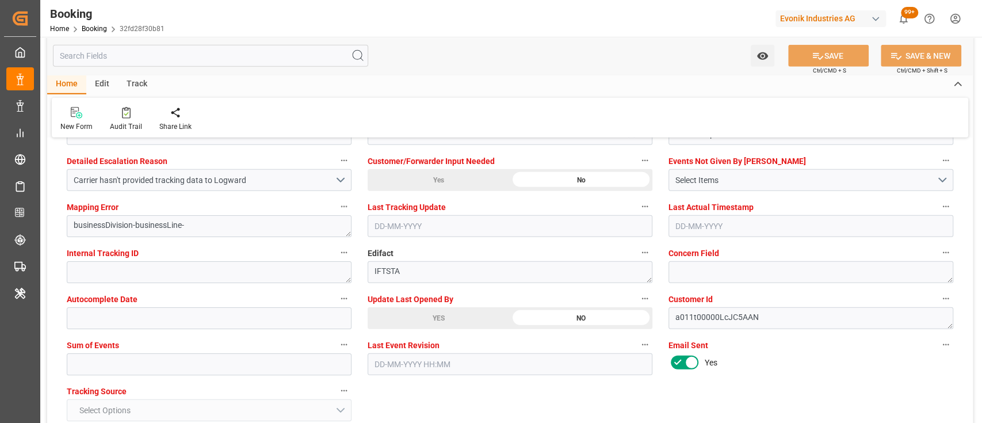
scroll to position [2196, 0]
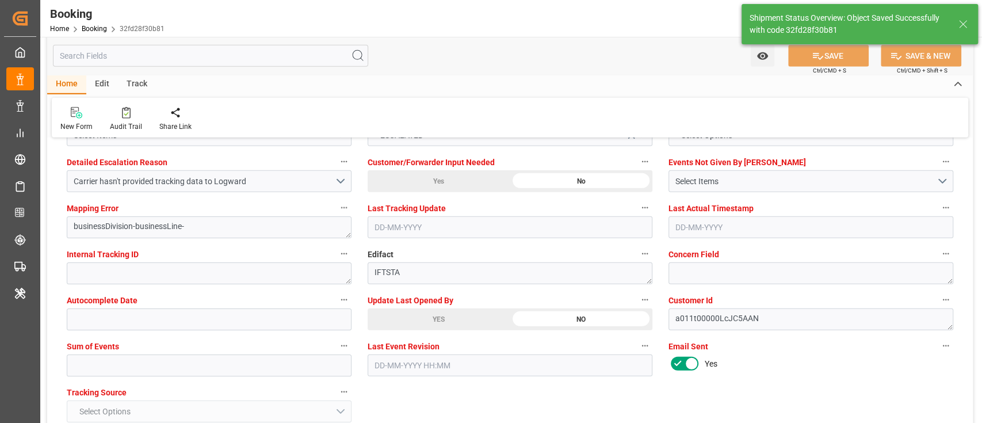
type textarea "[PERSON_NAME]"
type input "[DATE] 06:08"
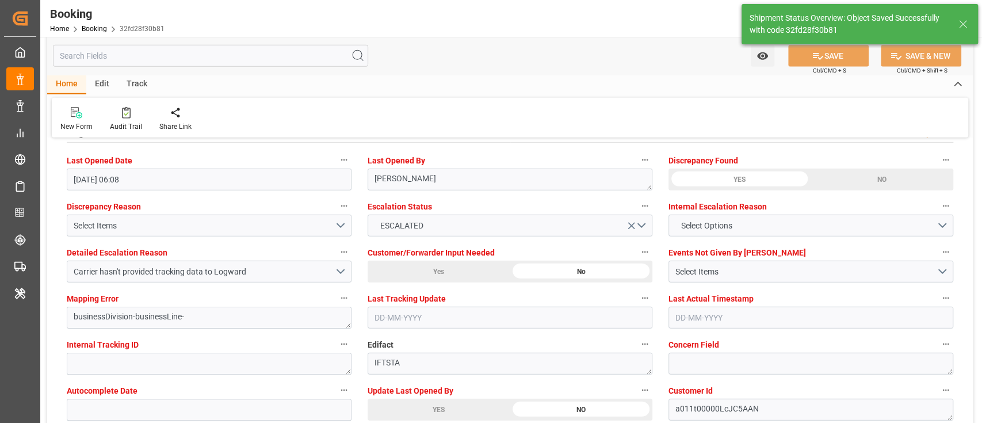
scroll to position [2104, 0]
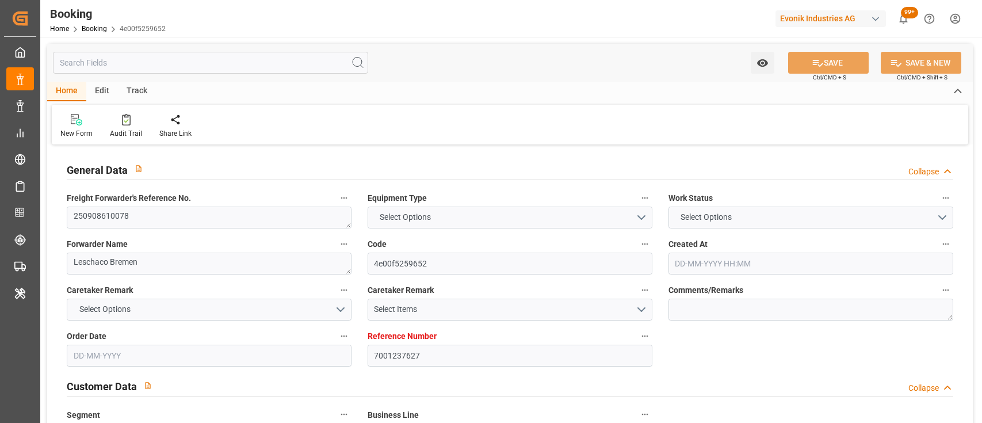
type input "7001237627"
type input "9311701"
type input "Hapag [PERSON_NAME]"
type input "Hapag Lloyd Aktiengesellschaft"
type input "EUNWC"
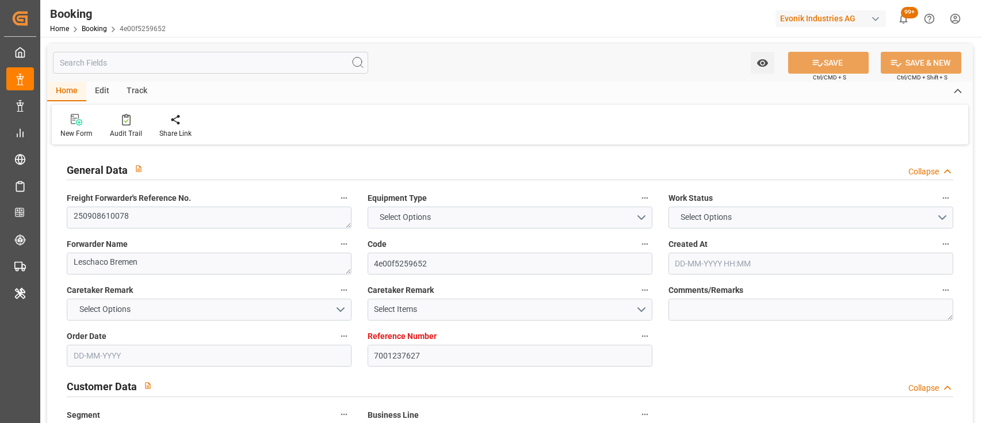
type input "USHOU"
type input "[DATE] 14:26"
type input "[DATE]"
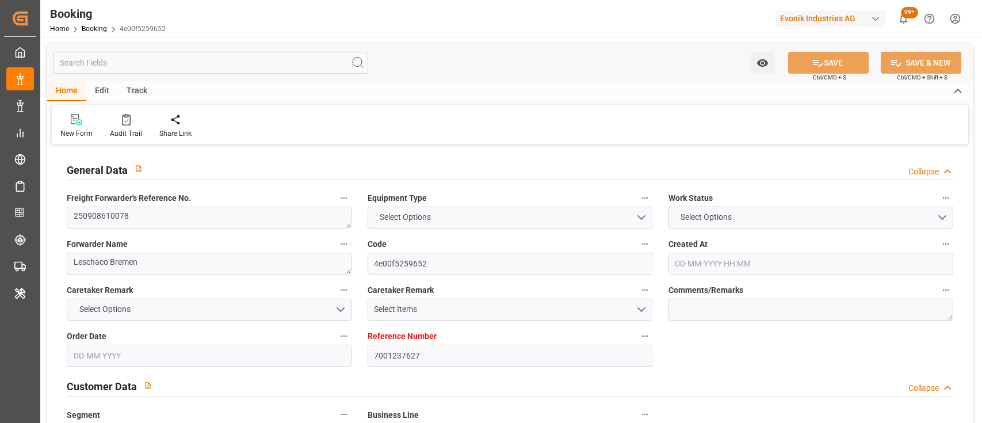
type input "[DATE]"
type input "[DATE] 00:00"
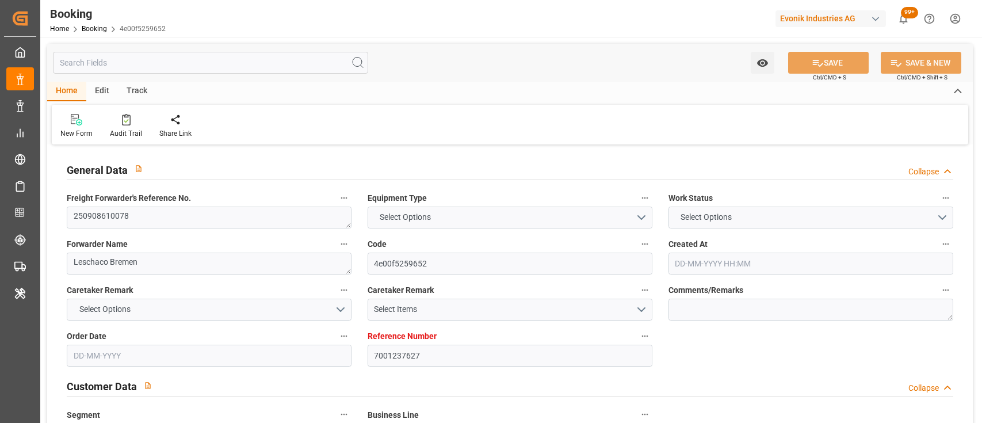
type input "[DATE] 00:00"
type input "[DATE]"
type input "[DATE] 08:56"
click at [141, 219] on textarea "250908610078" at bounding box center [209, 217] width 285 height 22
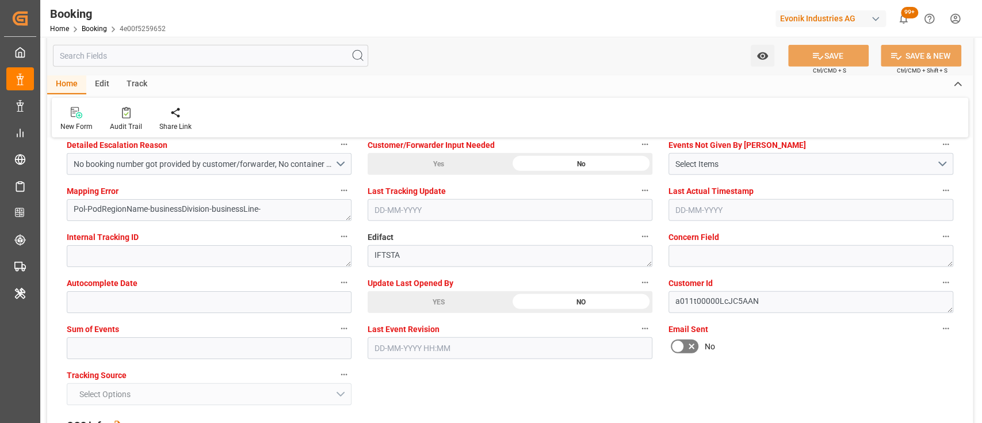
scroll to position [2214, 0]
click at [692, 343] on icon at bounding box center [691, 346] width 6 height 6
click at [0, 0] on input "checkbox" at bounding box center [0, 0] width 0 height 0
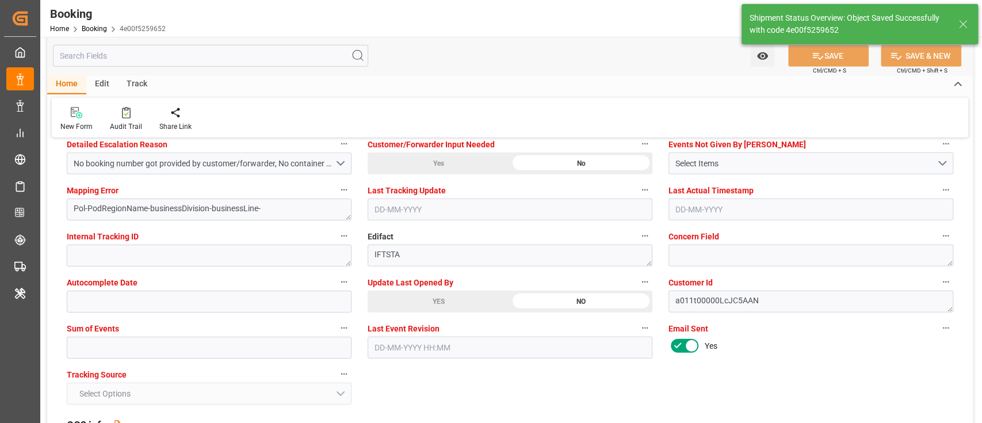
type textarea "shaini ghorai"
type input "09-09-2025 06:08"
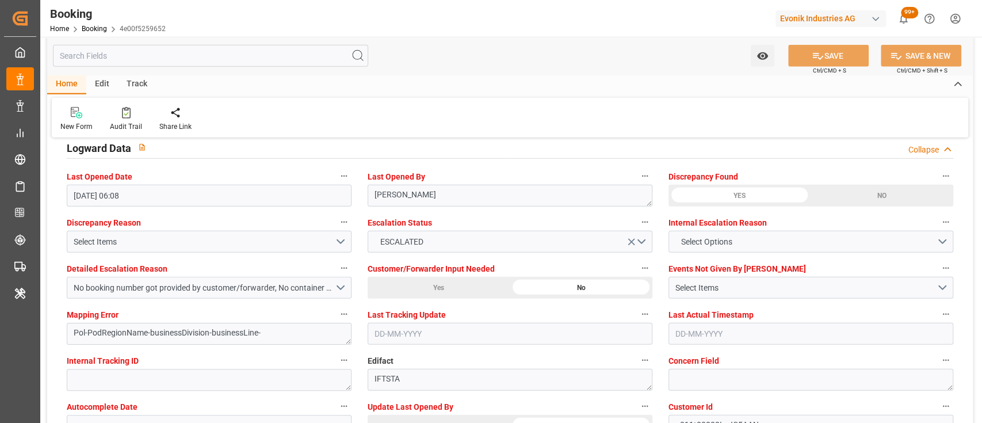
scroll to position [2089, 0]
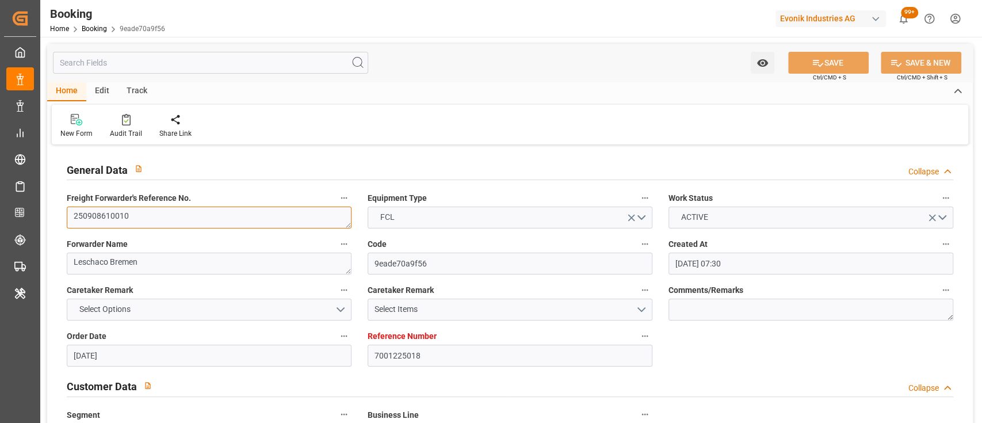
click at [144, 223] on textarea "250908610010" at bounding box center [209, 217] width 285 height 22
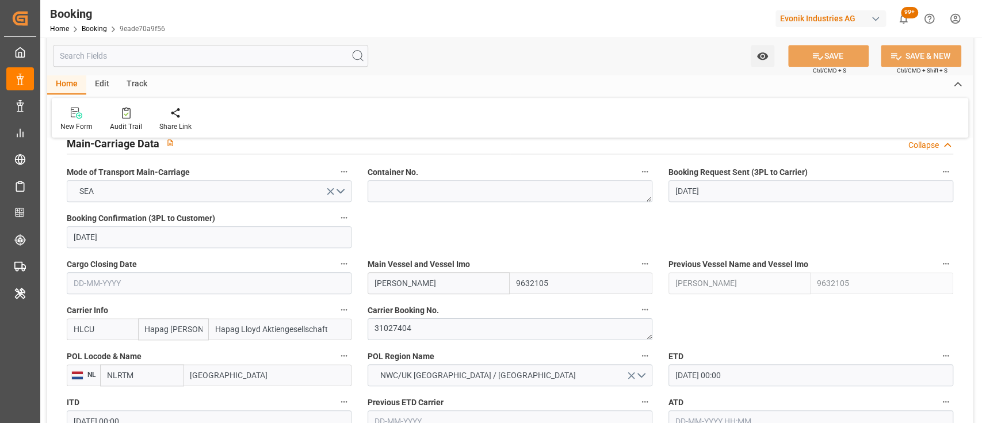
click at [404, 317] on label "Carrier Booking No." at bounding box center [510, 310] width 285 height 16
click at [637, 317] on button "Carrier Booking No." at bounding box center [644, 309] width 15 height 15
click at [397, 329] on div "Description Audits" at bounding box center [491, 211] width 982 height 423
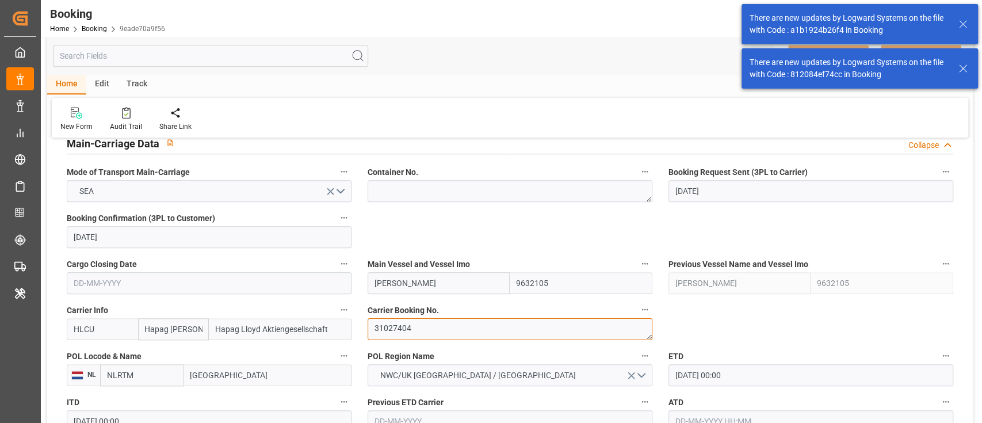
click at [415, 330] on textarea "31027404" at bounding box center [510, 329] width 285 height 22
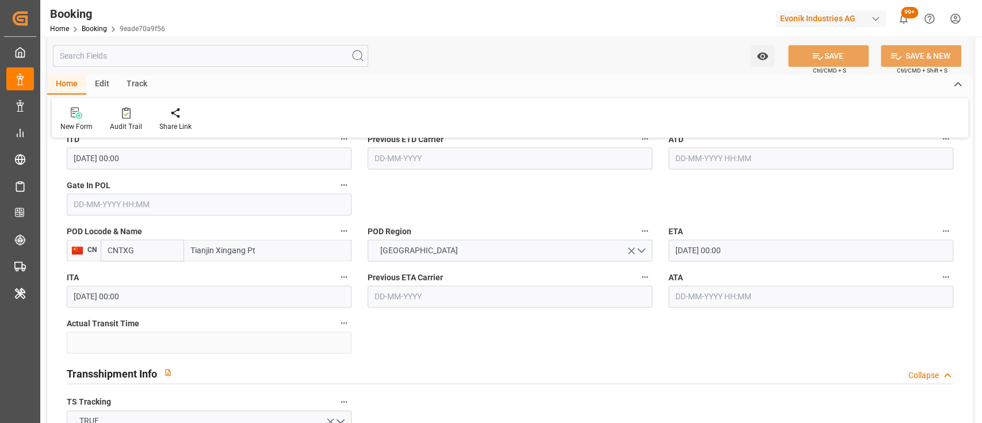
scroll to position [1023, 0]
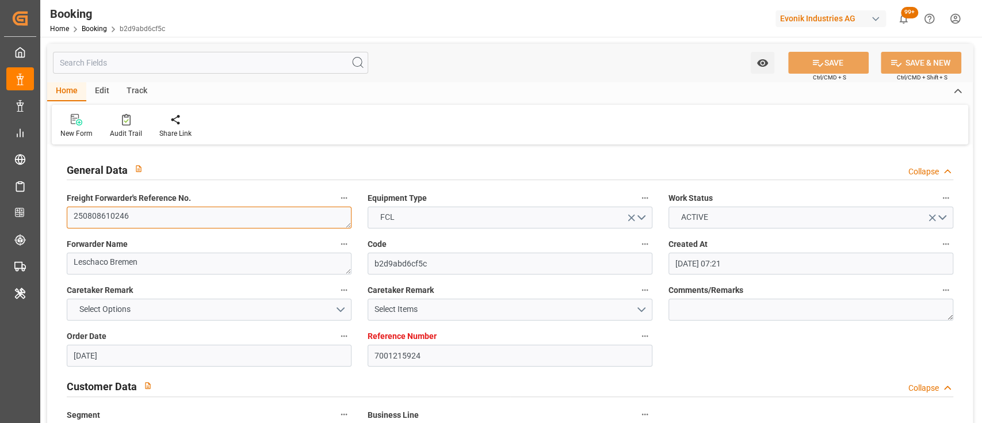
click at [125, 212] on textarea "250808610246" at bounding box center [209, 217] width 285 height 22
click at [516, 123] on div "New Form Audit Trail Share Link" at bounding box center [510, 125] width 916 height 40
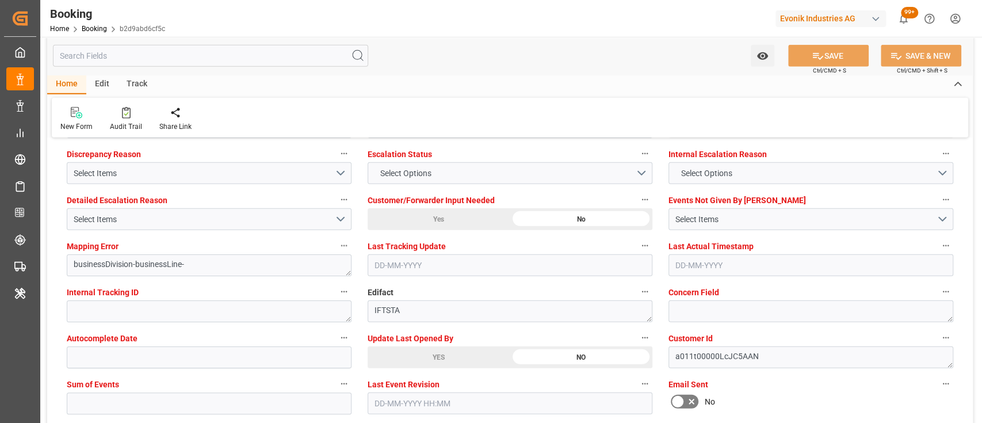
scroll to position [2160, 0]
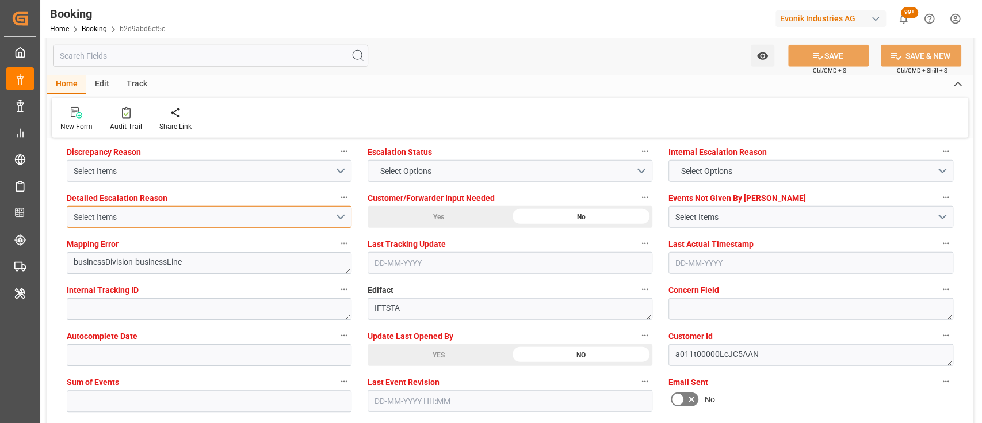
click at [280, 220] on div "Select Items" at bounding box center [204, 217] width 261 height 12
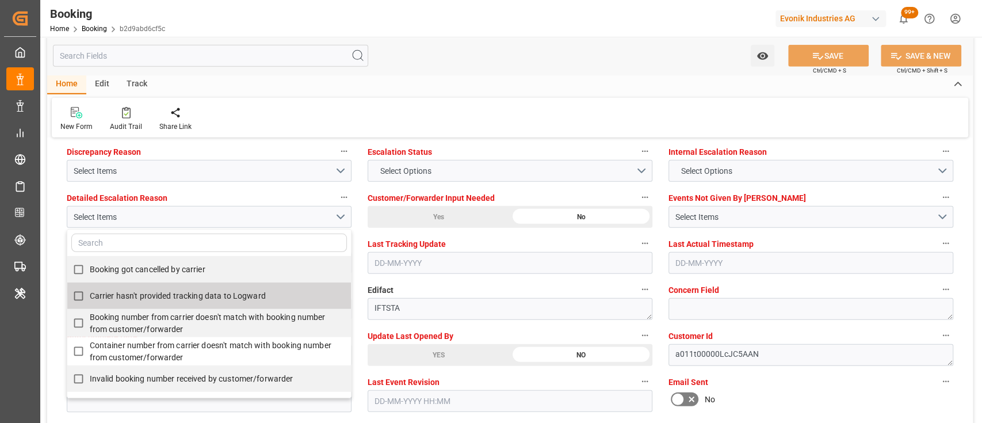
click at [188, 292] on span "Carrier hasn't provided tracking data to Logward" at bounding box center [178, 295] width 176 height 9
checkbox input "true"
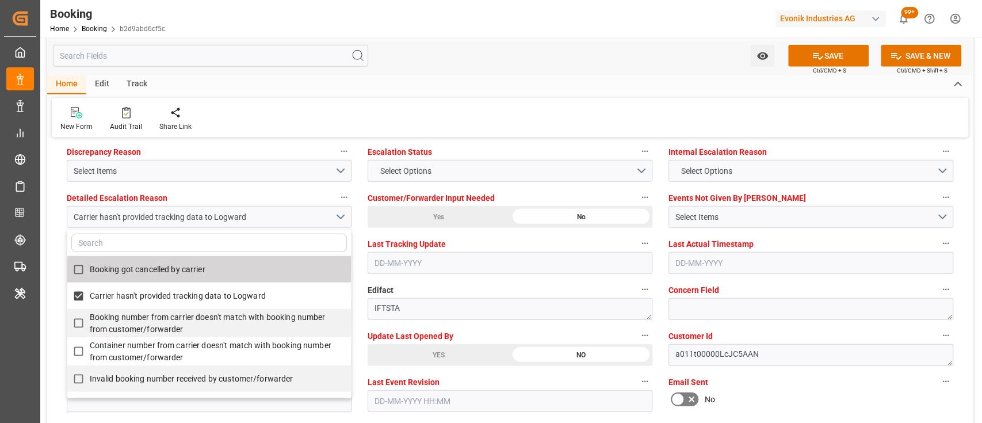
click at [425, 359] on div "YES" at bounding box center [439, 355] width 142 height 22
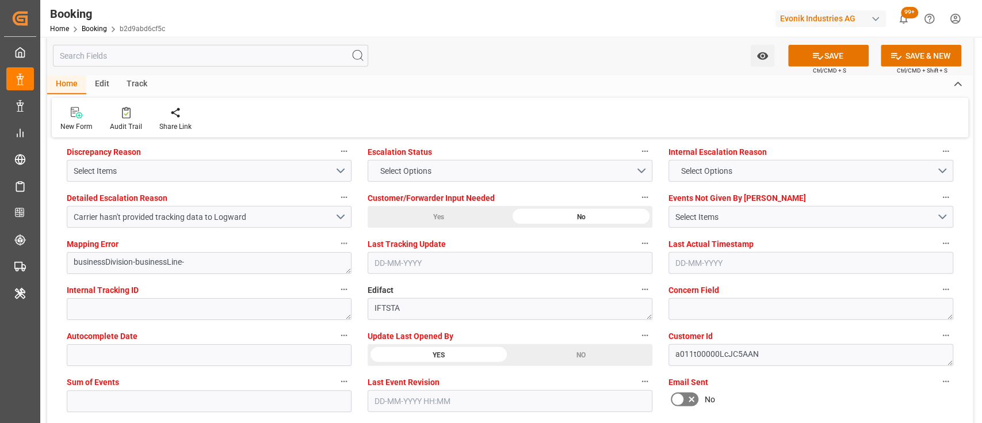
click at [691, 398] on icon at bounding box center [691, 400] width 6 height 6
click at [0, 0] on input "checkbox" at bounding box center [0, 0] width 0 height 0
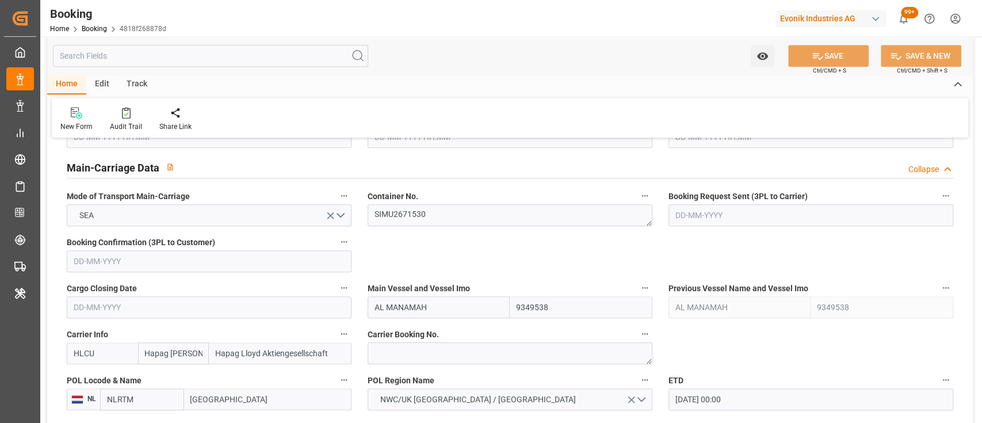
scroll to position [699, 0]
click at [412, 217] on textarea "SIMU2671530" at bounding box center [510, 213] width 285 height 22
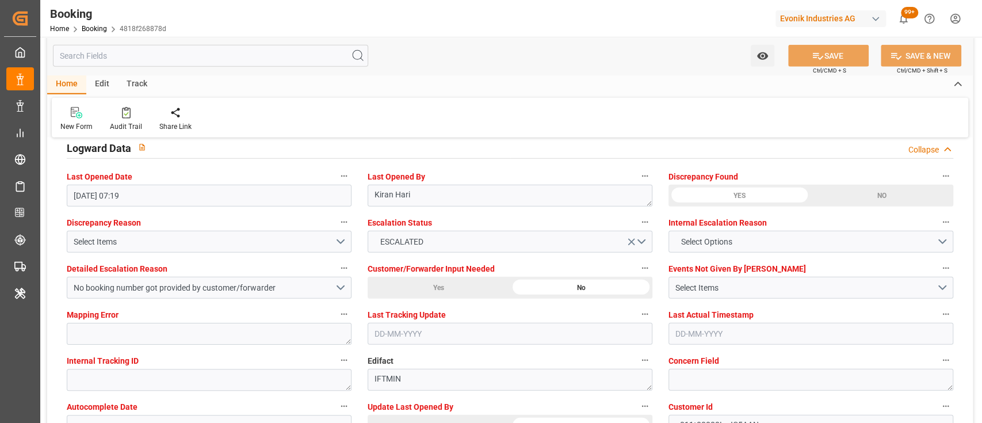
scroll to position [2128, 0]
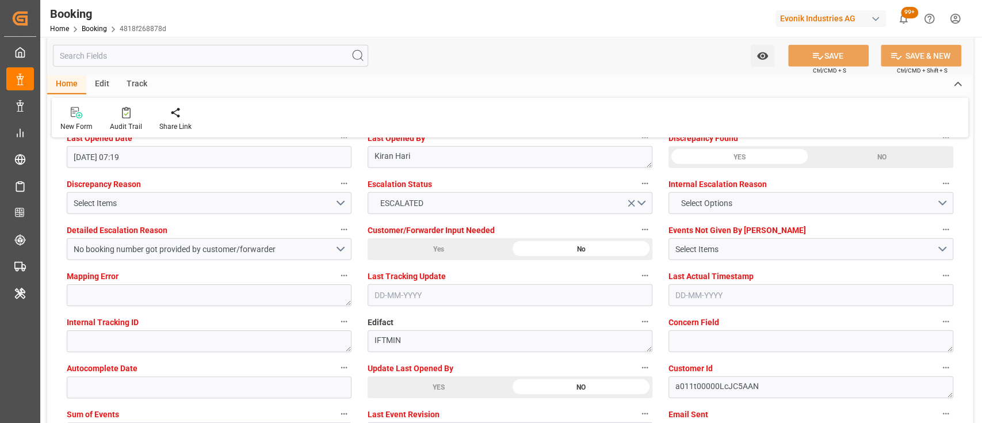
click at [424, 393] on div "YES" at bounding box center [439, 387] width 142 height 22
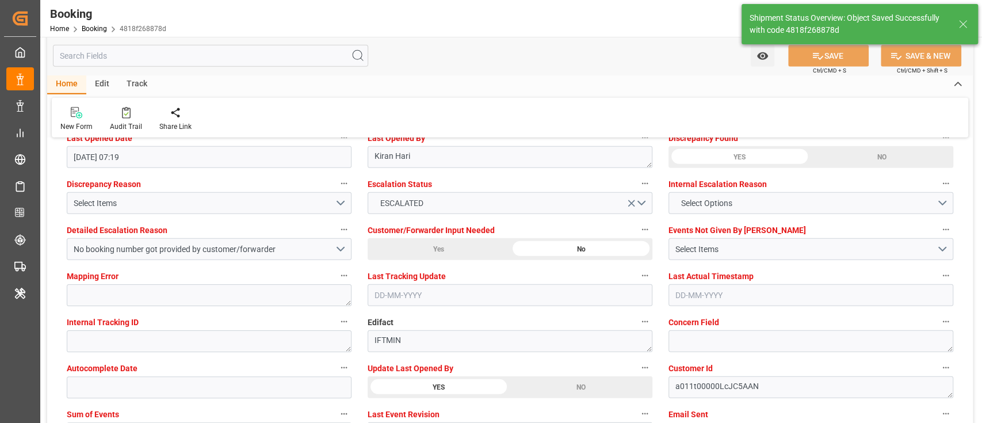
type input "[DATE] 06:11"
